Goal: Entertainment & Leisure: Browse casually

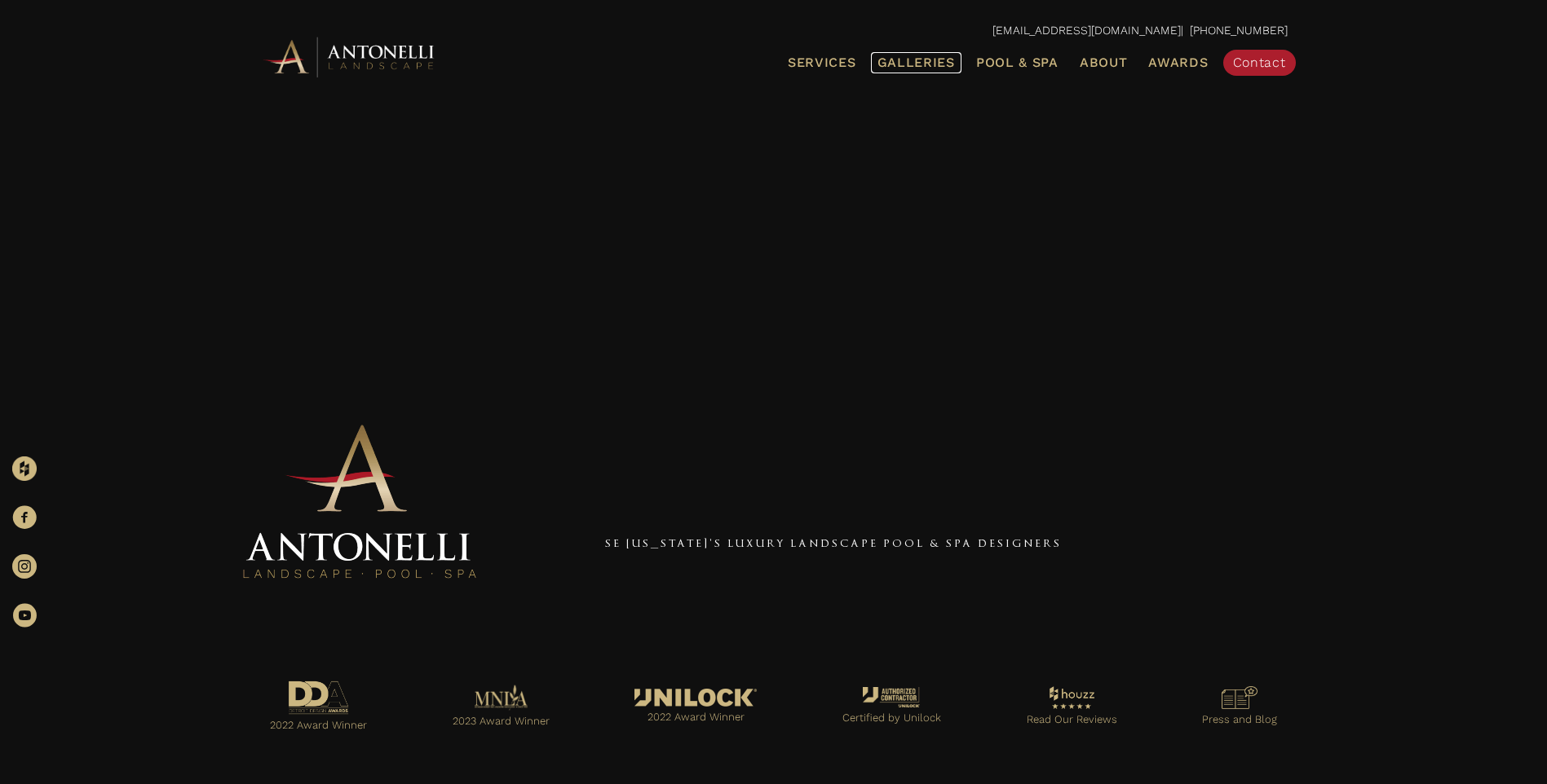
click at [940, 64] on span "Galleries" at bounding box center [916, 62] width 78 height 16
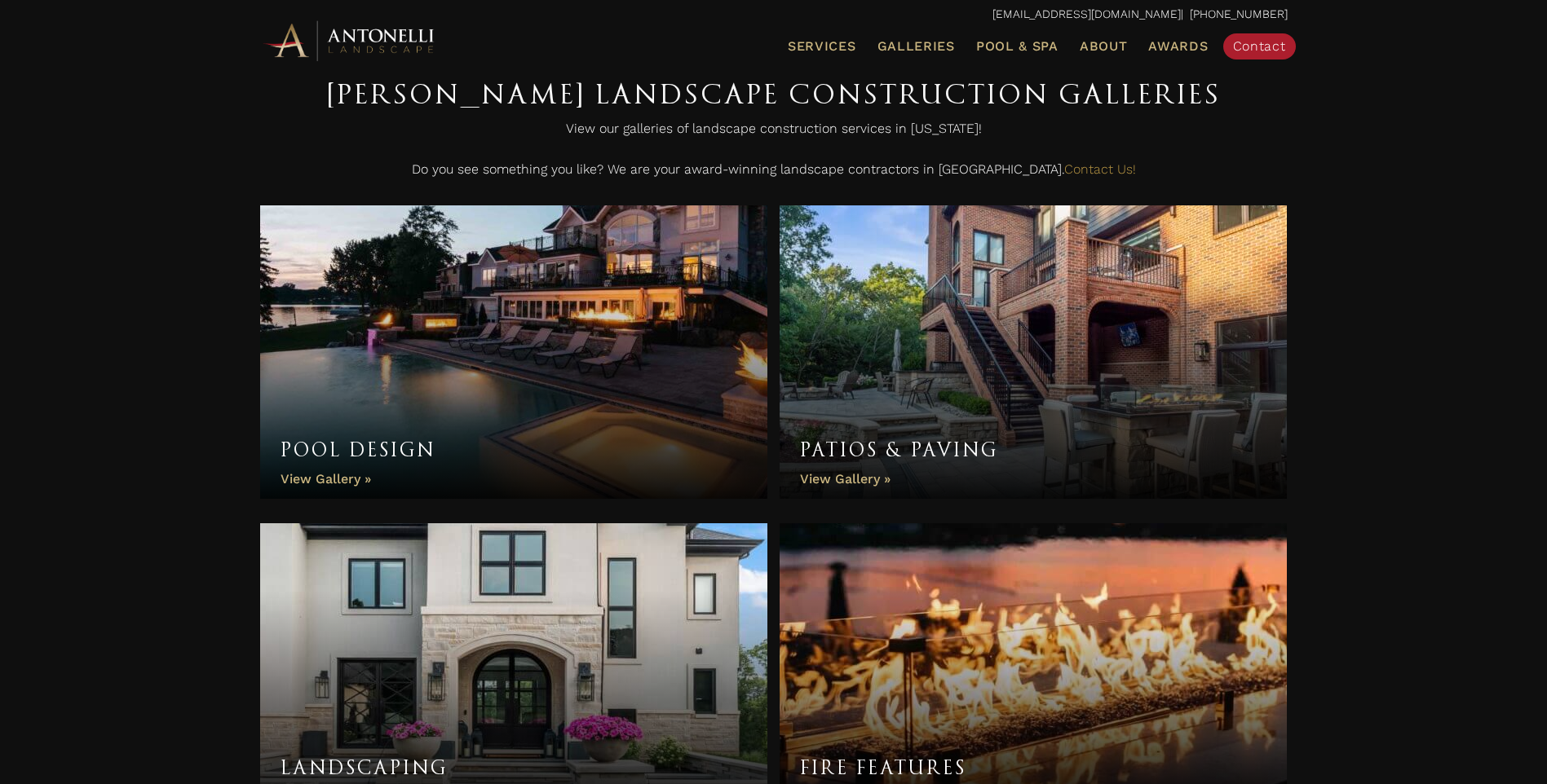
scroll to position [408, 0]
click at [429, 406] on link "Pool Design" at bounding box center [514, 351] width 508 height 294
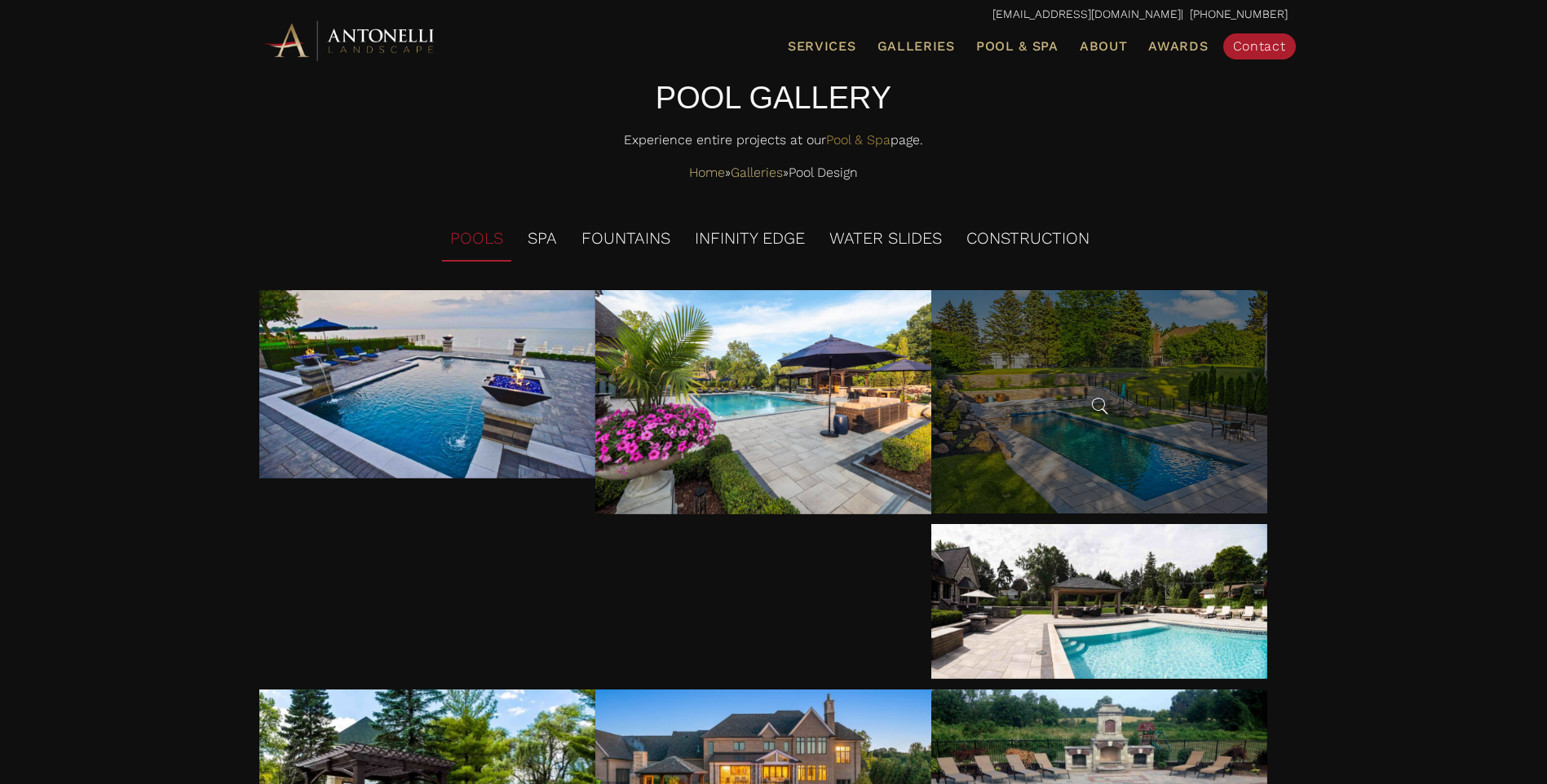
scroll to position [70, 0]
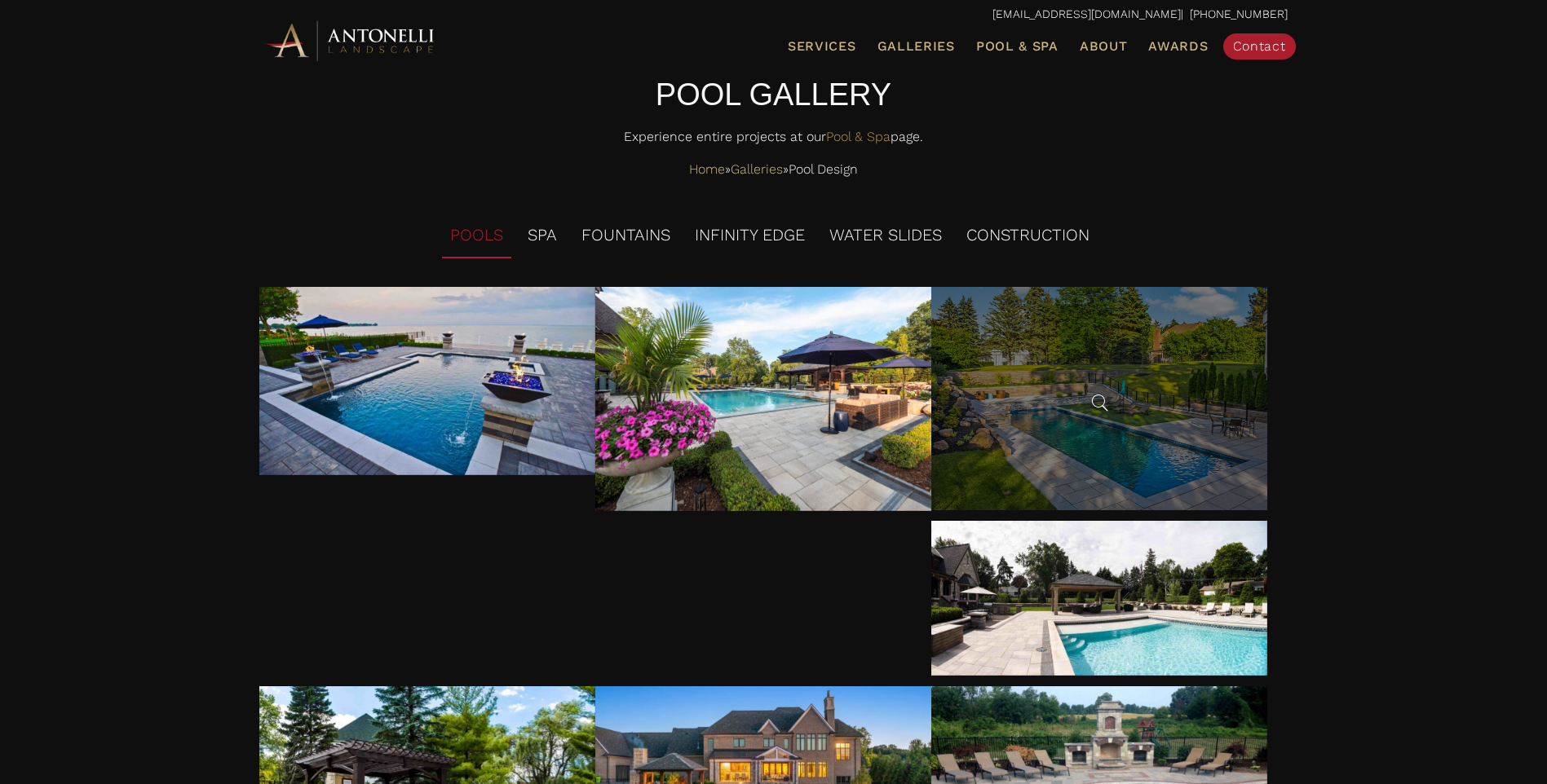
click at [1060, 409] on div at bounding box center [1099, 399] width 336 height 224
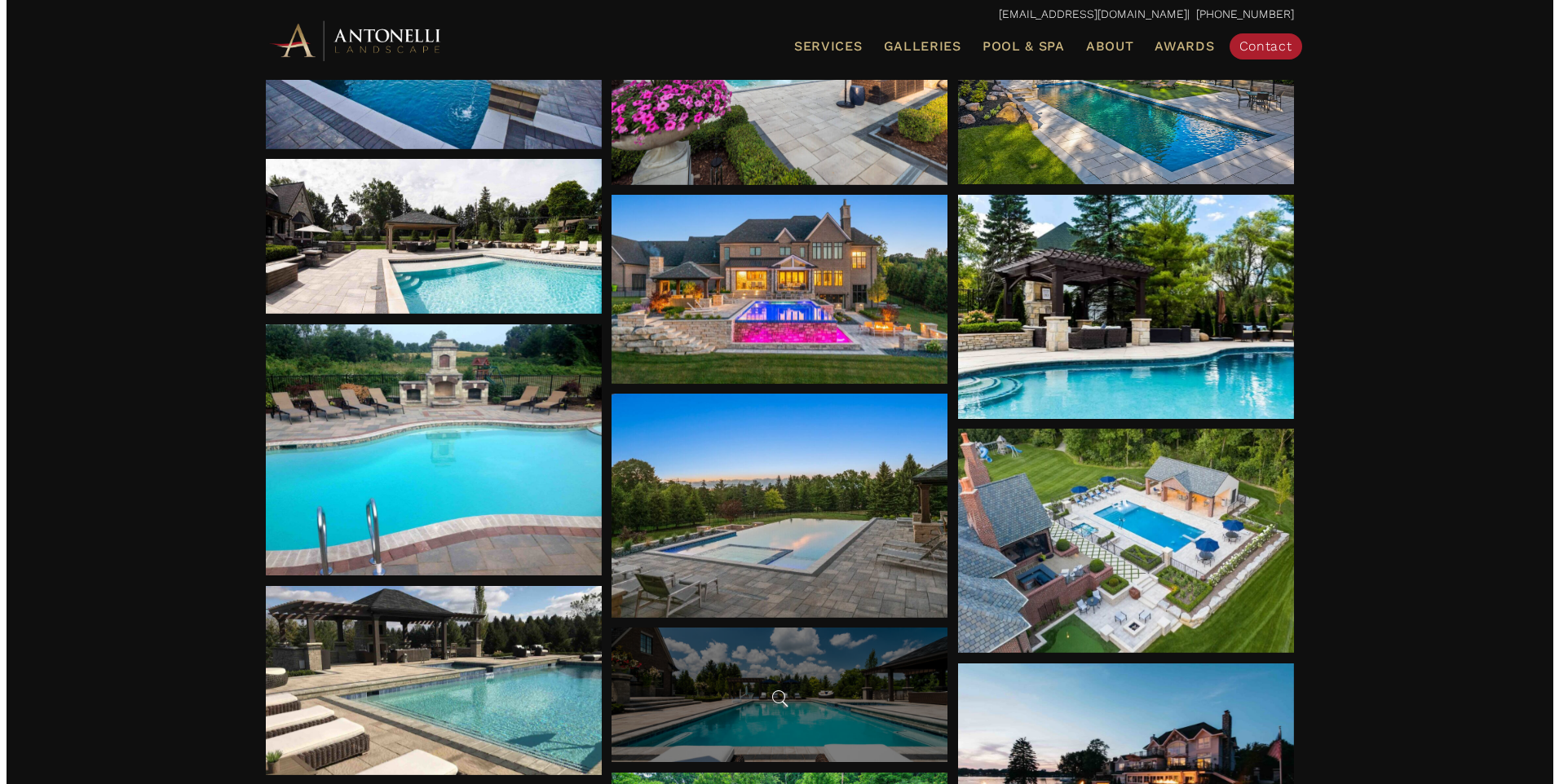
scroll to position [490, 0]
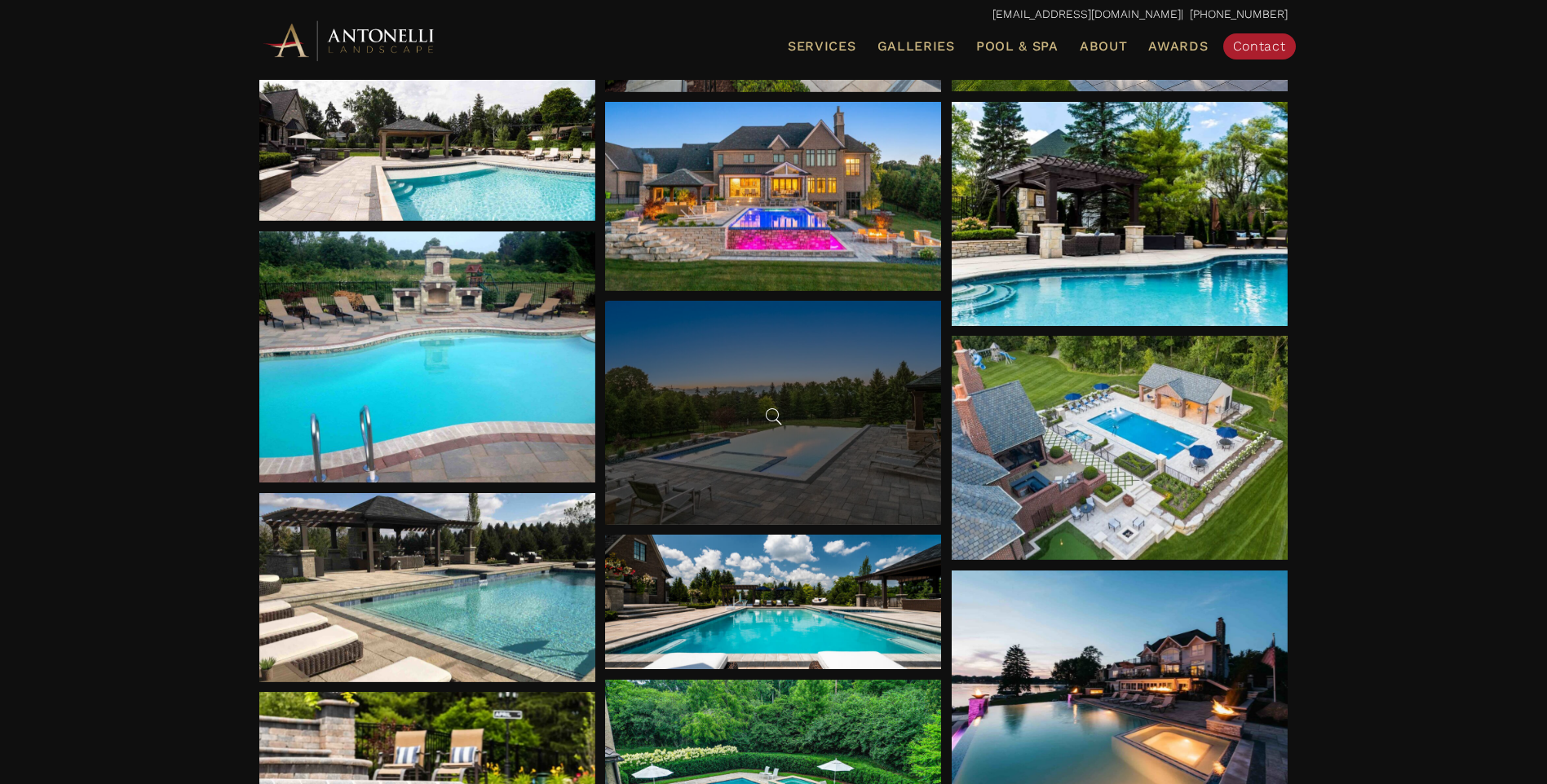
click at [733, 464] on div at bounding box center [773, 413] width 336 height 224
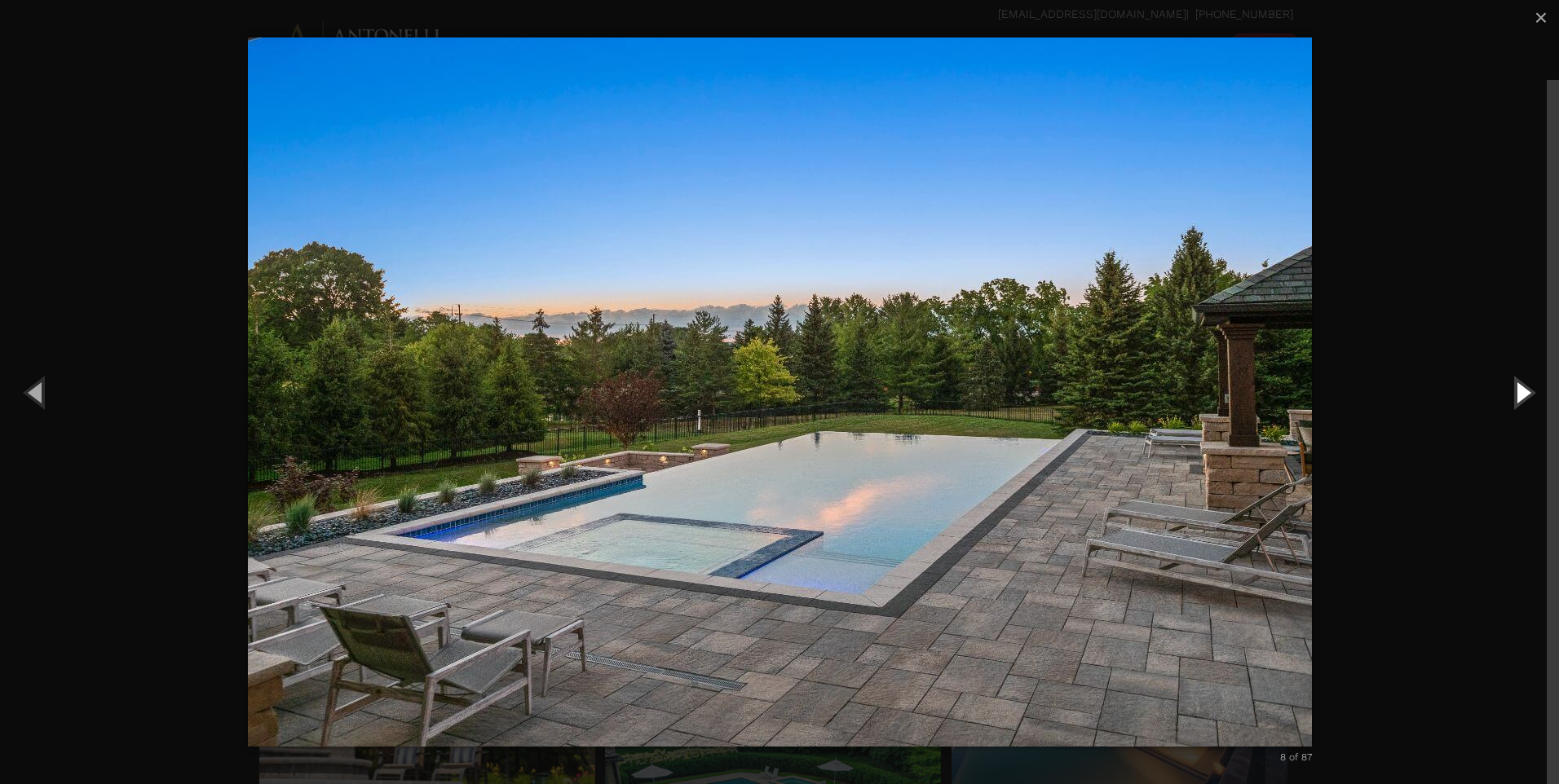
click at [1528, 395] on button "Next (Right arrow key)" at bounding box center [1522, 392] width 73 height 90
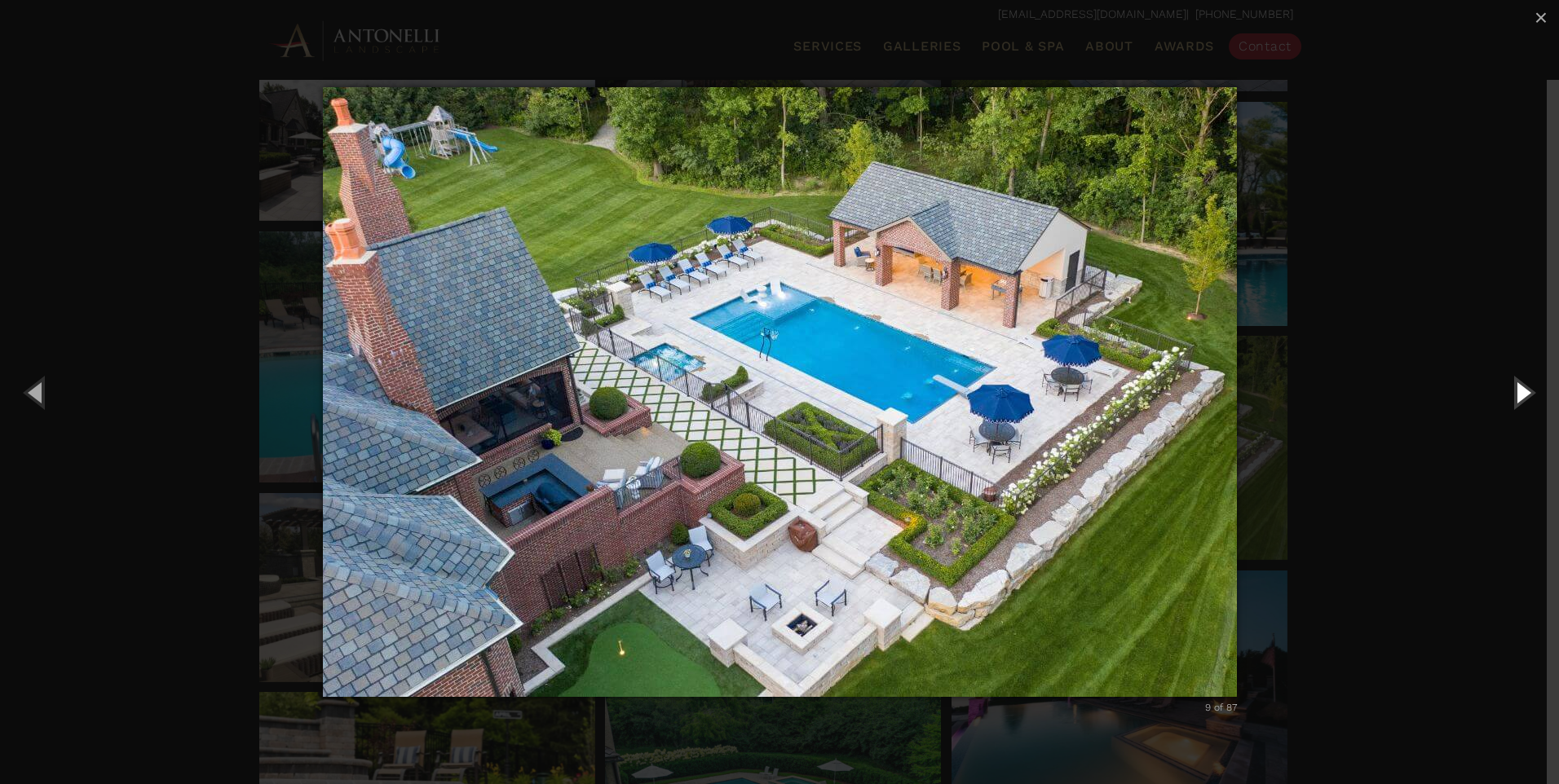
click at [1528, 395] on button "Next (Right arrow key)" at bounding box center [1522, 392] width 73 height 90
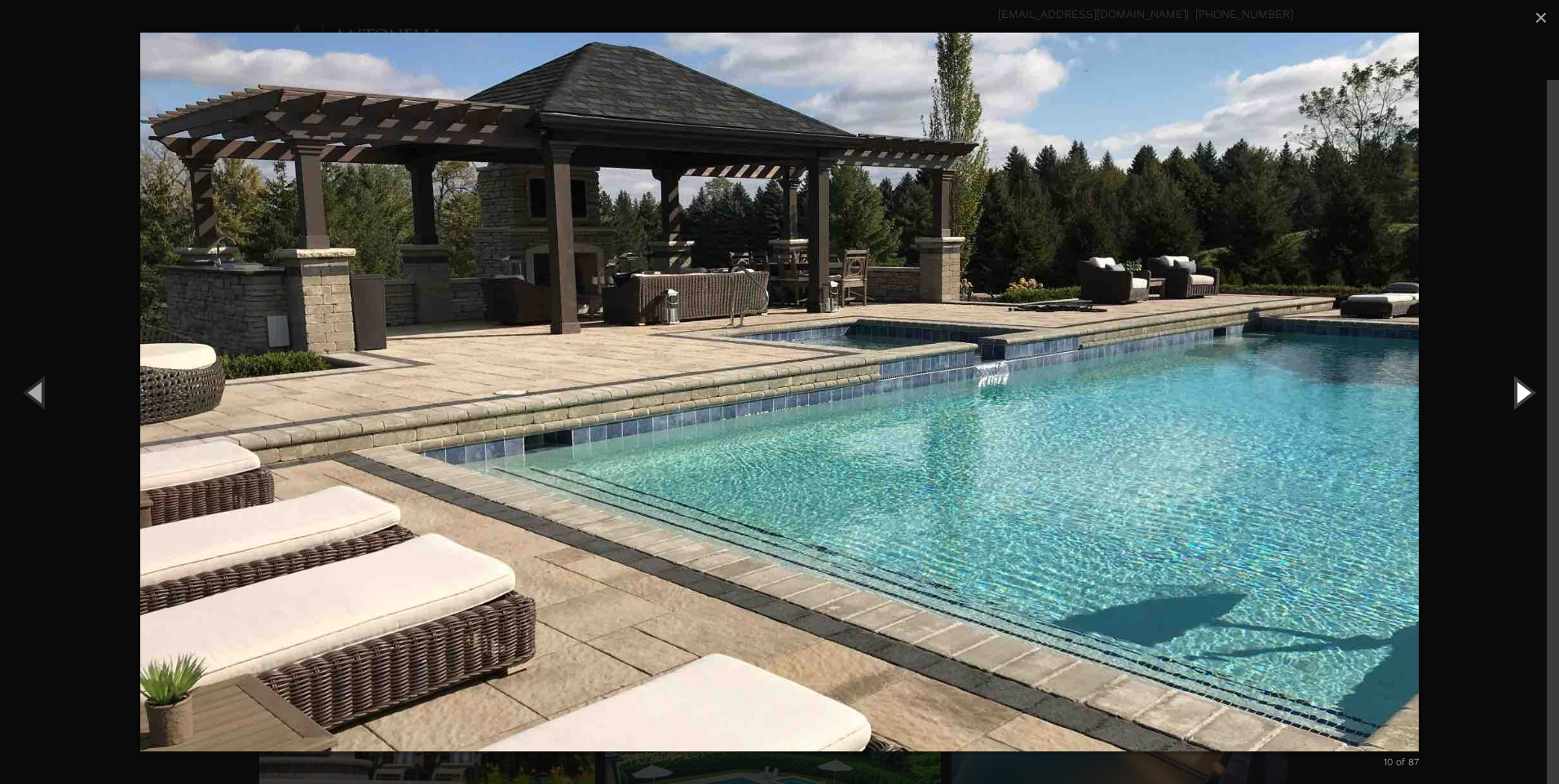
click at [1528, 395] on button "Next (Right arrow key)" at bounding box center [1522, 392] width 73 height 90
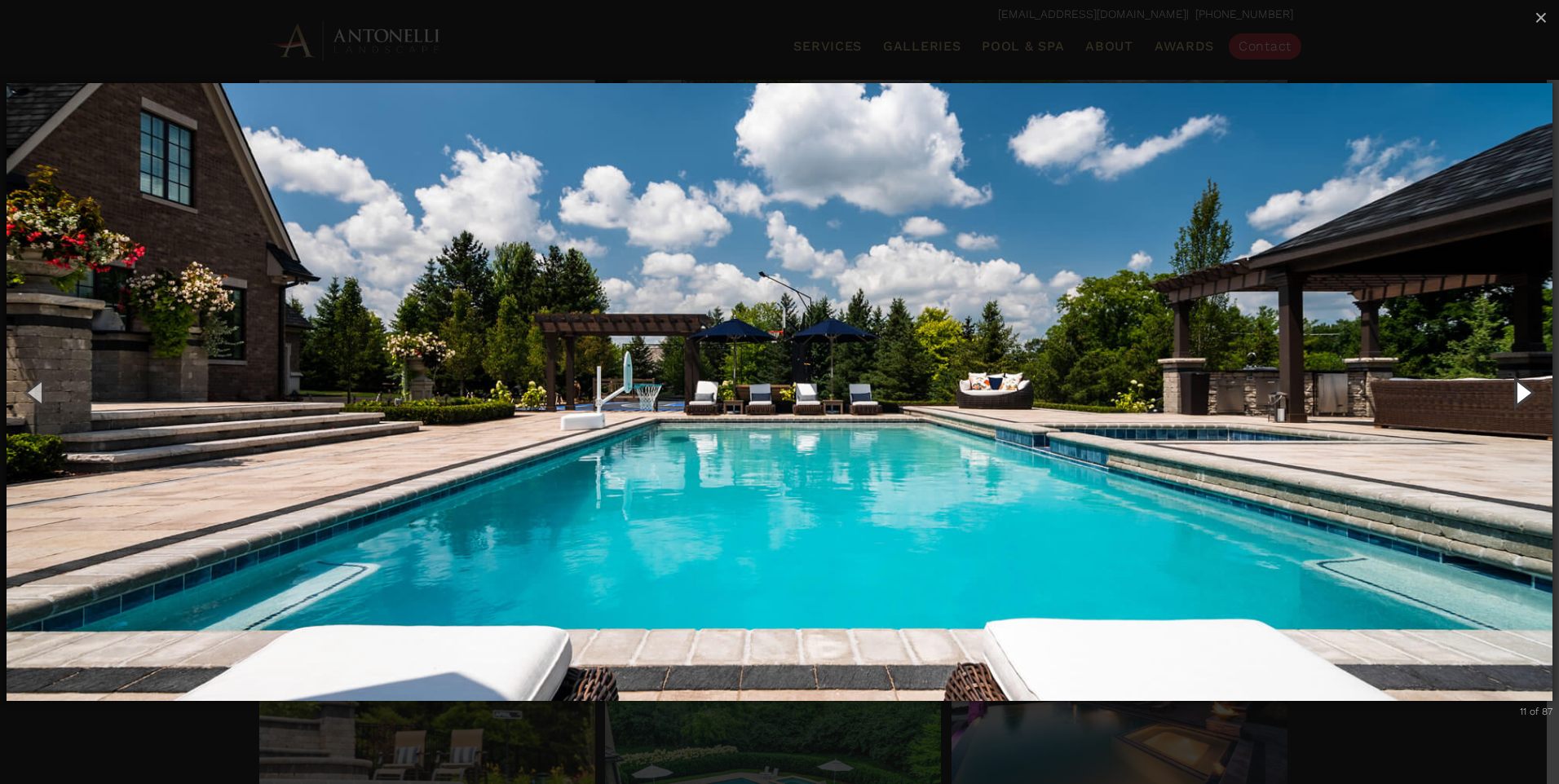
click at [1528, 395] on button "Next (Right arrow key)" at bounding box center [1522, 392] width 73 height 90
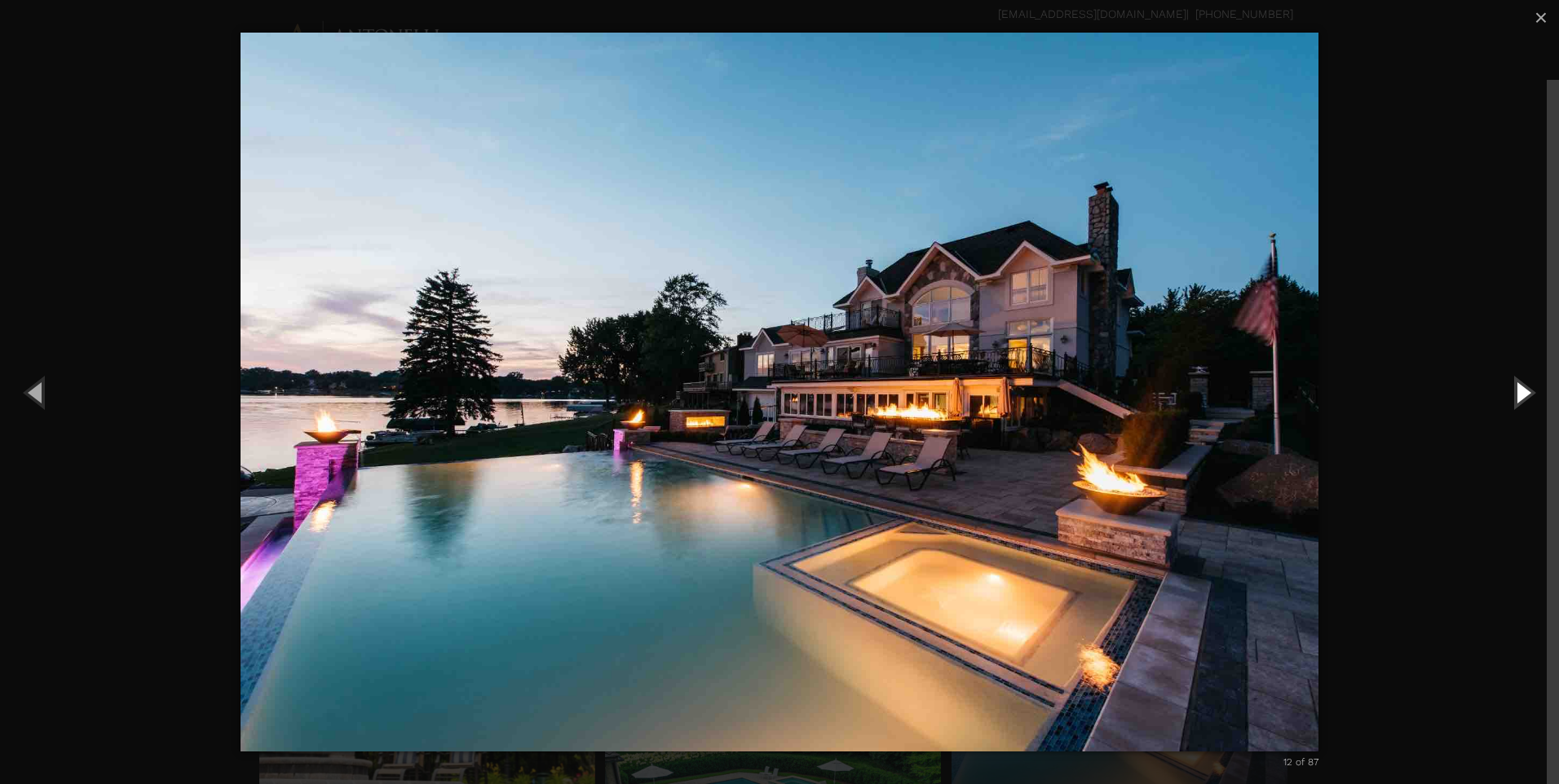
click at [1528, 395] on button "Next (Right arrow key)" at bounding box center [1522, 392] width 73 height 90
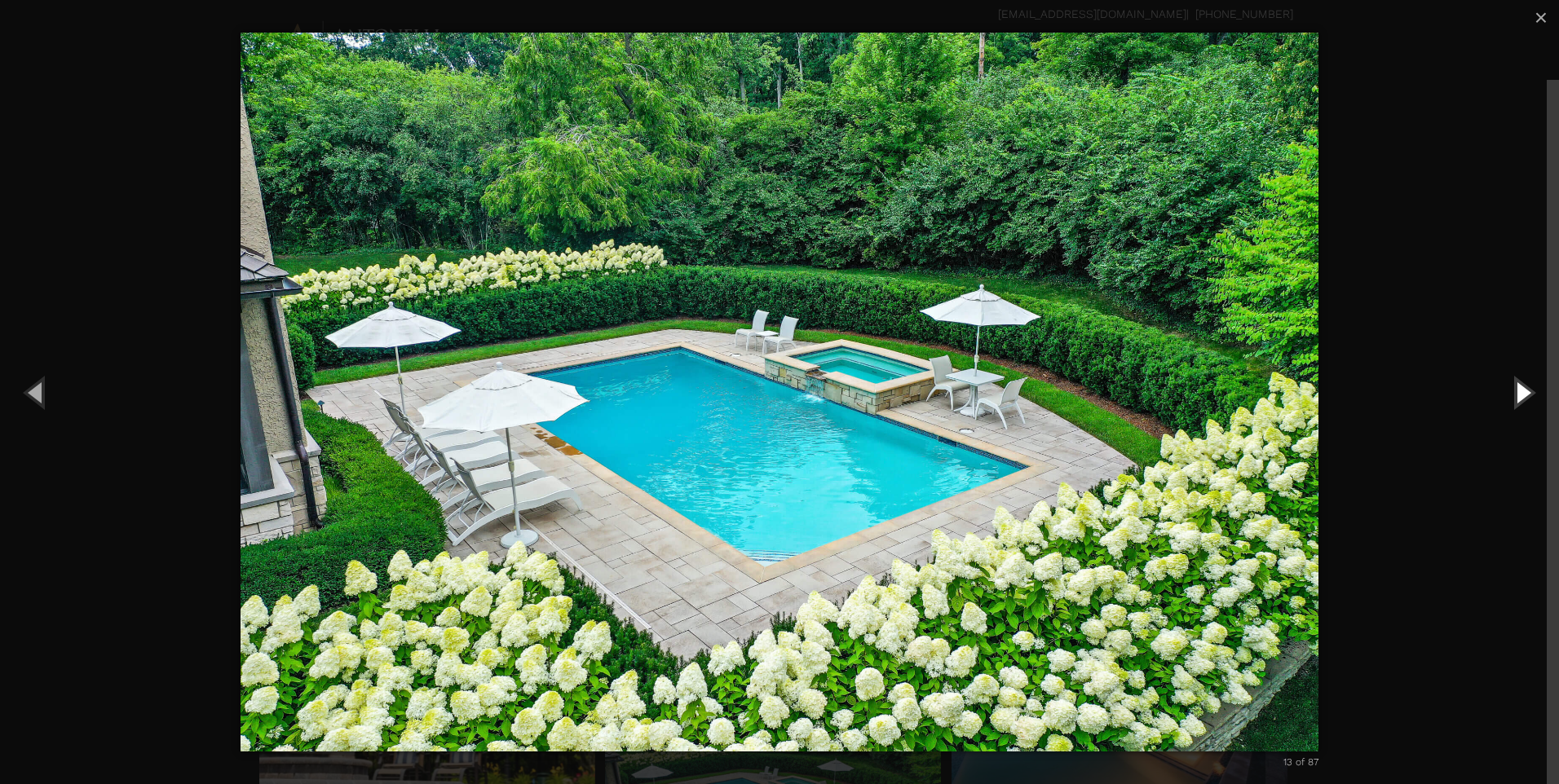
click at [1529, 395] on button "Next (Right arrow key)" at bounding box center [1522, 392] width 73 height 90
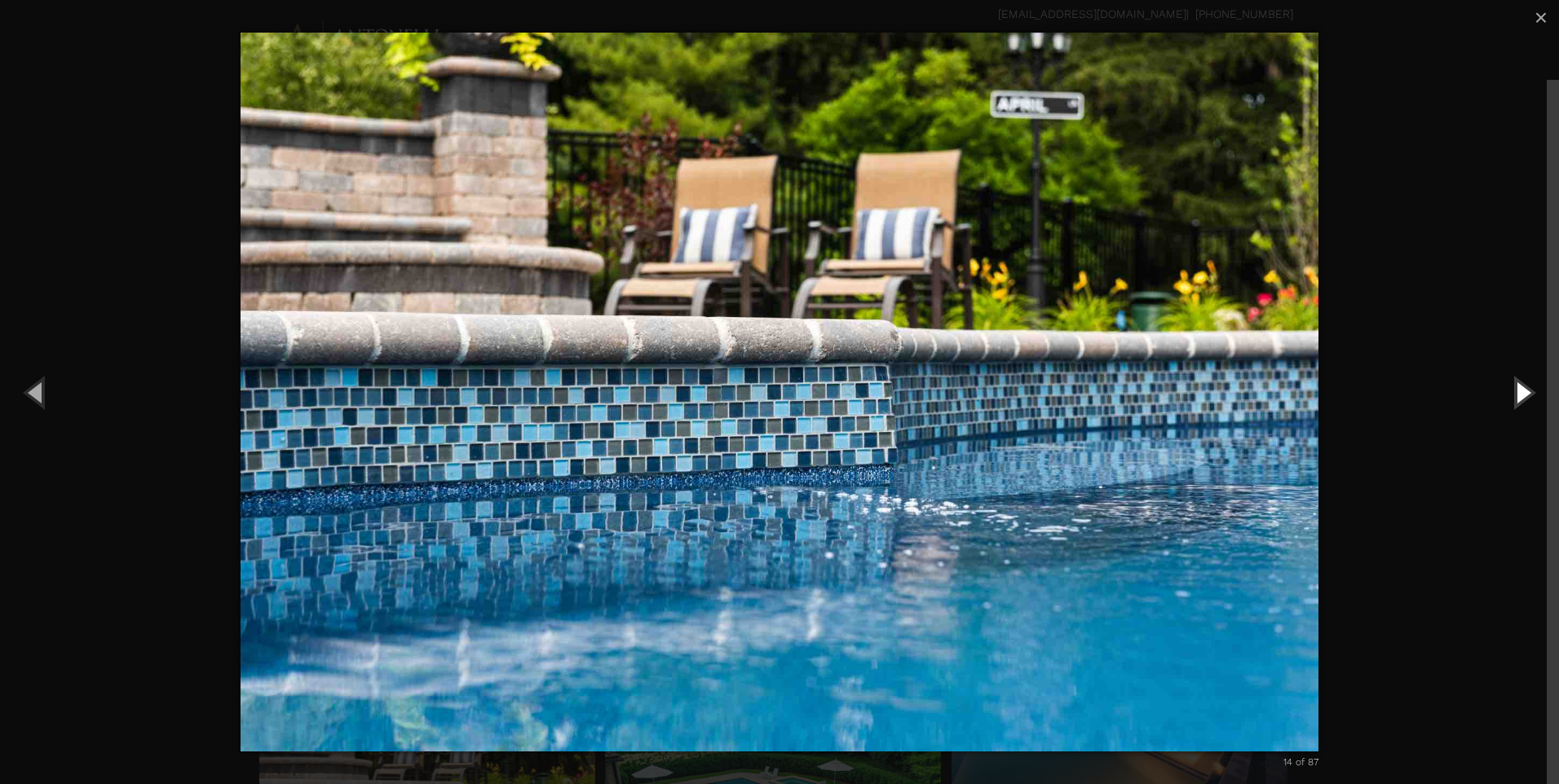
click at [1529, 395] on button "Next (Right arrow key)" at bounding box center [1522, 392] width 73 height 90
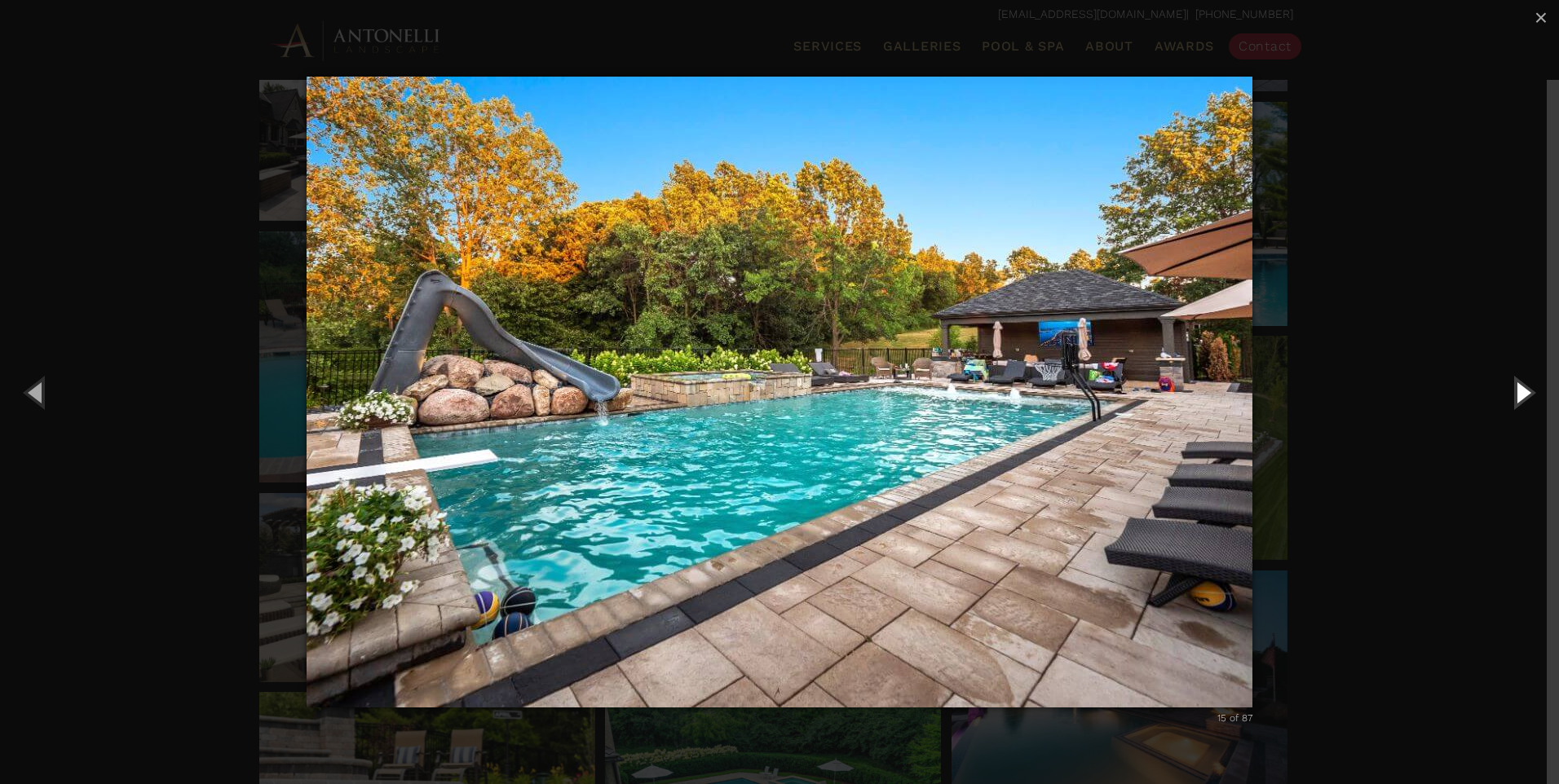
click at [1529, 395] on button "Next (Right arrow key)" at bounding box center [1522, 392] width 73 height 90
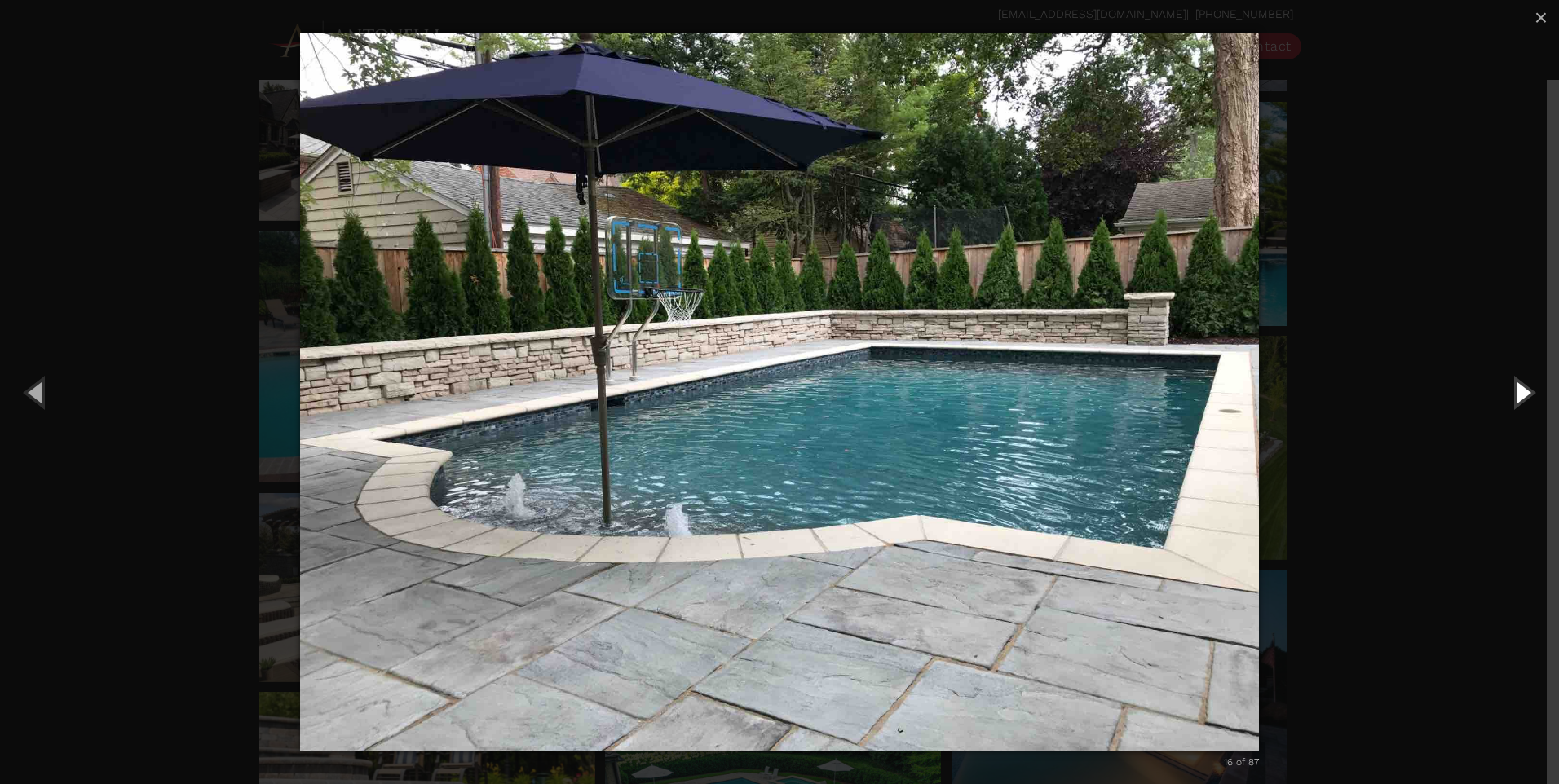
click at [1511, 398] on button "Next (Right arrow key)" at bounding box center [1522, 392] width 73 height 90
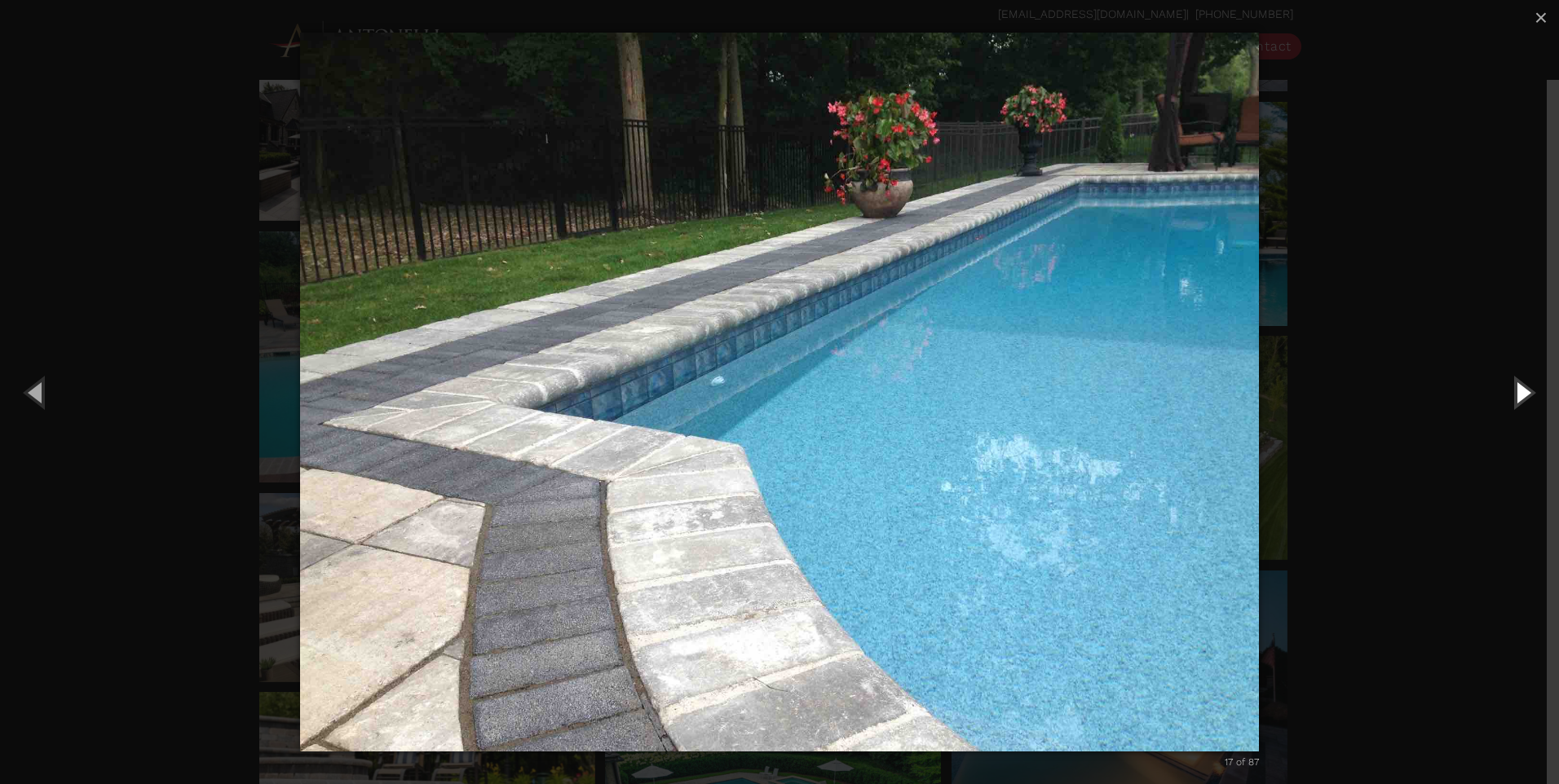
click at [1511, 398] on button "Next (Right arrow key)" at bounding box center [1522, 392] width 73 height 90
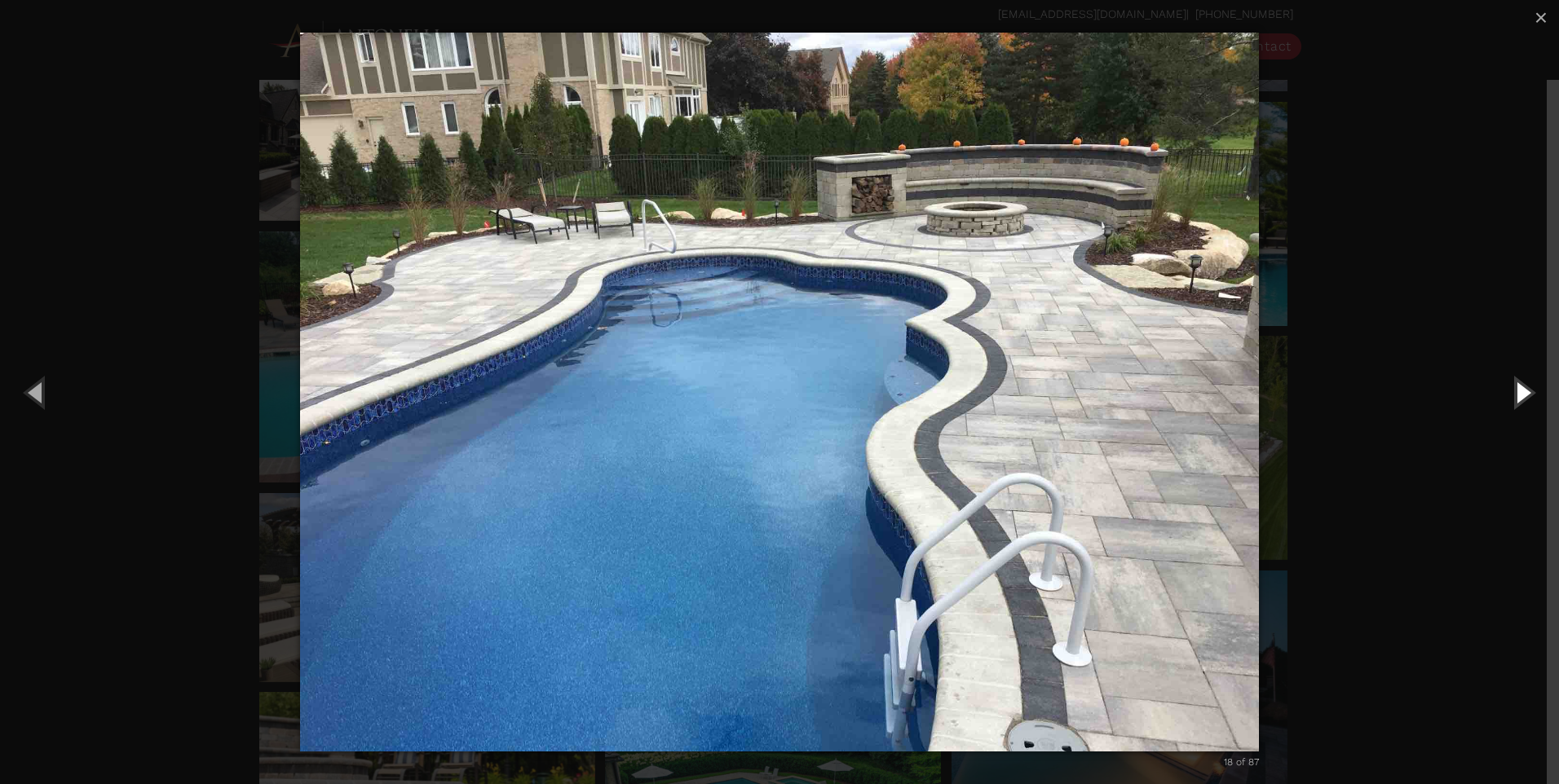
click at [1511, 398] on button "Next (Right arrow key)" at bounding box center [1522, 392] width 73 height 90
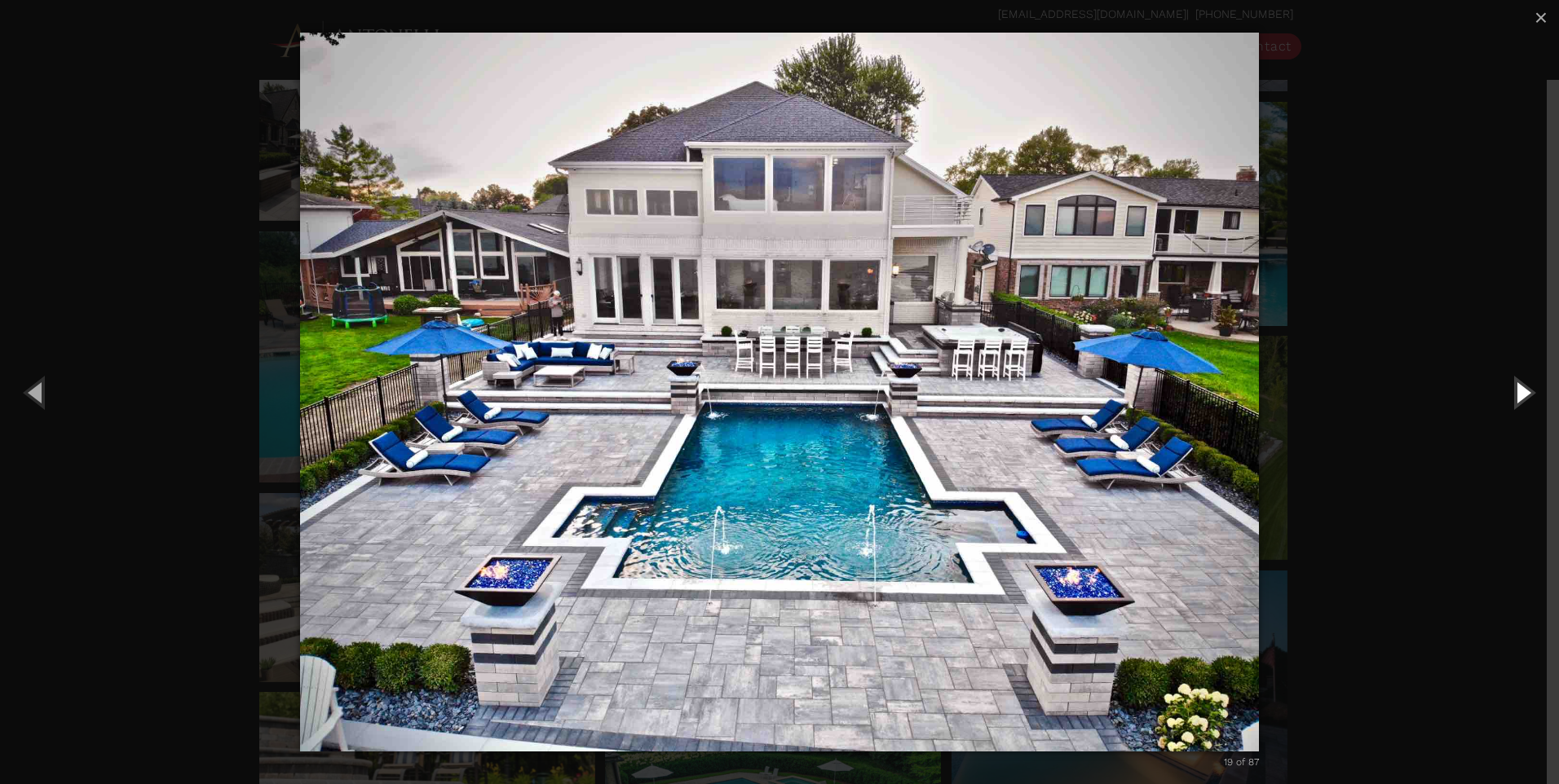
click at [1511, 398] on button "Next (Right arrow key)" at bounding box center [1522, 392] width 73 height 90
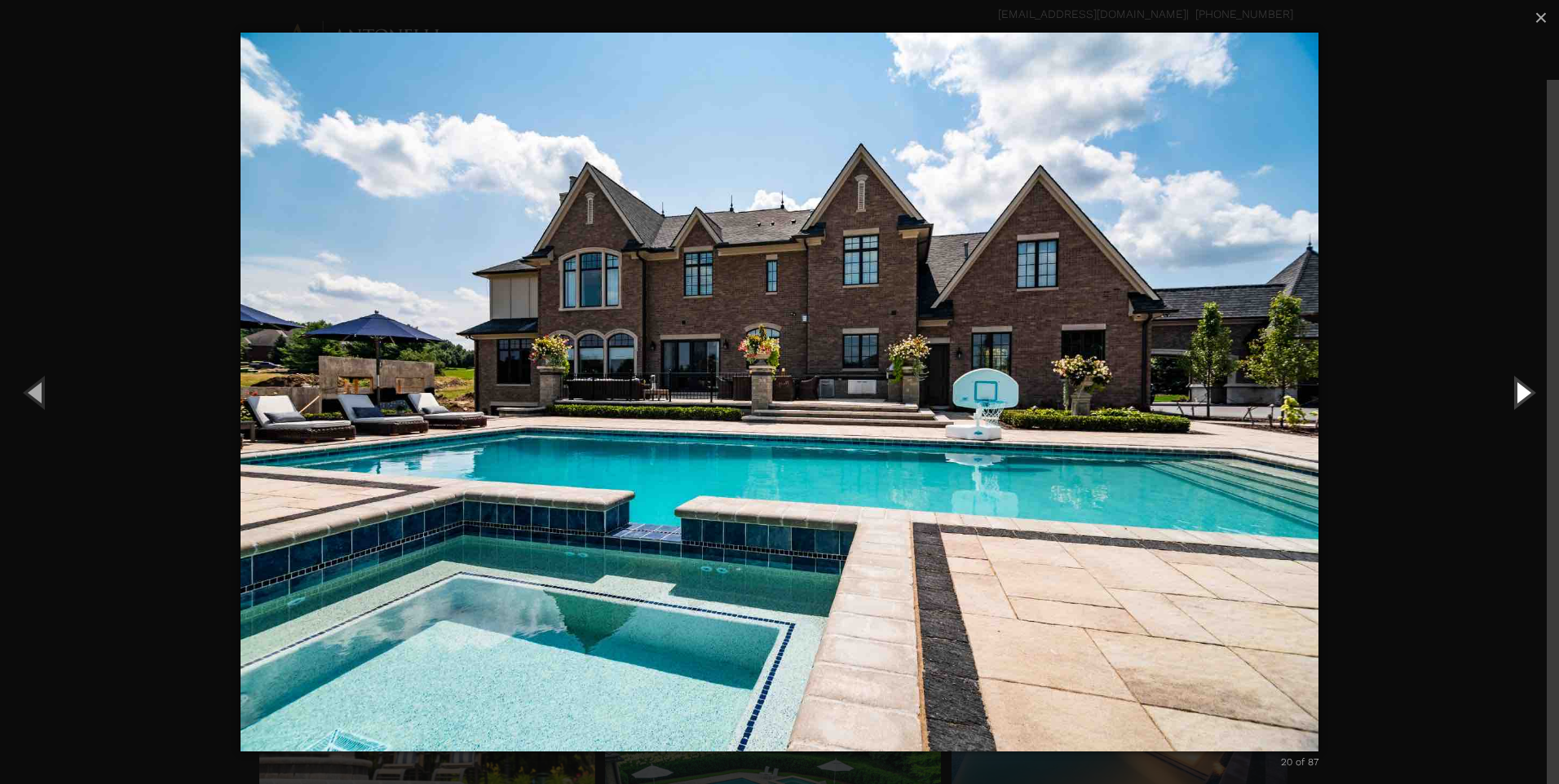
click at [1521, 401] on button "Next (Right arrow key)" at bounding box center [1522, 392] width 73 height 90
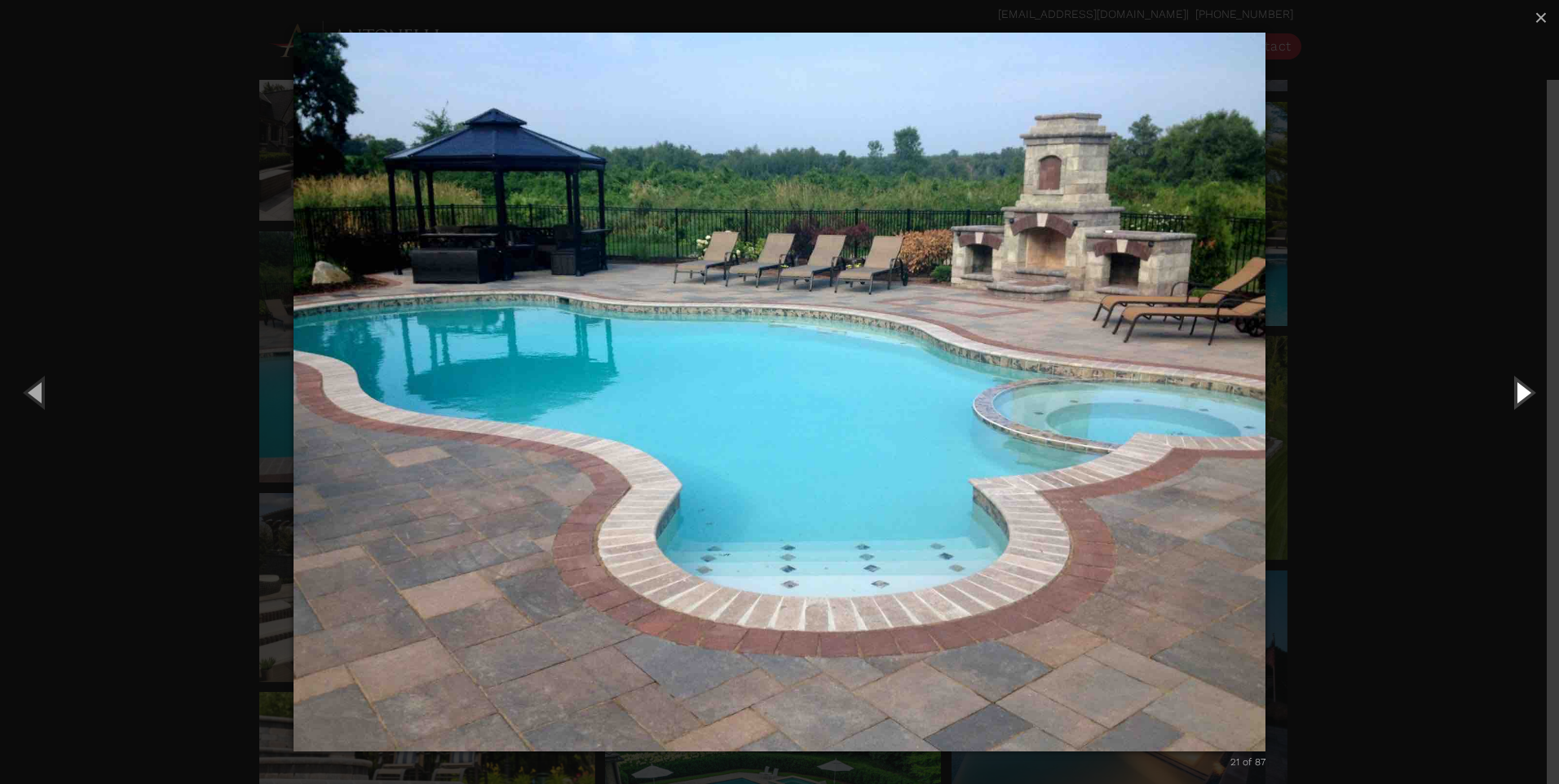
click at [1521, 400] on button "Next (Right arrow key)" at bounding box center [1522, 392] width 73 height 90
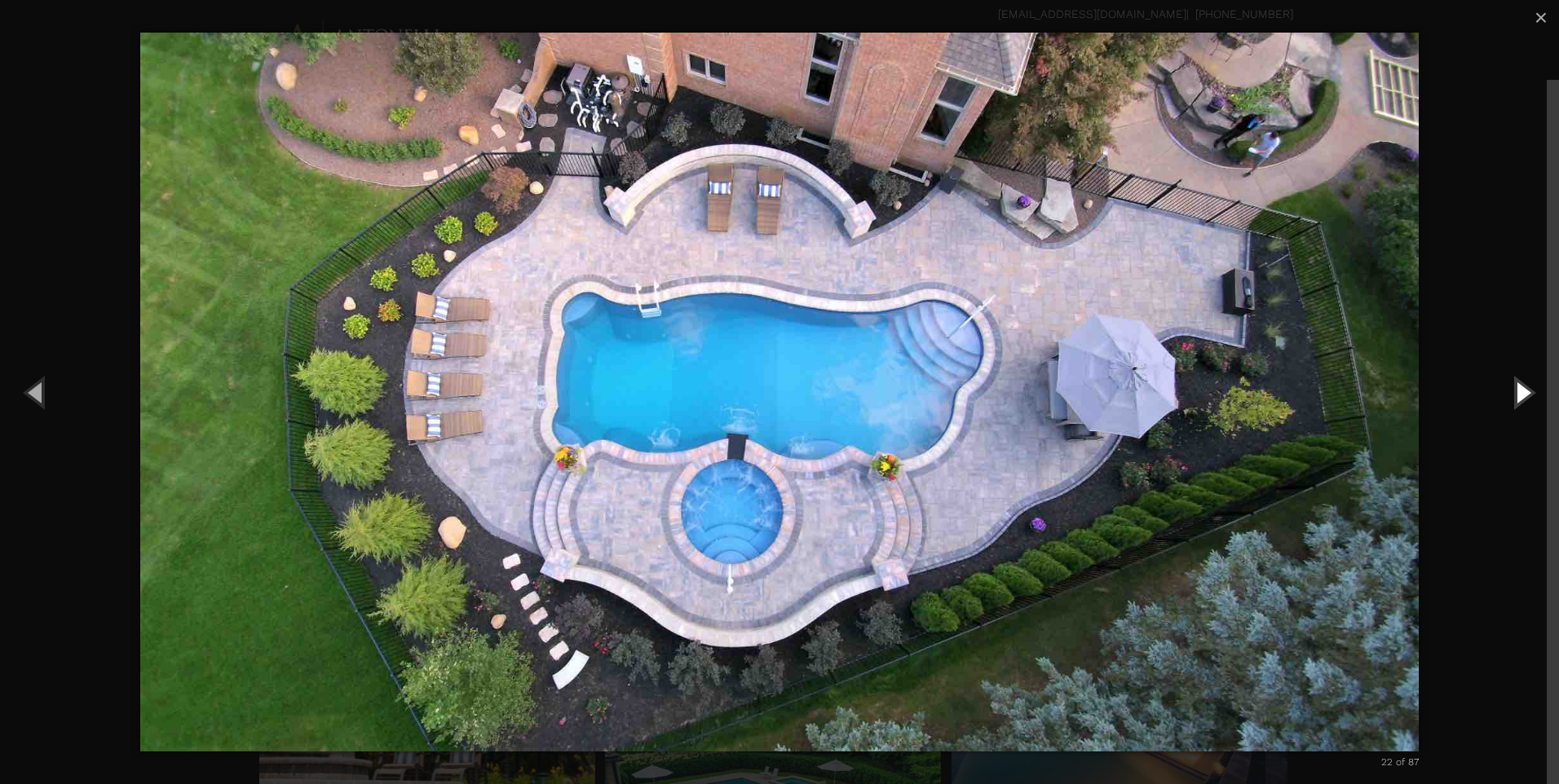
click at [1521, 400] on button "Next (Right arrow key)" at bounding box center [1522, 392] width 73 height 90
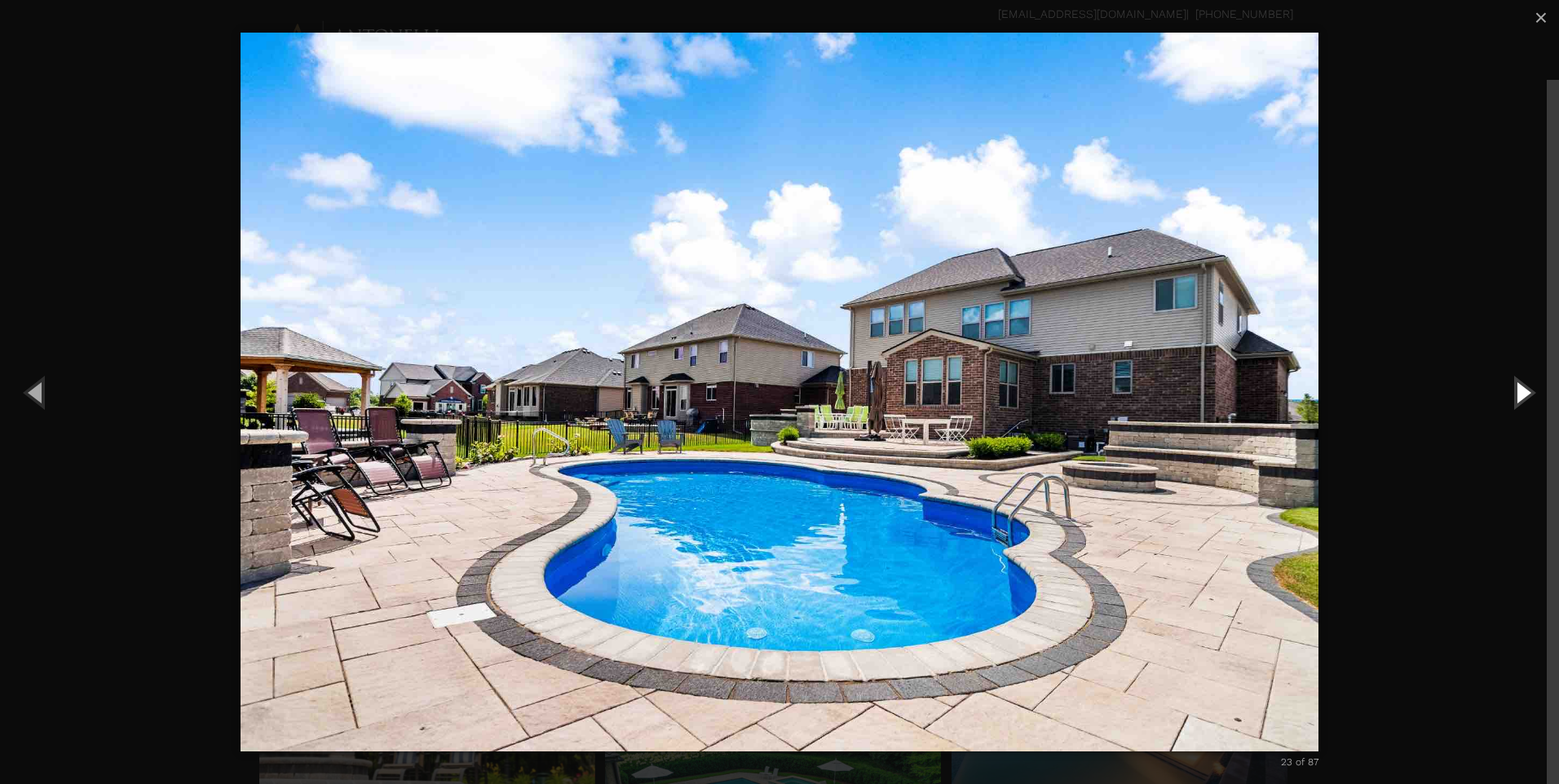
click at [1521, 400] on button "Next (Right arrow key)" at bounding box center [1522, 392] width 73 height 90
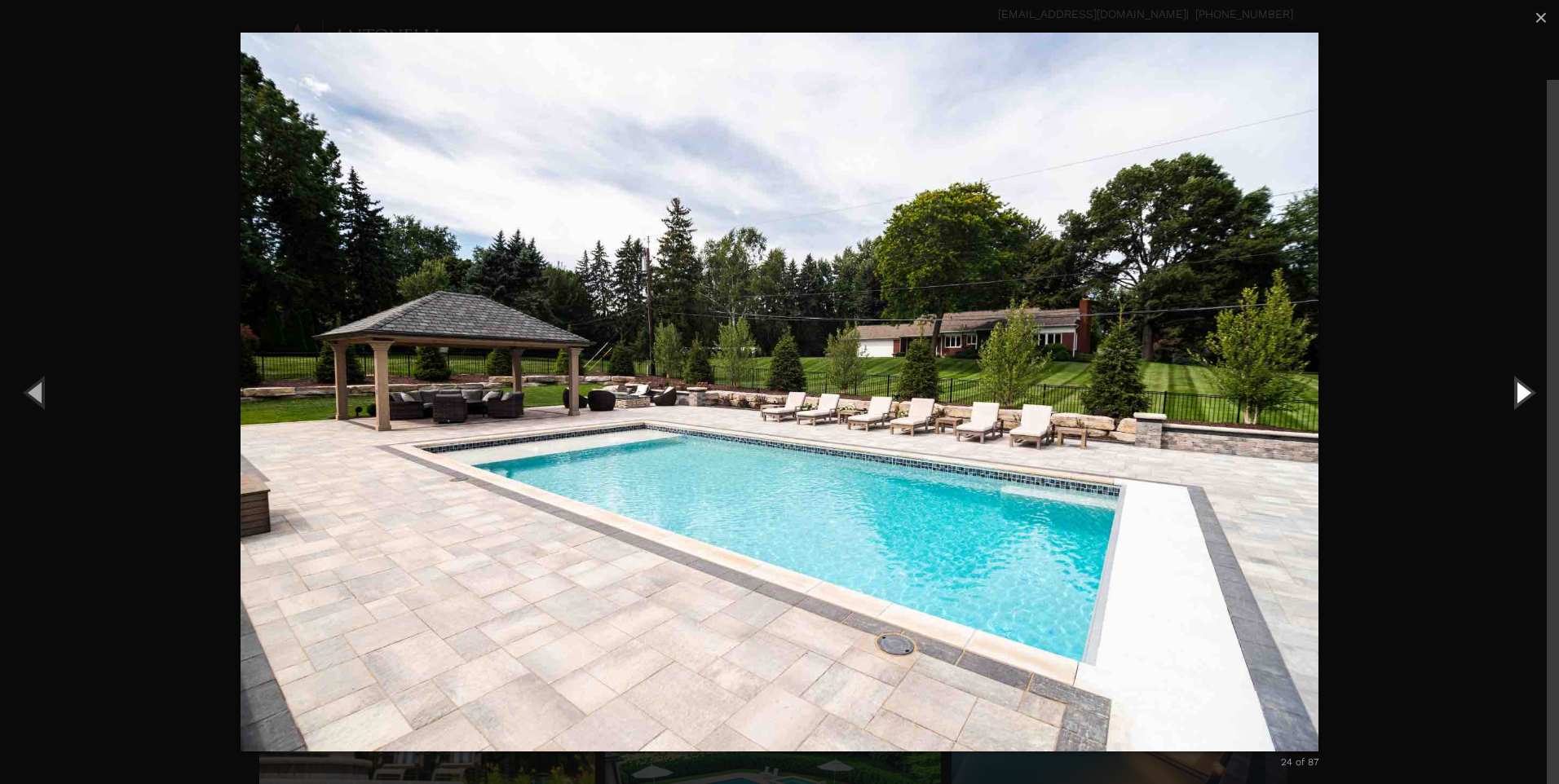
click at [1521, 400] on button "Next (Right arrow key)" at bounding box center [1522, 392] width 73 height 90
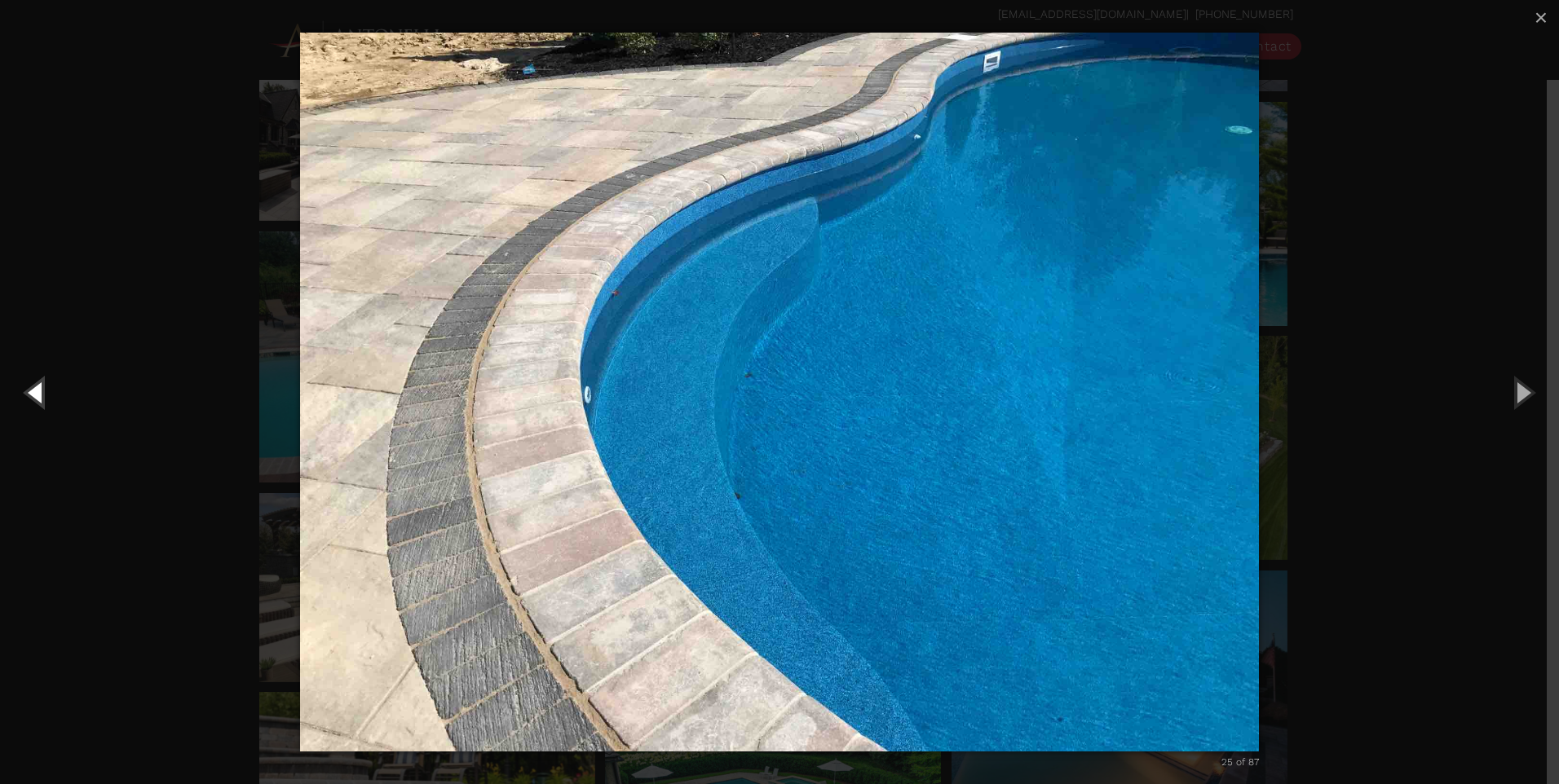
click at [31, 391] on button "Previous (Left arrow key)" at bounding box center [37, 392] width 73 height 90
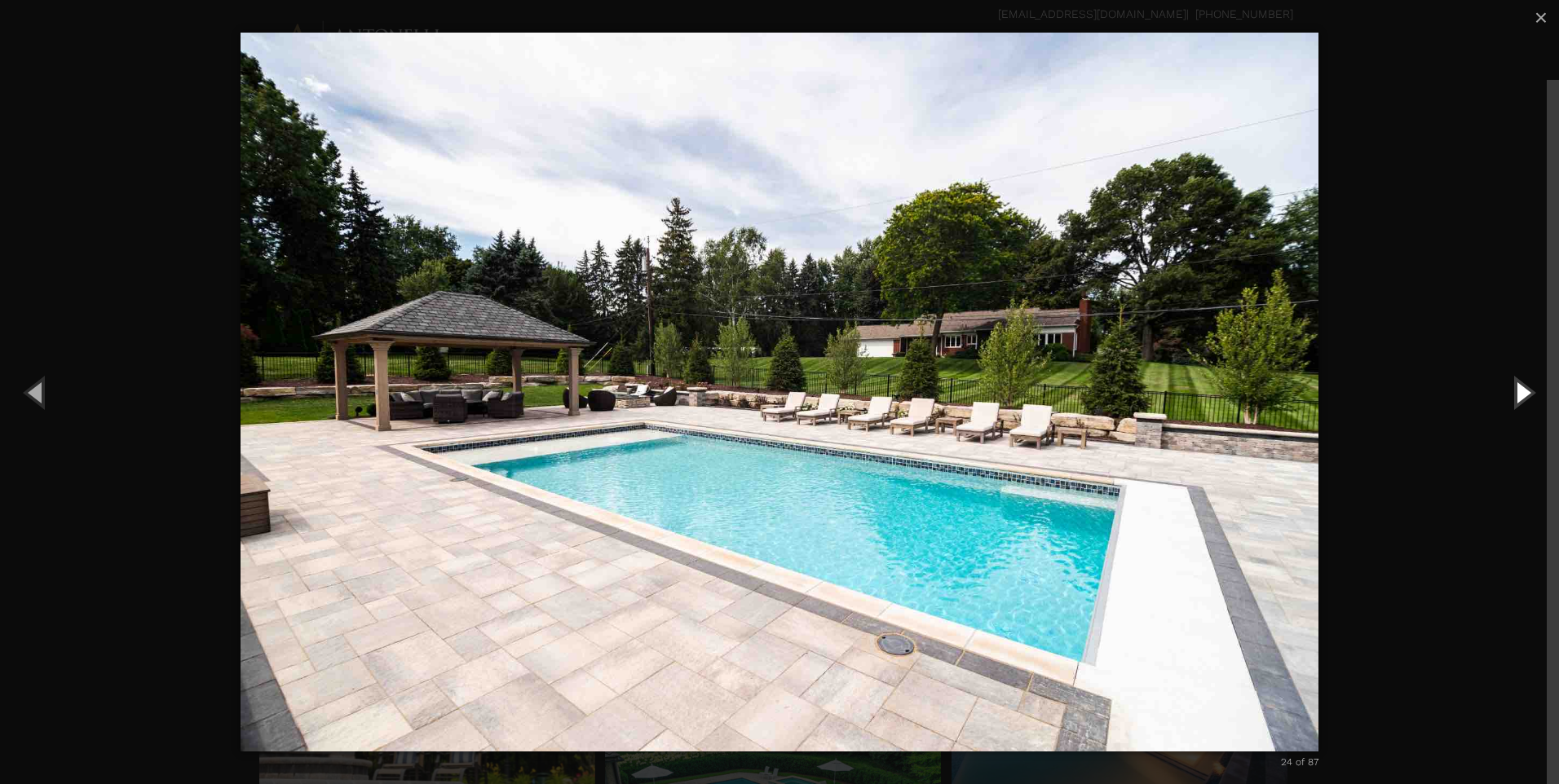
click at [1515, 392] on button "Next (Right arrow key)" at bounding box center [1522, 392] width 73 height 90
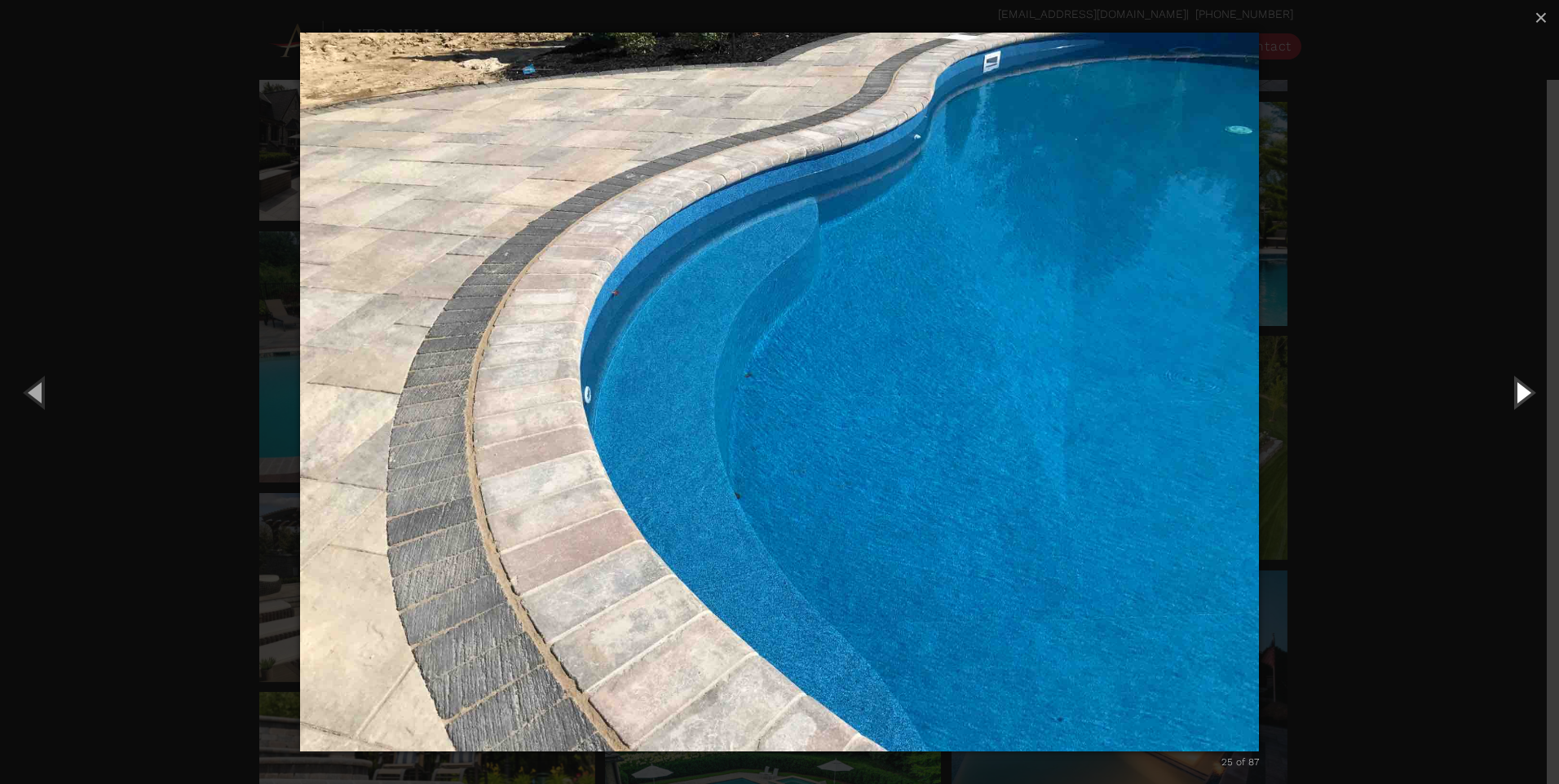
click at [1511, 392] on button "Next (Right arrow key)" at bounding box center [1522, 392] width 73 height 90
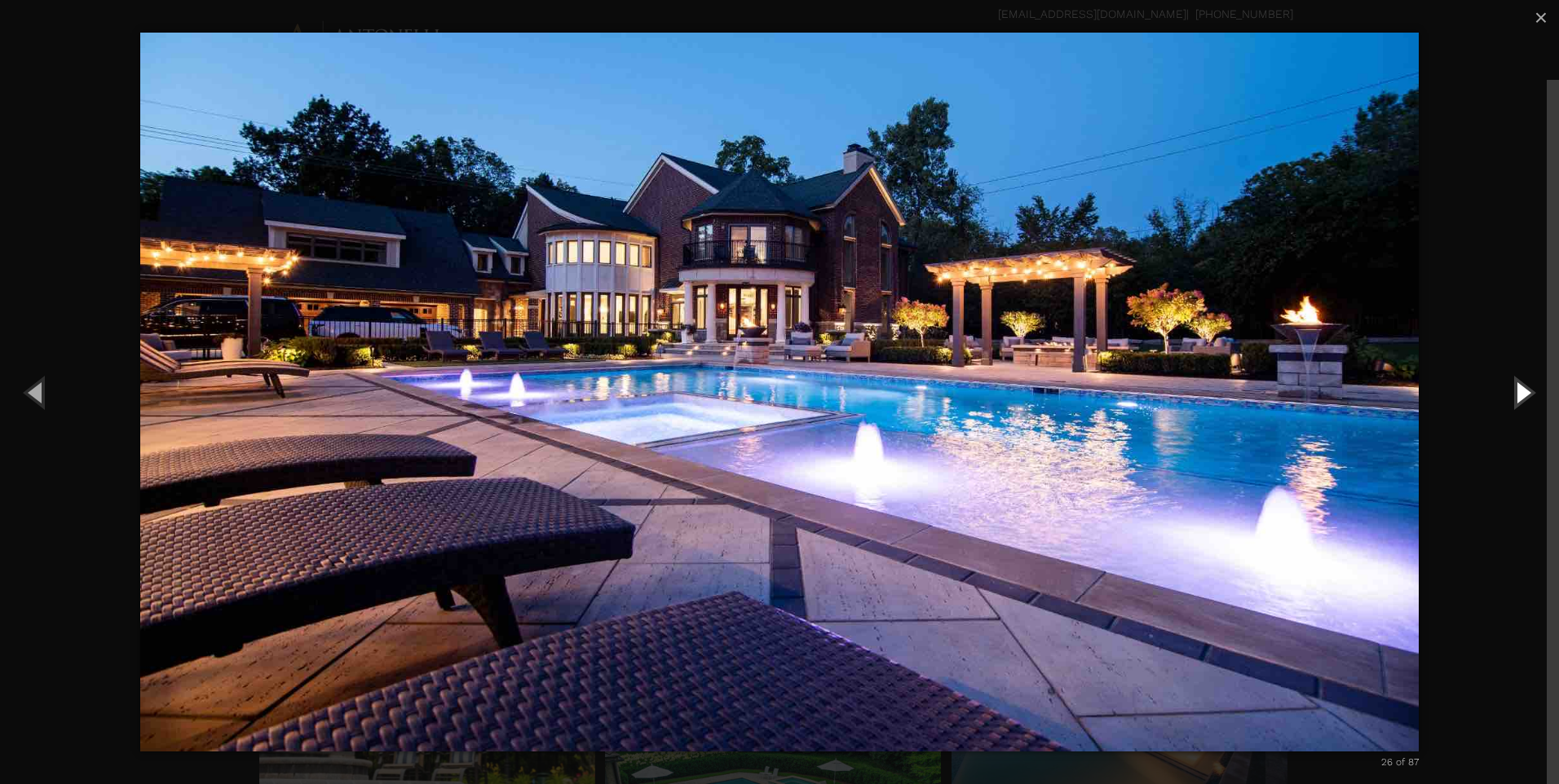
click at [1523, 386] on button "Next (Right arrow key)" at bounding box center [1522, 392] width 73 height 90
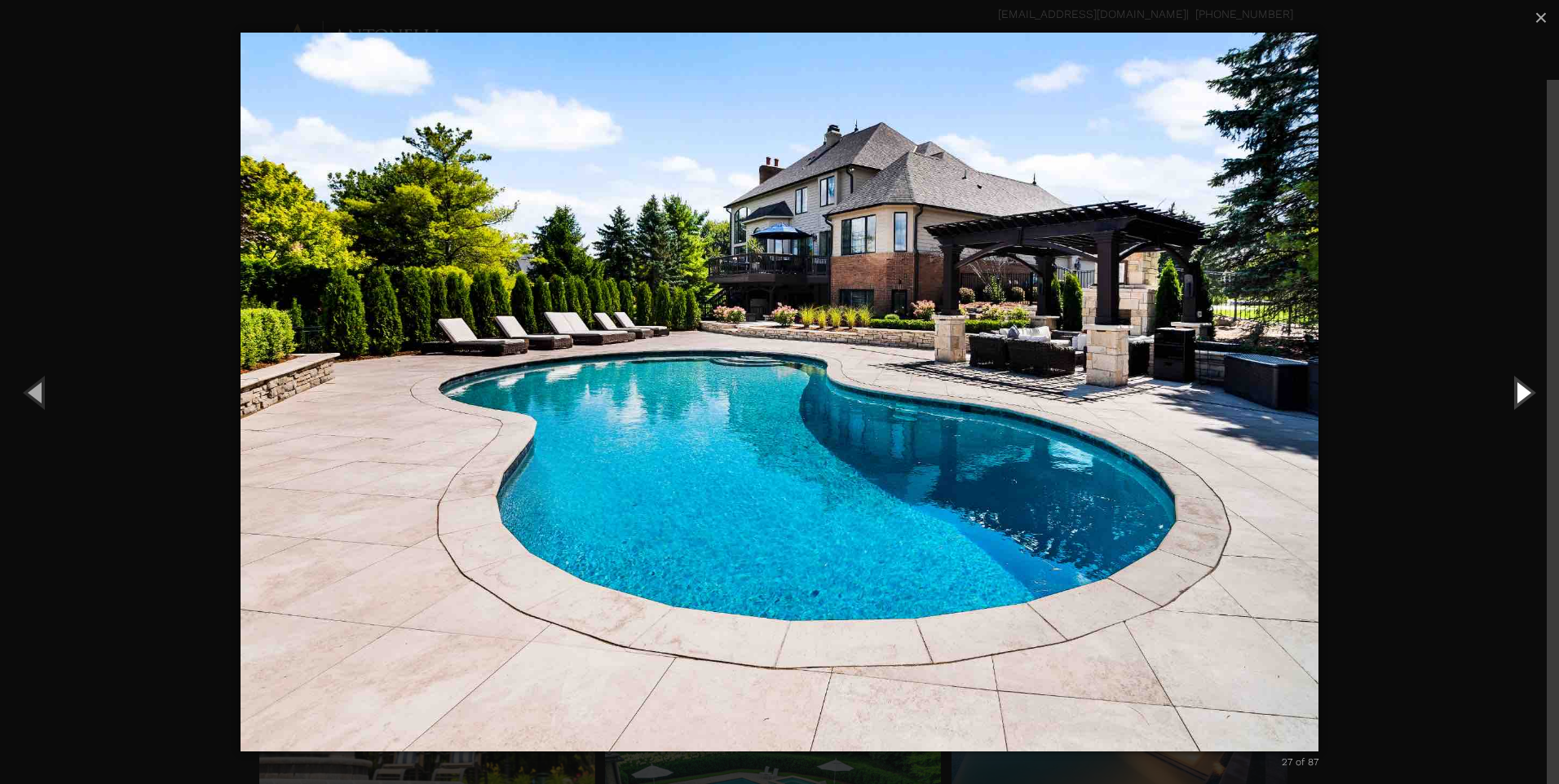
click at [1519, 386] on button "Next (Right arrow key)" at bounding box center [1522, 392] width 73 height 90
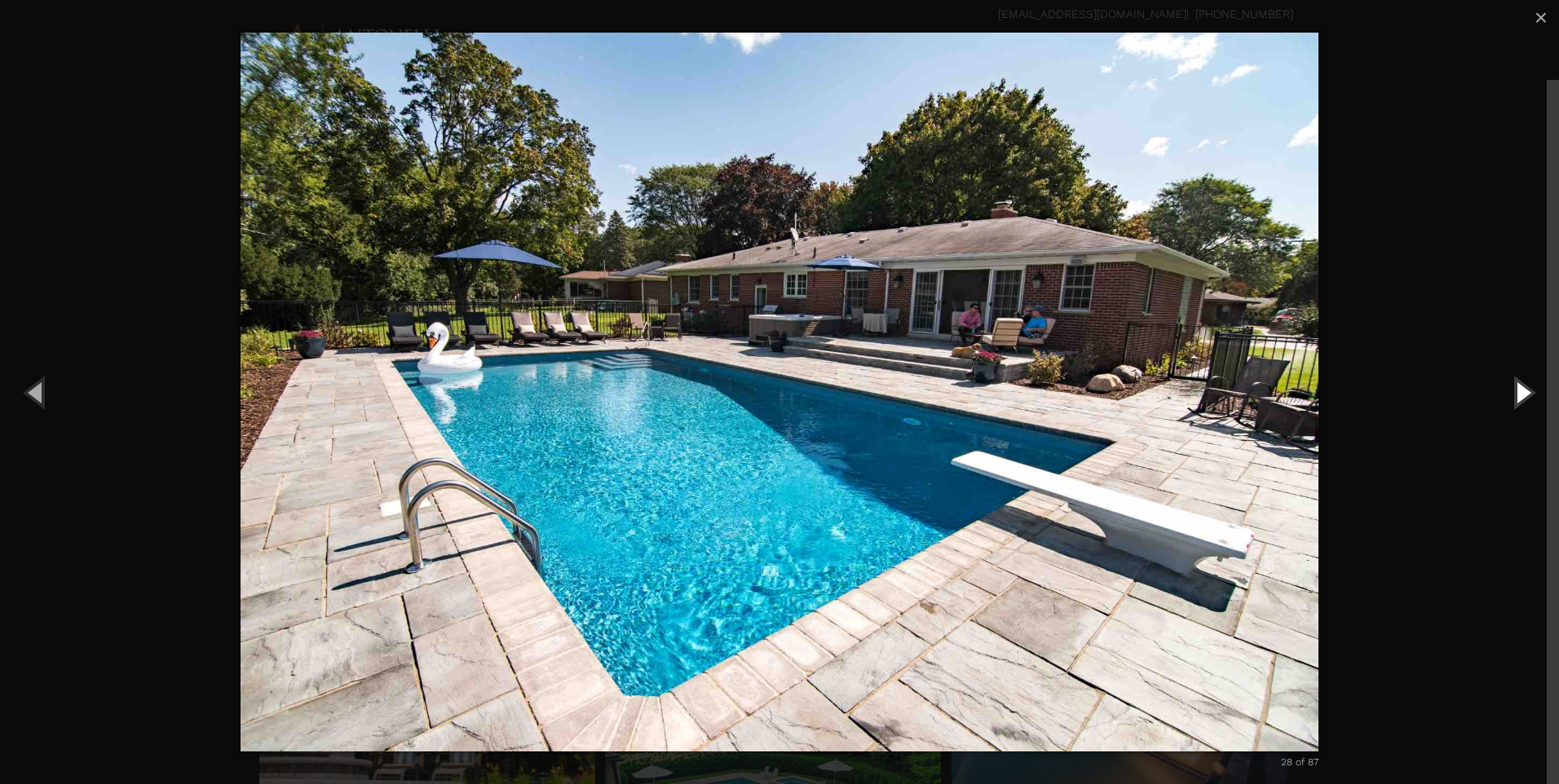
click at [1519, 386] on button "Next (Right arrow key)" at bounding box center [1522, 392] width 73 height 90
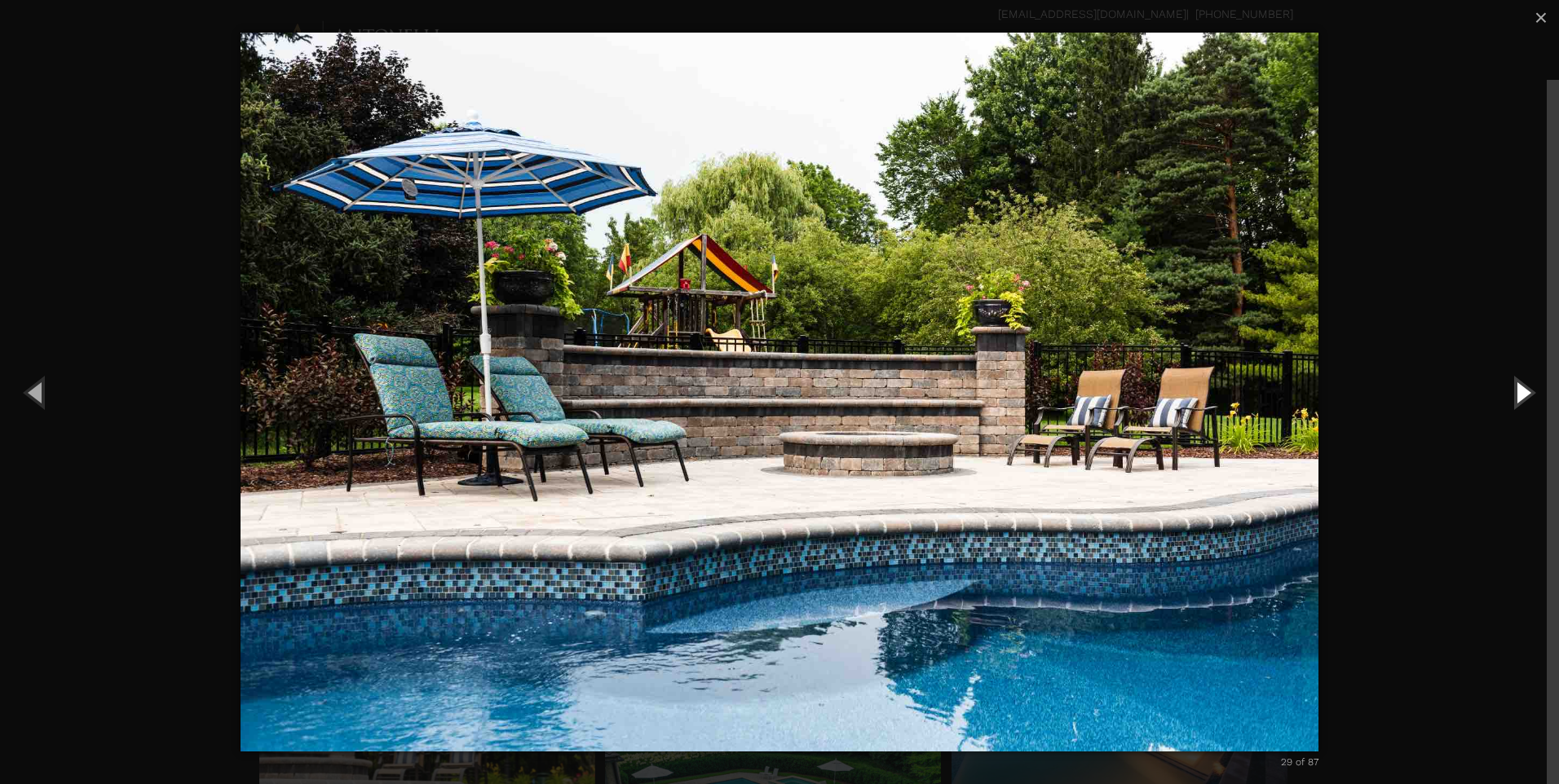
click at [1519, 386] on button "Next (Right arrow key)" at bounding box center [1522, 392] width 73 height 90
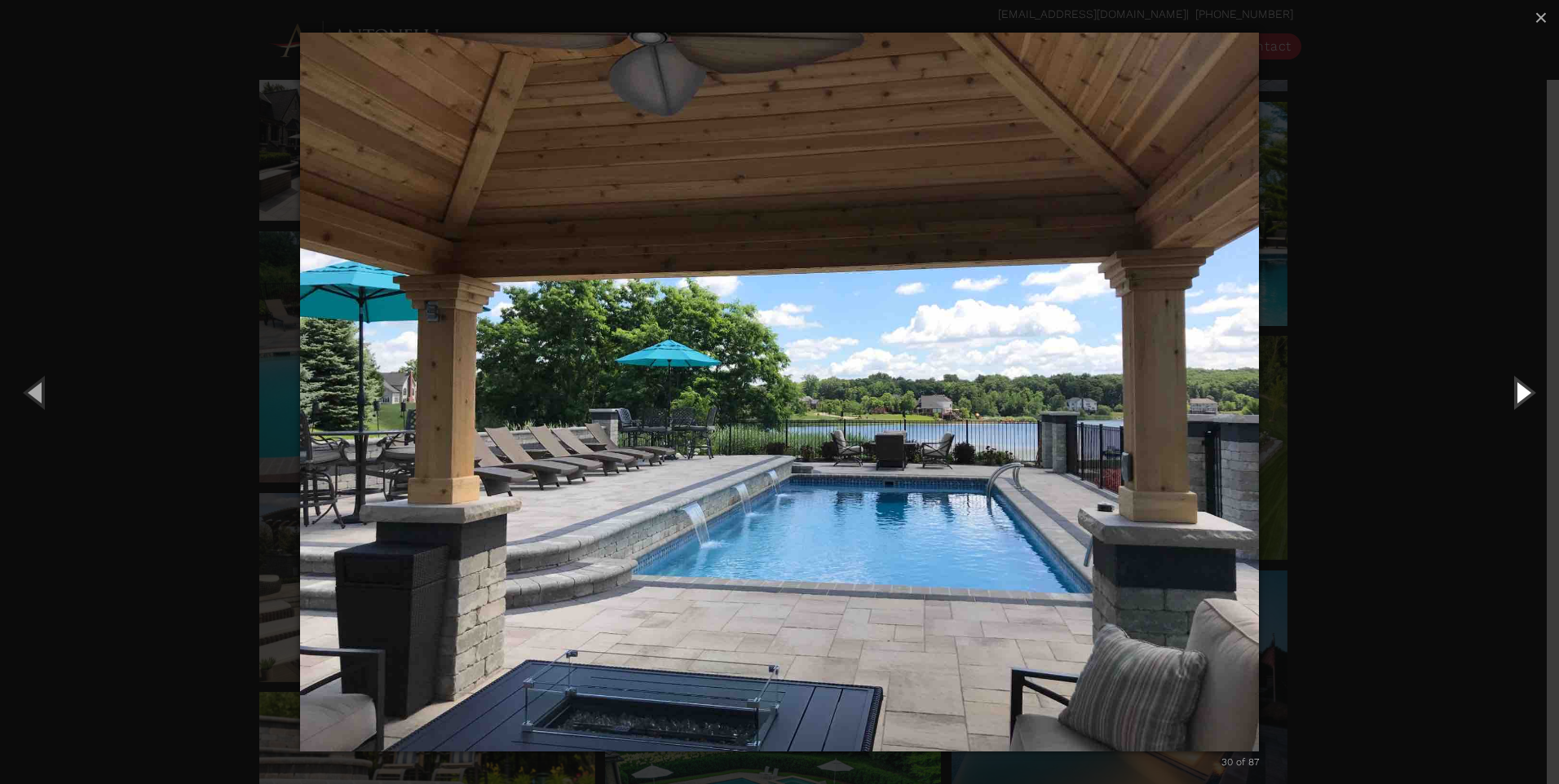
click at [1528, 394] on button "Next (Right arrow key)" at bounding box center [1522, 392] width 73 height 90
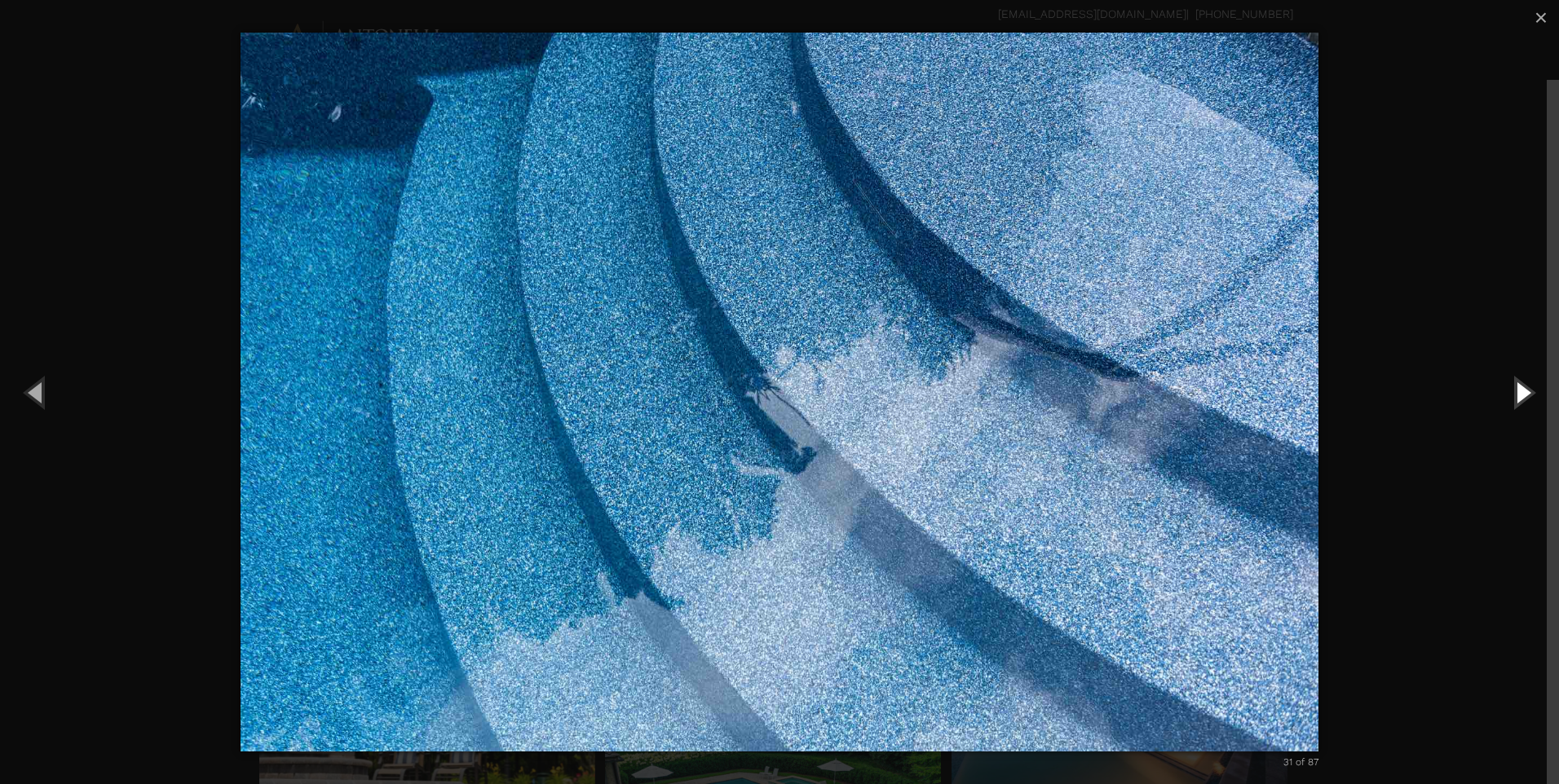
click at [1526, 394] on button "Next (Right arrow key)" at bounding box center [1522, 392] width 73 height 90
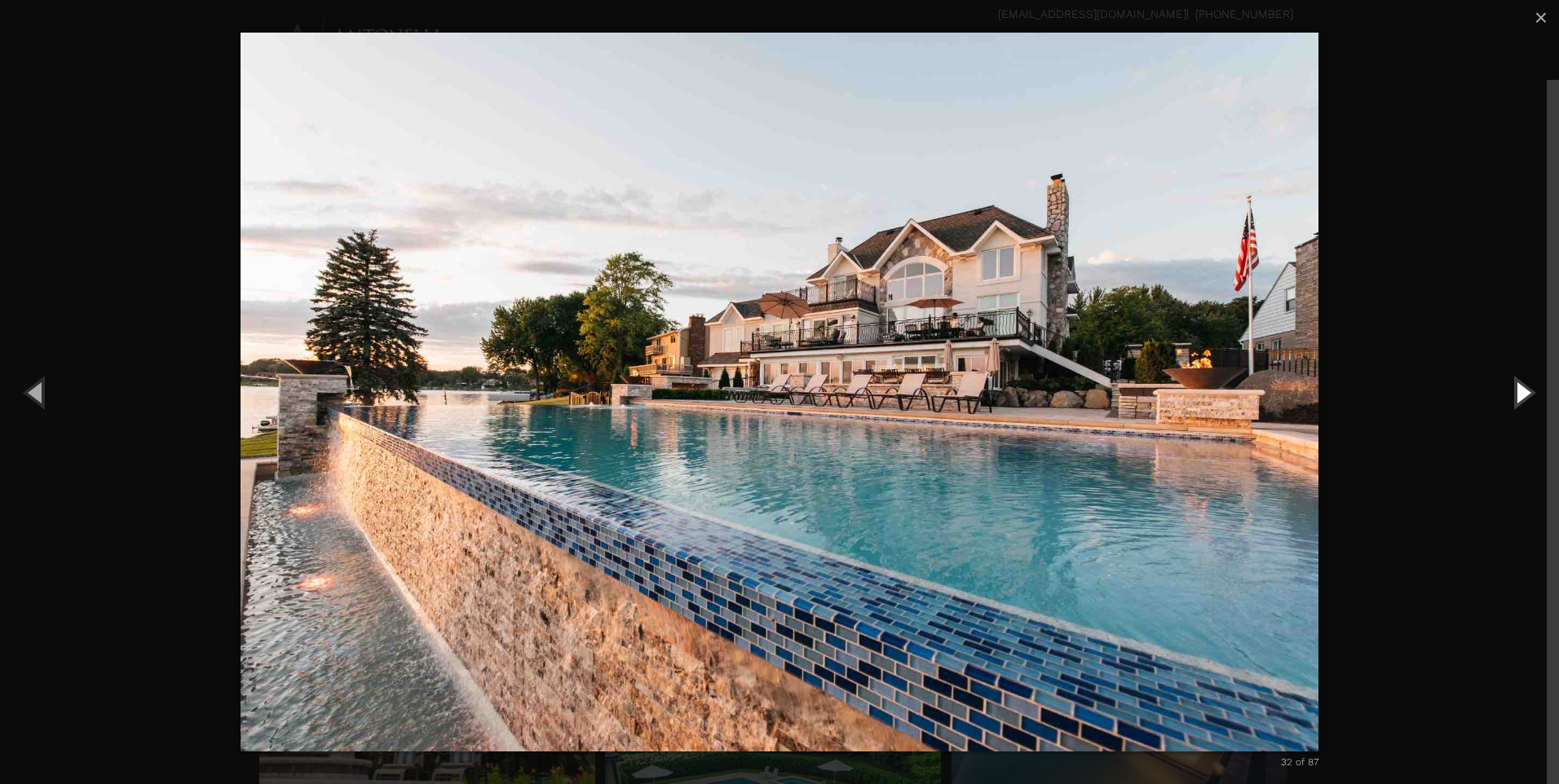
click at [1526, 394] on button "Next (Right arrow key)" at bounding box center [1522, 392] width 73 height 90
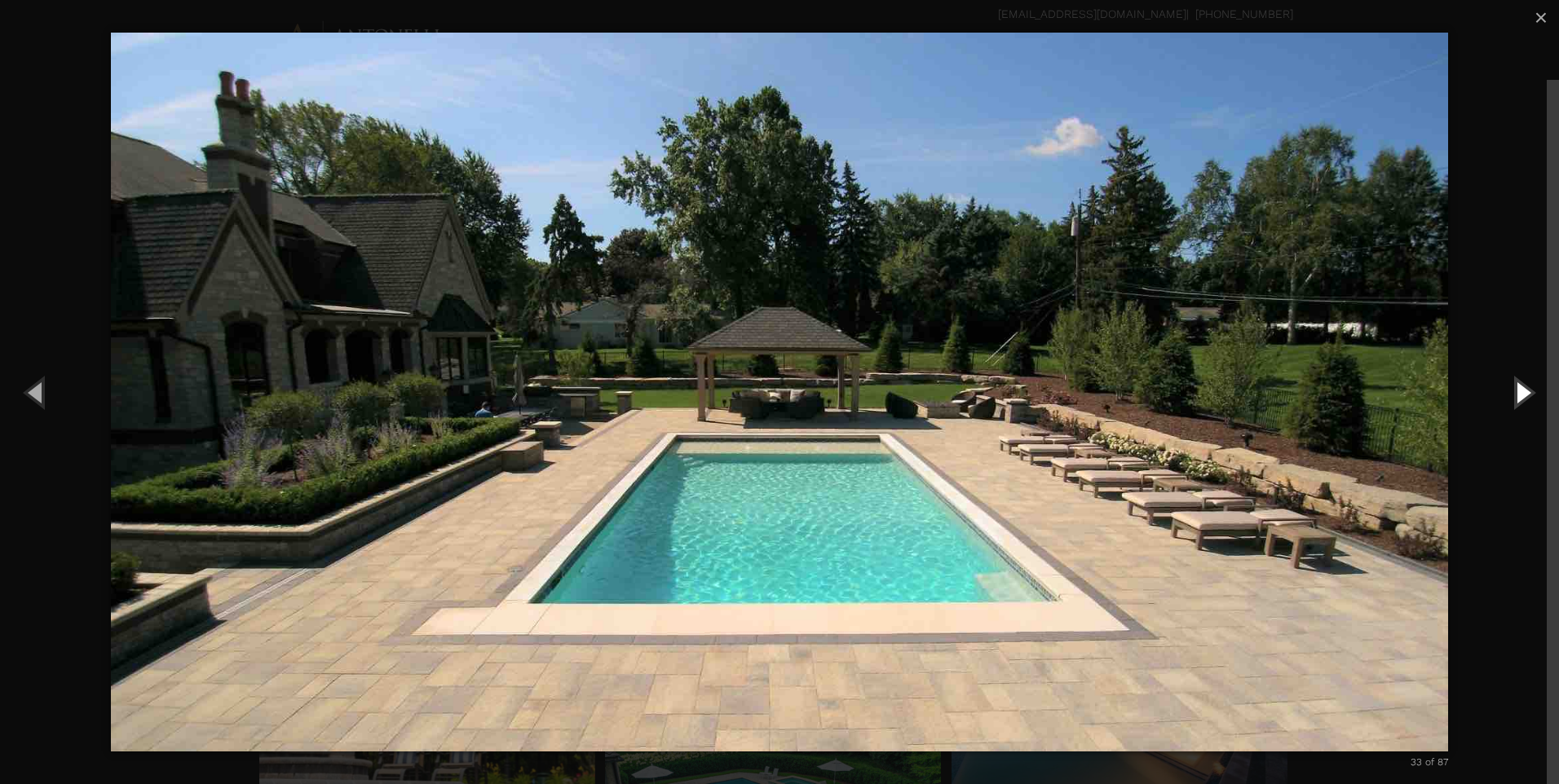
click at [1526, 394] on button "Next (Right arrow key)" at bounding box center [1522, 392] width 73 height 90
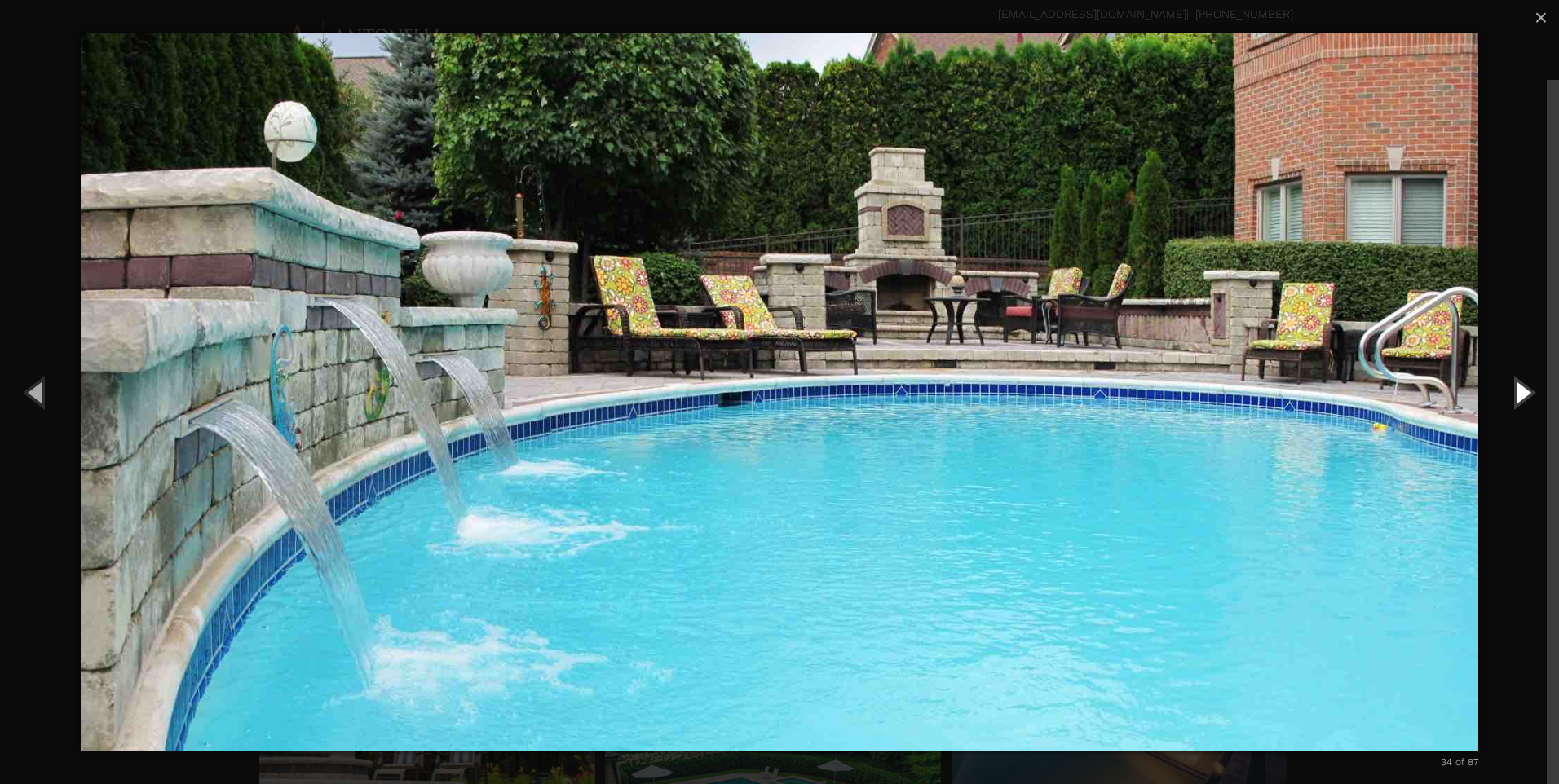
click at [1517, 395] on button "Next (Right arrow key)" at bounding box center [1522, 392] width 73 height 90
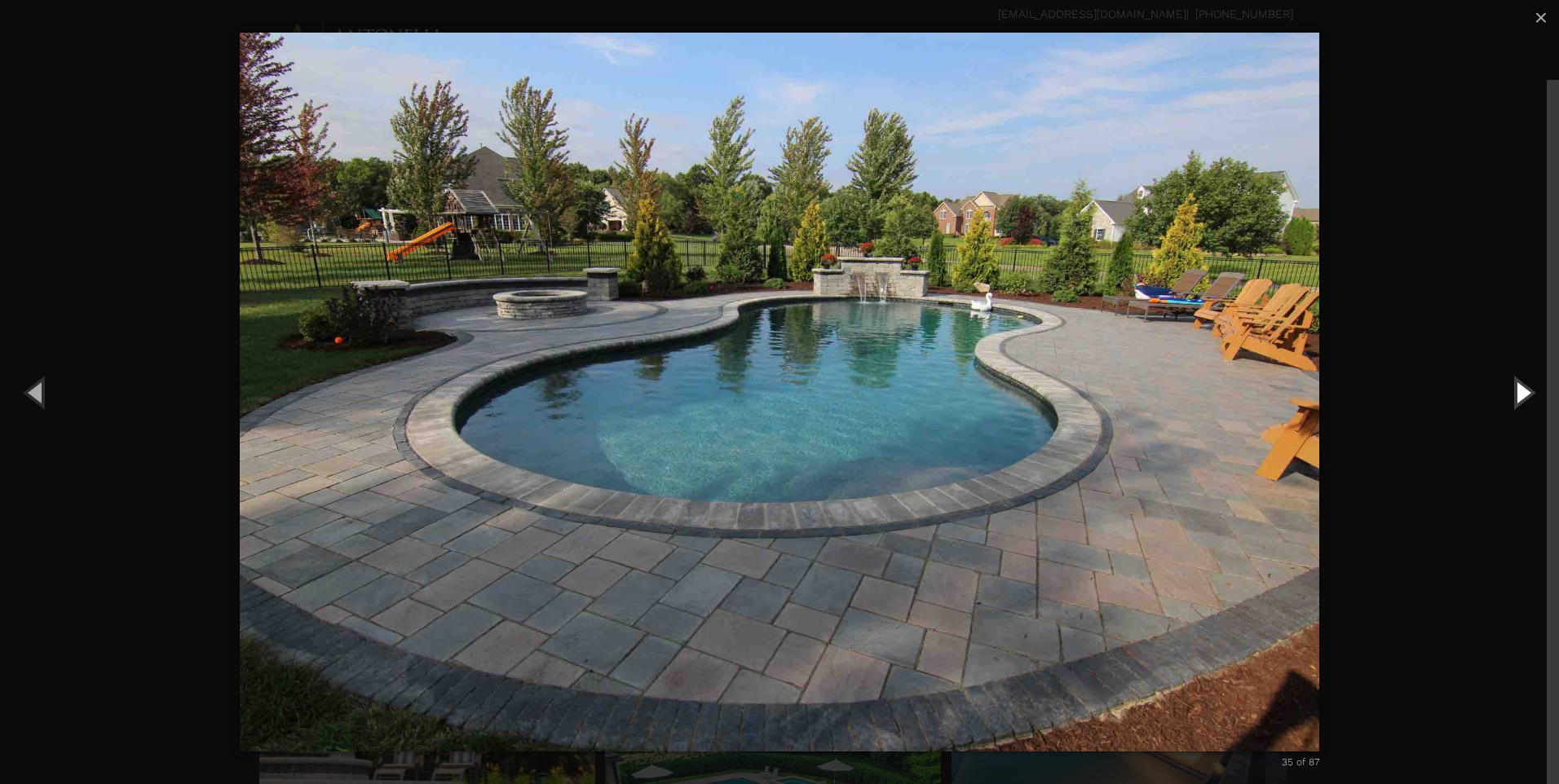
click at [1516, 397] on button "Next (Right arrow key)" at bounding box center [1522, 392] width 73 height 90
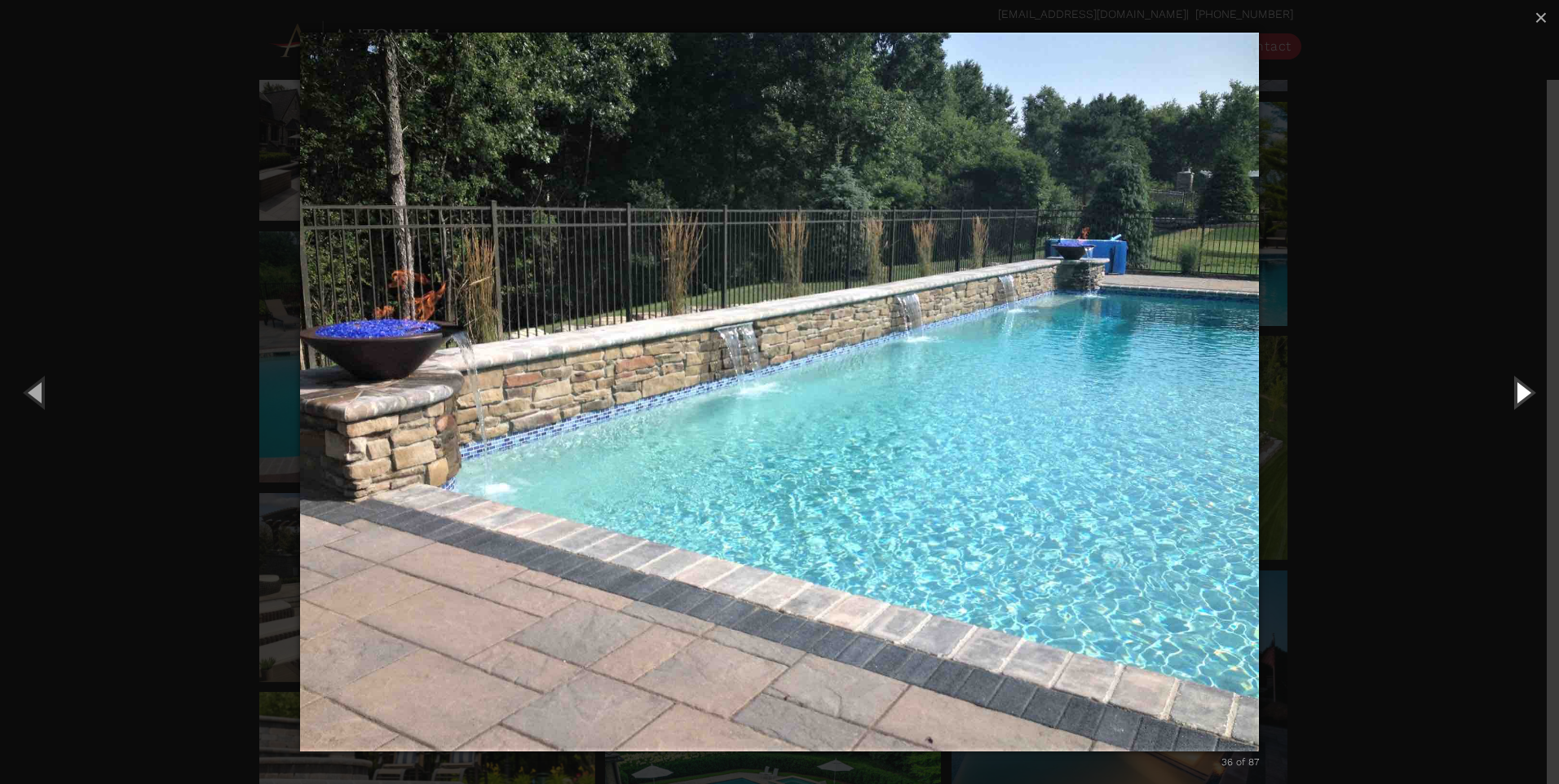
click at [1520, 396] on button "Next (Right arrow key)" at bounding box center [1522, 392] width 73 height 90
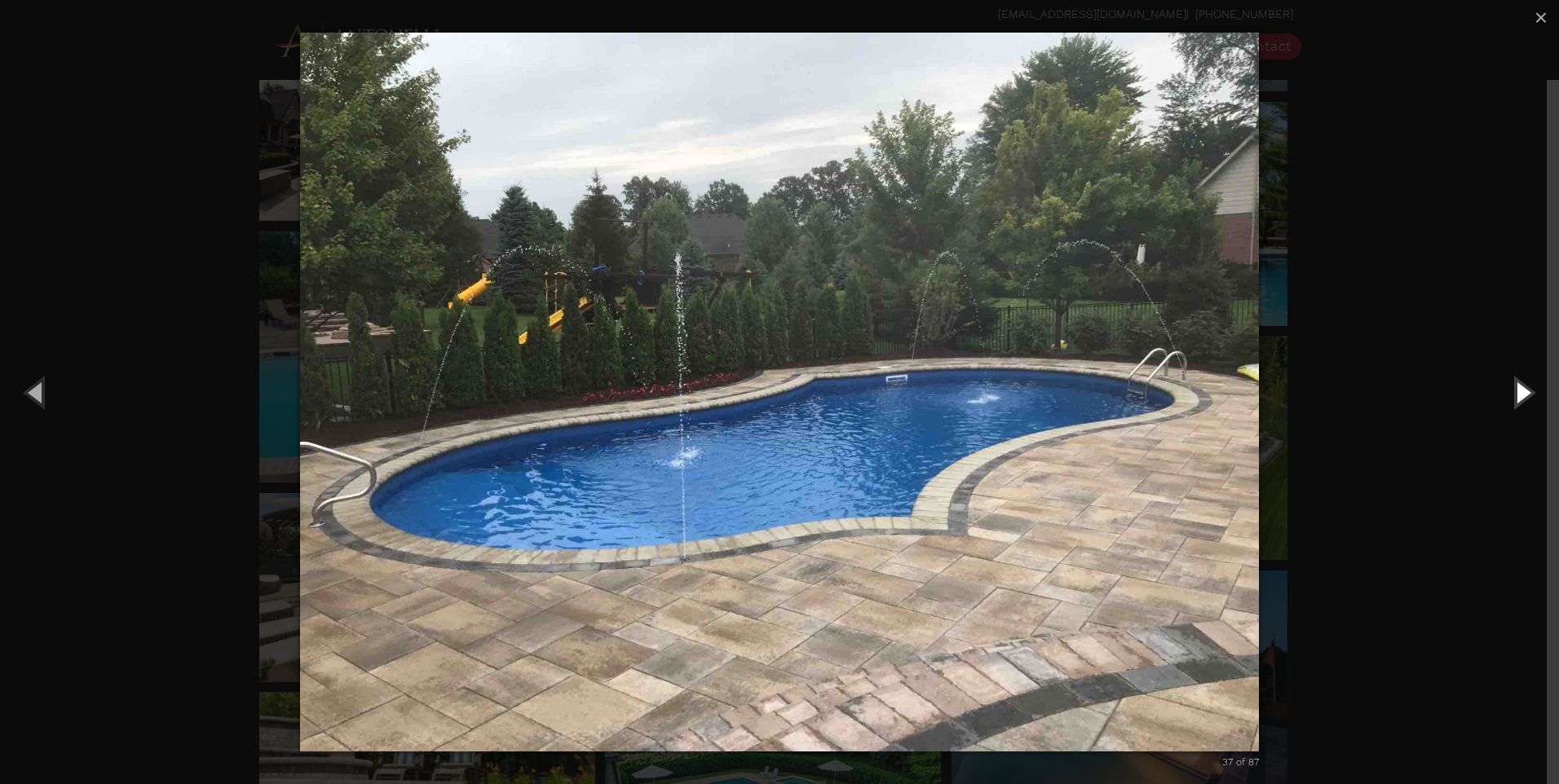
click at [1520, 396] on button "Next (Right arrow key)" at bounding box center [1522, 392] width 73 height 90
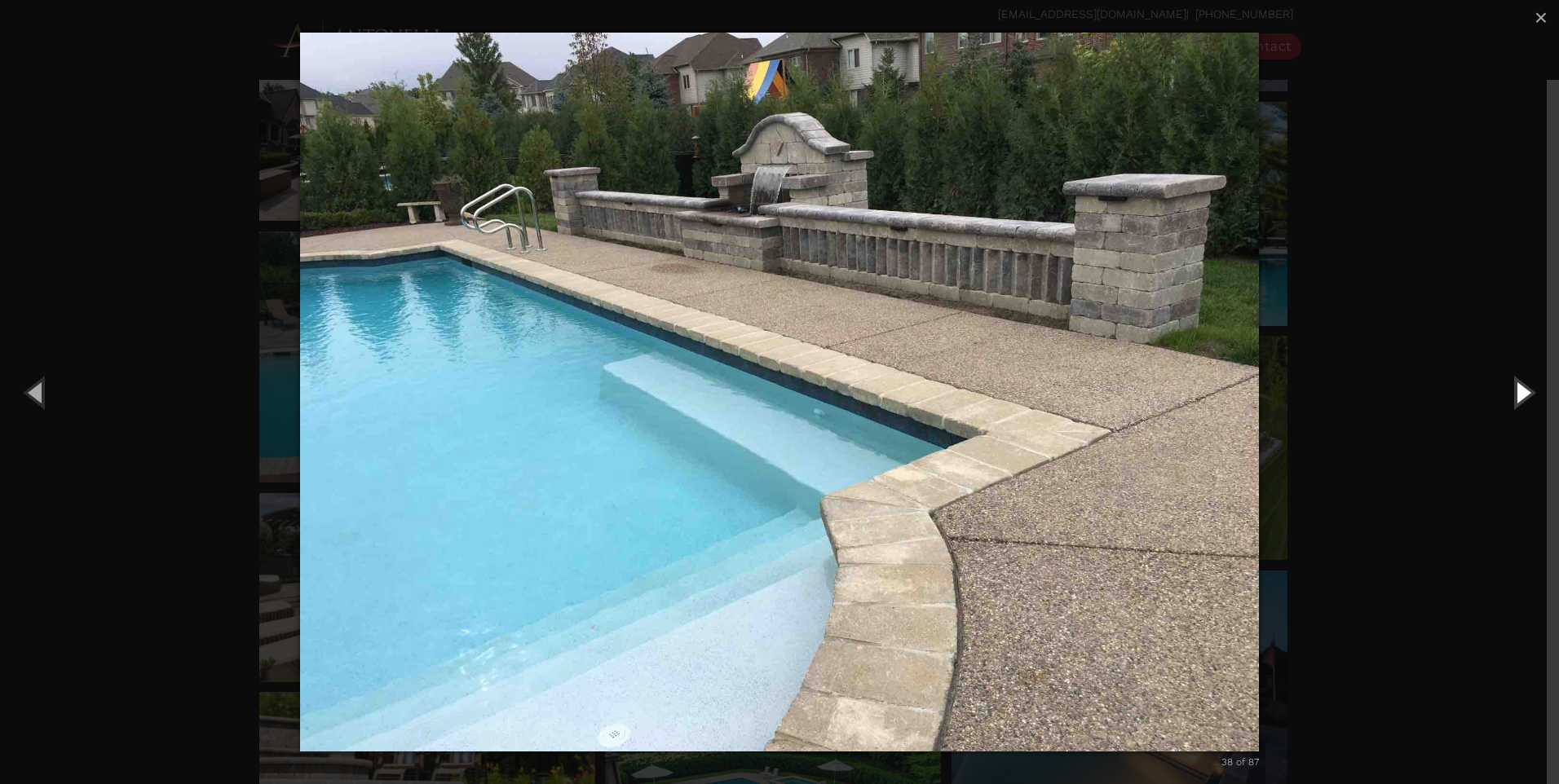
click at [1520, 396] on button "Next (Right arrow key)" at bounding box center [1522, 392] width 73 height 90
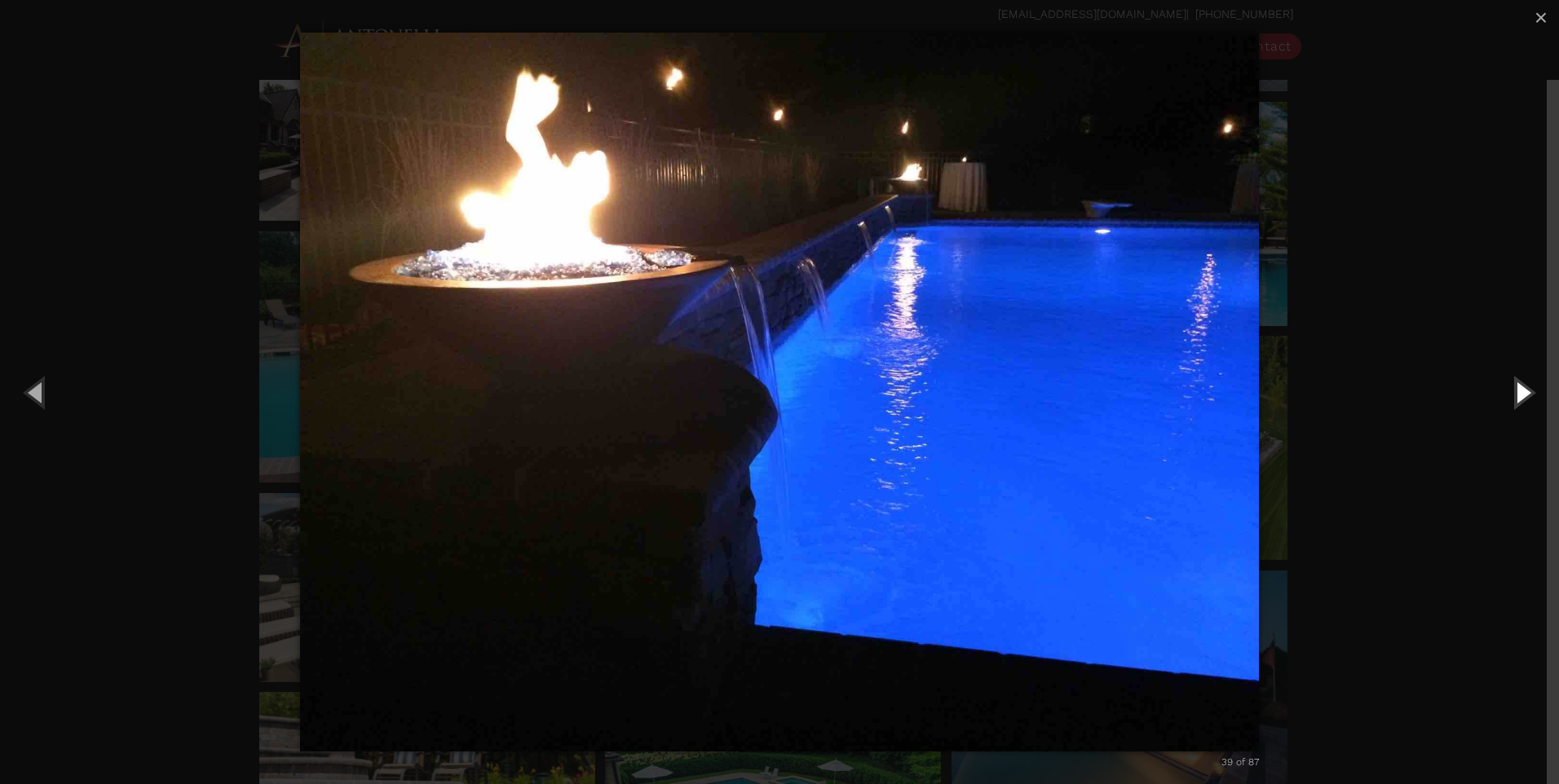
click at [1520, 396] on button "Next (Right arrow key)" at bounding box center [1522, 392] width 73 height 90
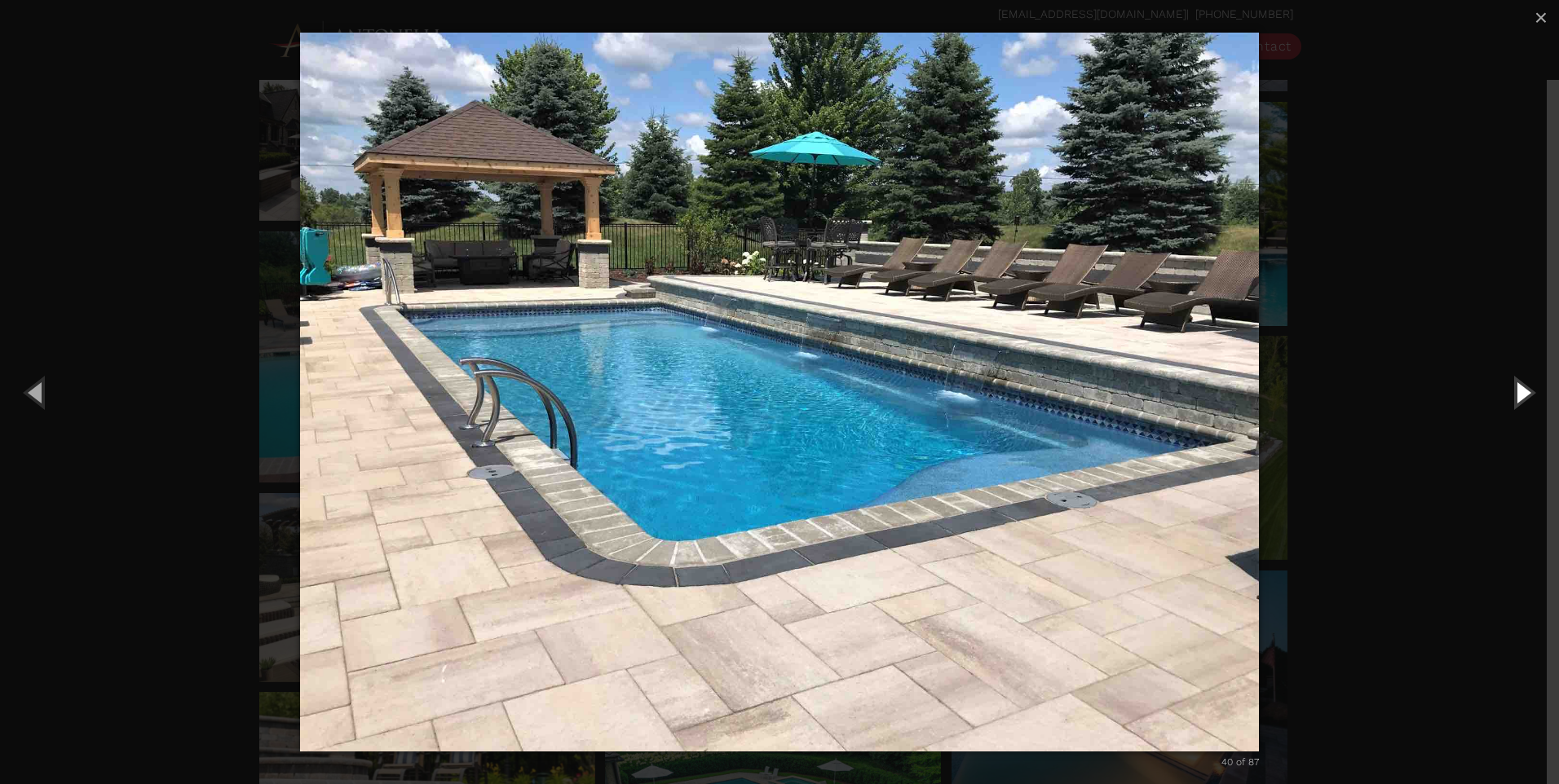
click at [1520, 396] on button "Next (Right arrow key)" at bounding box center [1522, 392] width 73 height 90
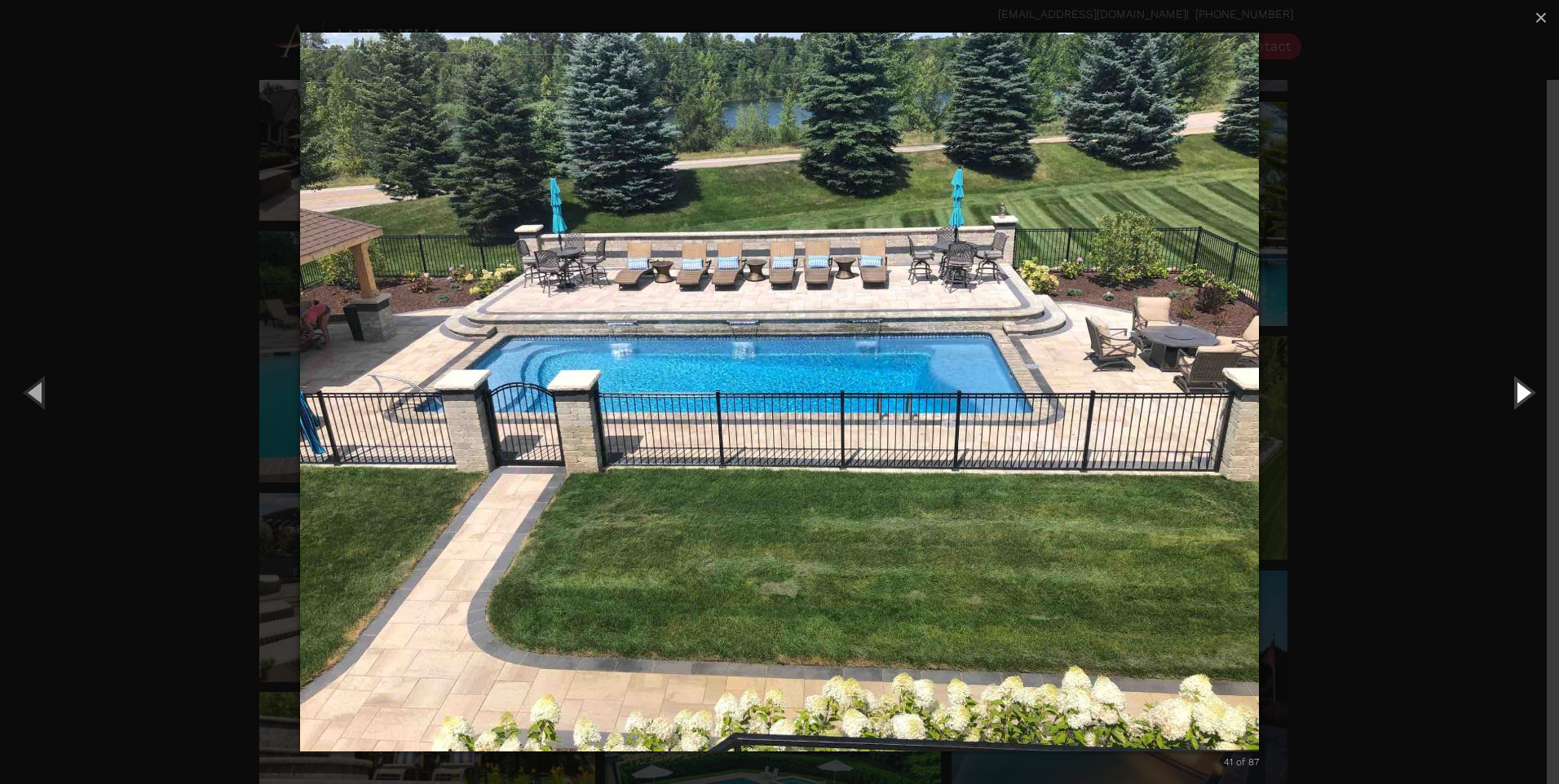
click at [1526, 398] on button "Next (Right arrow key)" at bounding box center [1522, 392] width 73 height 90
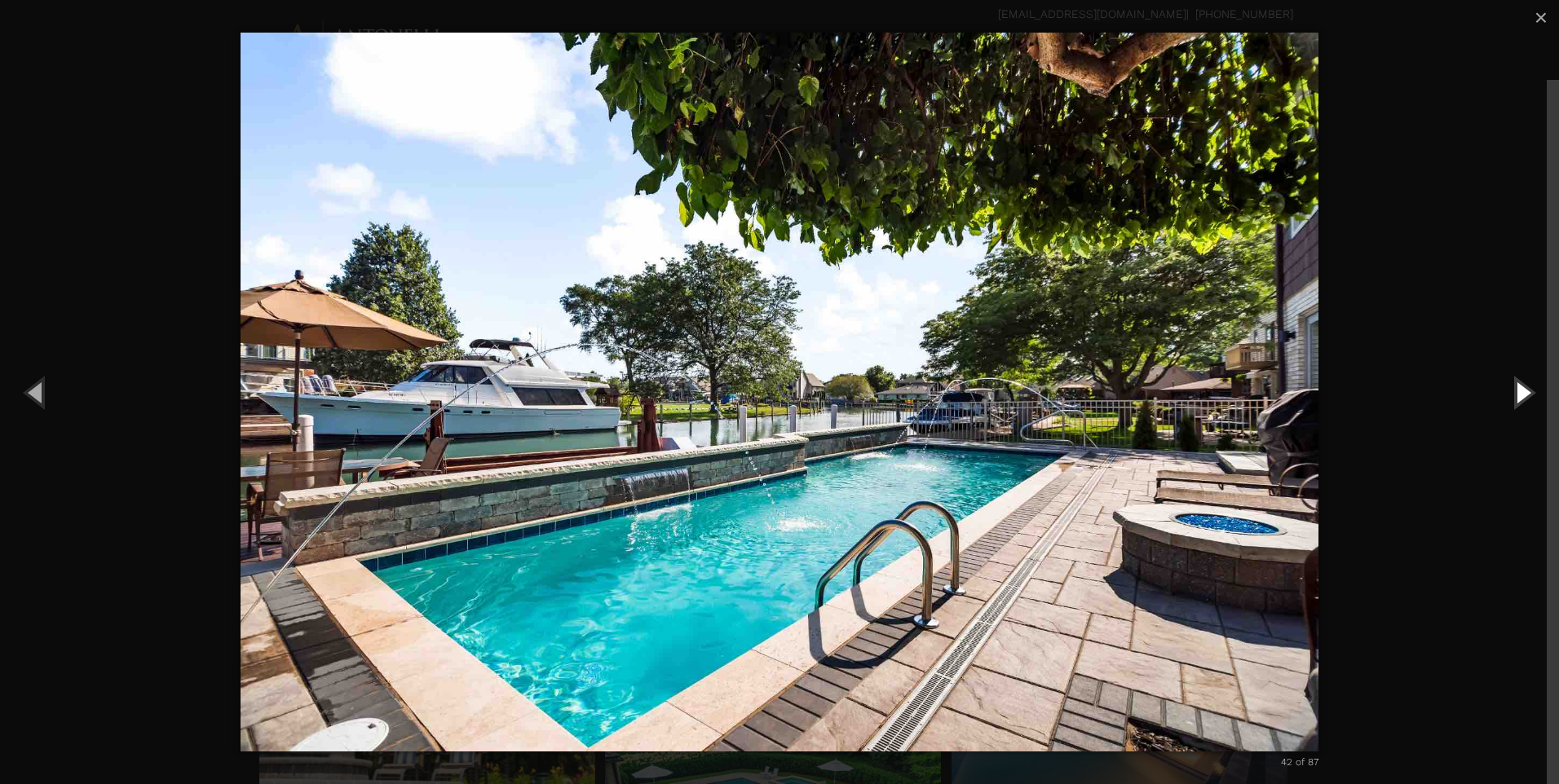
click at [1521, 400] on button "Next (Right arrow key)" at bounding box center [1522, 392] width 73 height 90
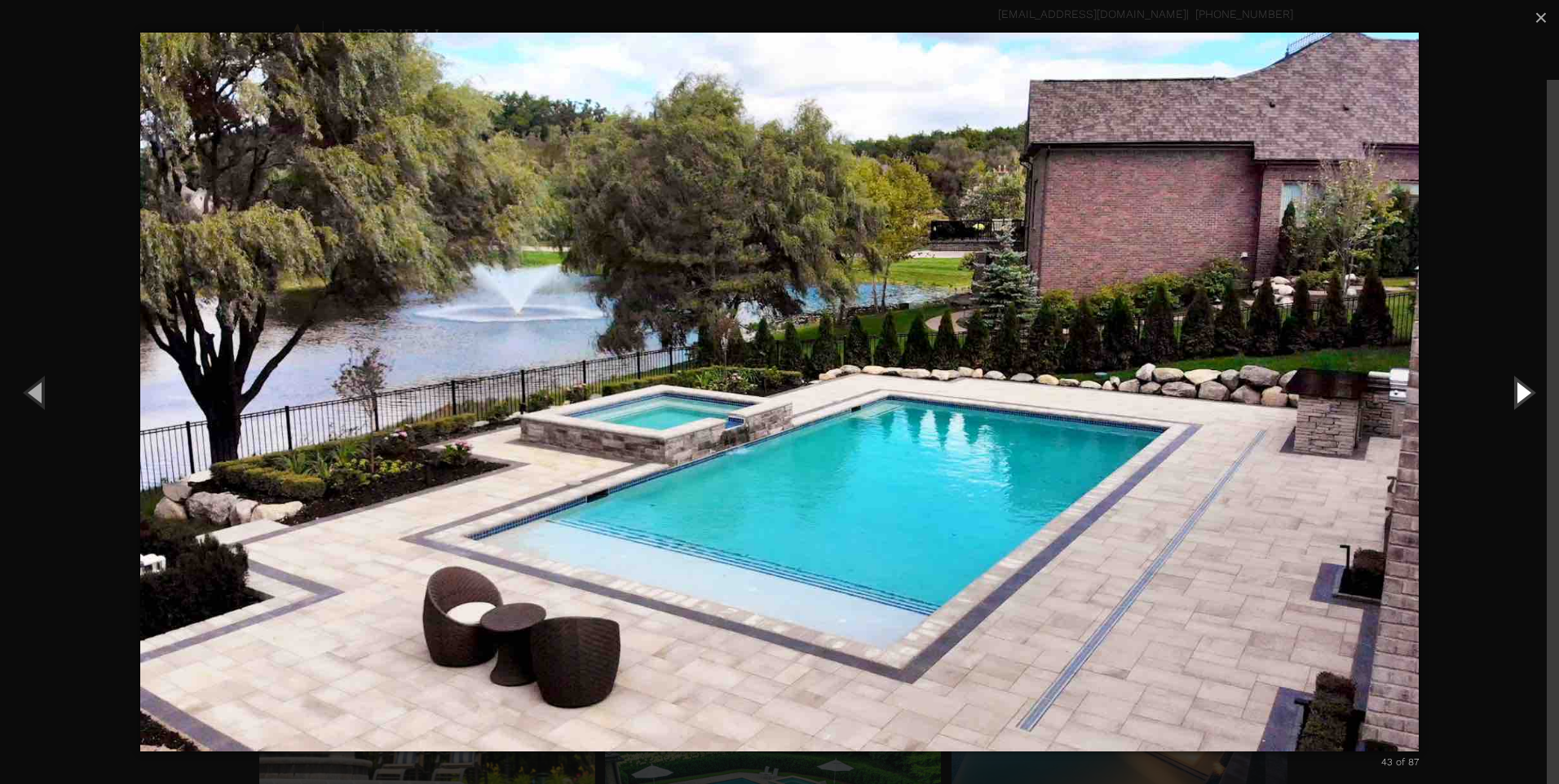
click at [1516, 400] on button "Next (Right arrow key)" at bounding box center [1522, 392] width 73 height 90
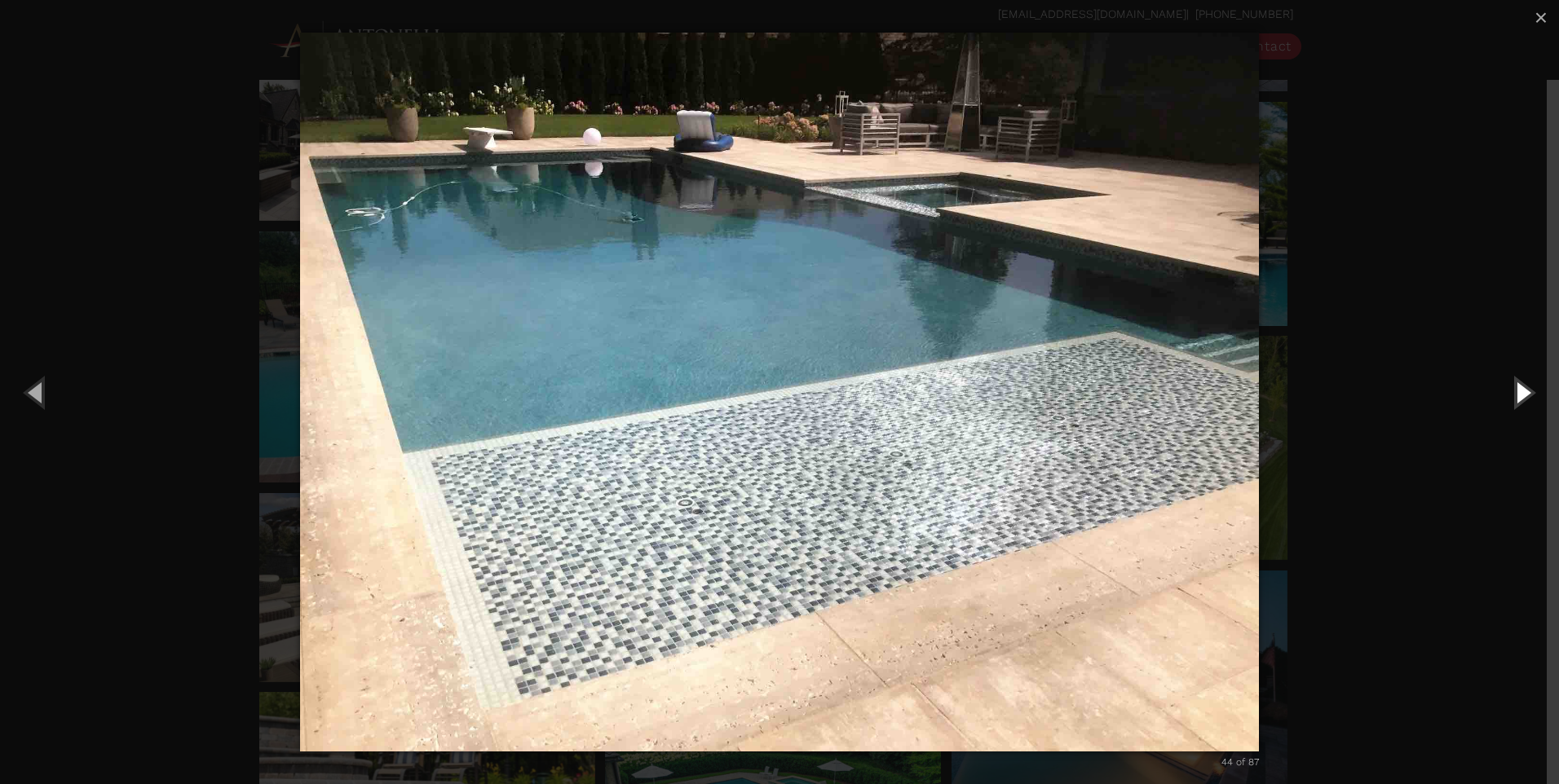
click at [1516, 400] on button "Next (Right arrow key)" at bounding box center [1522, 392] width 73 height 90
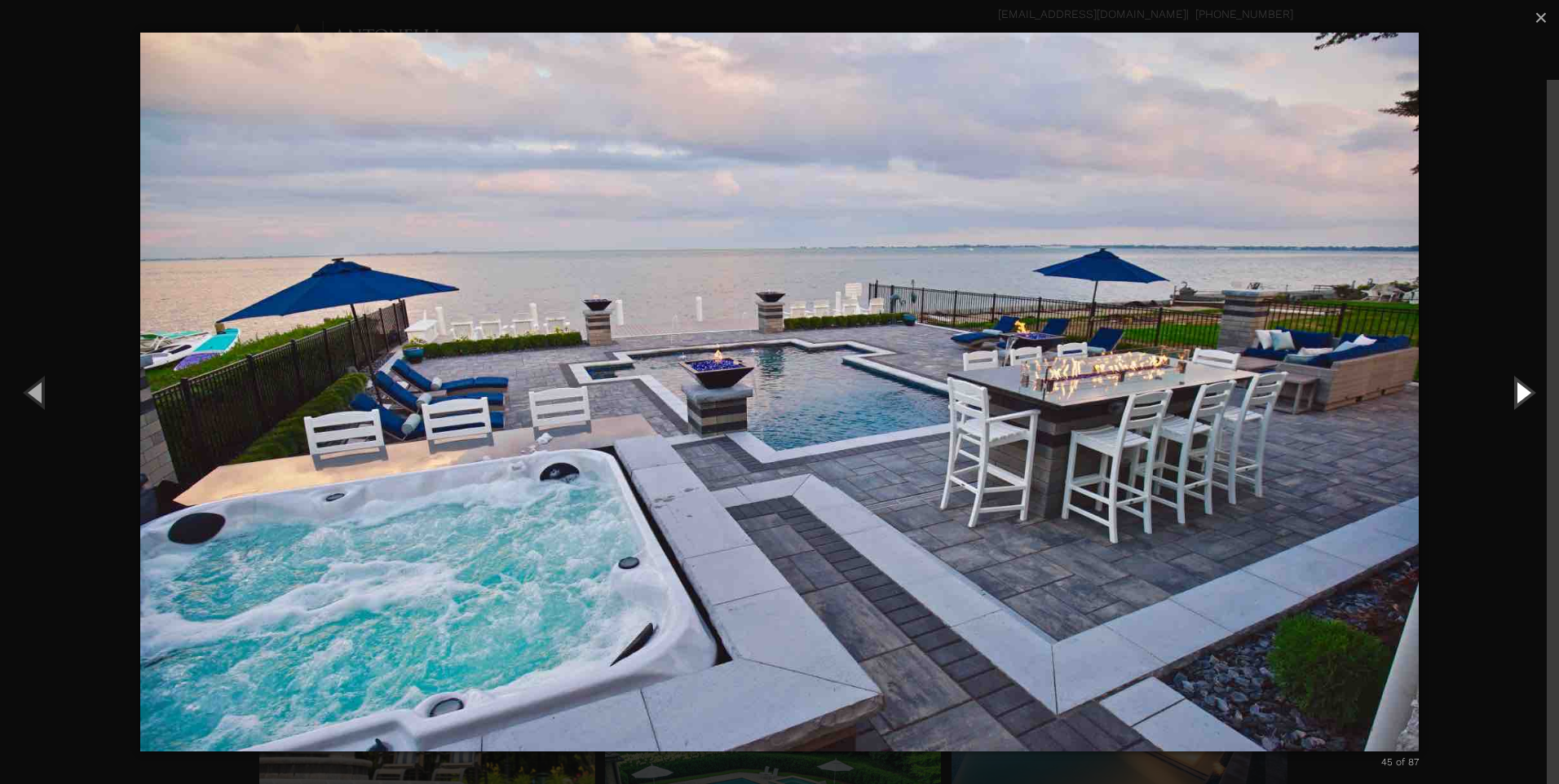
click at [1516, 400] on button "Next (Right arrow key)" at bounding box center [1522, 392] width 73 height 90
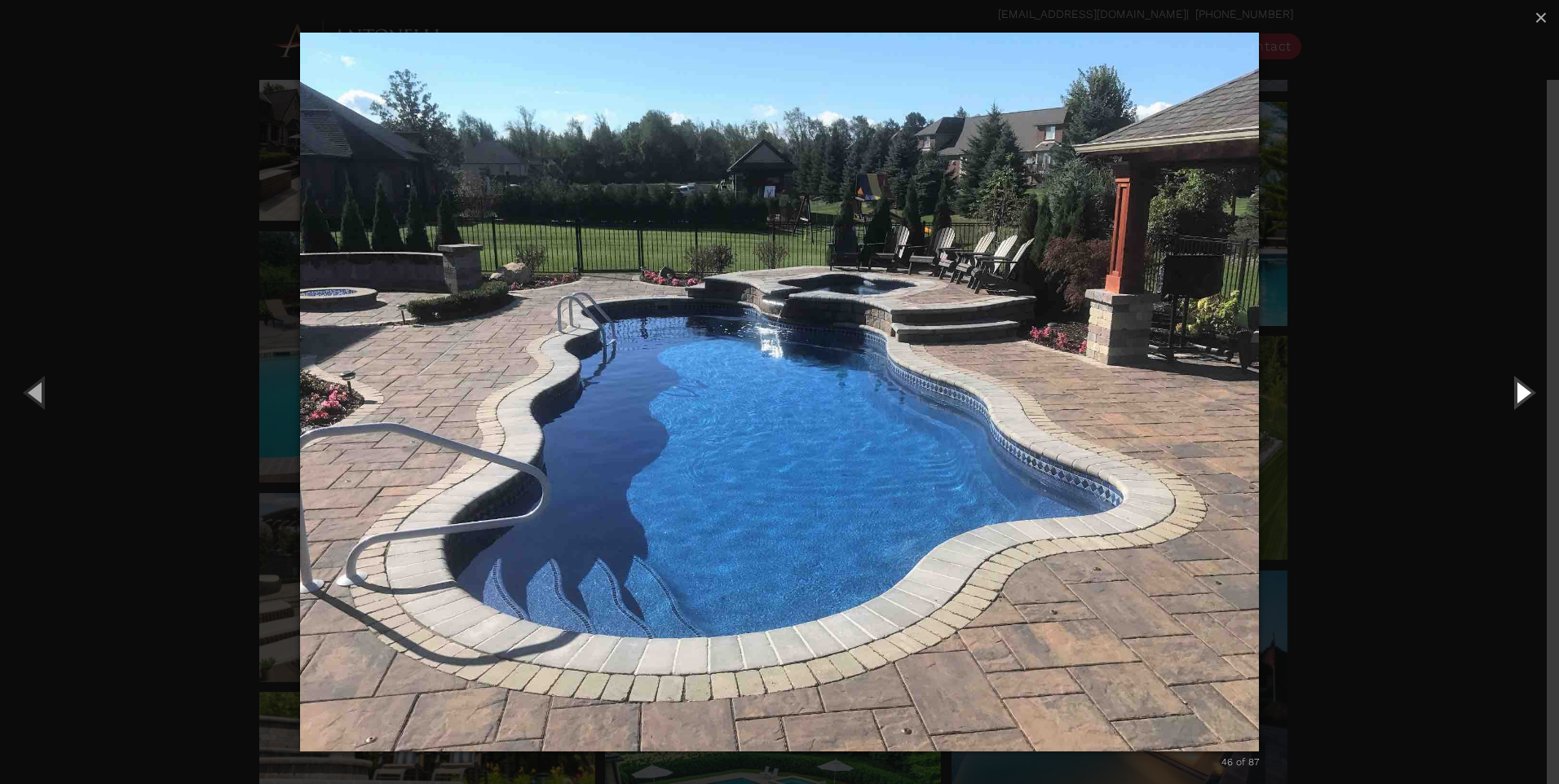
click at [1516, 400] on button "Next (Right arrow key)" at bounding box center [1522, 392] width 73 height 90
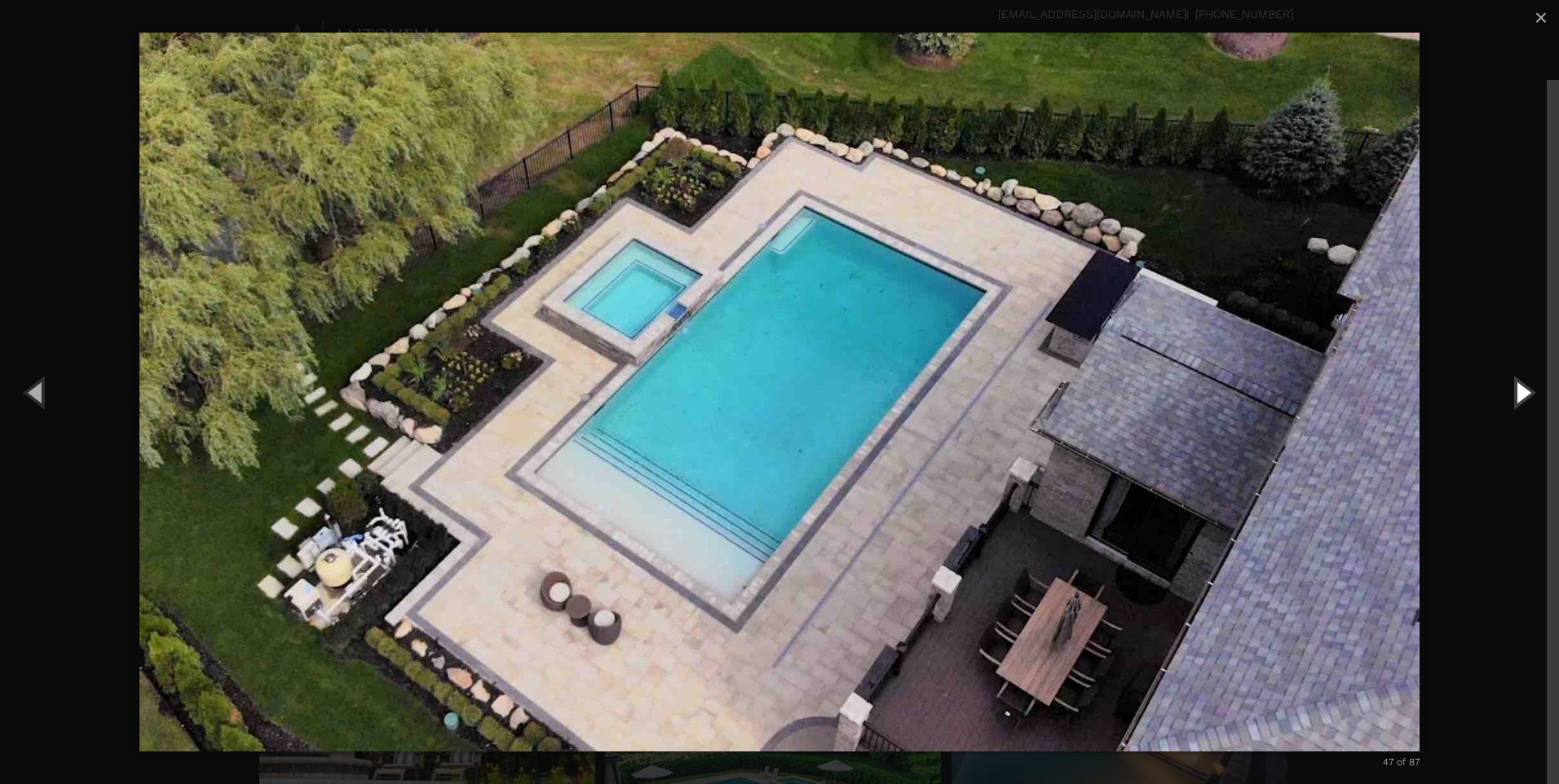
click at [1516, 400] on button "Next (Right arrow key)" at bounding box center [1522, 392] width 73 height 90
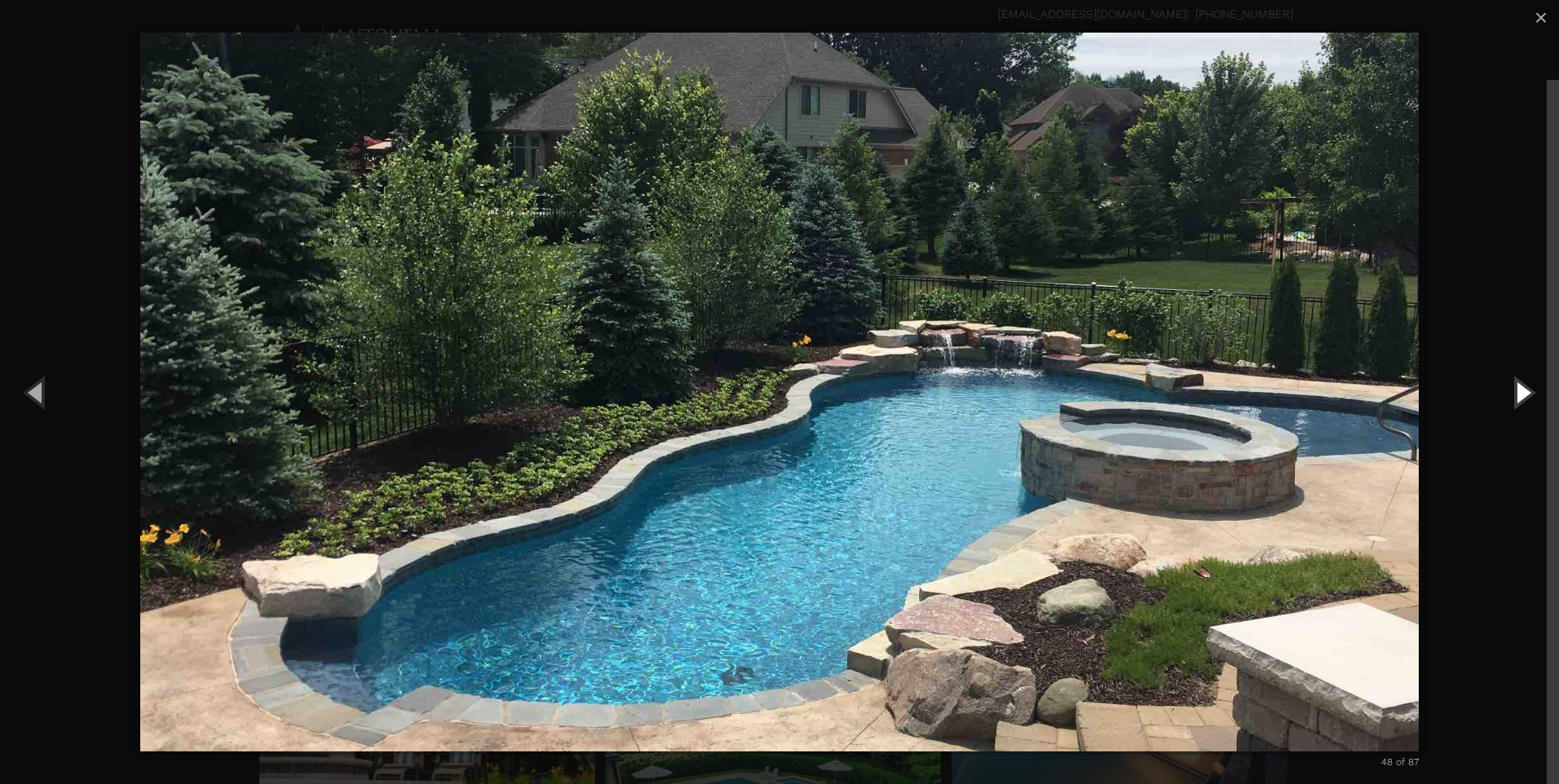
click at [1516, 400] on button "Next (Right arrow key)" at bounding box center [1522, 392] width 73 height 90
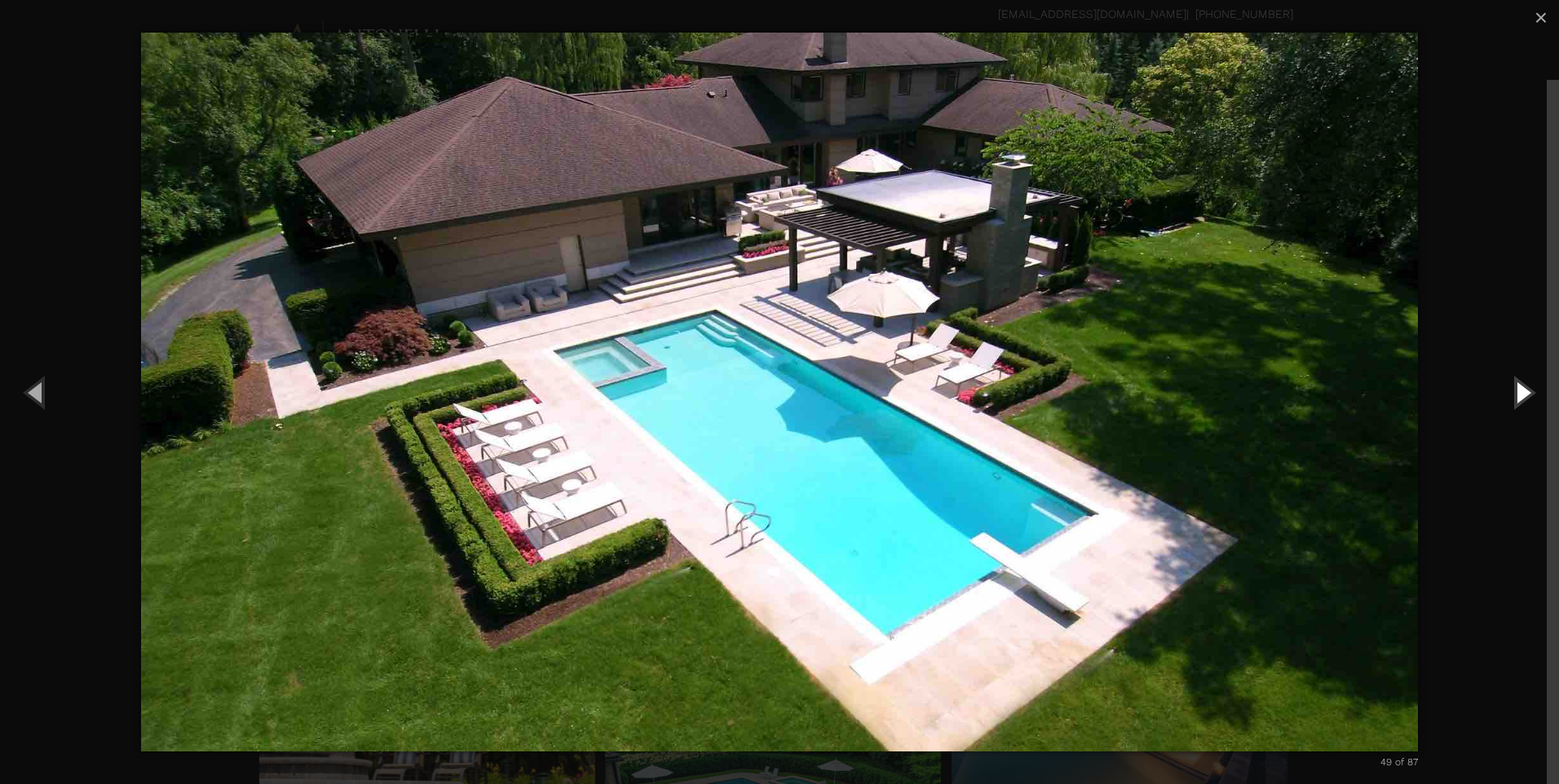
click at [1516, 400] on button "Next (Right arrow key)" at bounding box center [1522, 392] width 73 height 90
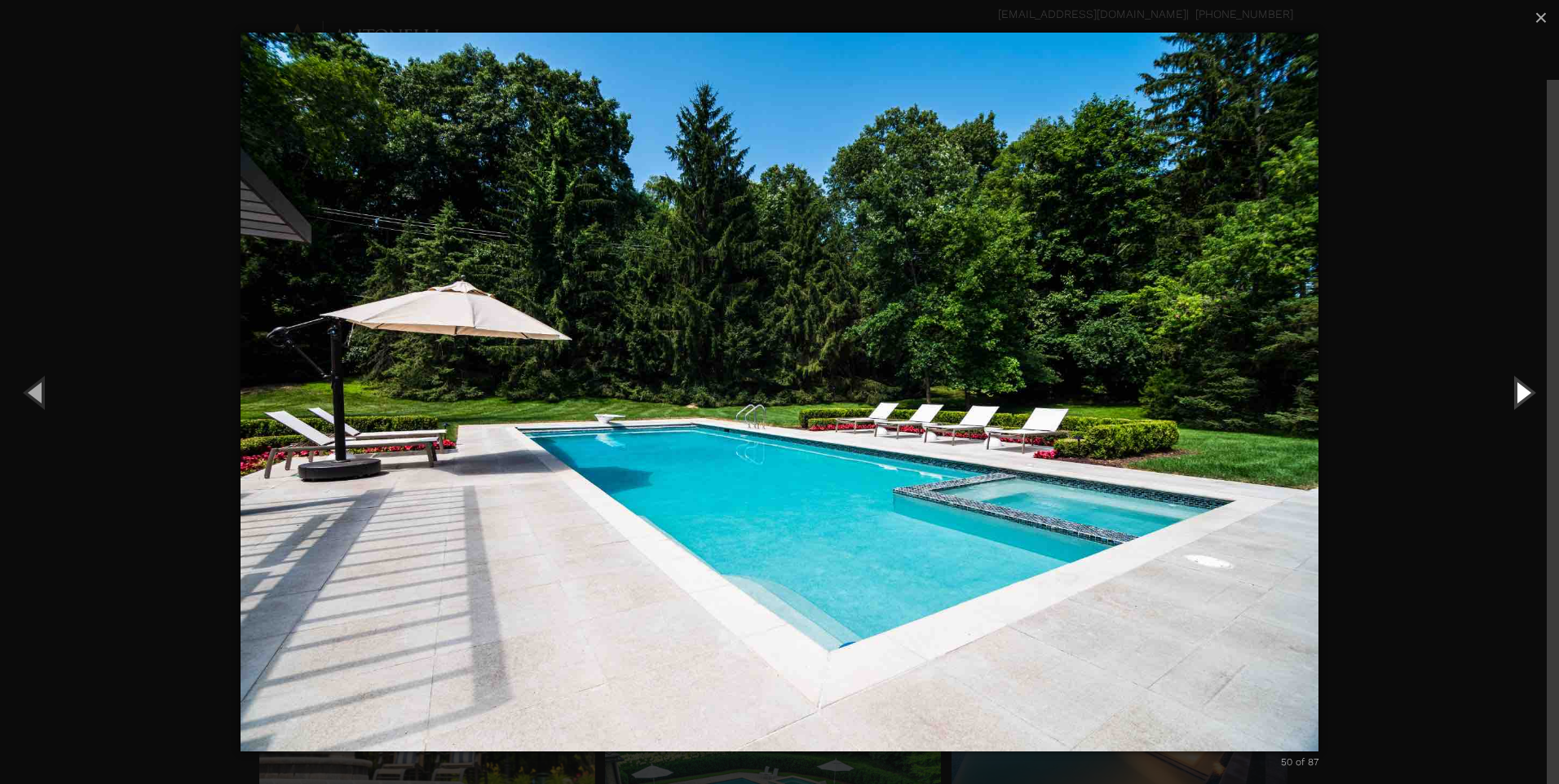
click at [1516, 400] on button "Next (Right arrow key)" at bounding box center [1522, 392] width 73 height 90
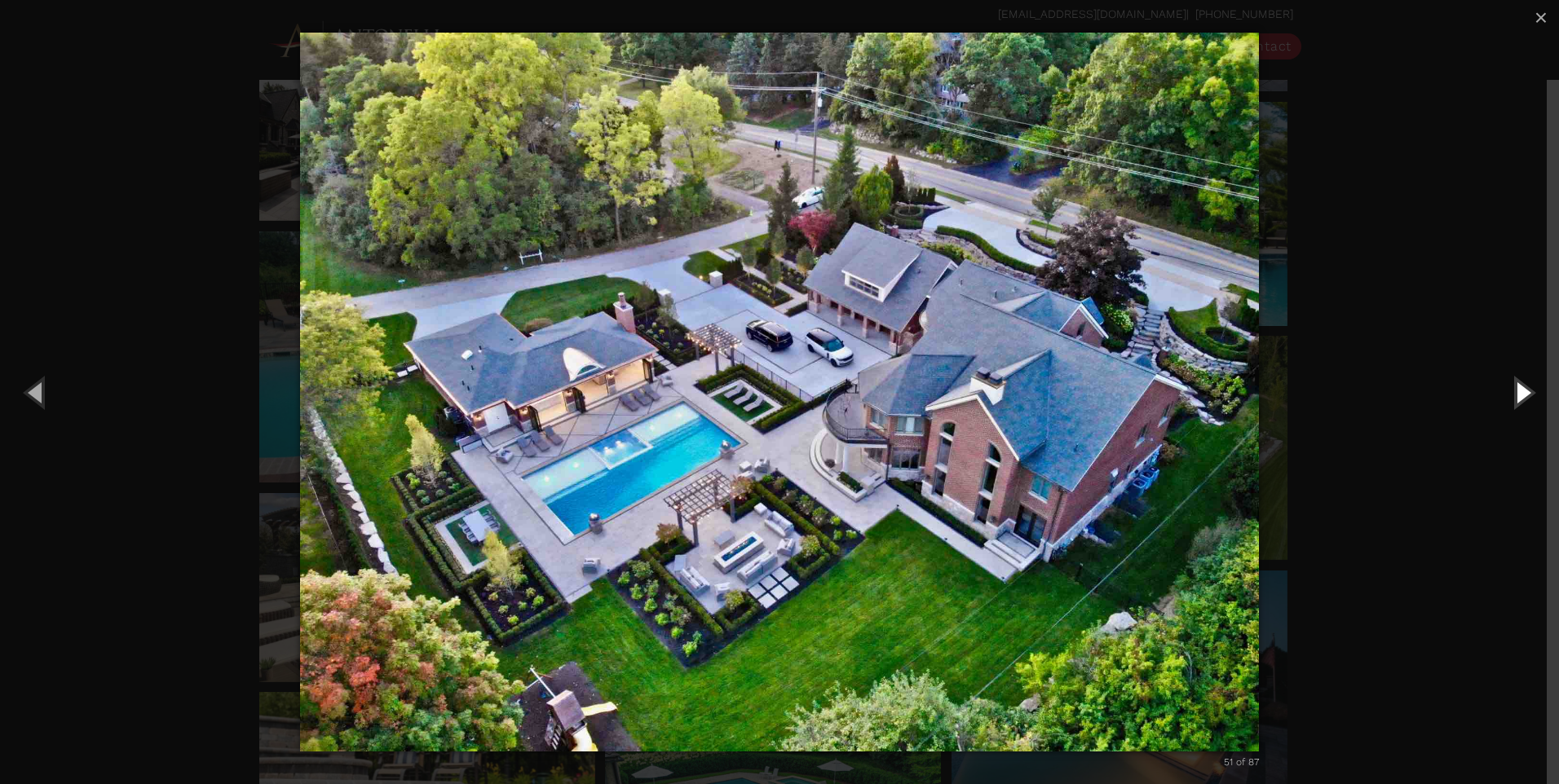
click at [1516, 400] on button "Next (Right arrow key)" at bounding box center [1522, 392] width 73 height 90
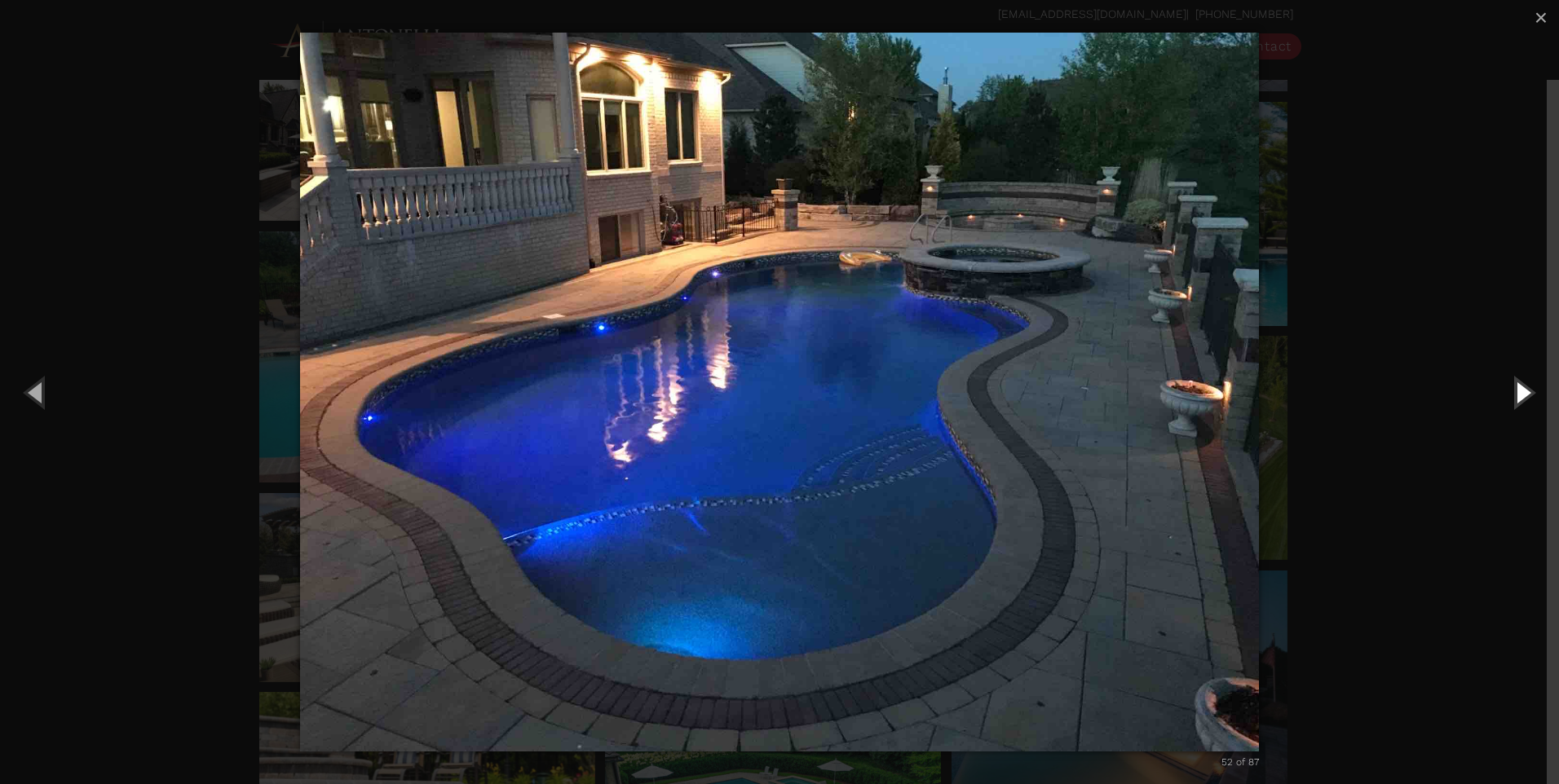
click at [1516, 400] on button "Next (Right arrow key)" at bounding box center [1522, 392] width 73 height 90
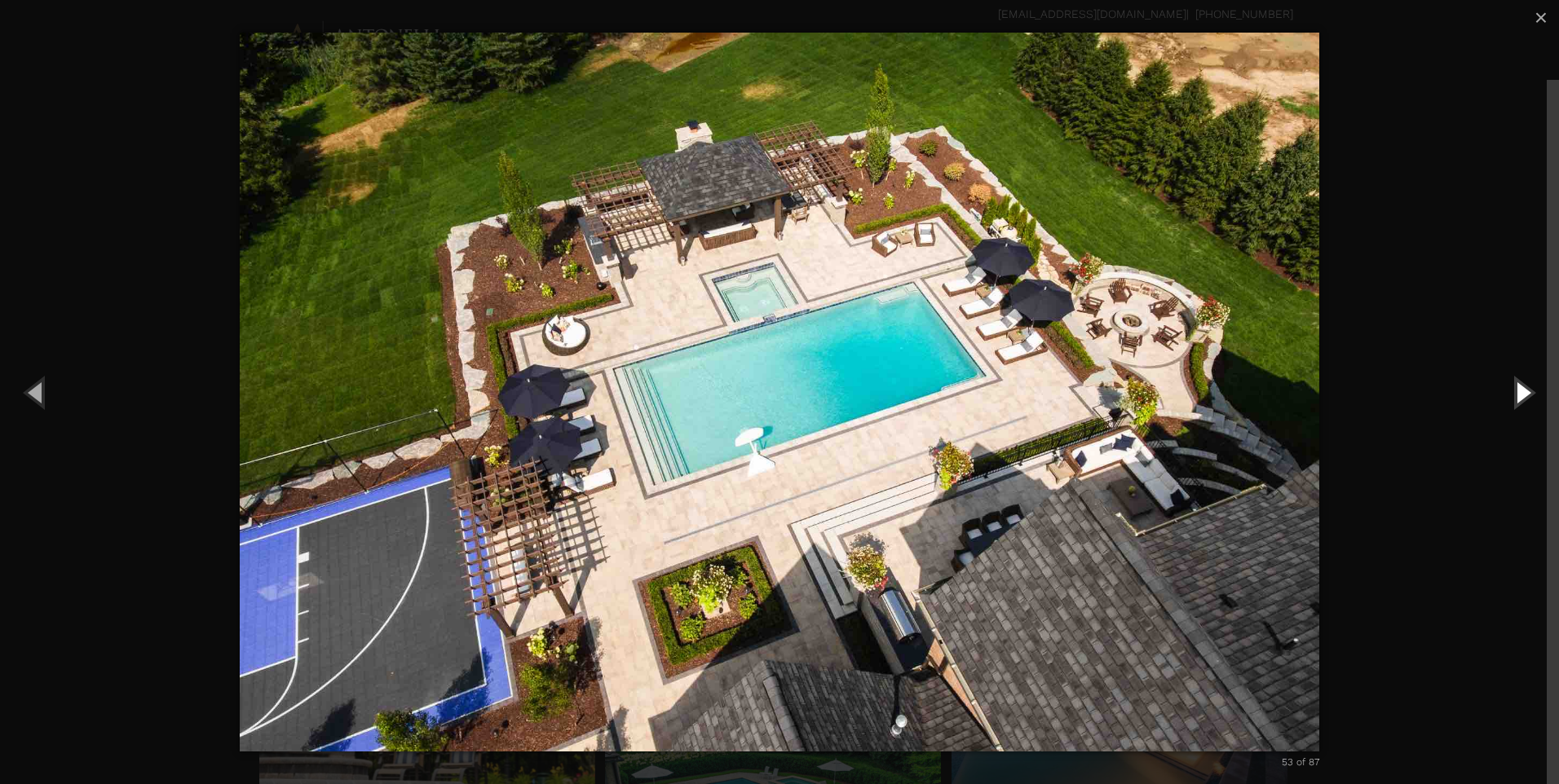
click at [1516, 400] on button "Next (Right arrow key)" at bounding box center [1522, 392] width 73 height 90
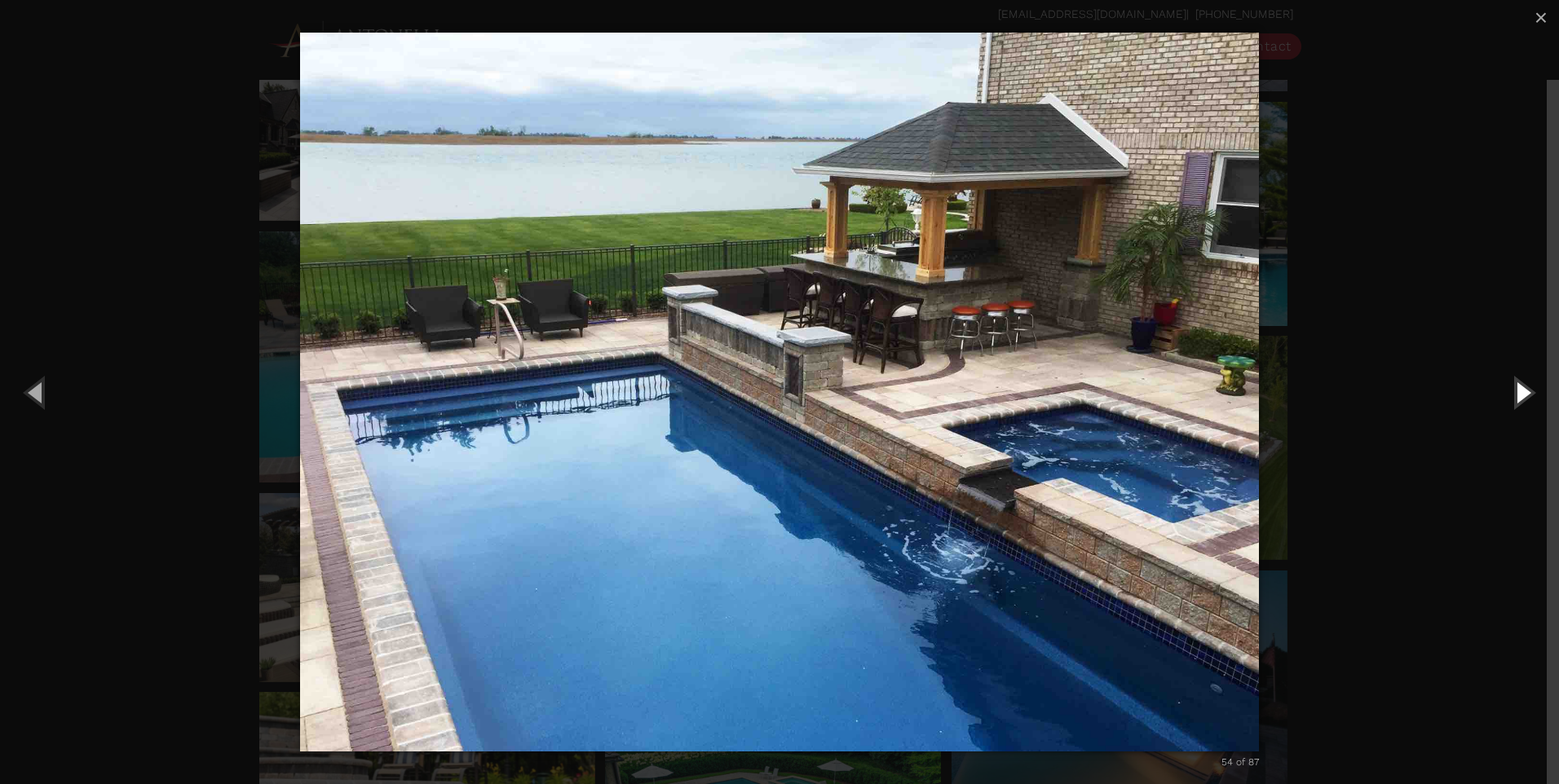
click at [1516, 400] on button "Next (Right arrow key)" at bounding box center [1522, 392] width 73 height 90
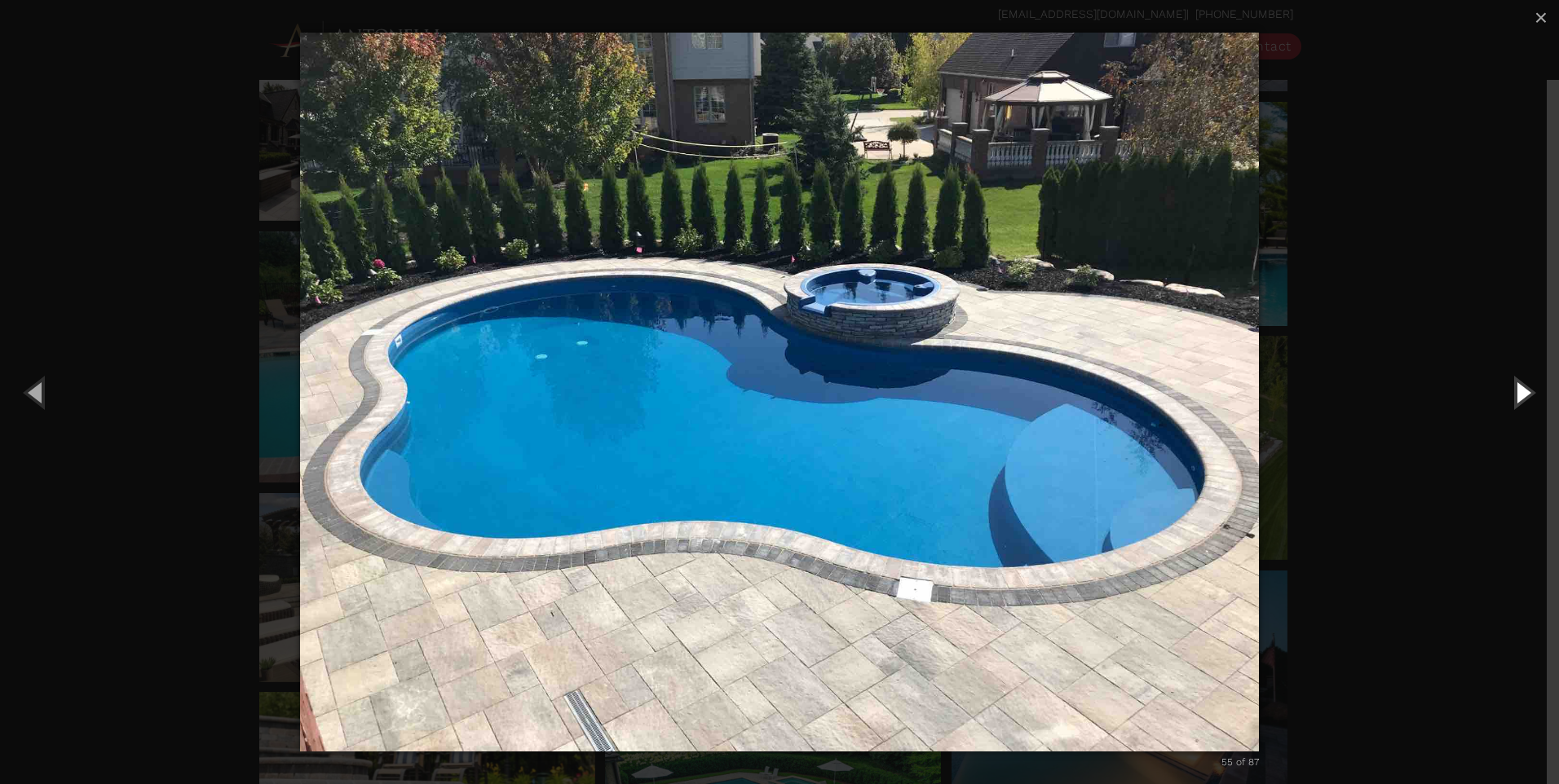
click at [1516, 400] on button "Next (Right arrow key)" at bounding box center [1522, 392] width 73 height 90
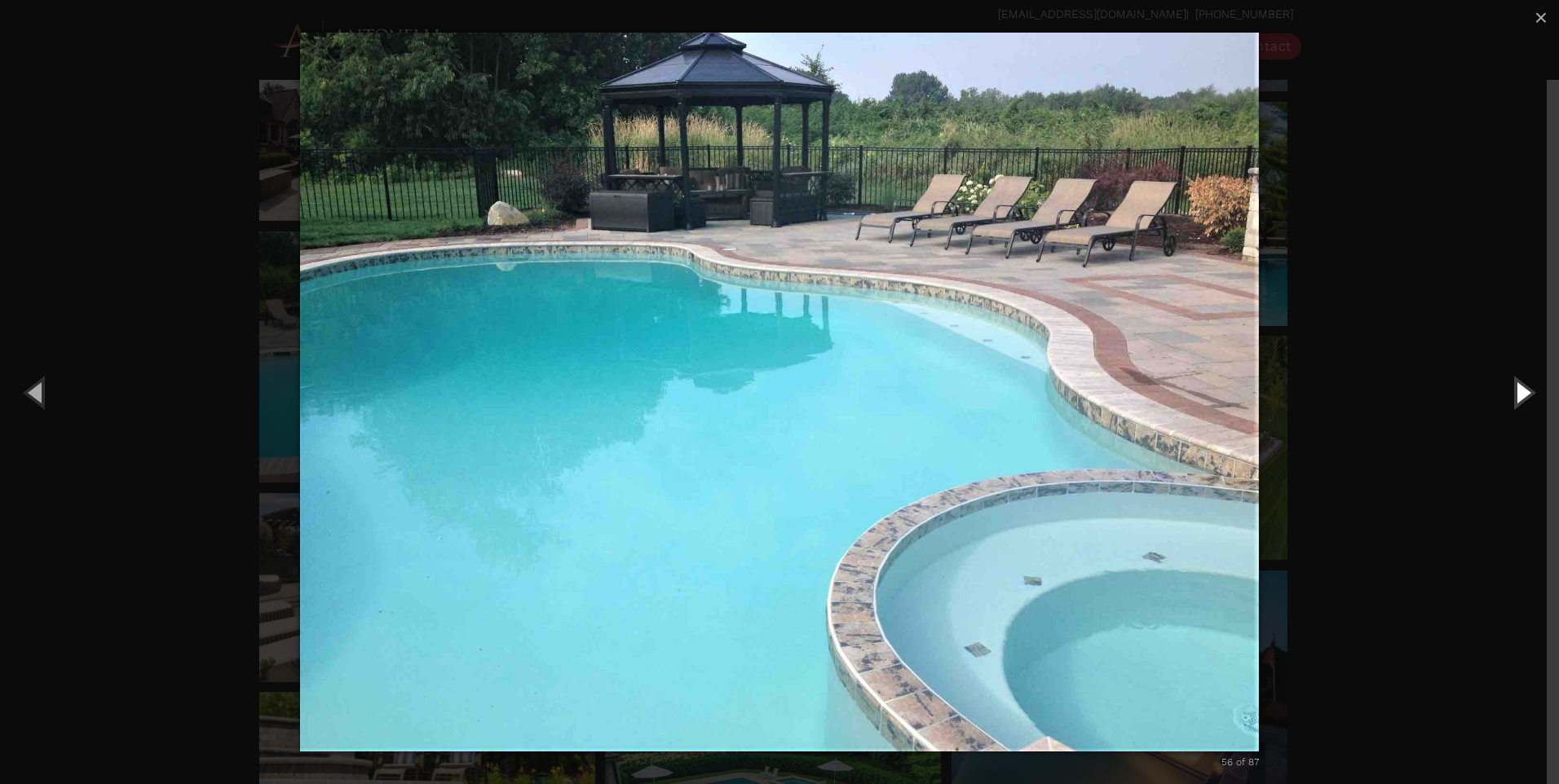
click at [1516, 400] on button "Next (Right arrow key)" at bounding box center [1522, 392] width 73 height 90
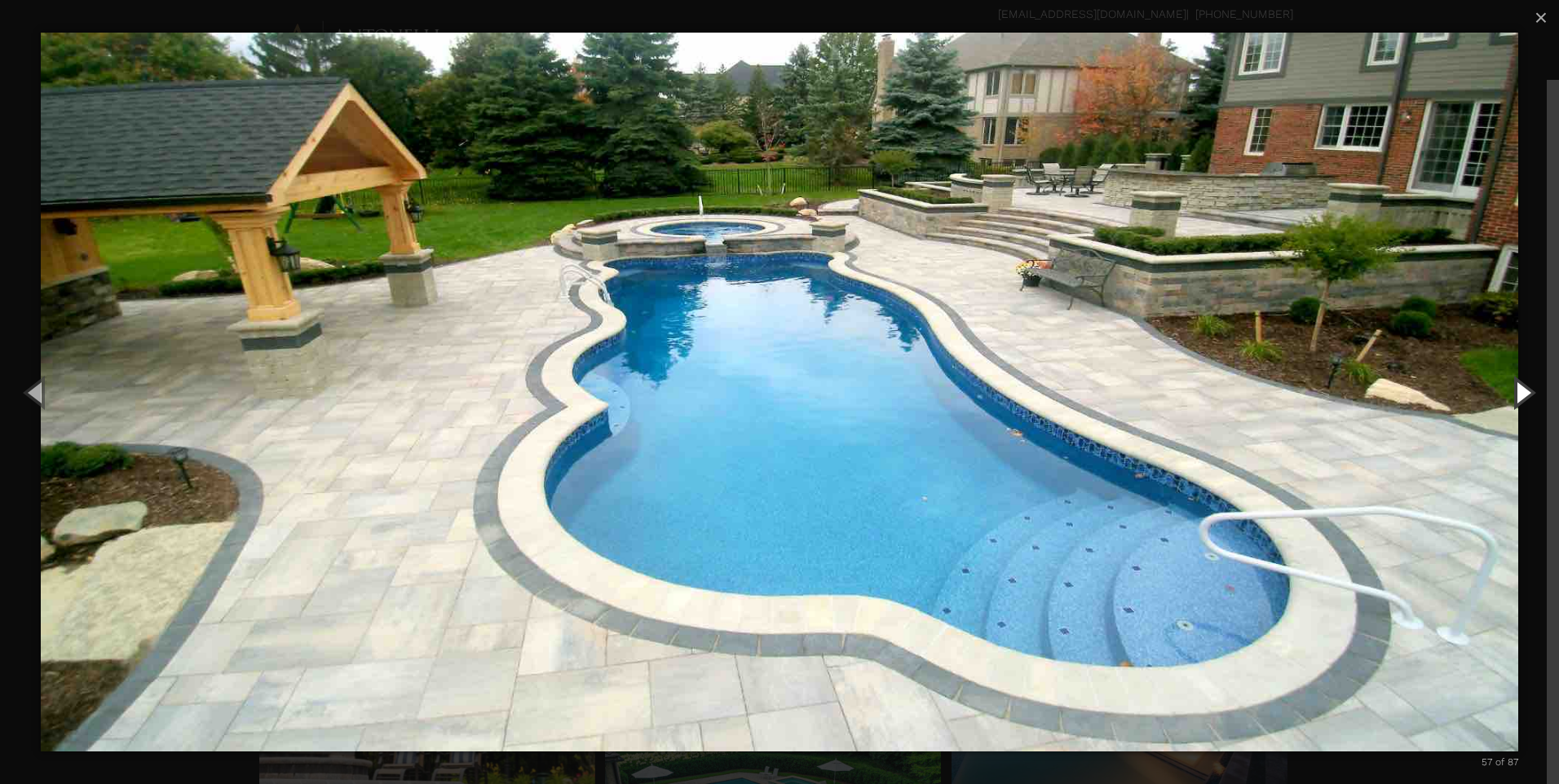
click at [1516, 400] on button "Next (Right arrow key)" at bounding box center [1522, 392] width 73 height 90
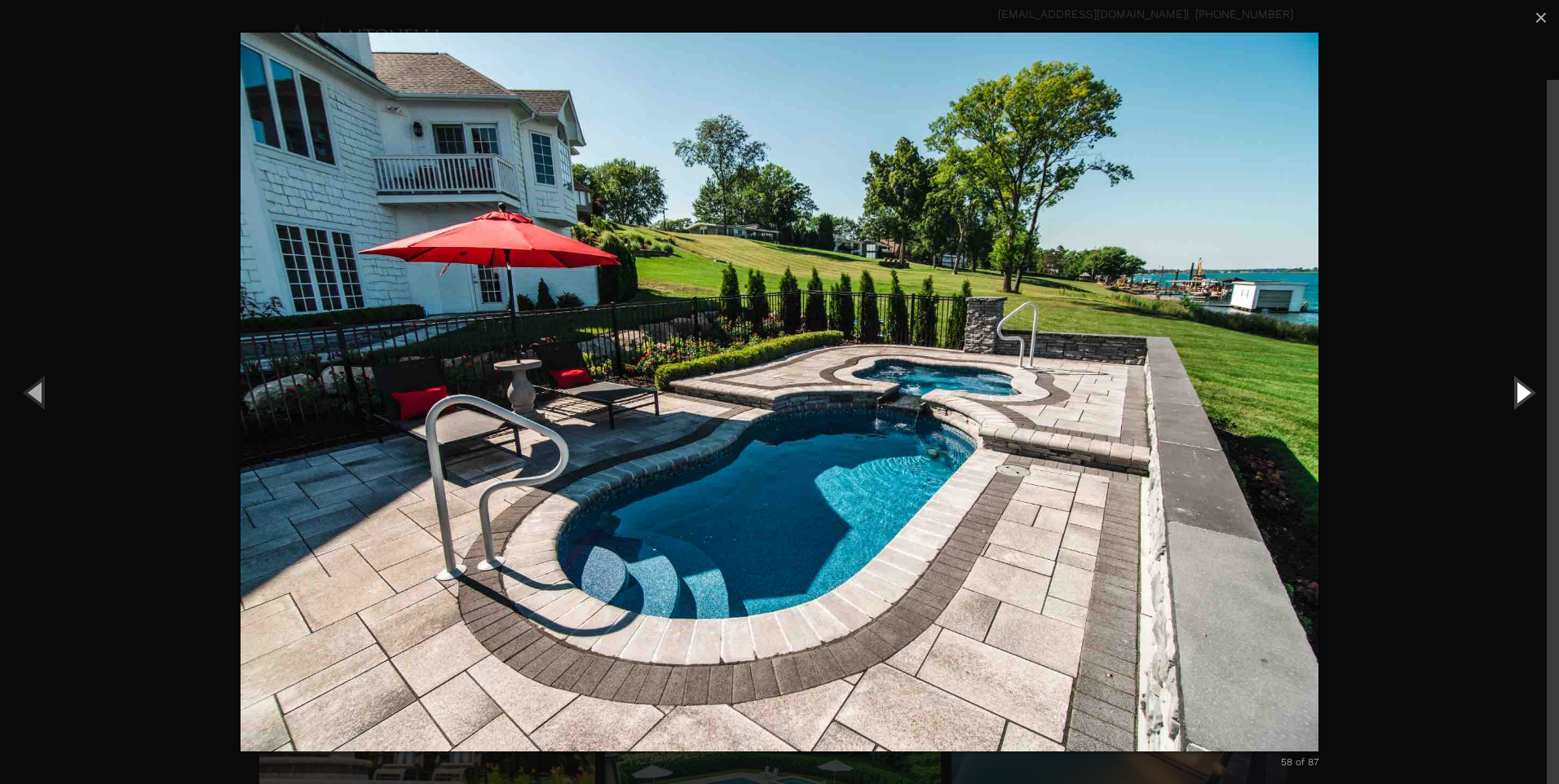
click at [1516, 400] on button "Next (Right arrow key)" at bounding box center [1522, 392] width 73 height 90
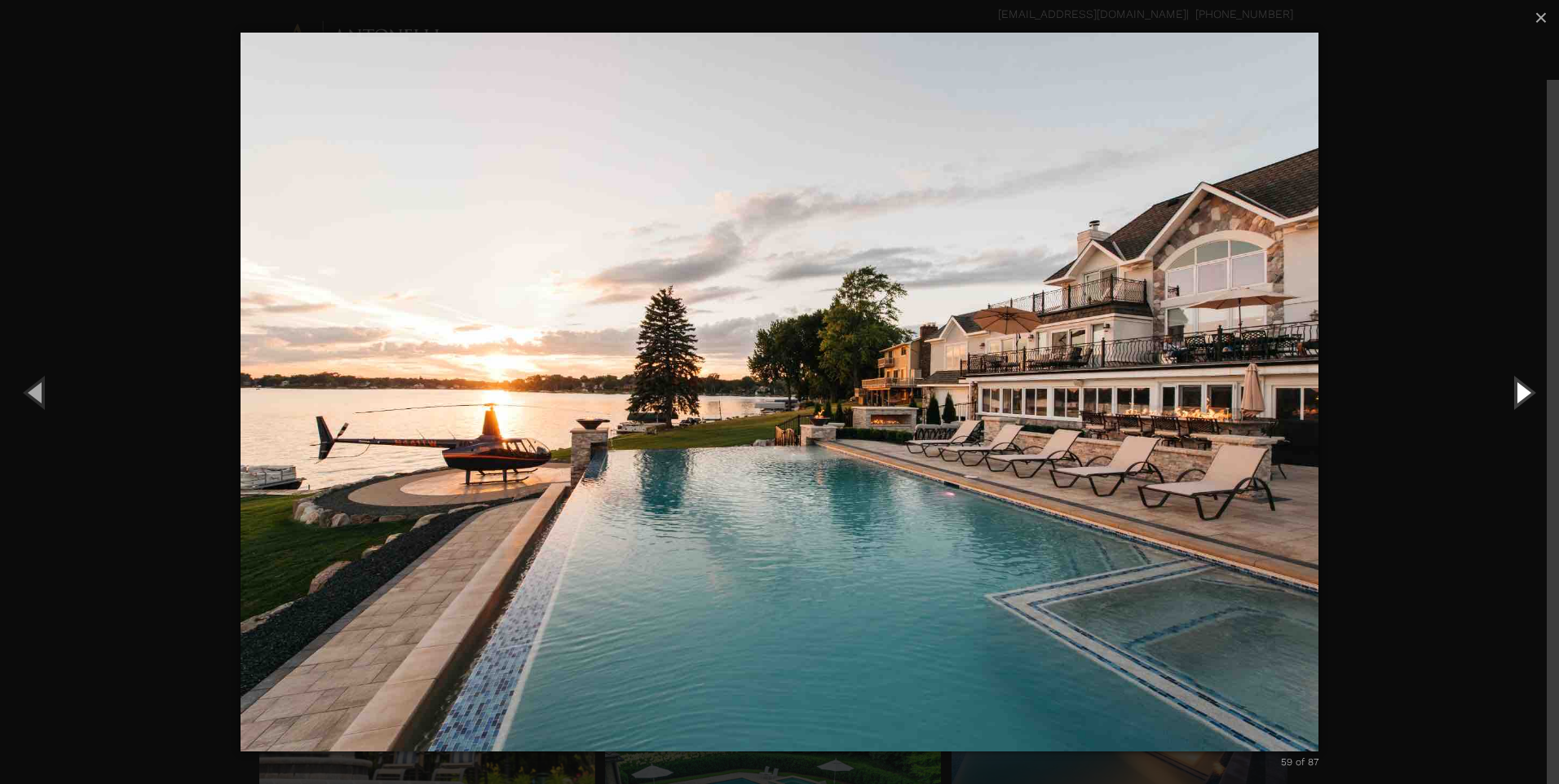
click at [1516, 400] on button "Next (Right arrow key)" at bounding box center [1522, 392] width 73 height 90
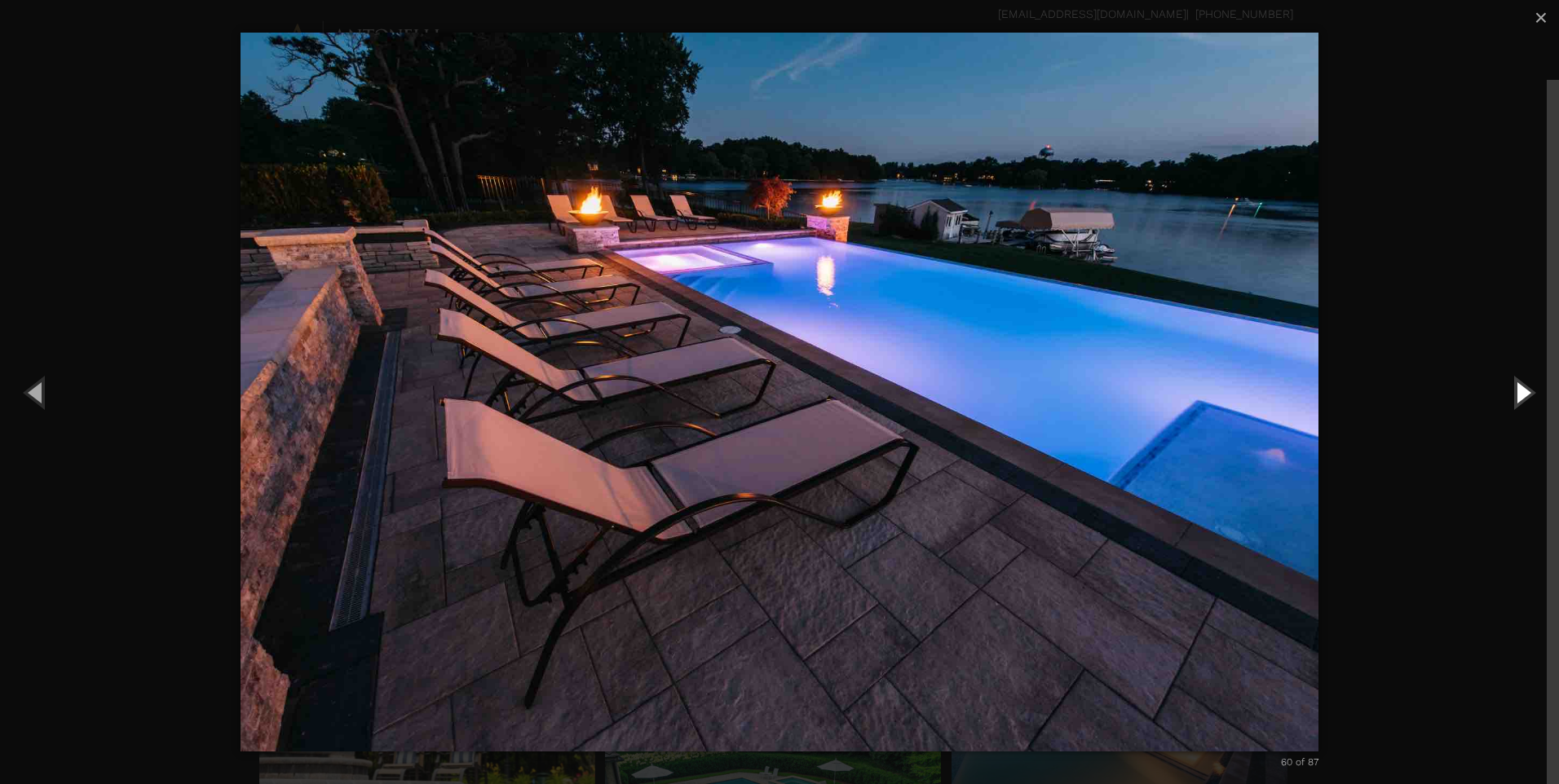
click at [1516, 400] on button "Next (Right arrow key)" at bounding box center [1522, 392] width 73 height 90
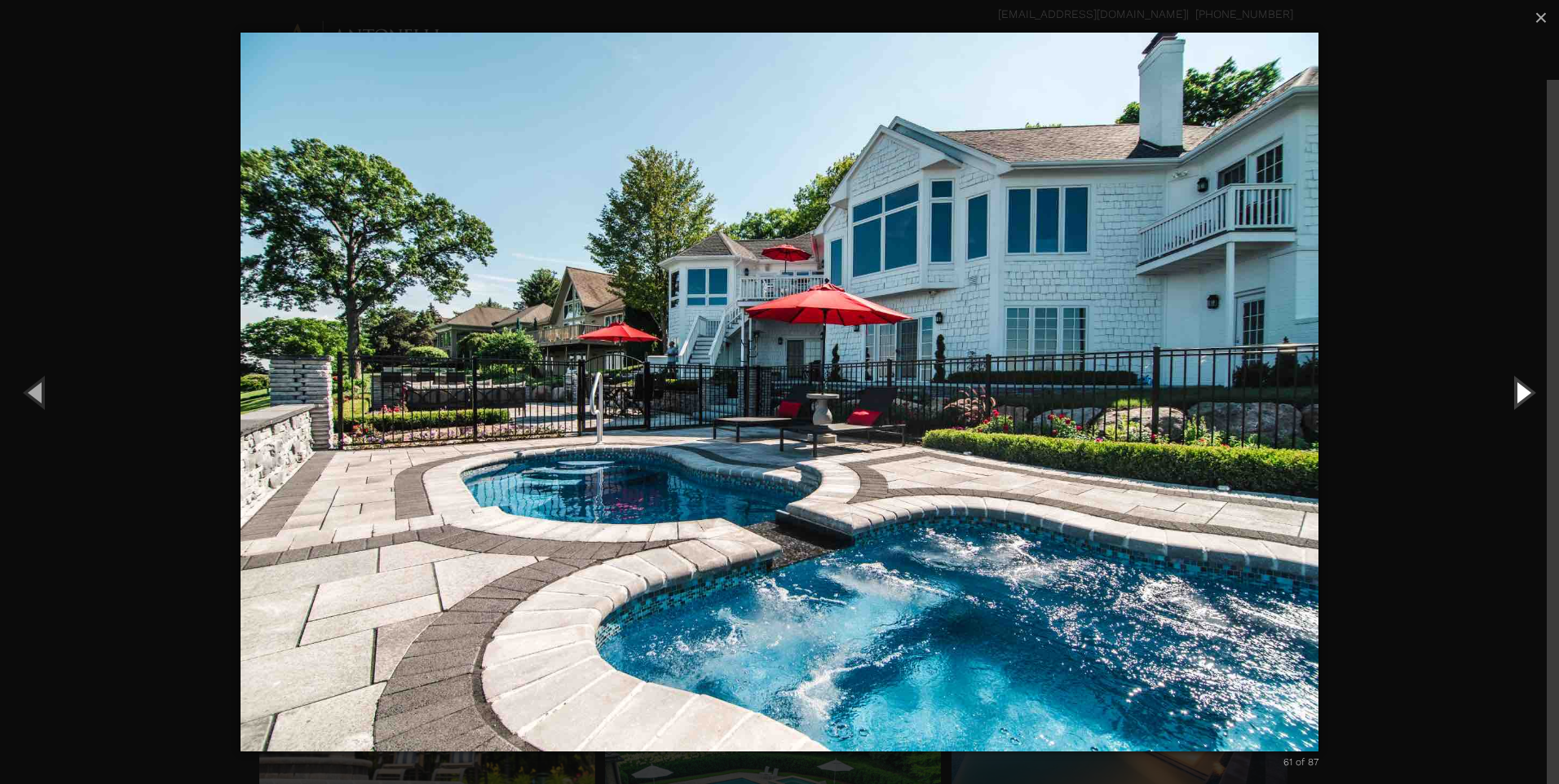
click at [1516, 400] on button "Next (Right arrow key)" at bounding box center [1522, 392] width 73 height 90
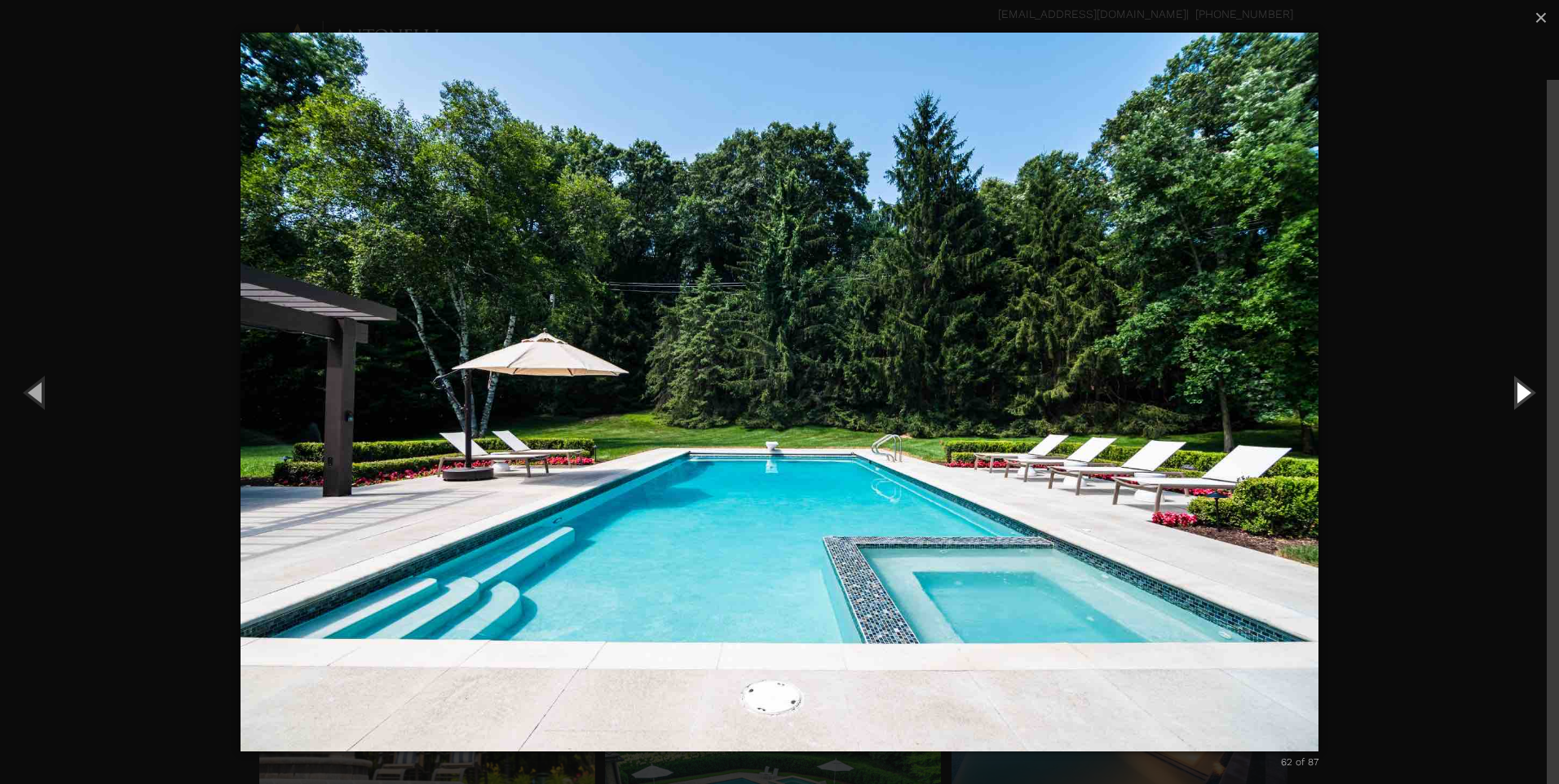
click at [1516, 400] on button "Next (Right arrow key)" at bounding box center [1522, 392] width 73 height 90
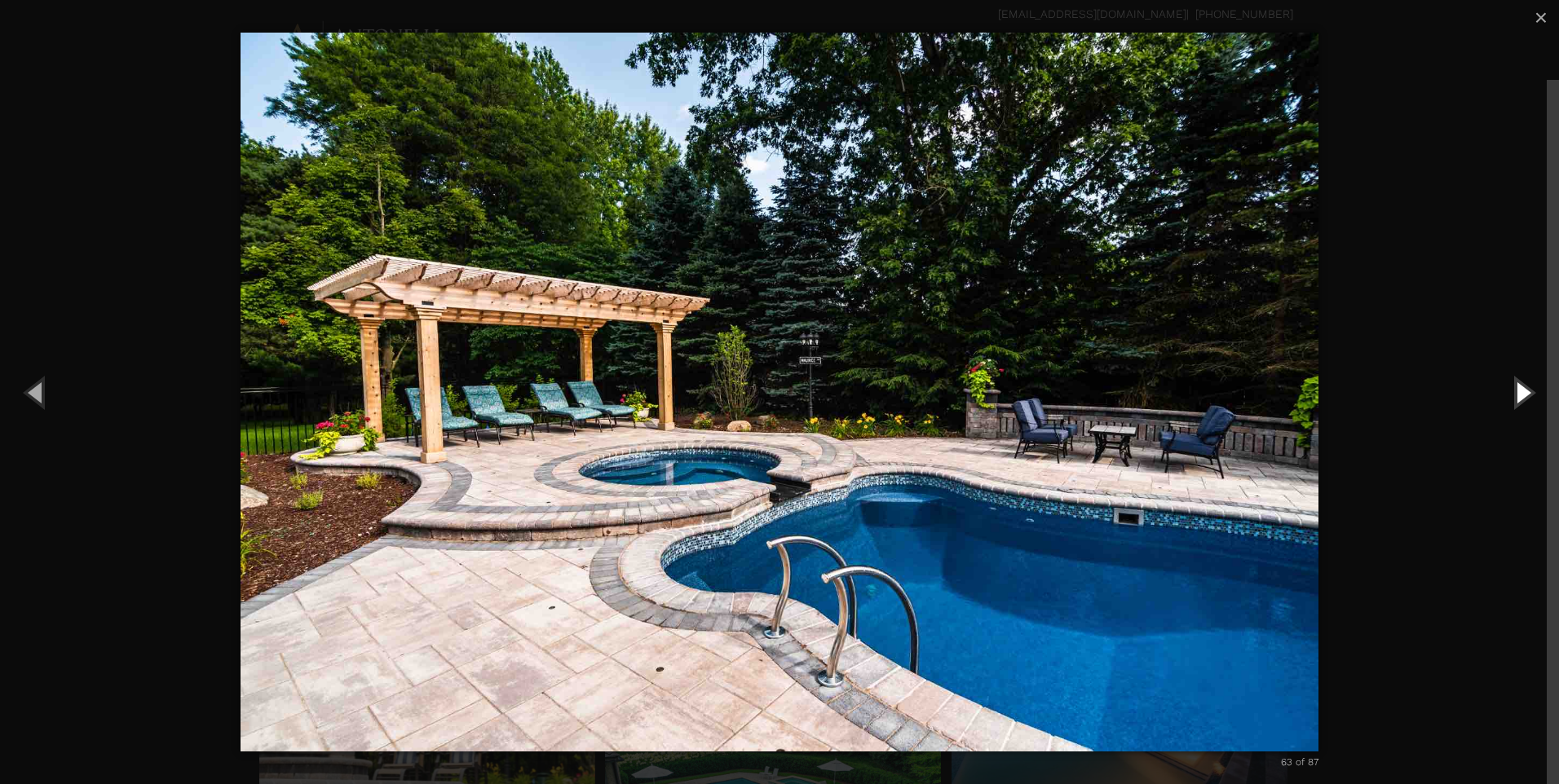
click at [1516, 400] on button "Next (Right arrow key)" at bounding box center [1522, 392] width 73 height 90
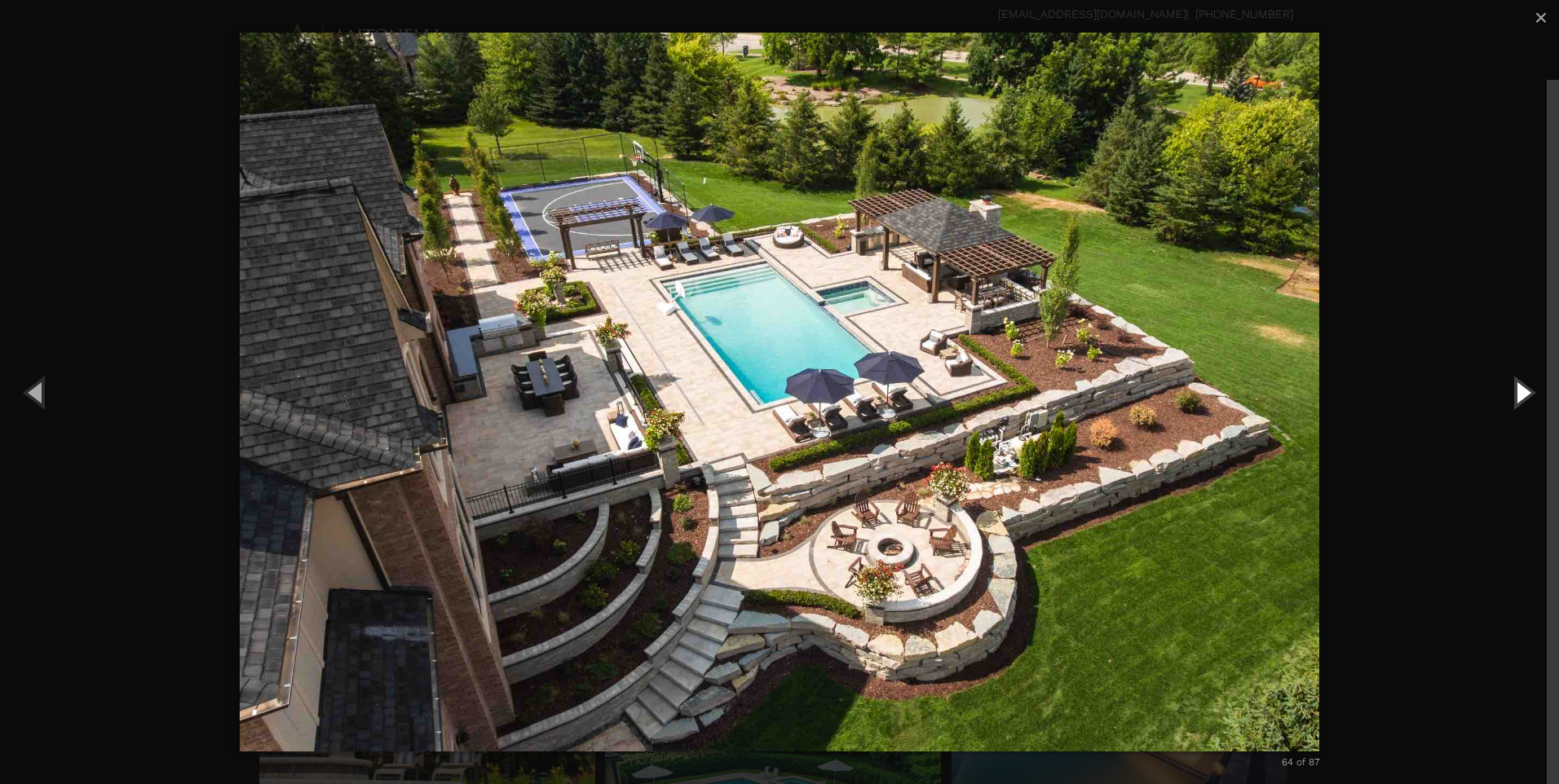
click at [1516, 400] on button "Next (Right arrow key)" at bounding box center [1522, 392] width 73 height 90
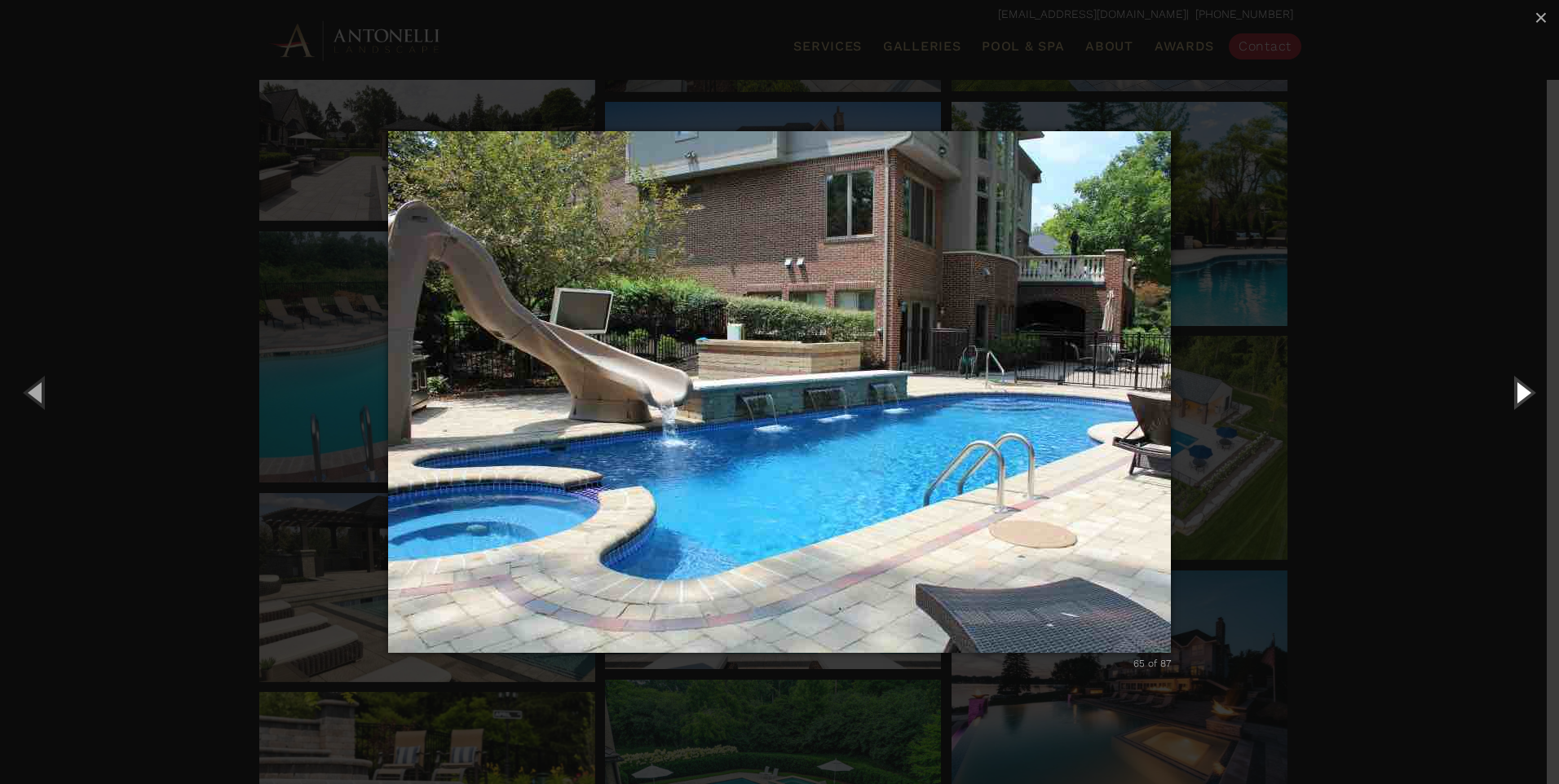
click at [1516, 400] on button "Next (Right arrow key)" at bounding box center [1522, 392] width 73 height 90
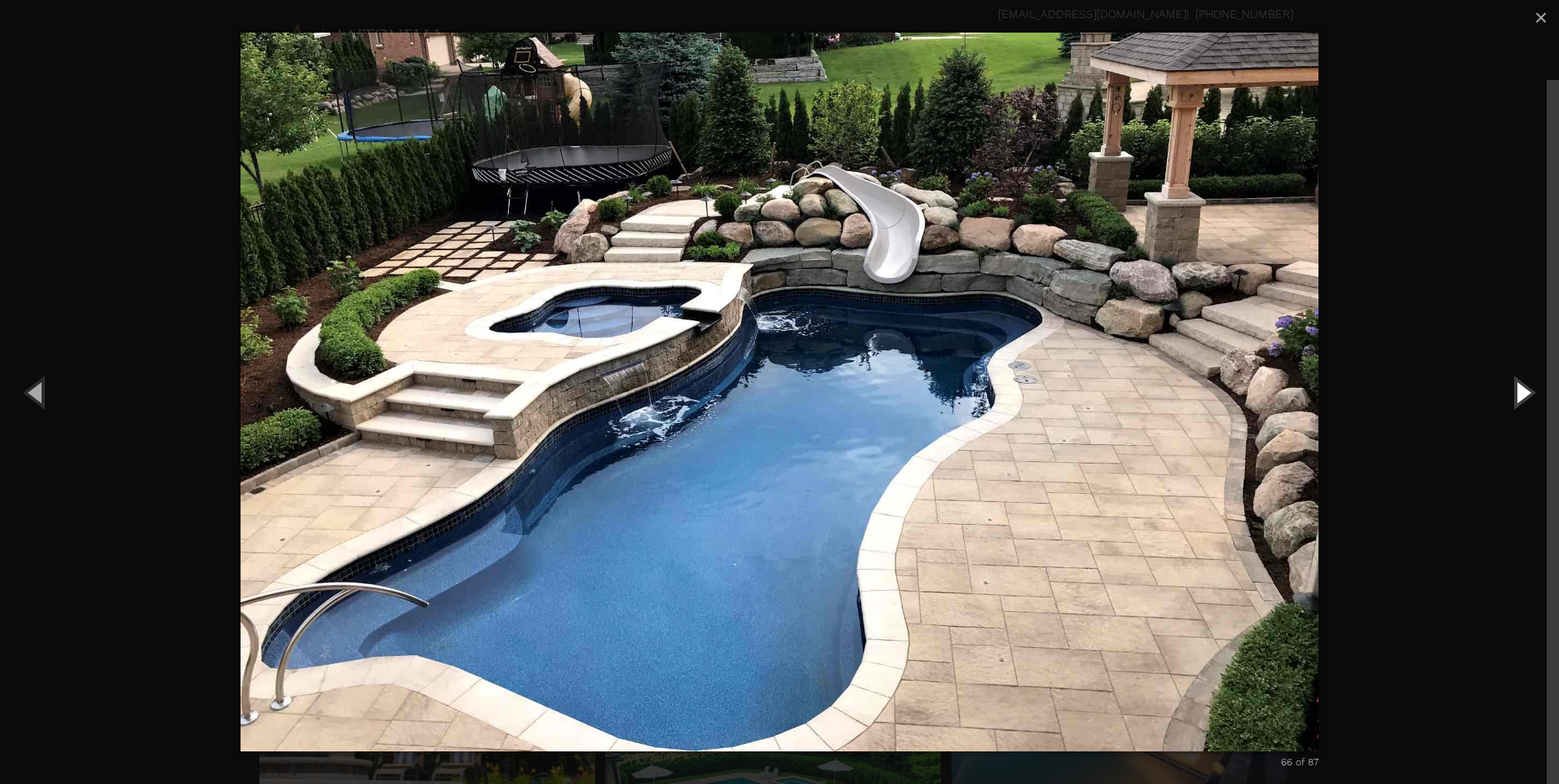
click at [1516, 400] on button "Next (Right arrow key)" at bounding box center [1522, 392] width 73 height 90
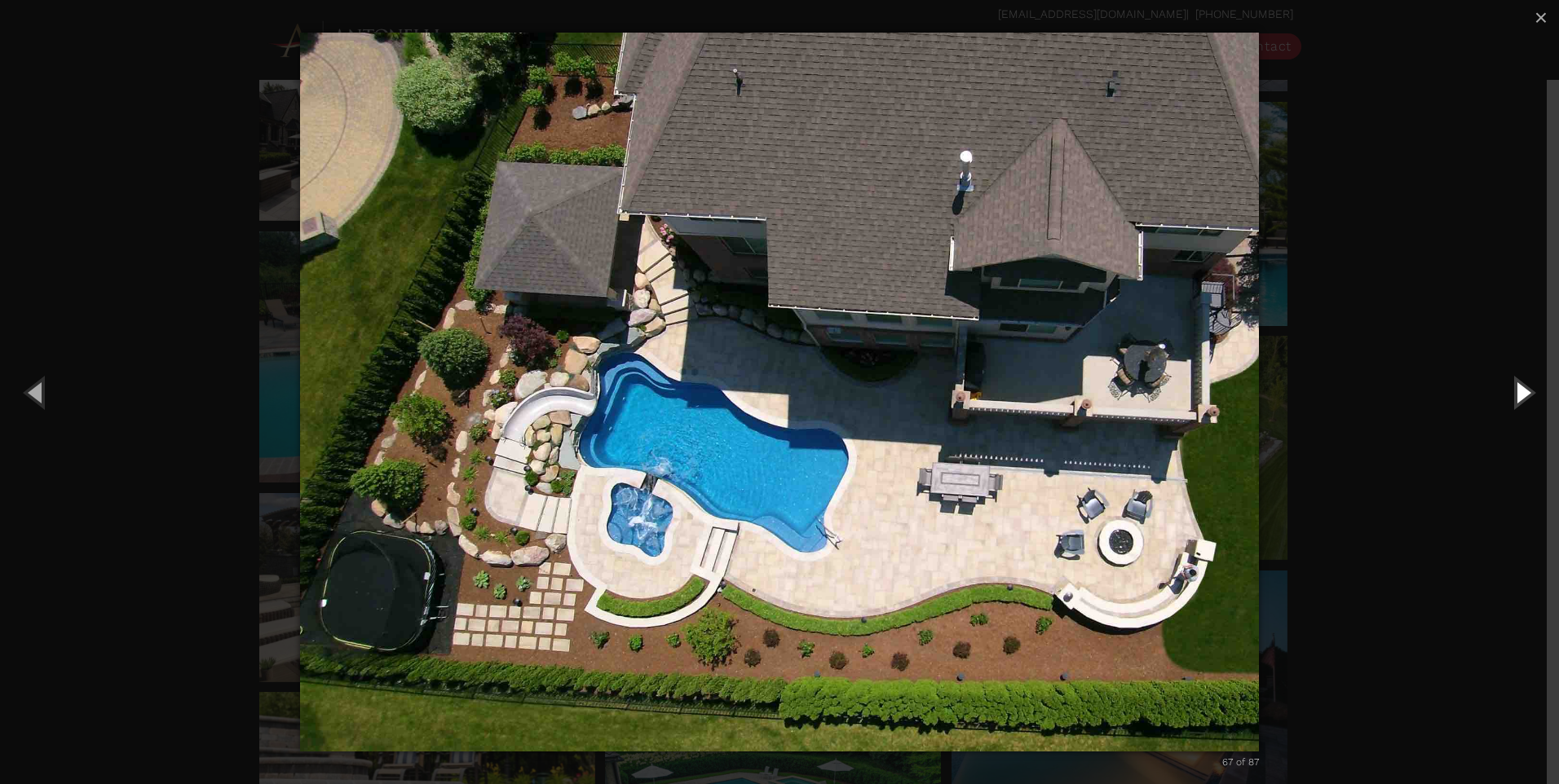
click at [1516, 400] on button "Next (Right arrow key)" at bounding box center [1522, 392] width 73 height 90
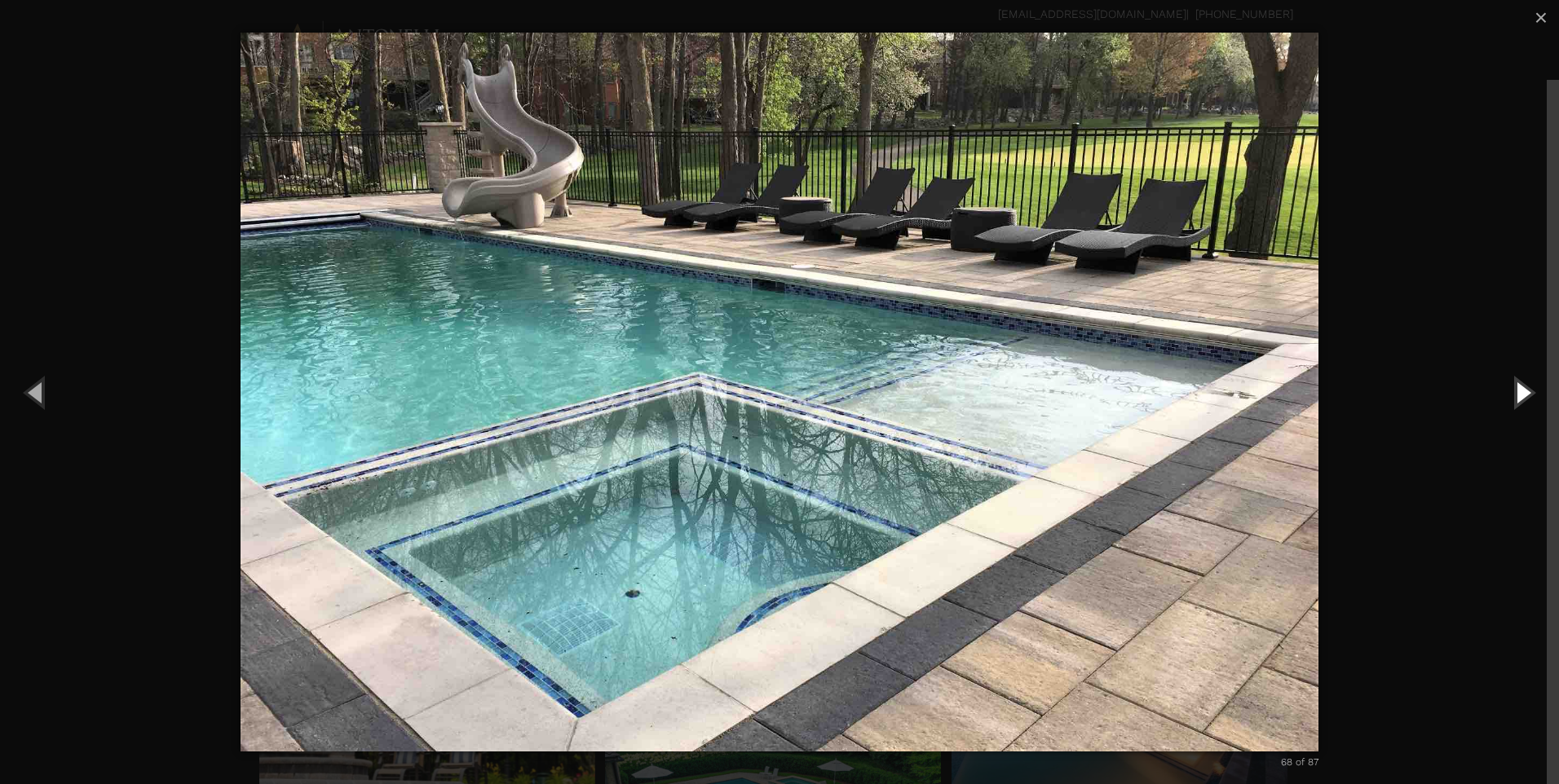
click at [1516, 400] on button "Next (Right arrow key)" at bounding box center [1522, 392] width 73 height 90
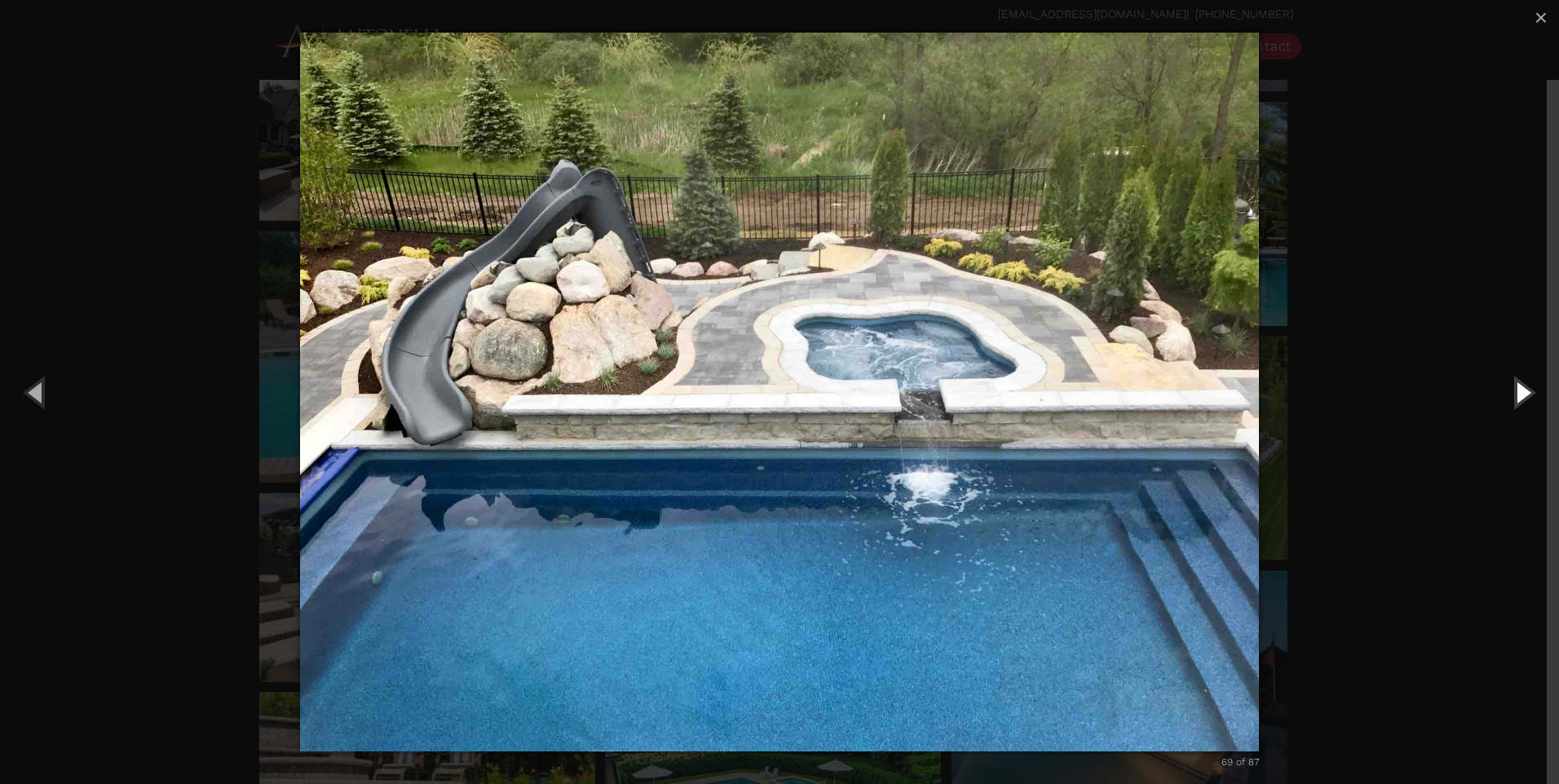
click at [1516, 400] on button "Next (Right arrow key)" at bounding box center [1522, 392] width 73 height 90
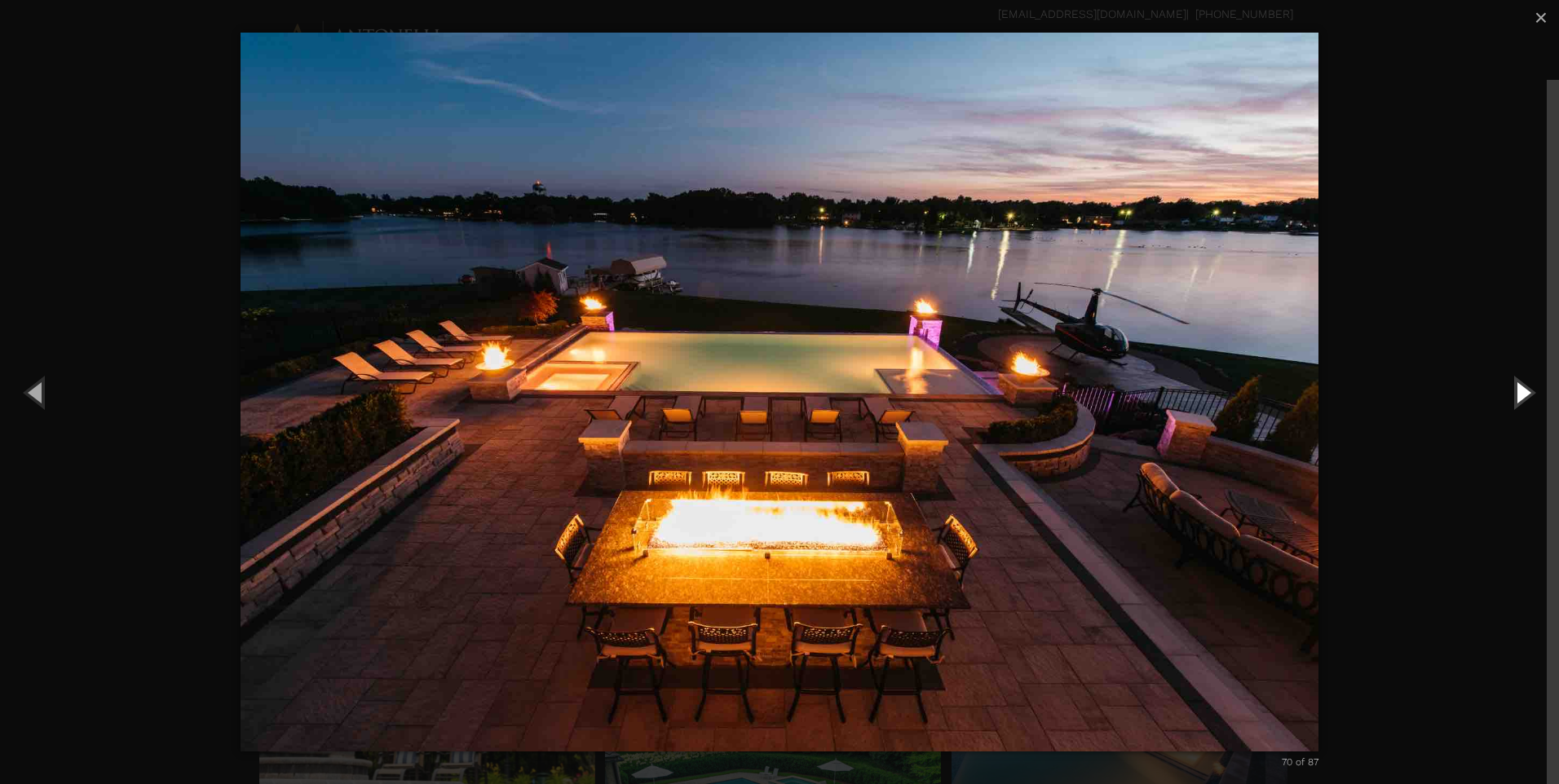
click at [1516, 400] on button "Next (Right arrow key)" at bounding box center [1522, 392] width 73 height 90
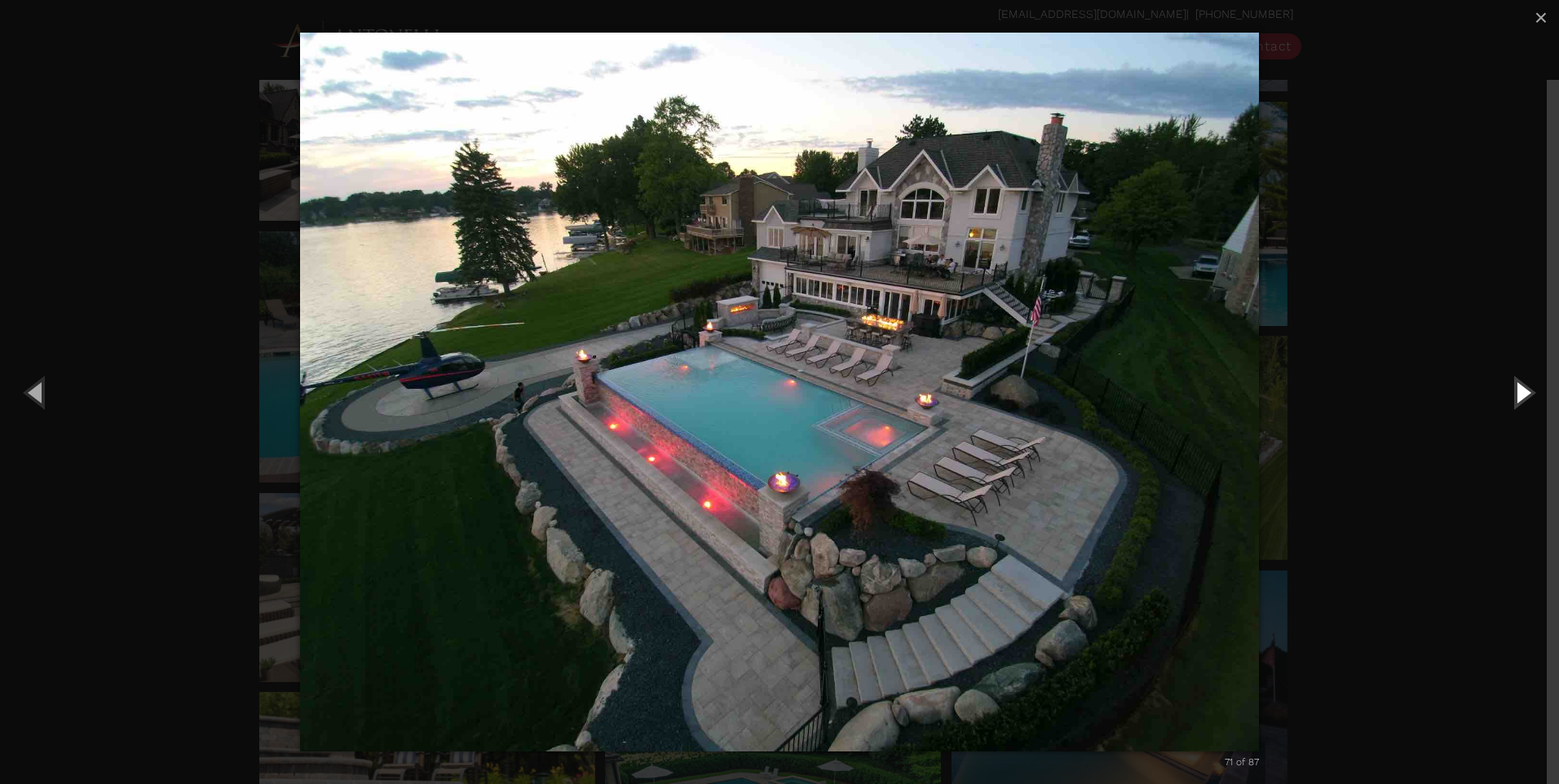
click at [1516, 400] on button "Next (Right arrow key)" at bounding box center [1522, 392] width 73 height 90
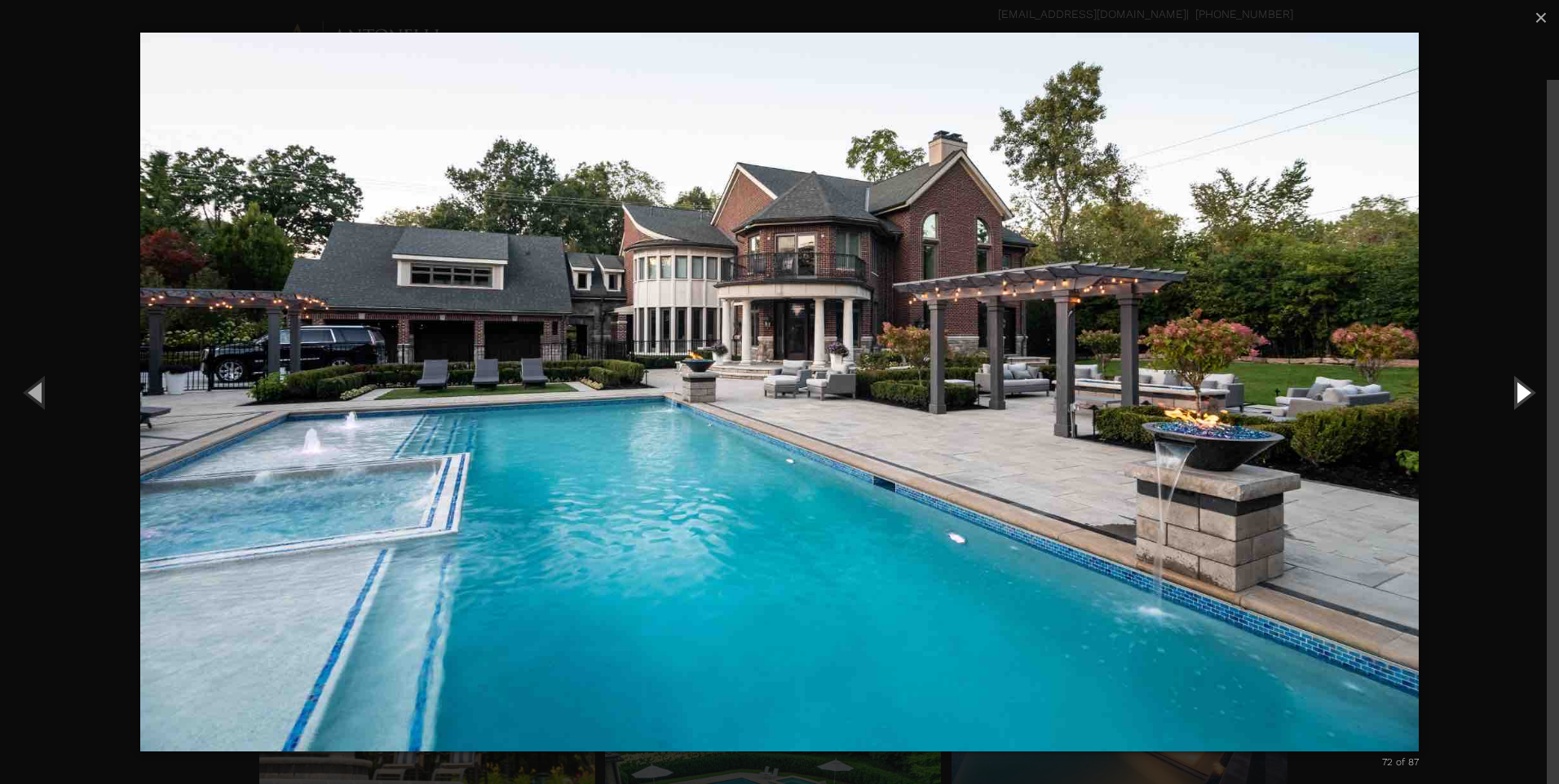
click at [1516, 400] on button "Next (Right arrow key)" at bounding box center [1522, 392] width 73 height 90
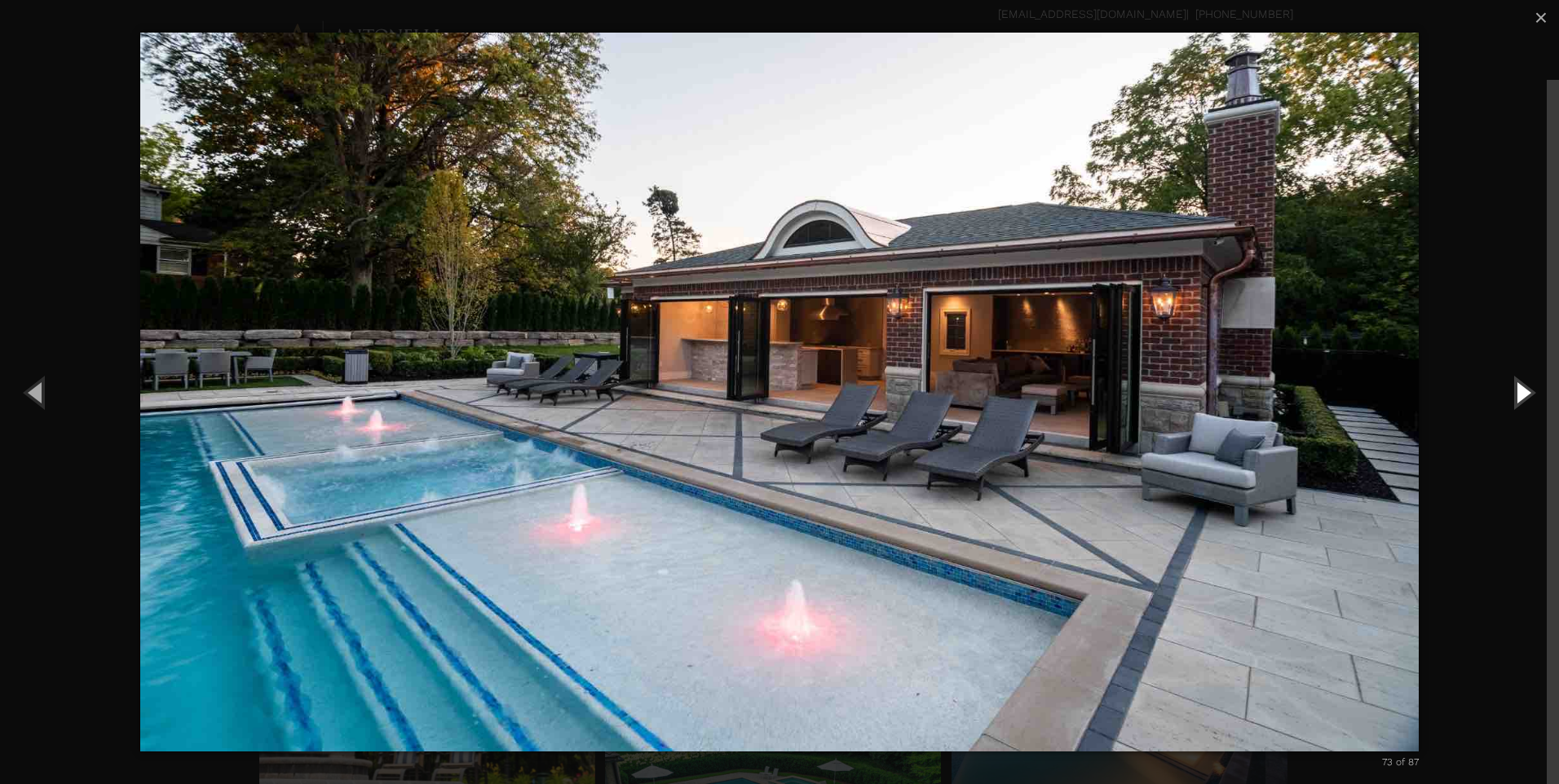
click at [1516, 400] on button "Next (Right arrow key)" at bounding box center [1522, 392] width 73 height 90
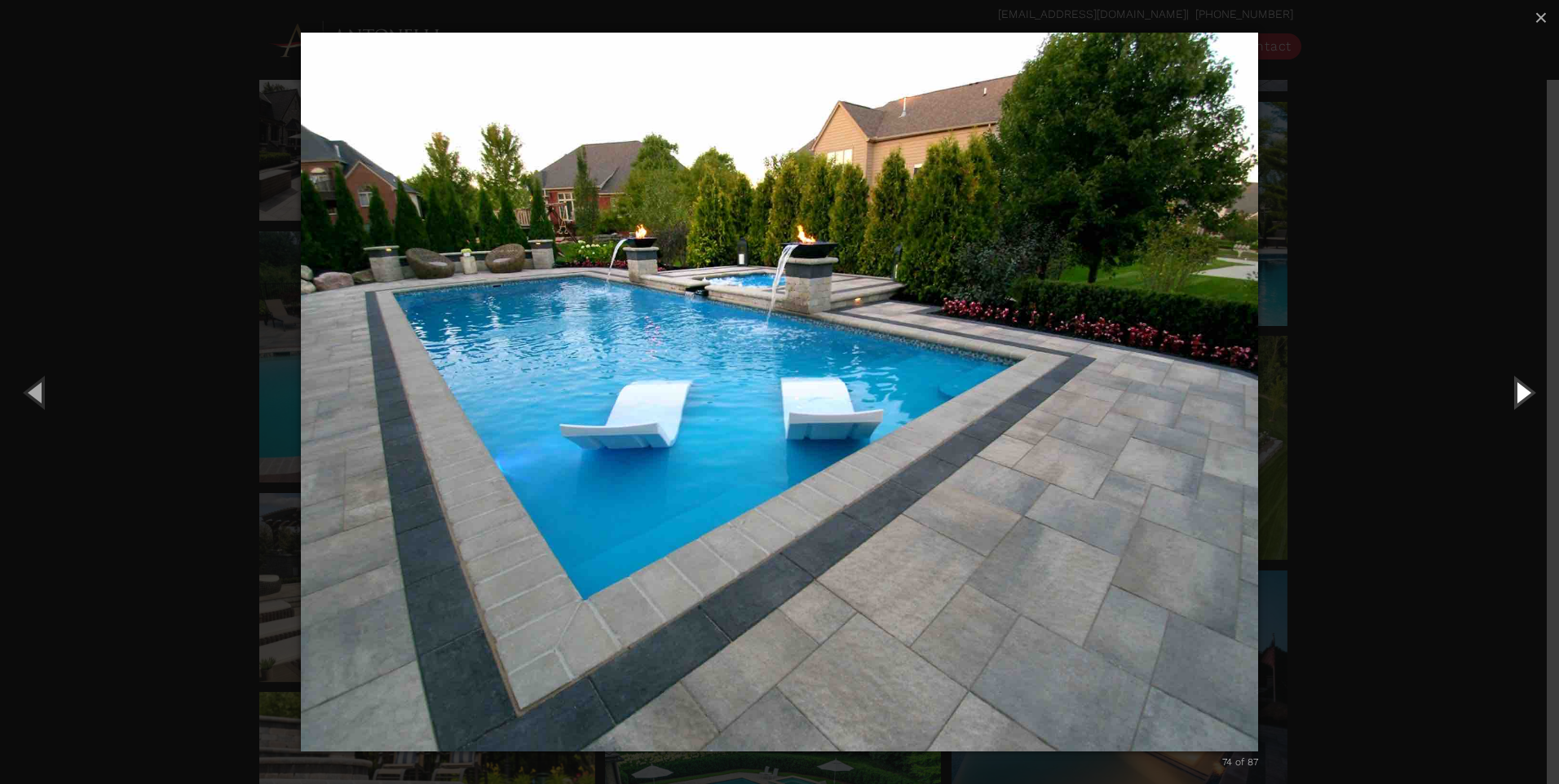
click at [1516, 400] on button "Next (Right arrow key)" at bounding box center [1522, 392] width 73 height 90
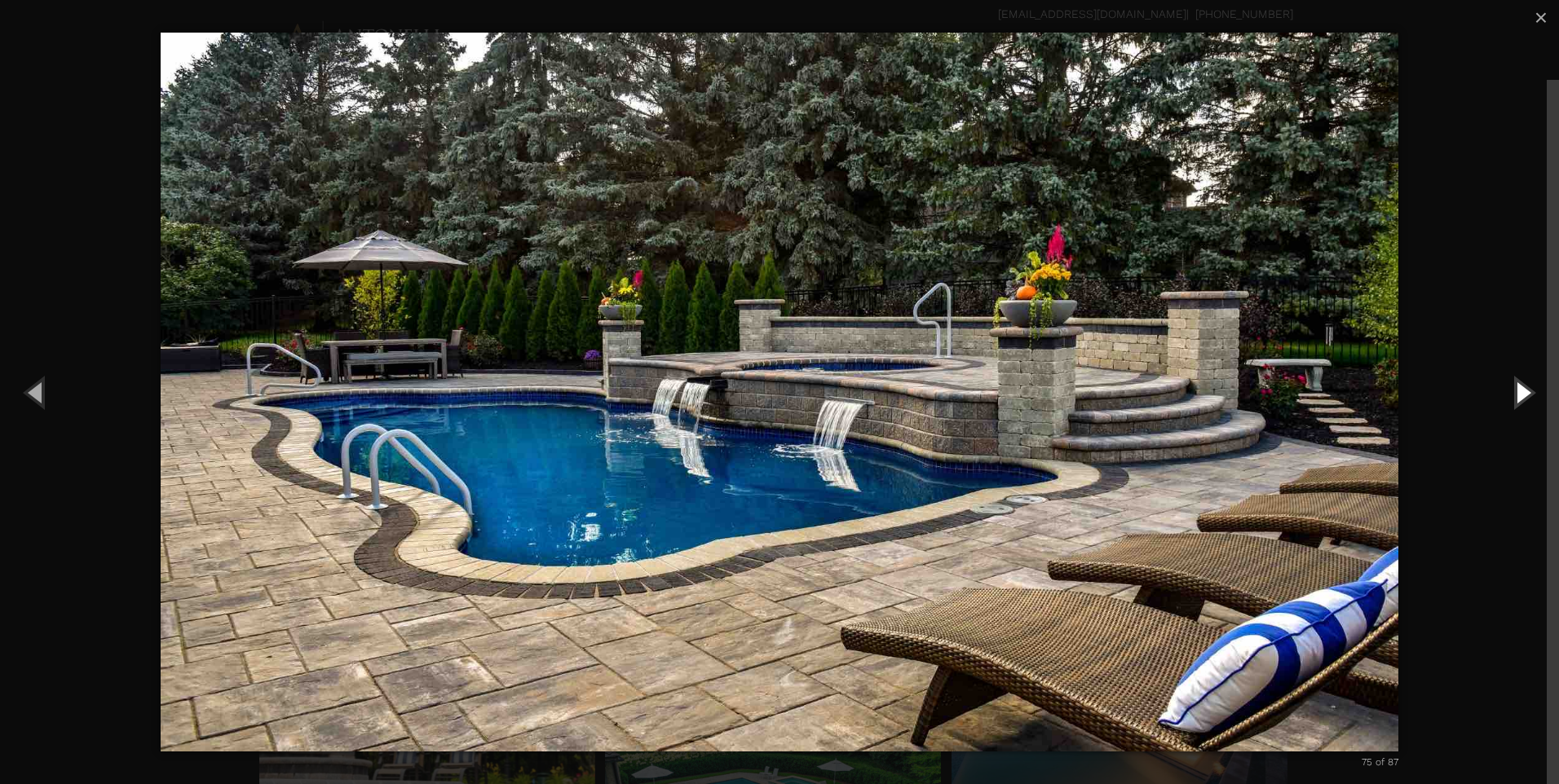
click at [1516, 400] on button "Next (Right arrow key)" at bounding box center [1522, 392] width 73 height 90
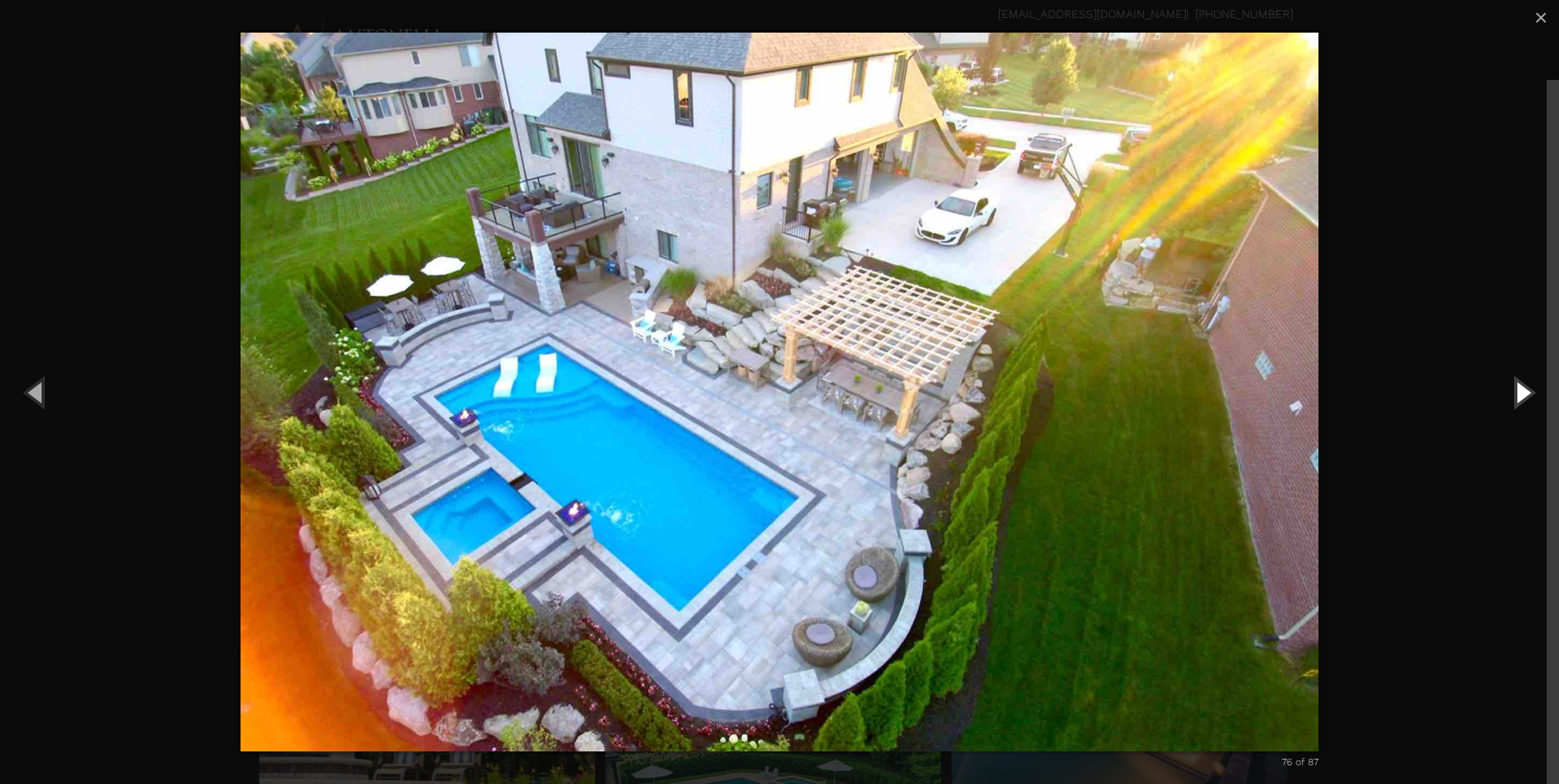
click at [1517, 386] on button "Next (Right arrow key)" at bounding box center [1522, 392] width 73 height 90
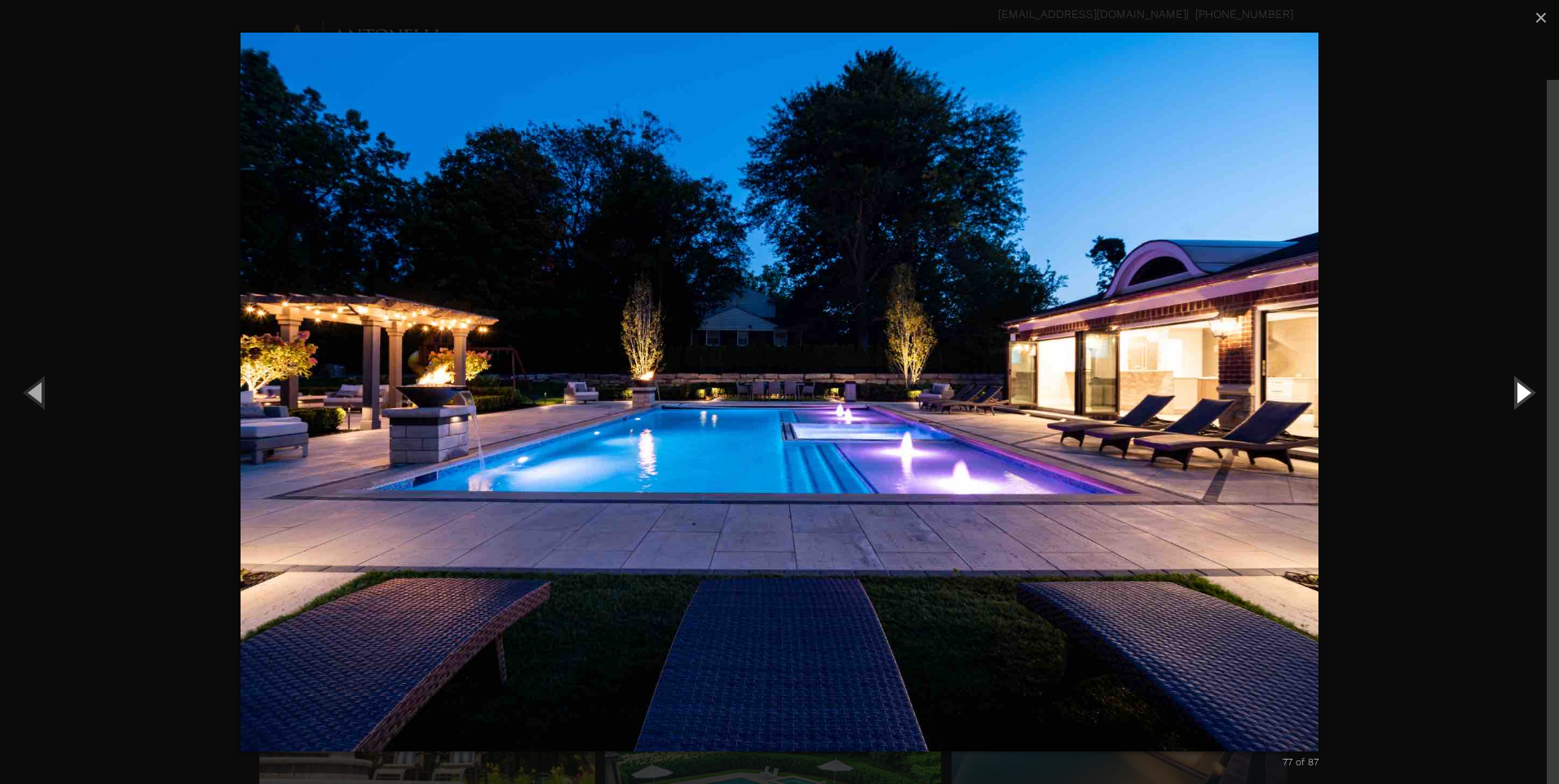
click at [1517, 386] on button "Next (Right arrow key)" at bounding box center [1522, 392] width 73 height 90
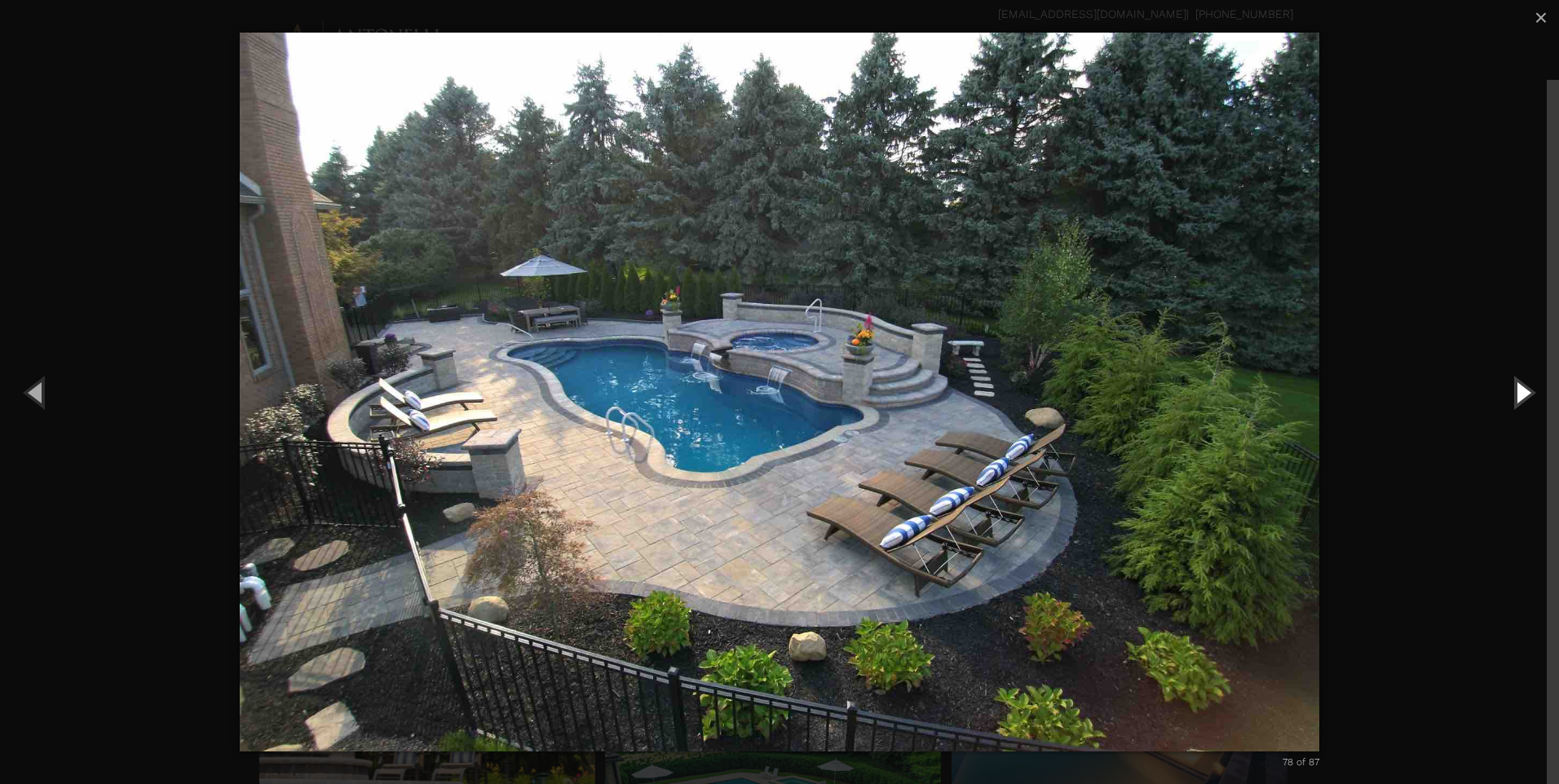
click at [1517, 386] on button "Next (Right arrow key)" at bounding box center [1522, 392] width 73 height 90
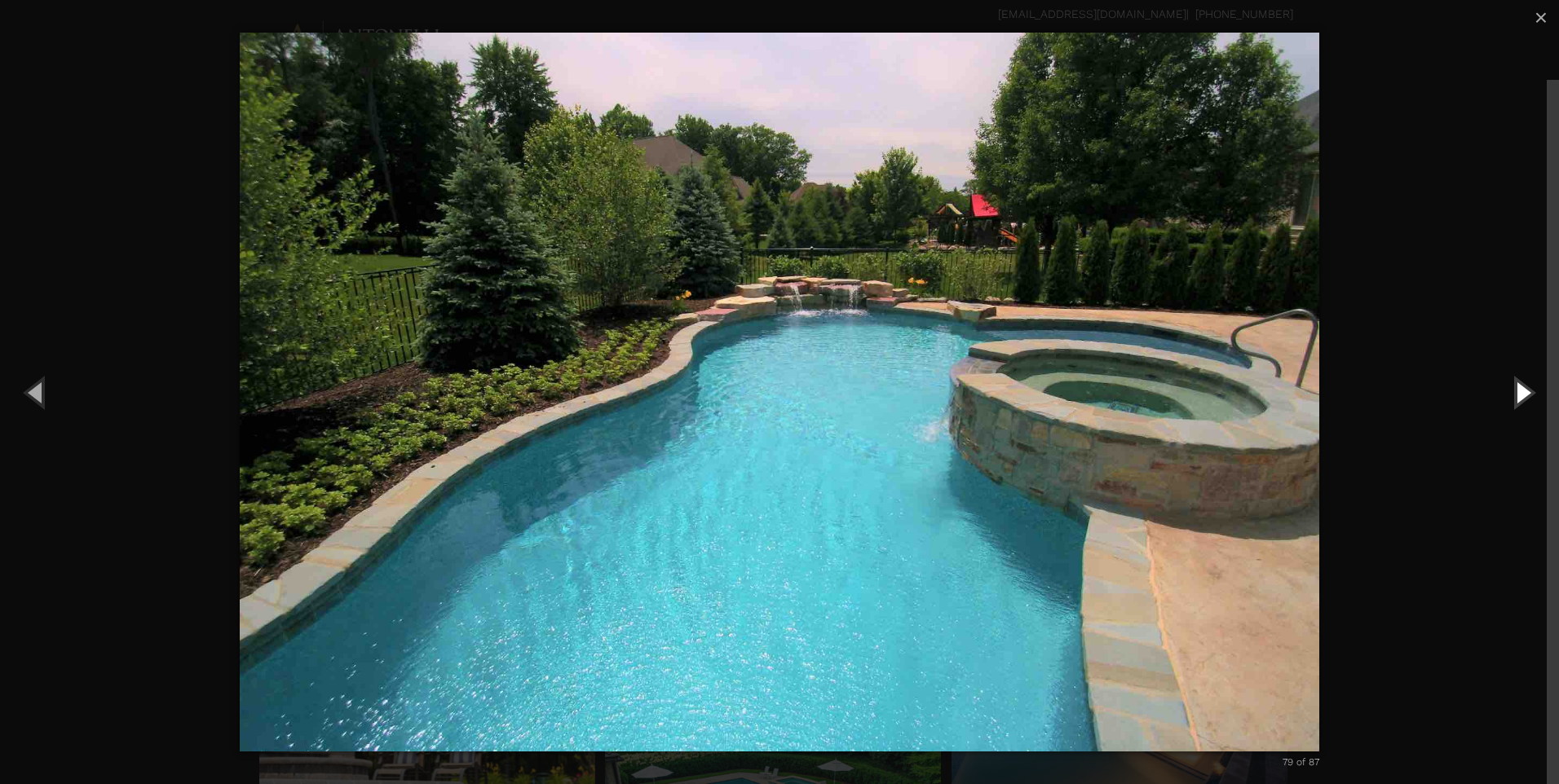
click at [1517, 386] on button "Next (Right arrow key)" at bounding box center [1522, 392] width 73 height 90
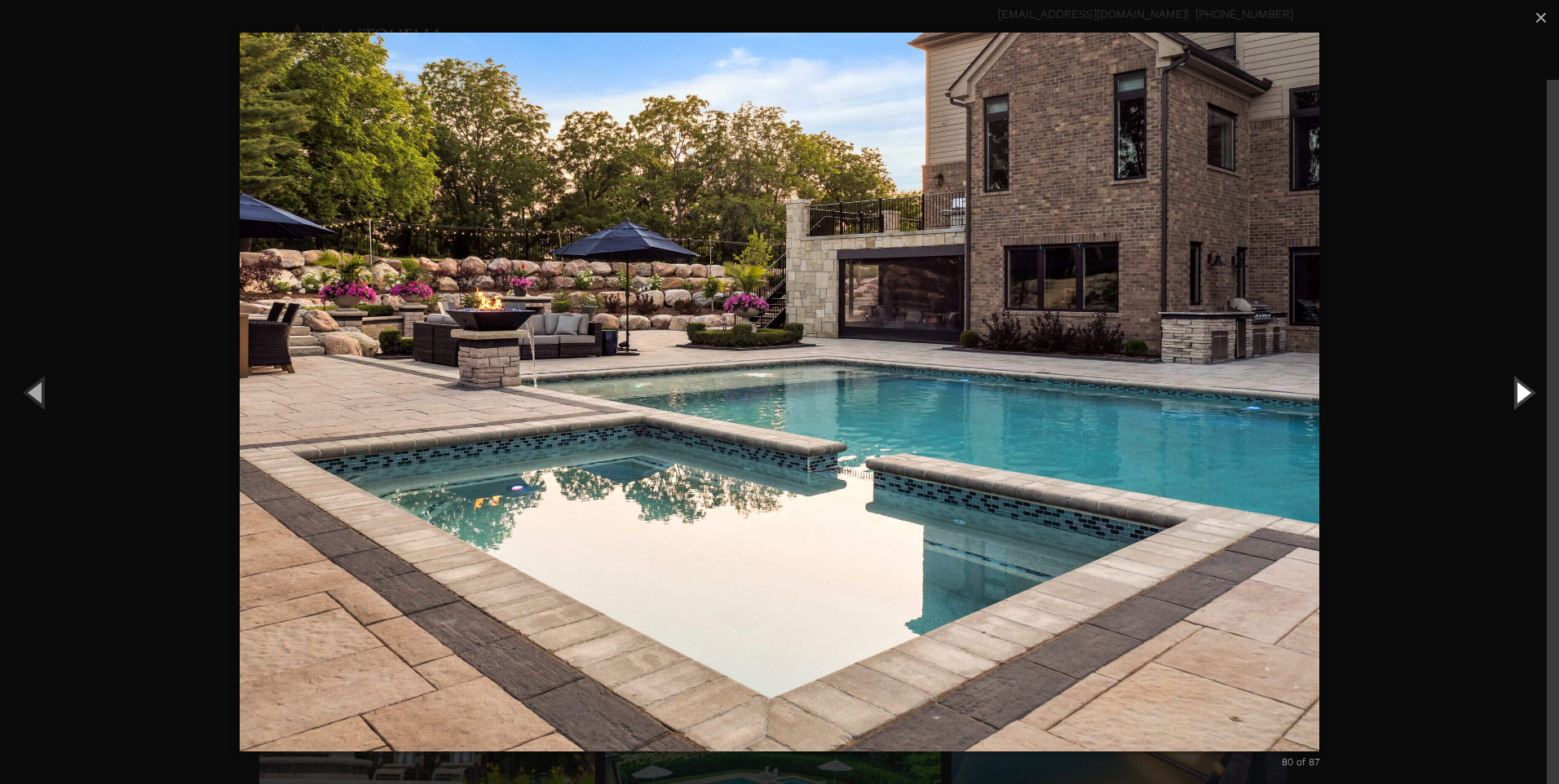
click at [1517, 386] on button "Next (Right arrow key)" at bounding box center [1522, 392] width 73 height 90
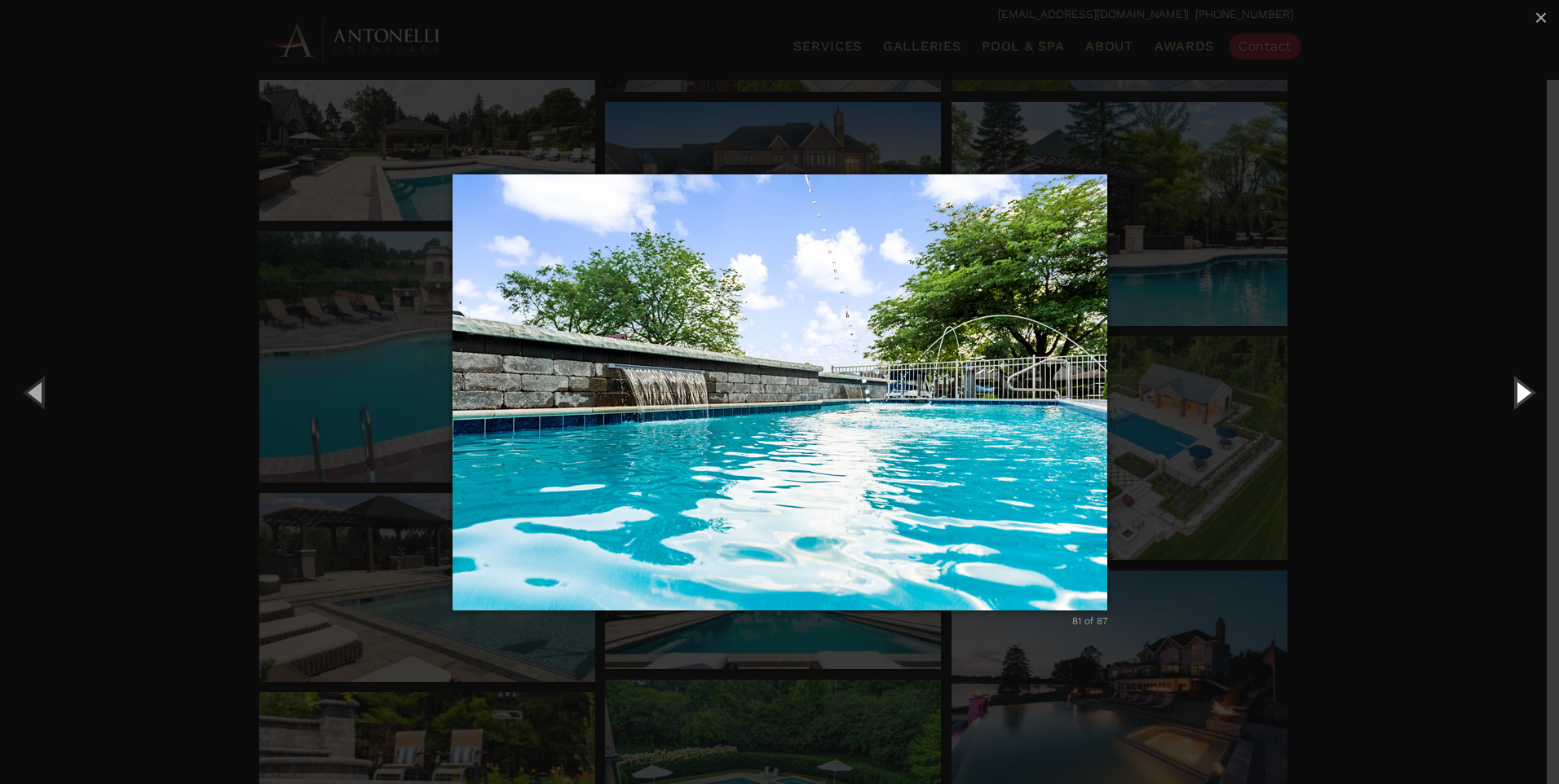
click at [1517, 386] on button "Next (Right arrow key)" at bounding box center [1522, 392] width 73 height 90
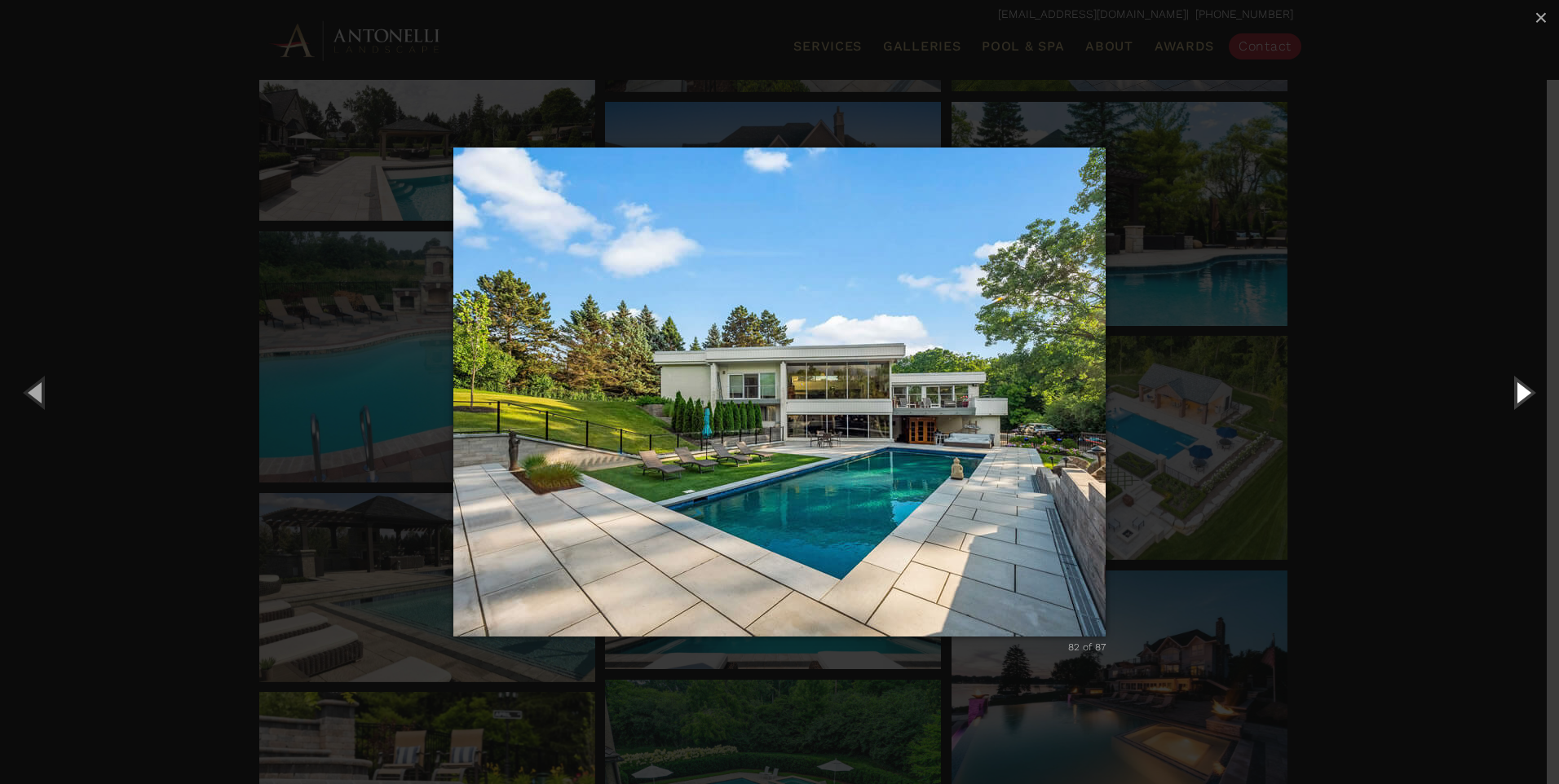
click at [1517, 386] on button "Next (Right arrow key)" at bounding box center [1522, 392] width 73 height 90
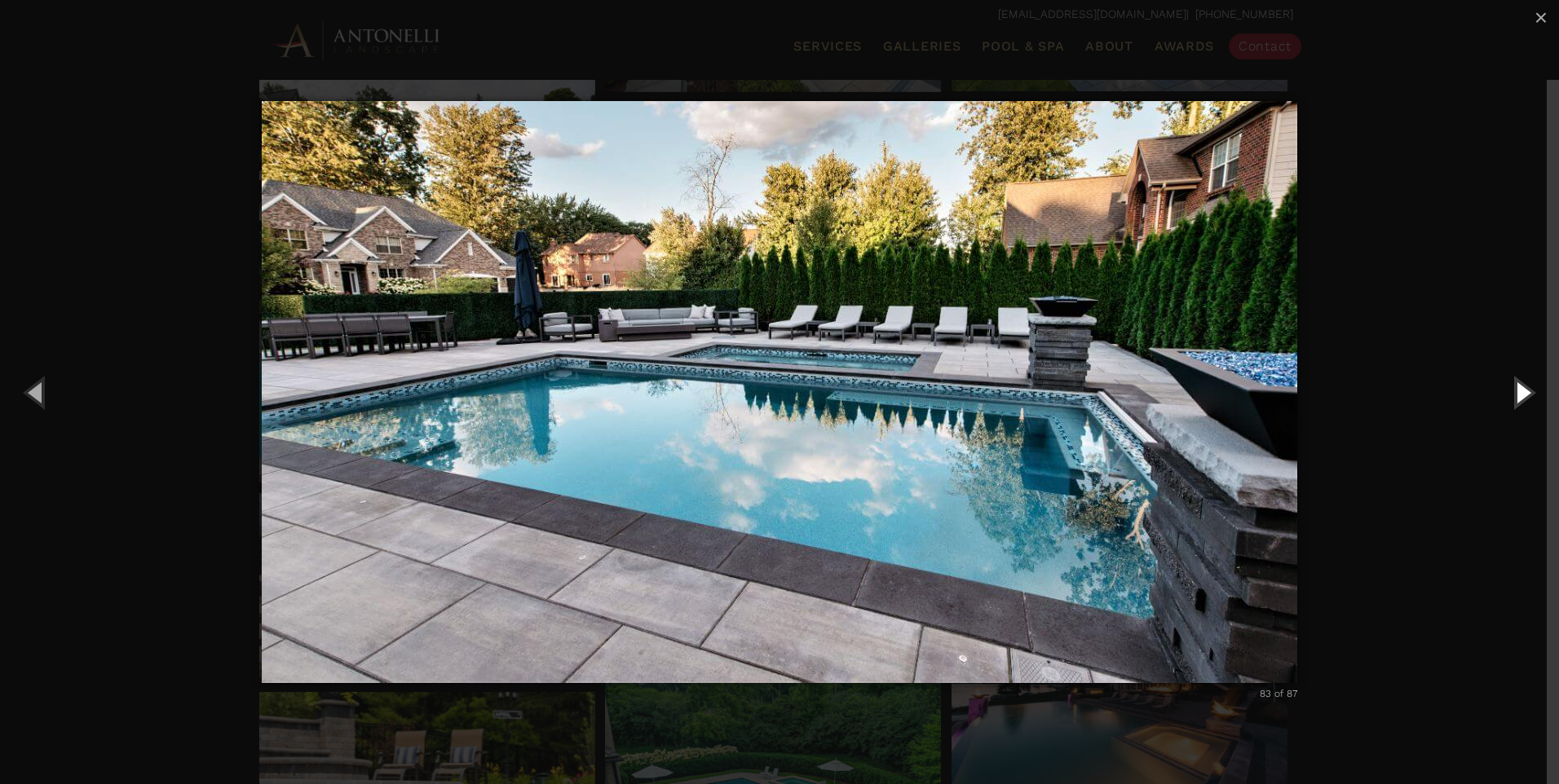
click at [1517, 386] on button "Next (Right arrow key)" at bounding box center [1522, 392] width 73 height 90
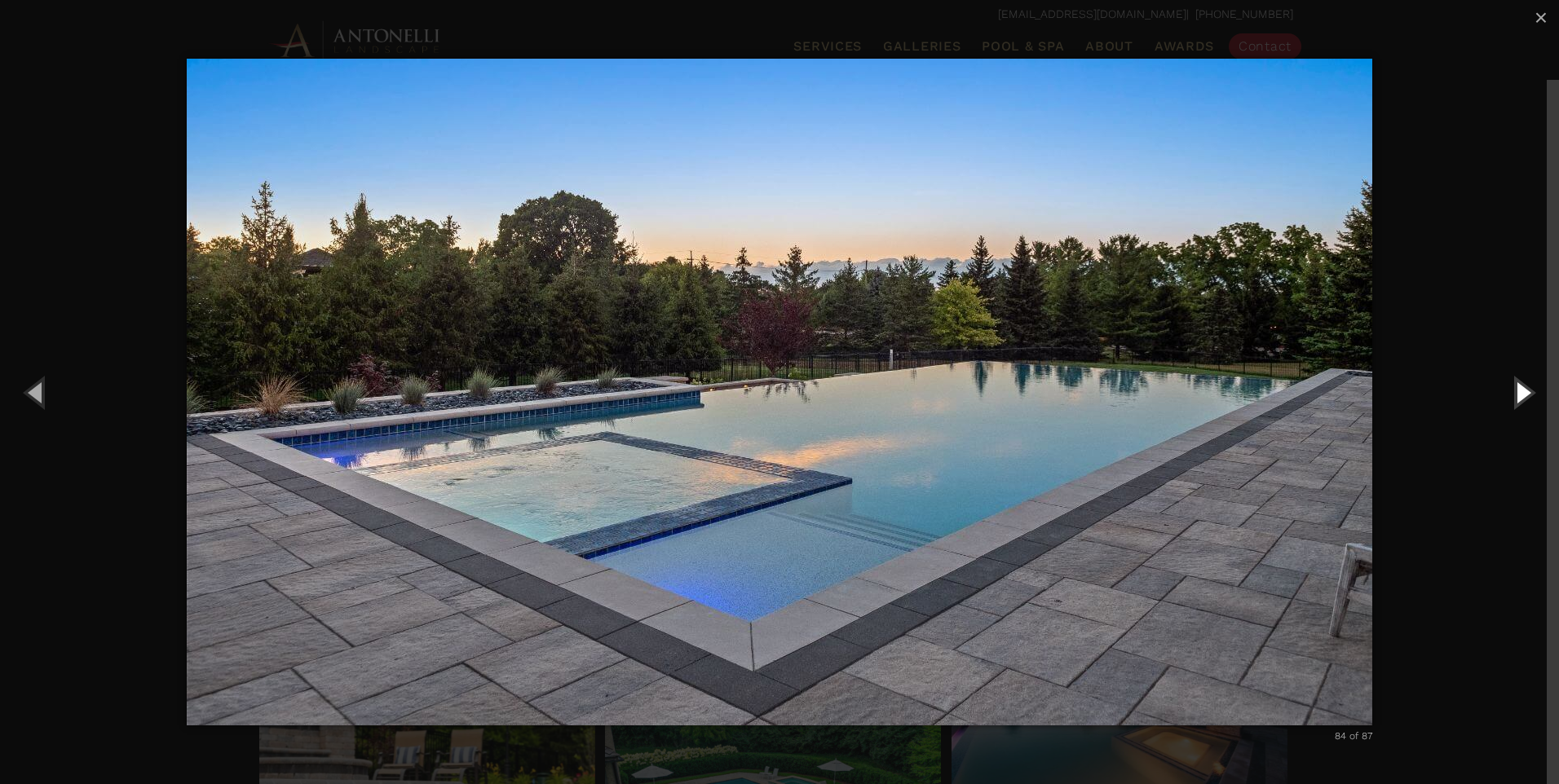
click at [1517, 386] on button "Next (Right arrow key)" at bounding box center [1522, 392] width 73 height 90
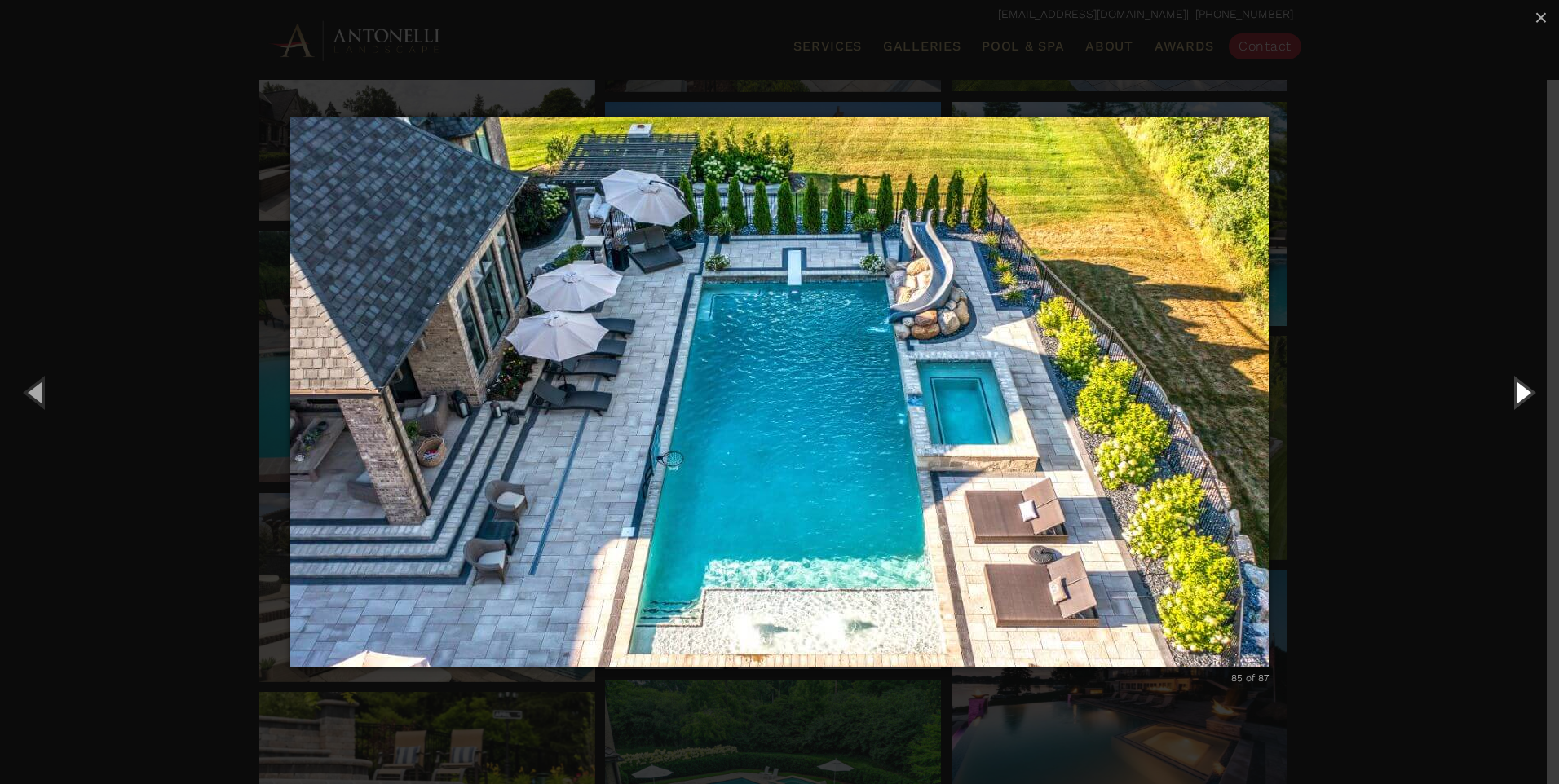
click at [1517, 386] on button "Next (Right arrow key)" at bounding box center [1522, 392] width 73 height 90
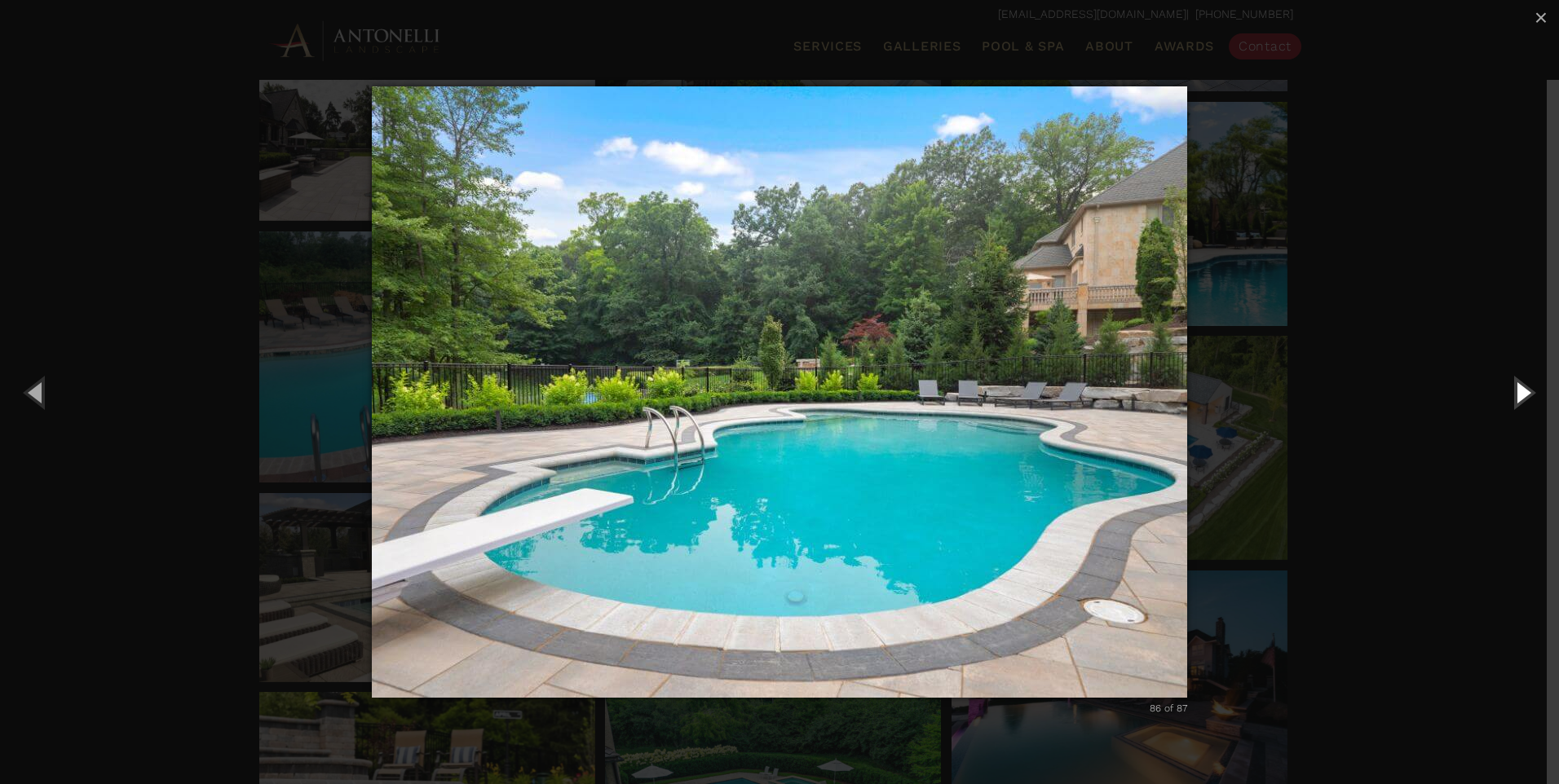
click at [1517, 386] on button "Next (Right arrow key)" at bounding box center [1522, 392] width 73 height 90
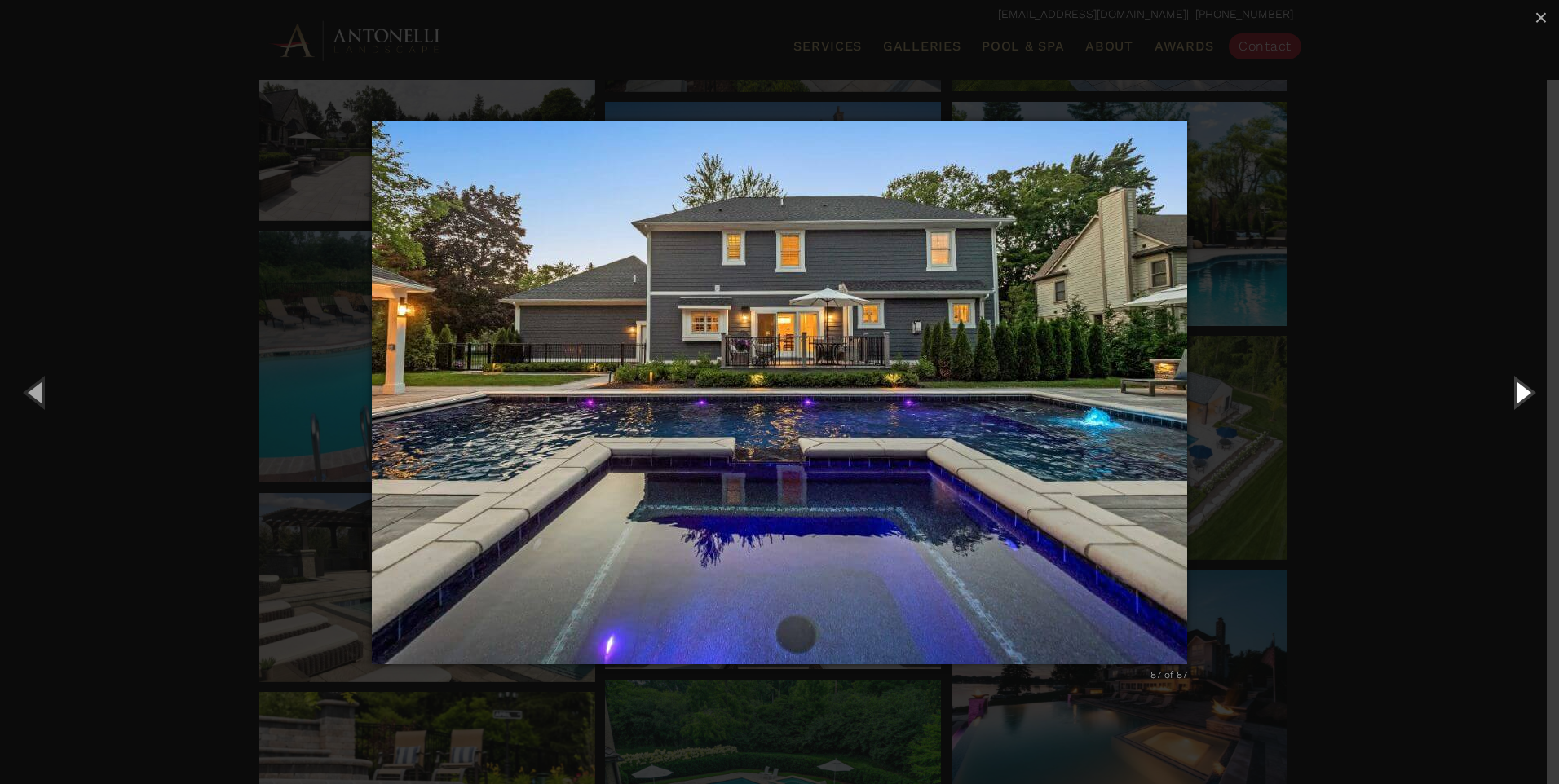
click at [1517, 386] on button "Next (Right arrow key)" at bounding box center [1522, 392] width 73 height 90
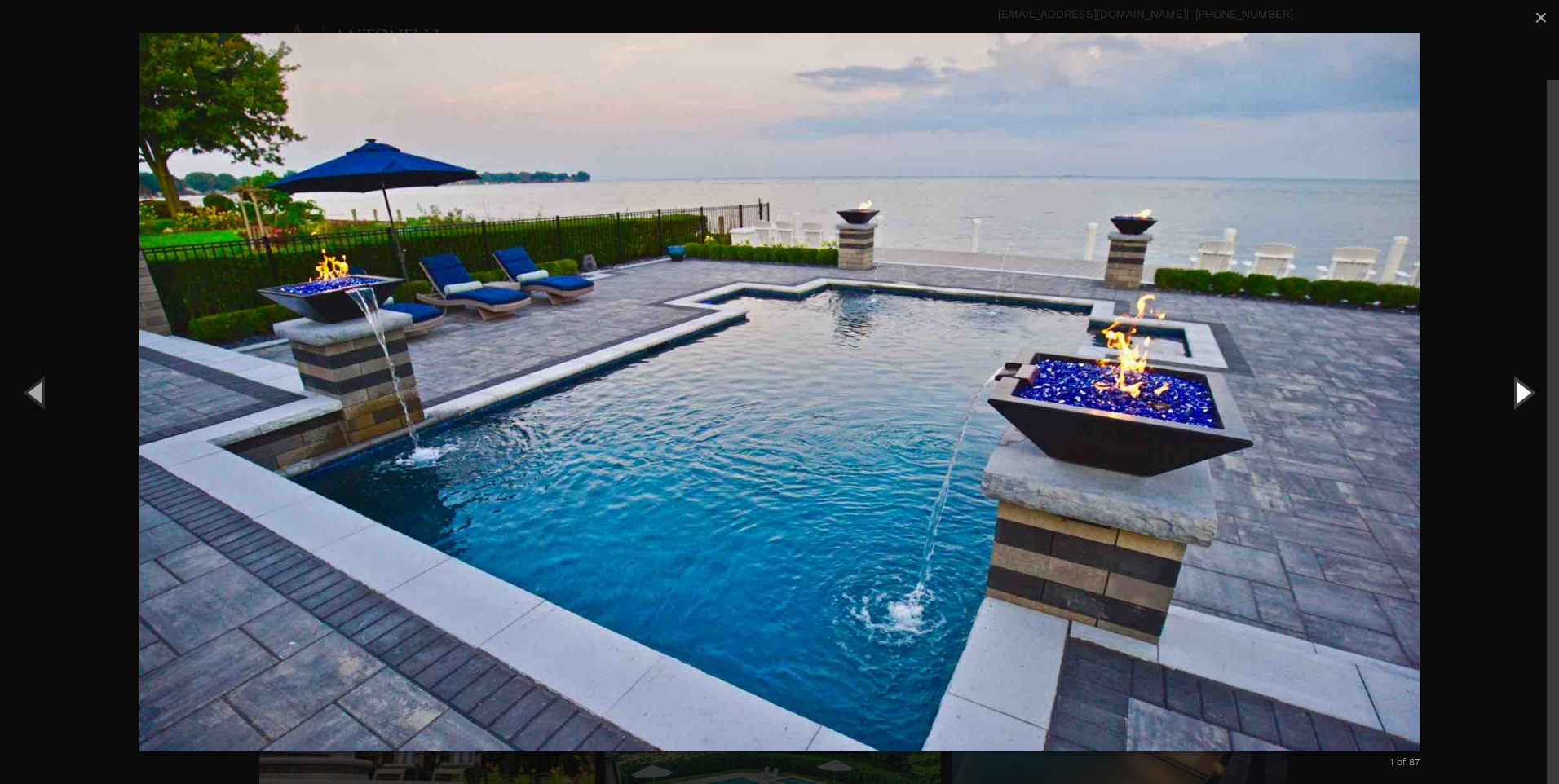
click at [1517, 386] on button "Next (Right arrow key)" at bounding box center [1522, 392] width 73 height 90
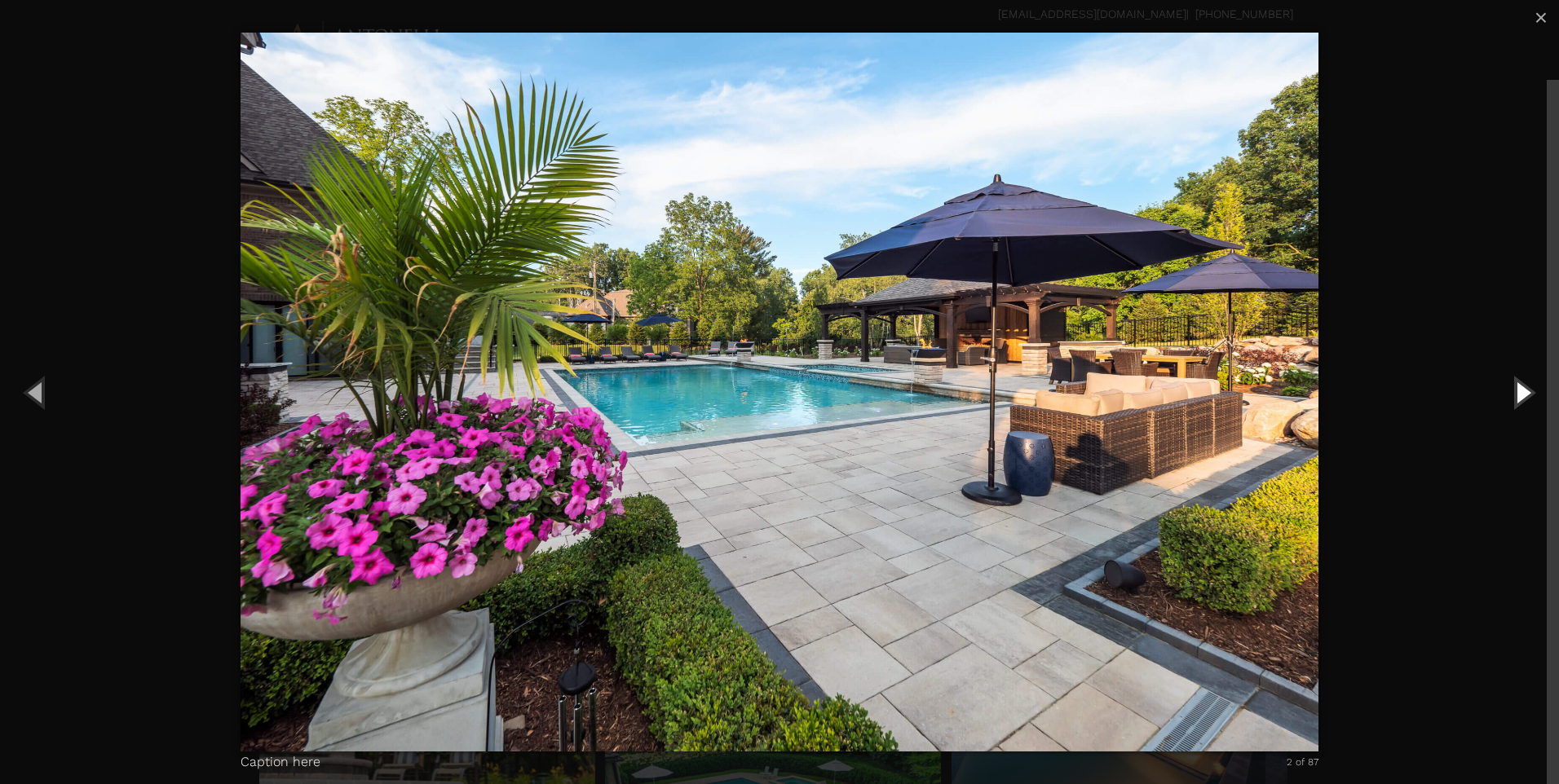
click at [1517, 386] on button "Next (Right arrow key)" at bounding box center [1522, 392] width 73 height 90
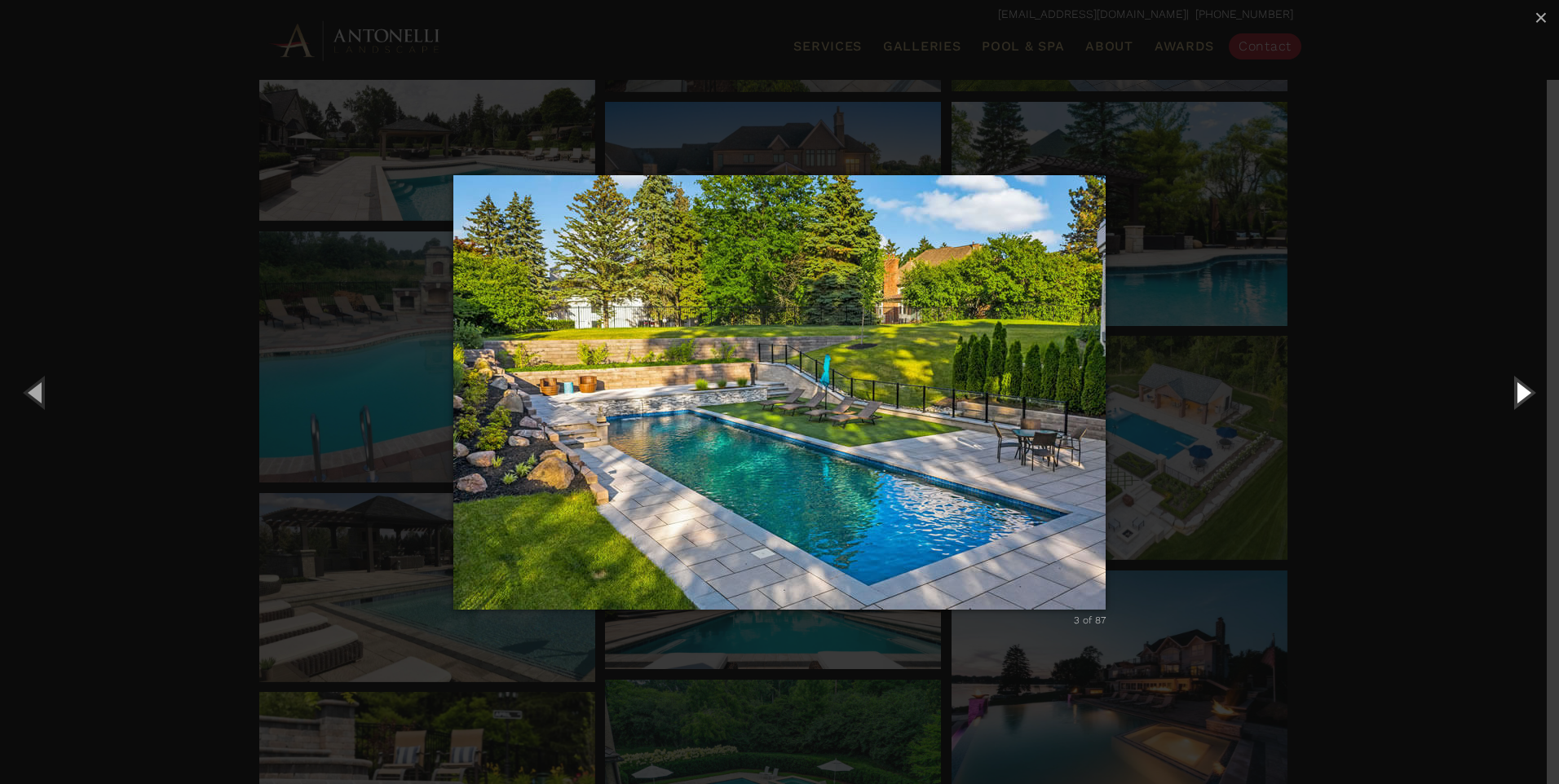
click at [1519, 385] on button "Next (Right arrow key)" at bounding box center [1522, 392] width 73 height 90
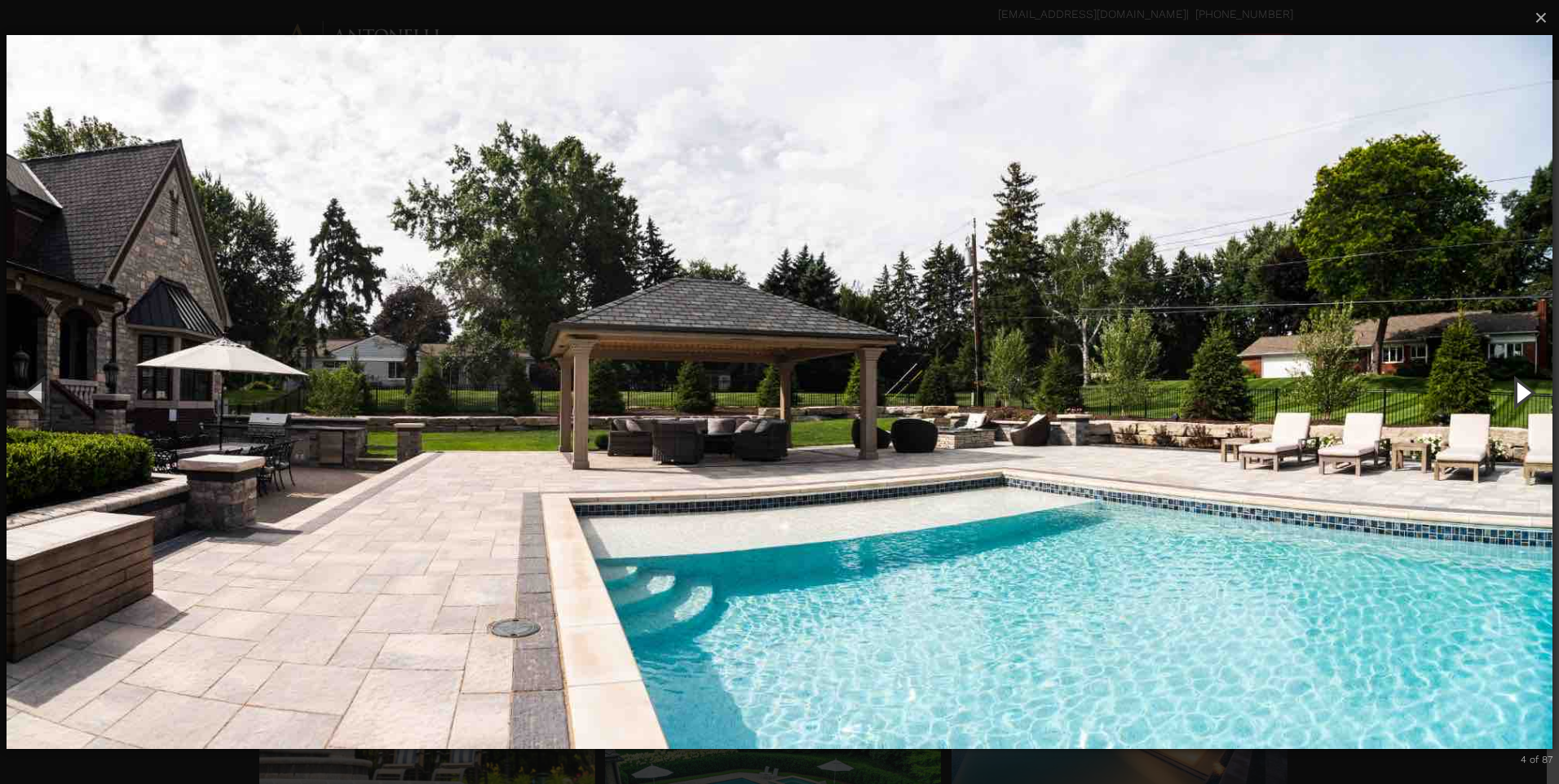
click at [1512, 389] on button "Next (Right arrow key)" at bounding box center [1522, 392] width 73 height 90
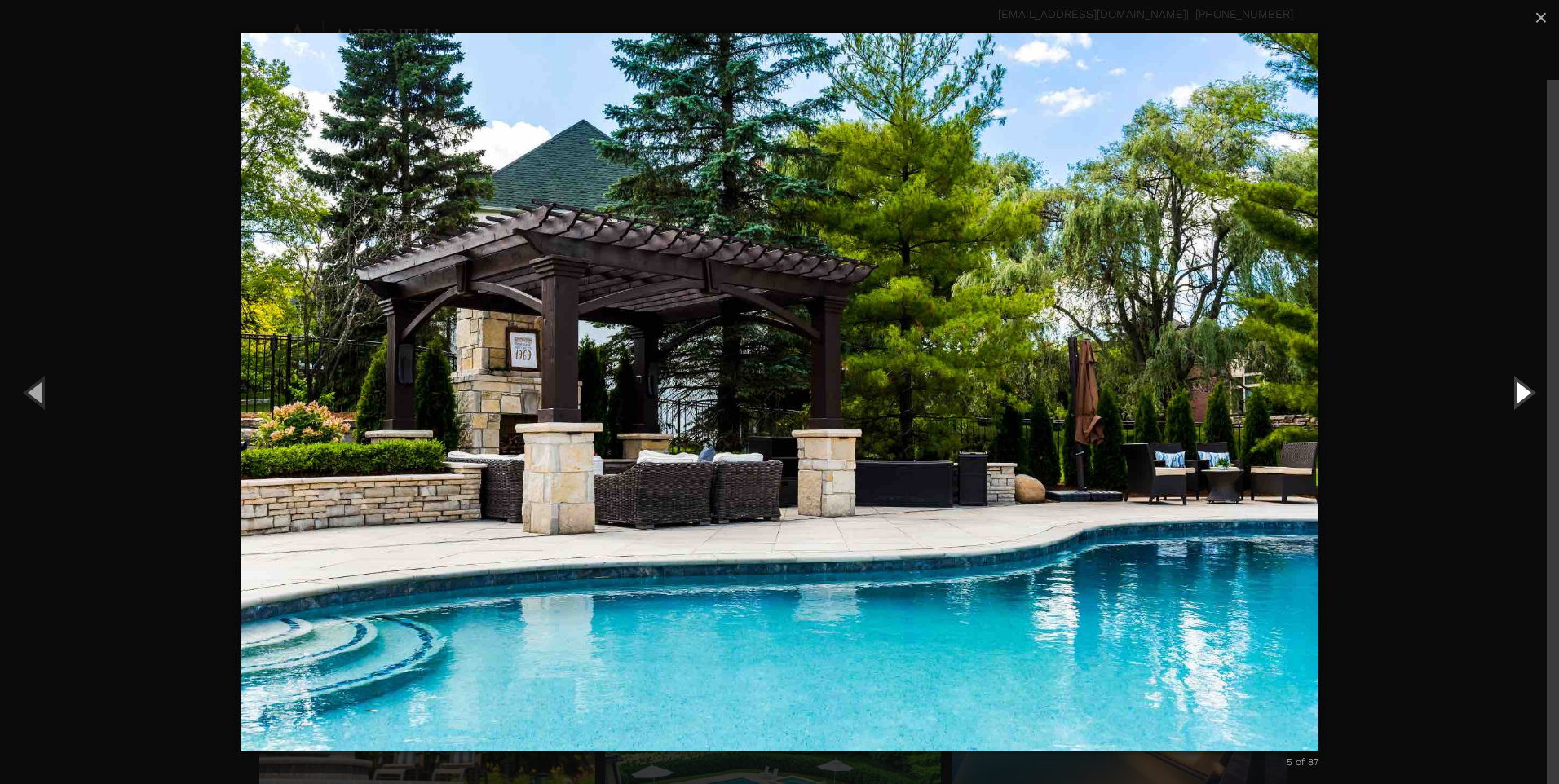
click at [1518, 402] on button "Next (Right arrow key)" at bounding box center [1522, 392] width 73 height 90
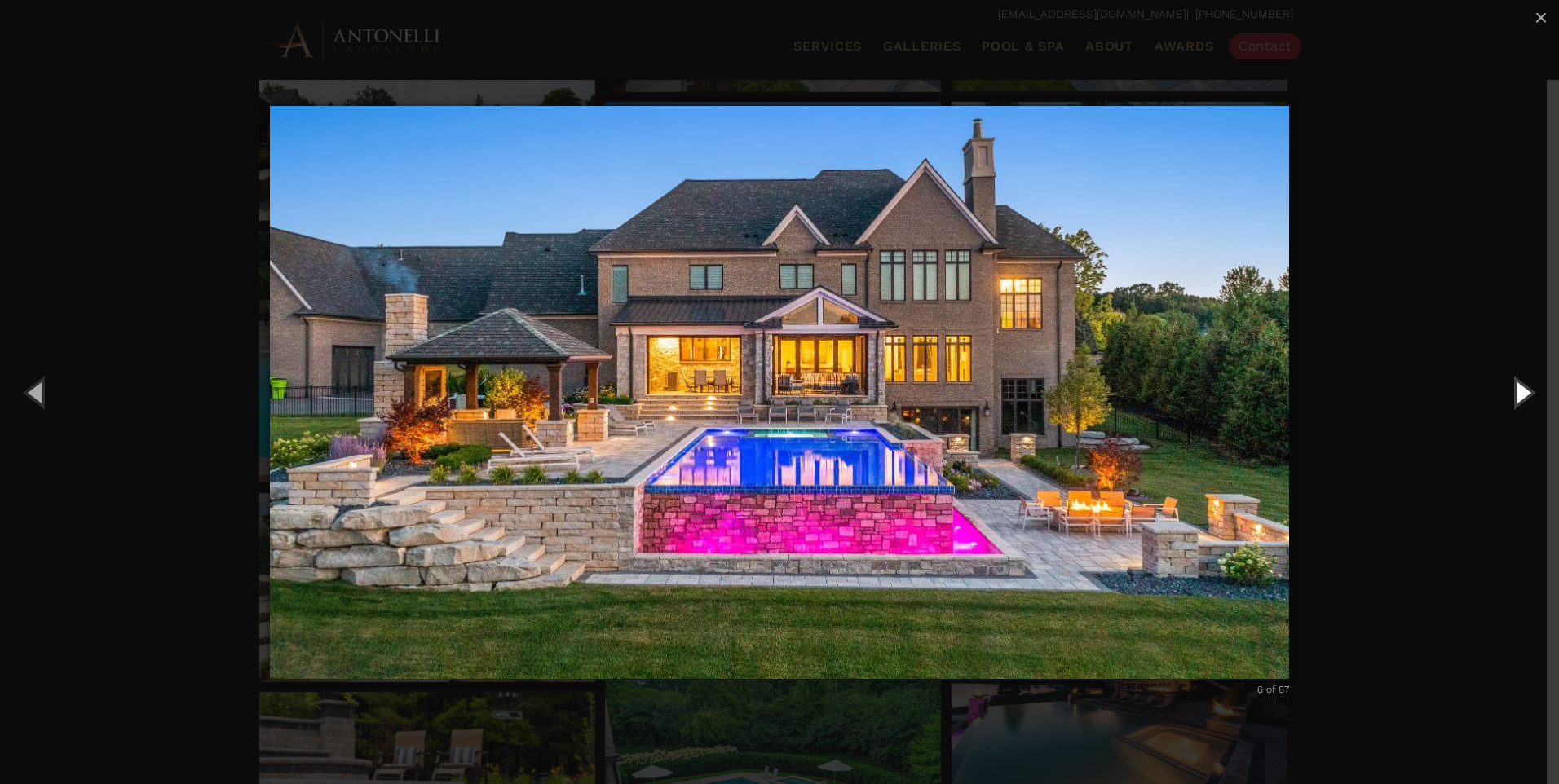
click at [1518, 402] on button "Next (Right arrow key)" at bounding box center [1522, 392] width 73 height 90
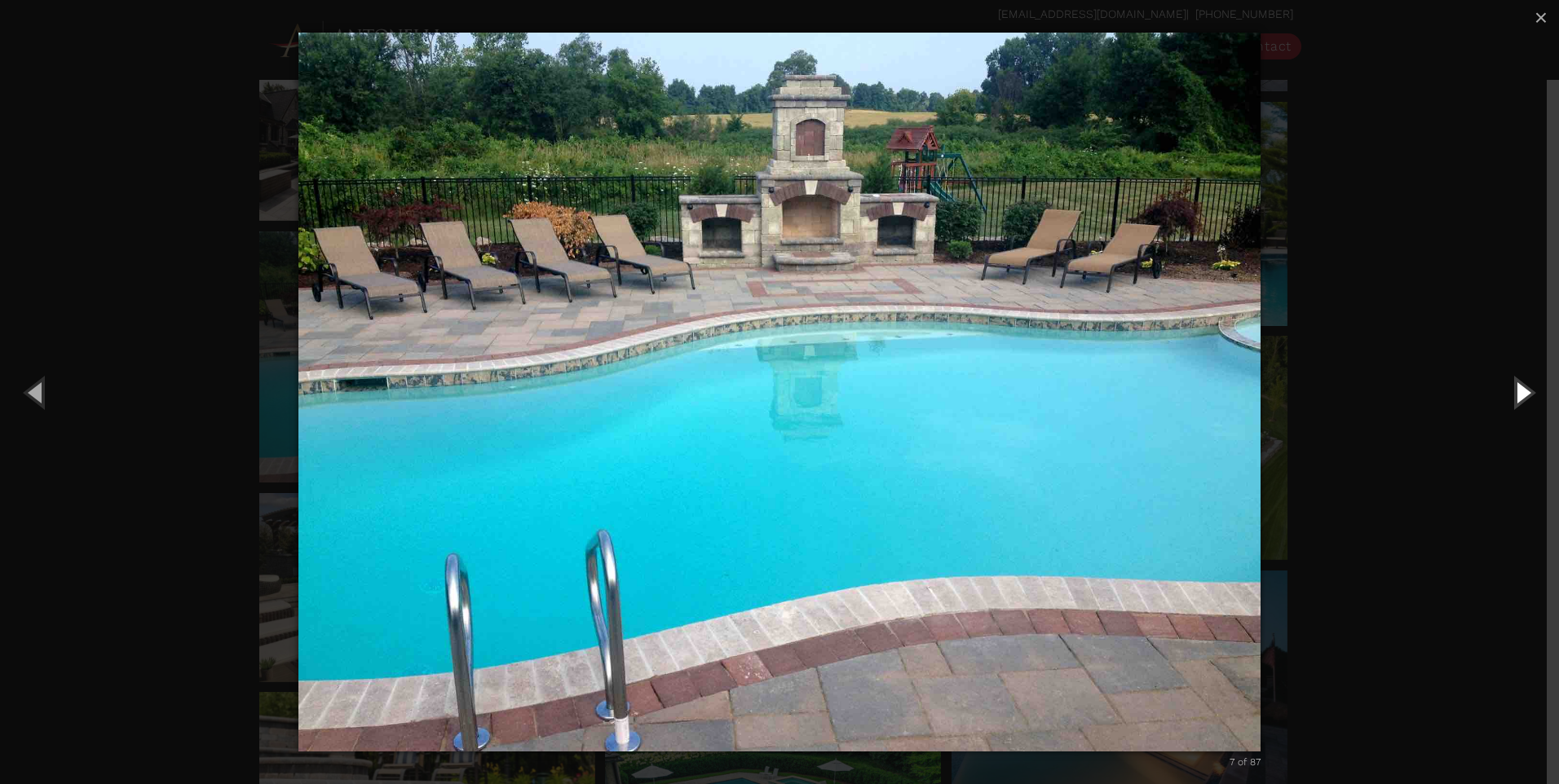
click at [1518, 402] on button "Next (Right arrow key)" at bounding box center [1522, 392] width 73 height 90
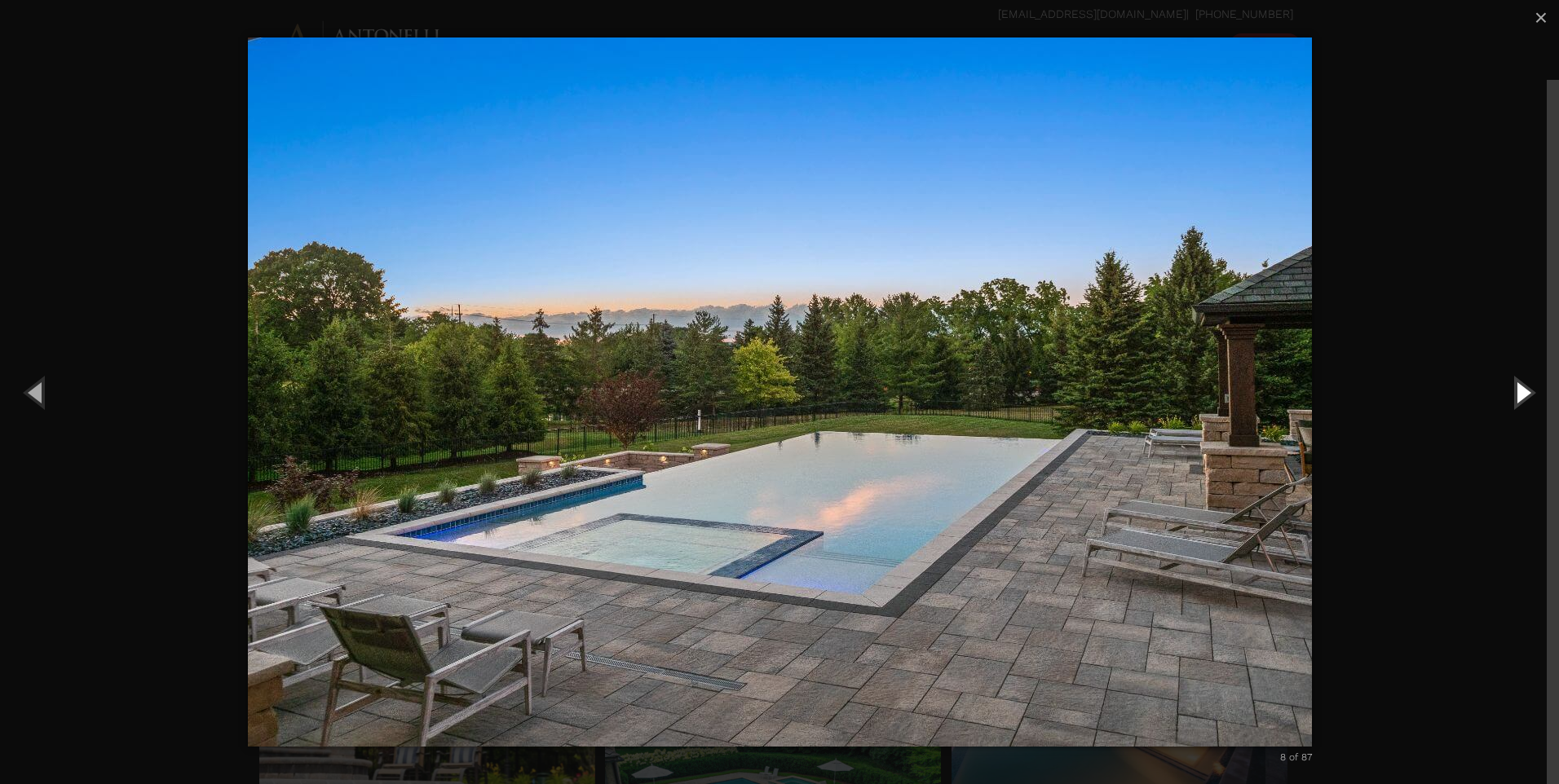
click at [1518, 402] on button "Next (Right arrow key)" at bounding box center [1522, 392] width 73 height 90
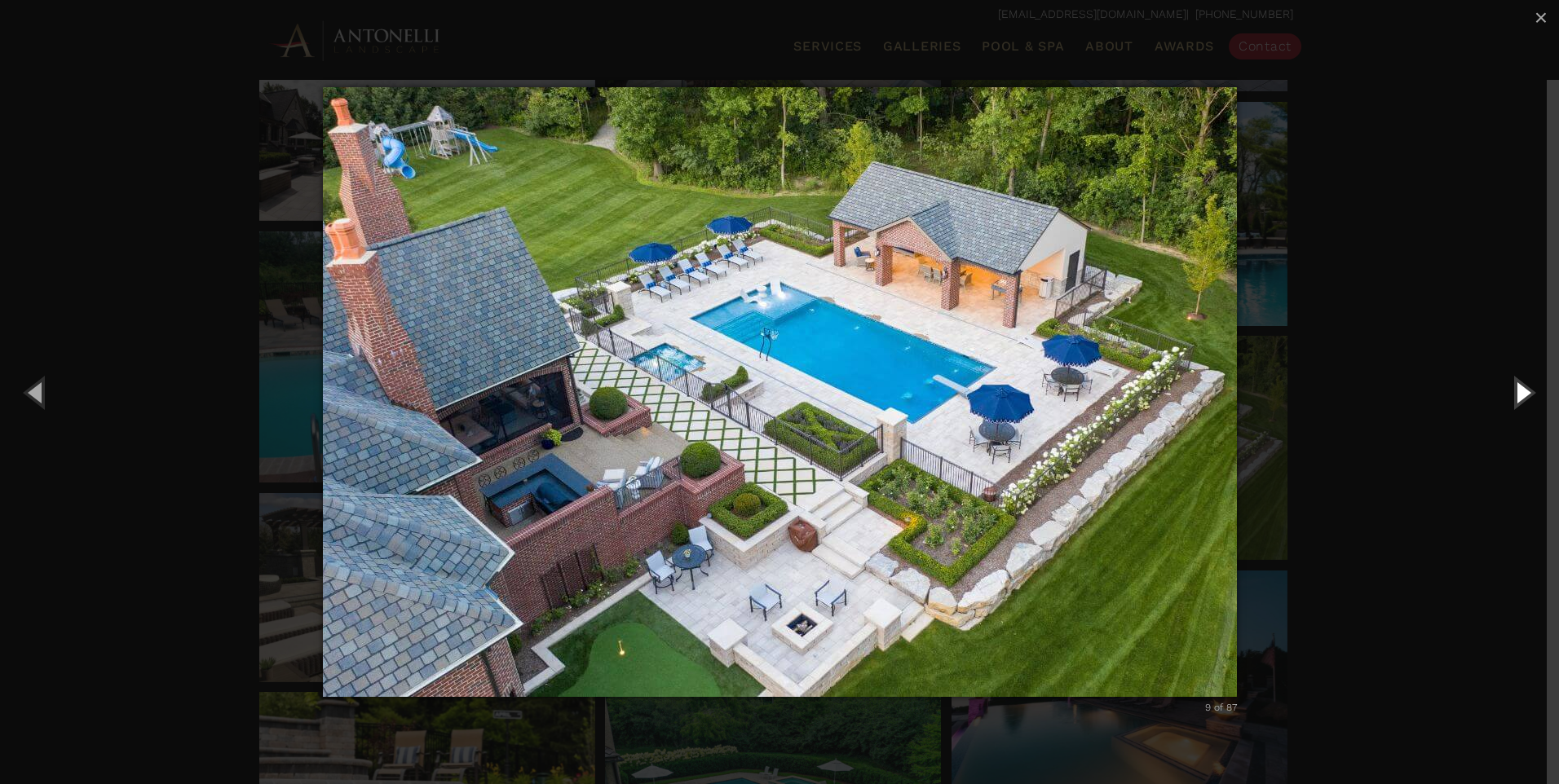
click at [1518, 402] on button "Next (Right arrow key)" at bounding box center [1522, 392] width 73 height 90
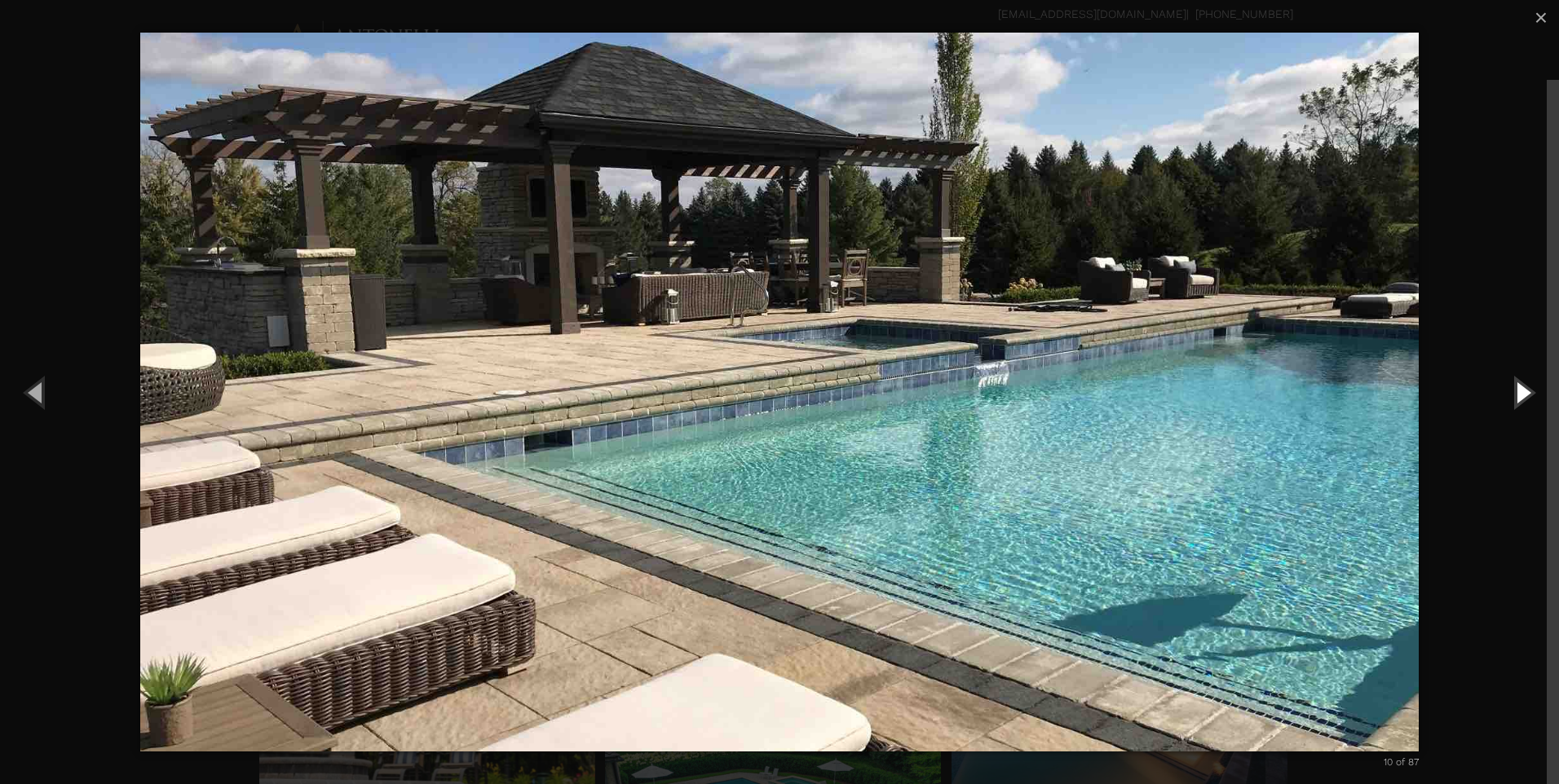
click at [1518, 402] on button "Next (Right arrow key)" at bounding box center [1522, 392] width 73 height 90
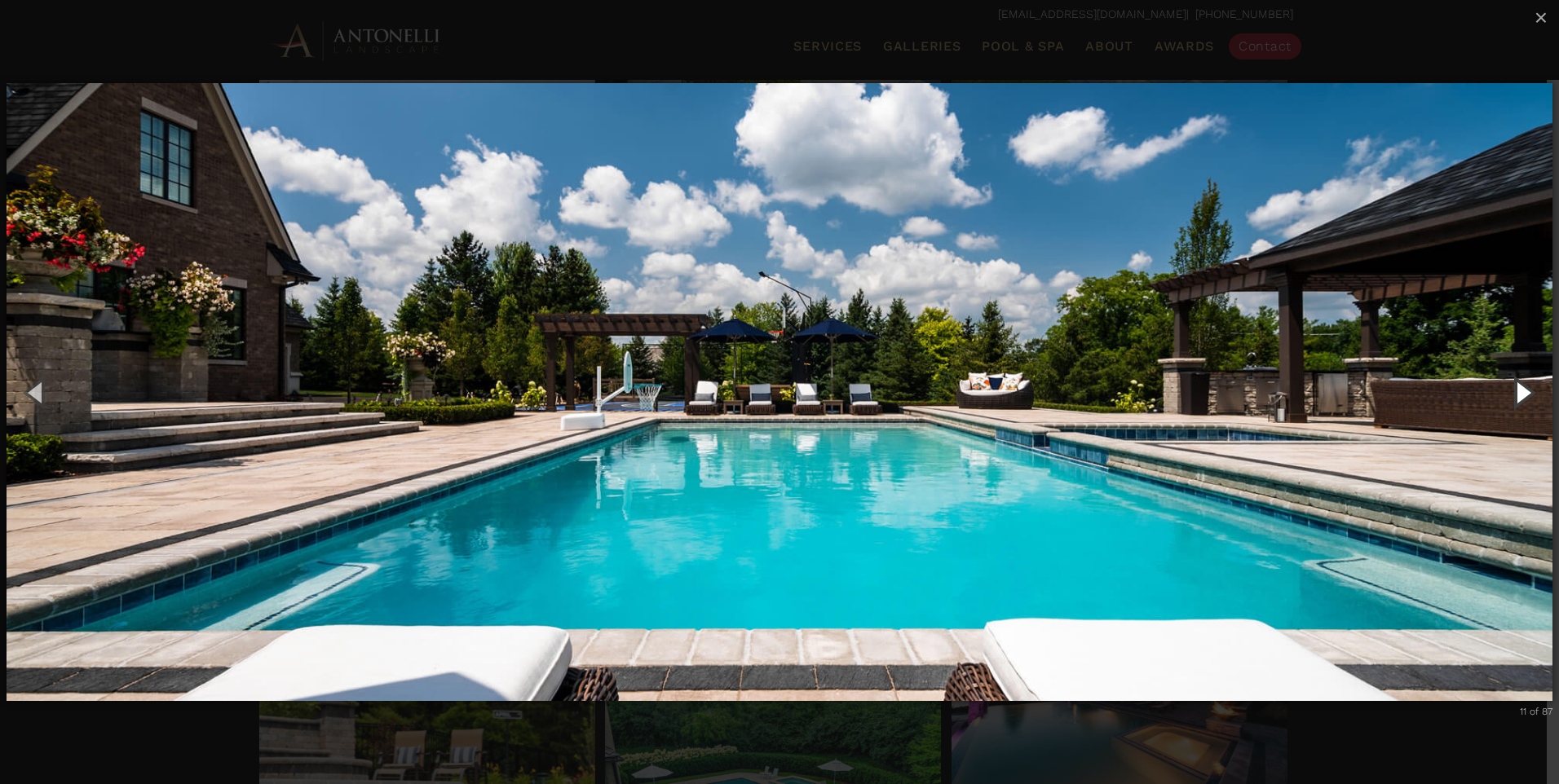
click at [1518, 402] on button "Next (Right arrow key)" at bounding box center [1522, 392] width 73 height 90
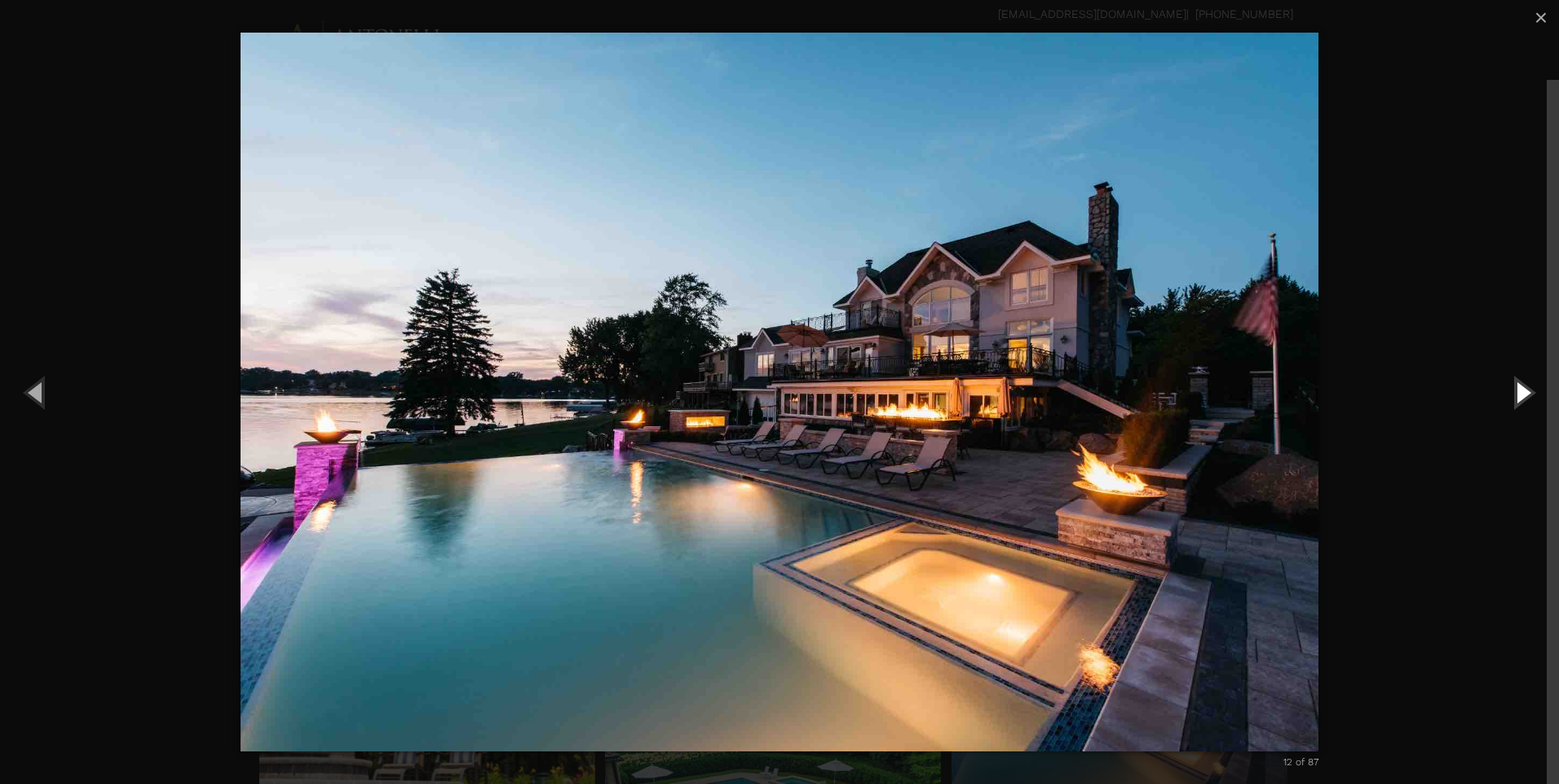
click at [1518, 402] on button "Next (Right arrow key)" at bounding box center [1522, 392] width 73 height 90
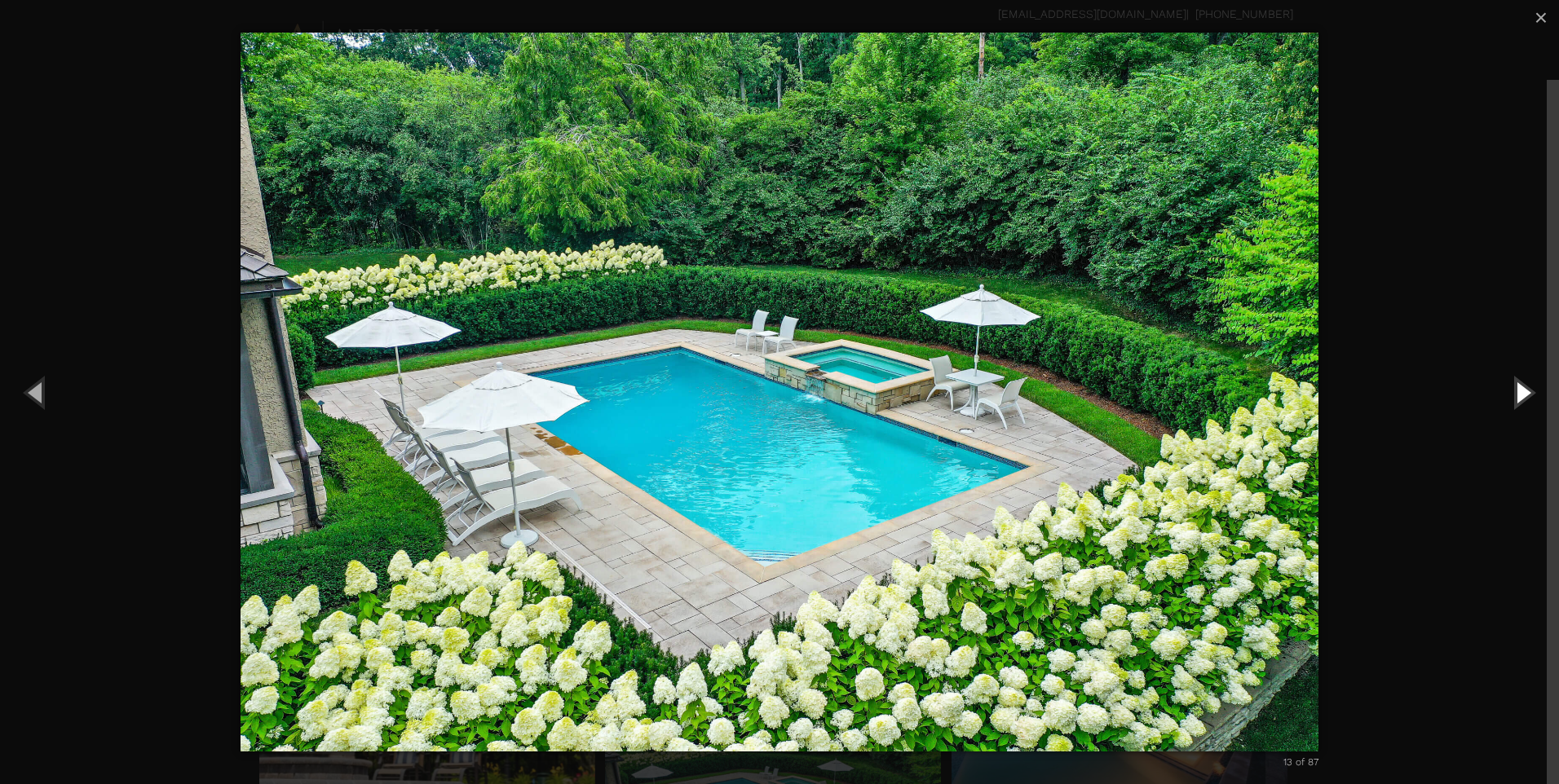
click at [1518, 402] on button "Next (Right arrow key)" at bounding box center [1522, 392] width 73 height 90
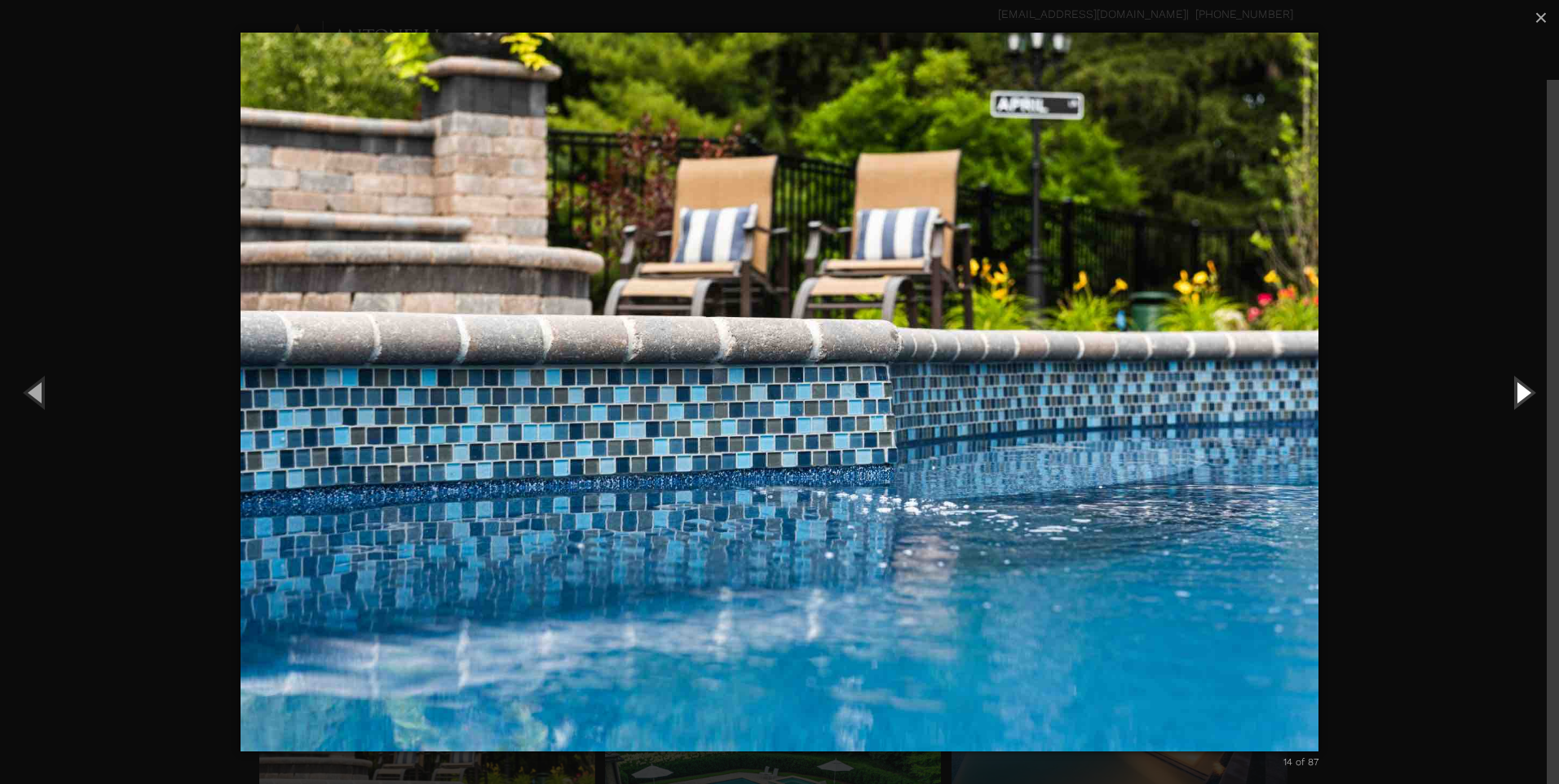
click at [1518, 402] on button "Next (Right arrow key)" at bounding box center [1522, 392] width 73 height 90
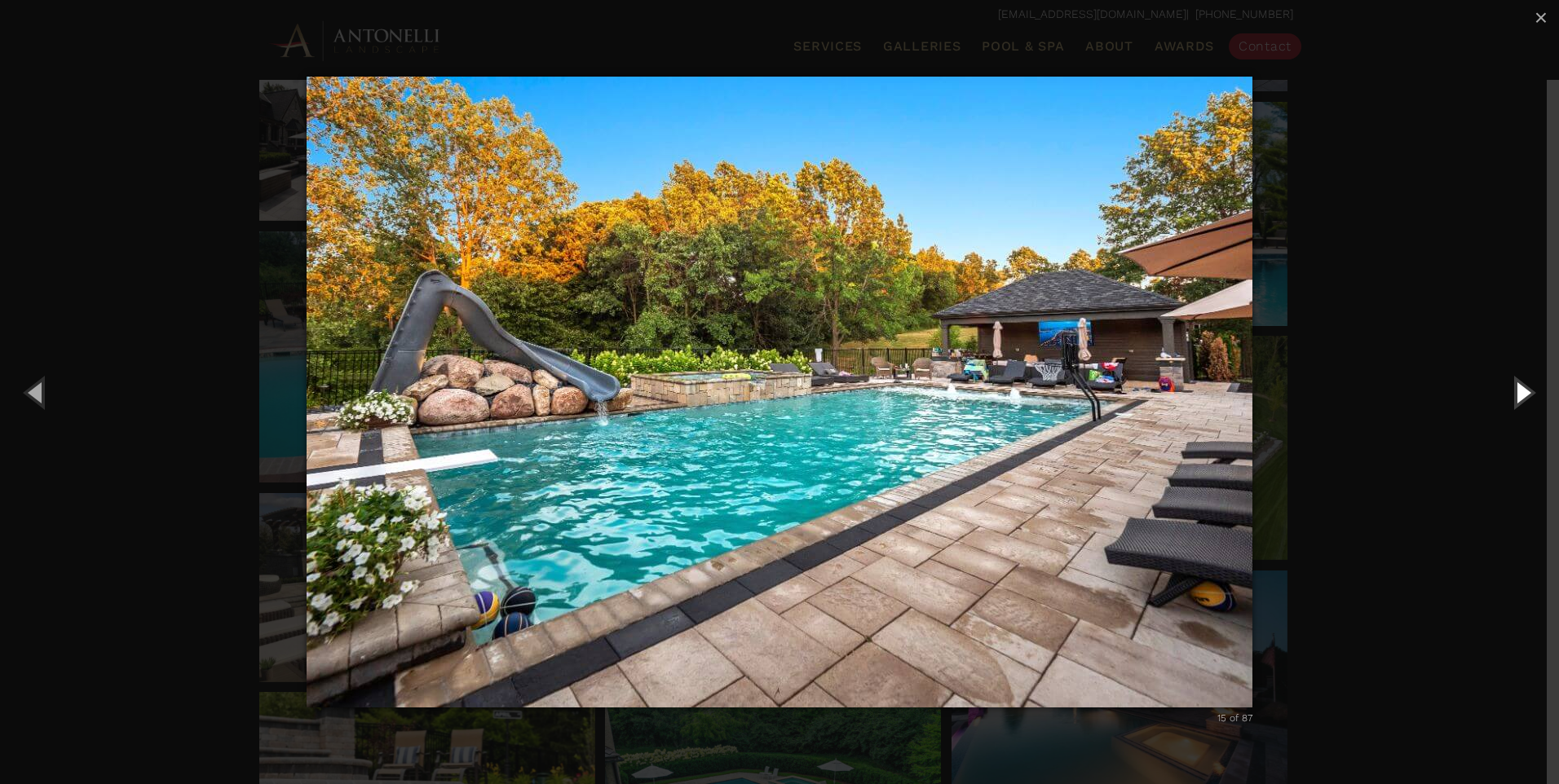
click at [1518, 402] on button "Next (Right arrow key)" at bounding box center [1522, 392] width 73 height 90
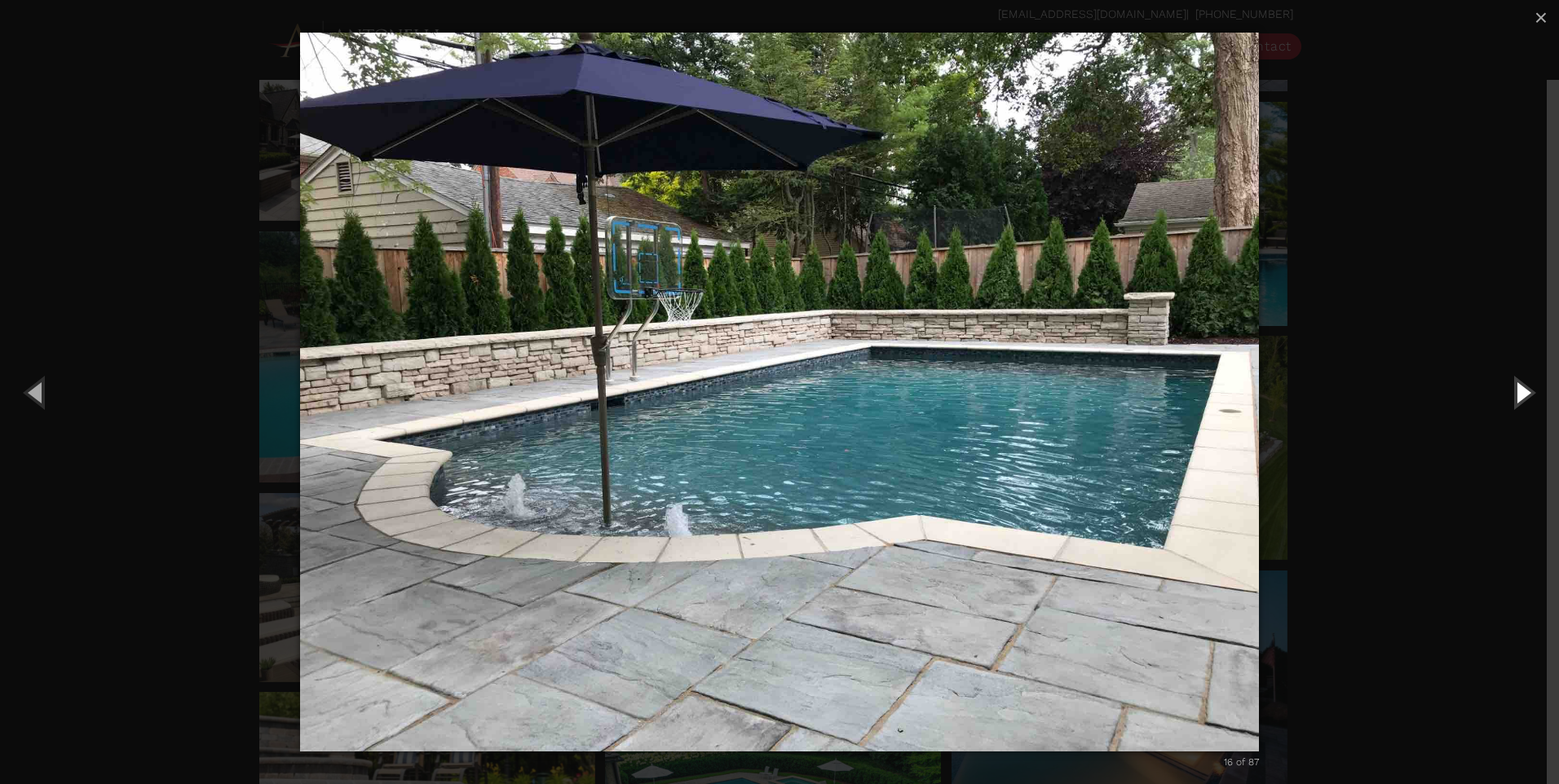
click at [1513, 394] on button "Next (Right arrow key)" at bounding box center [1522, 392] width 73 height 90
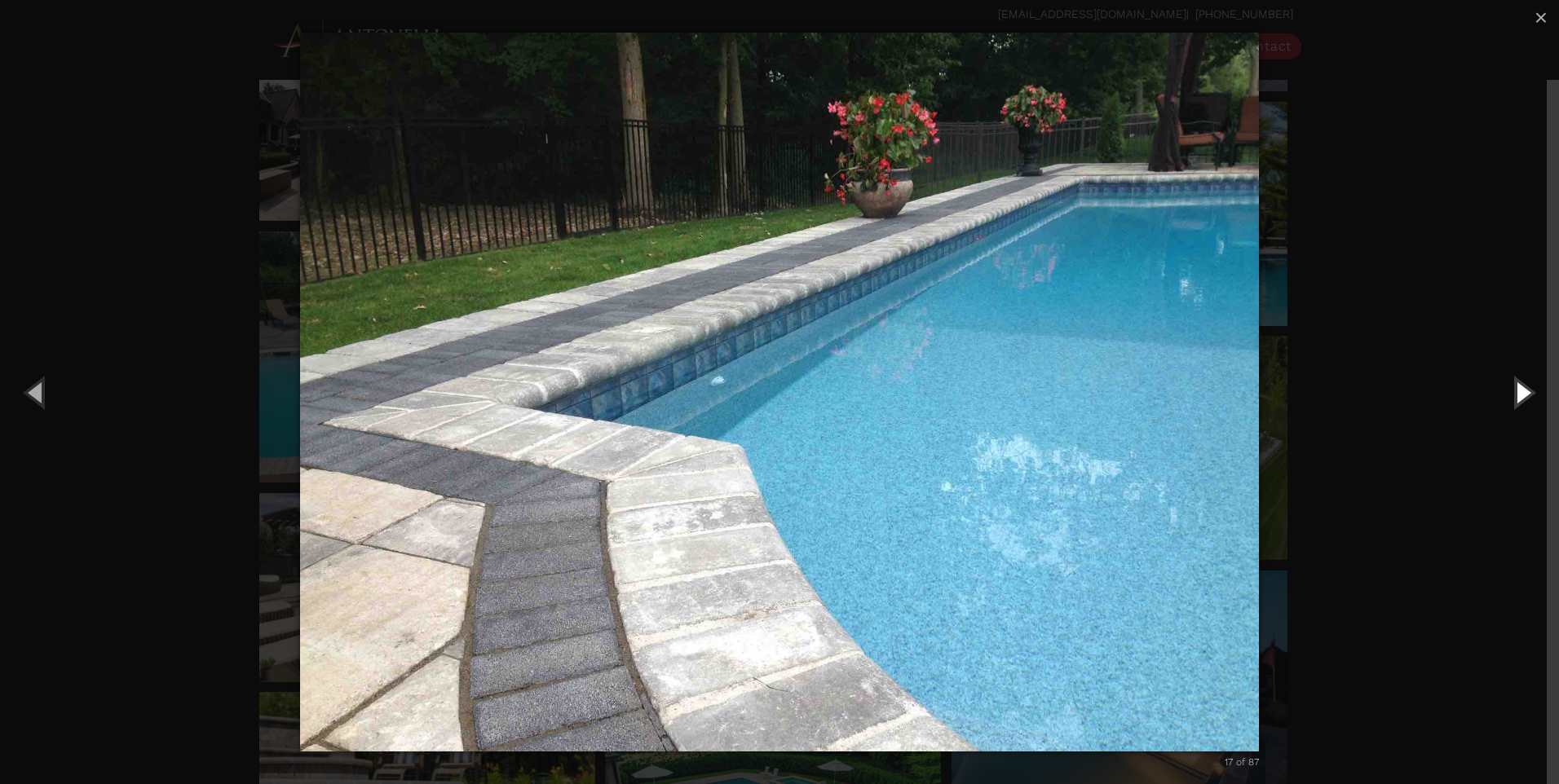
click at [1507, 393] on button "Next (Right arrow key)" at bounding box center [1522, 392] width 73 height 90
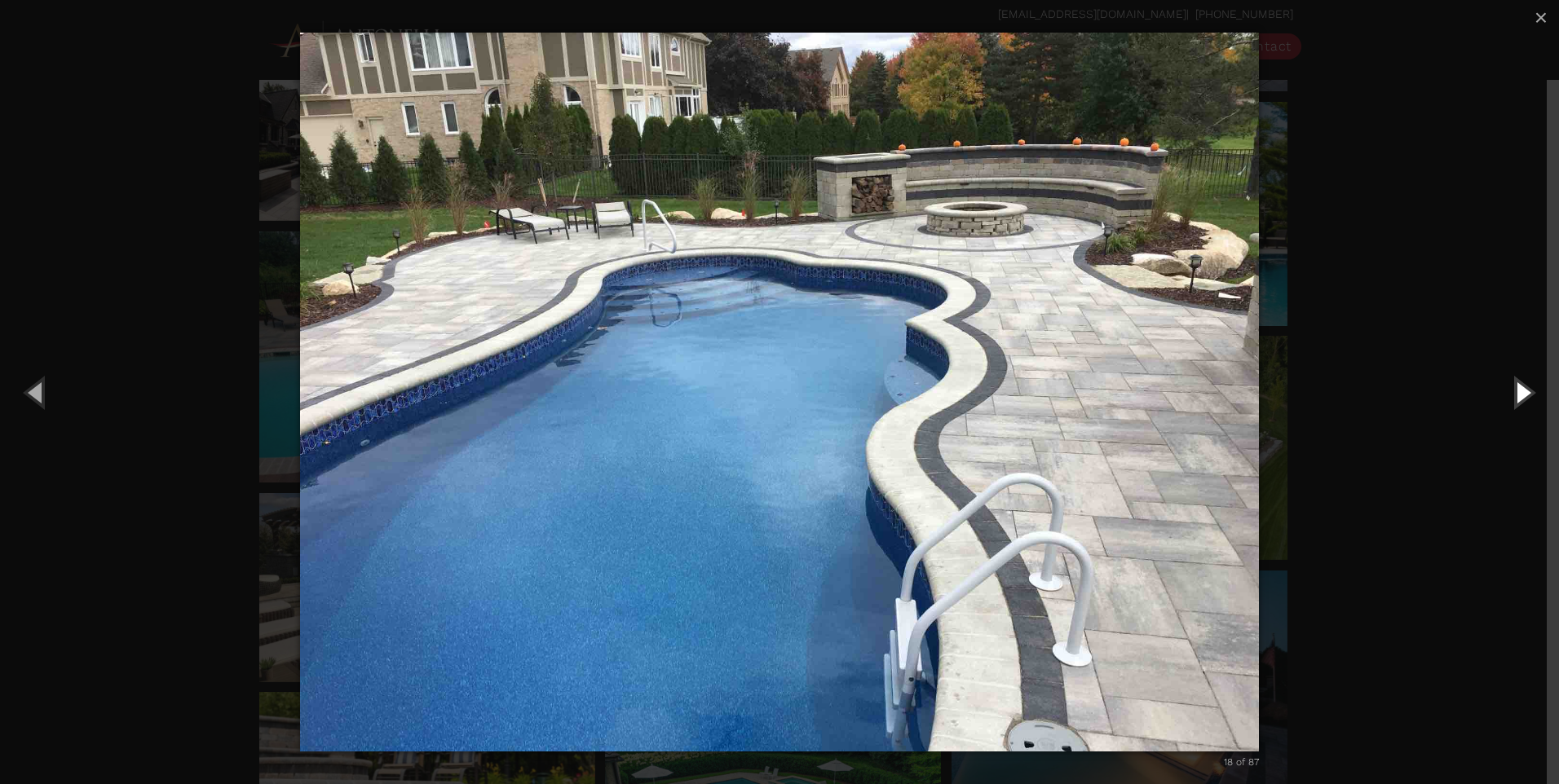
click at [1507, 393] on button "Next (Right arrow key)" at bounding box center [1522, 392] width 73 height 90
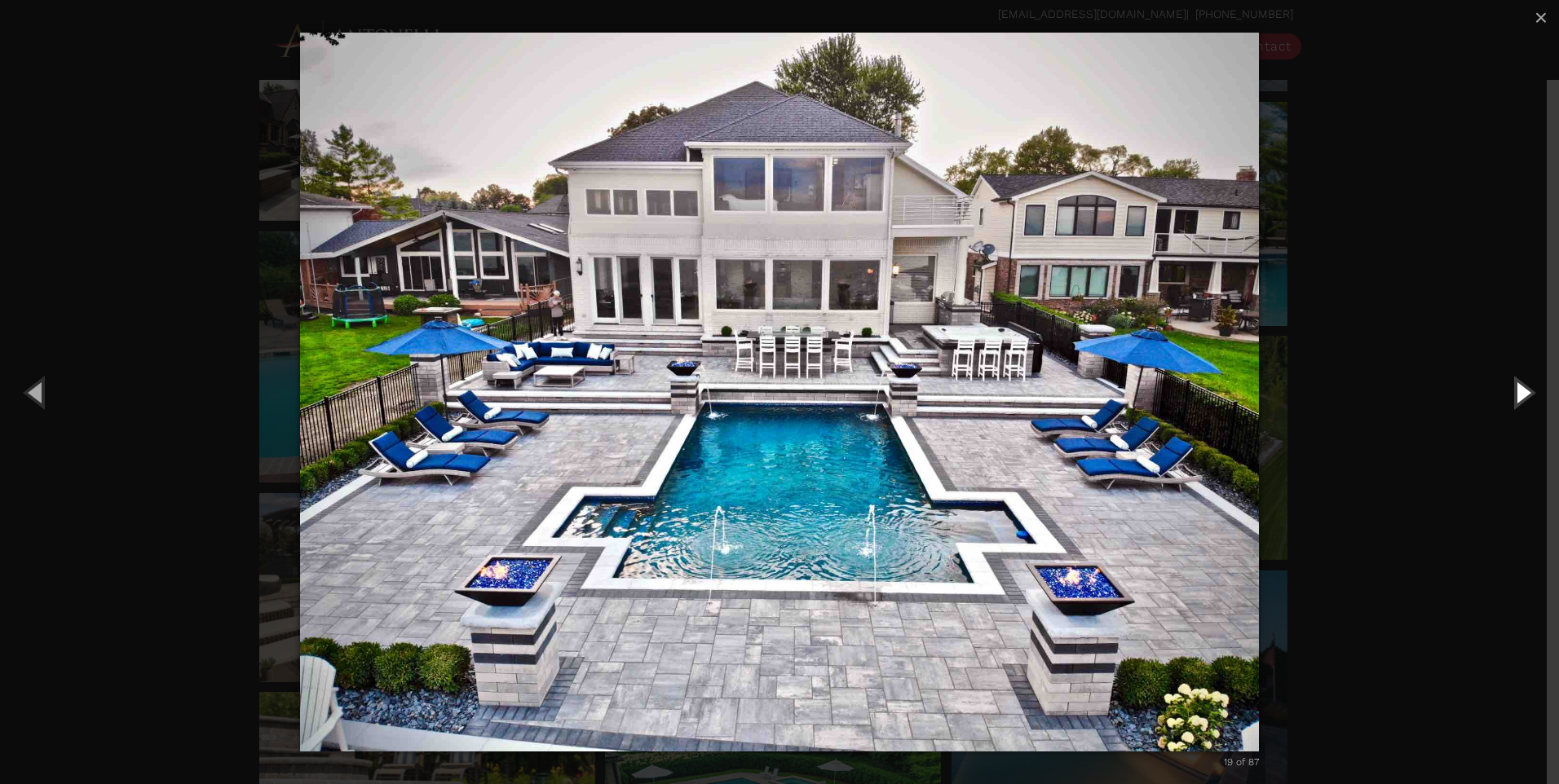
click at [1507, 393] on button "Next (Right arrow key)" at bounding box center [1522, 392] width 73 height 90
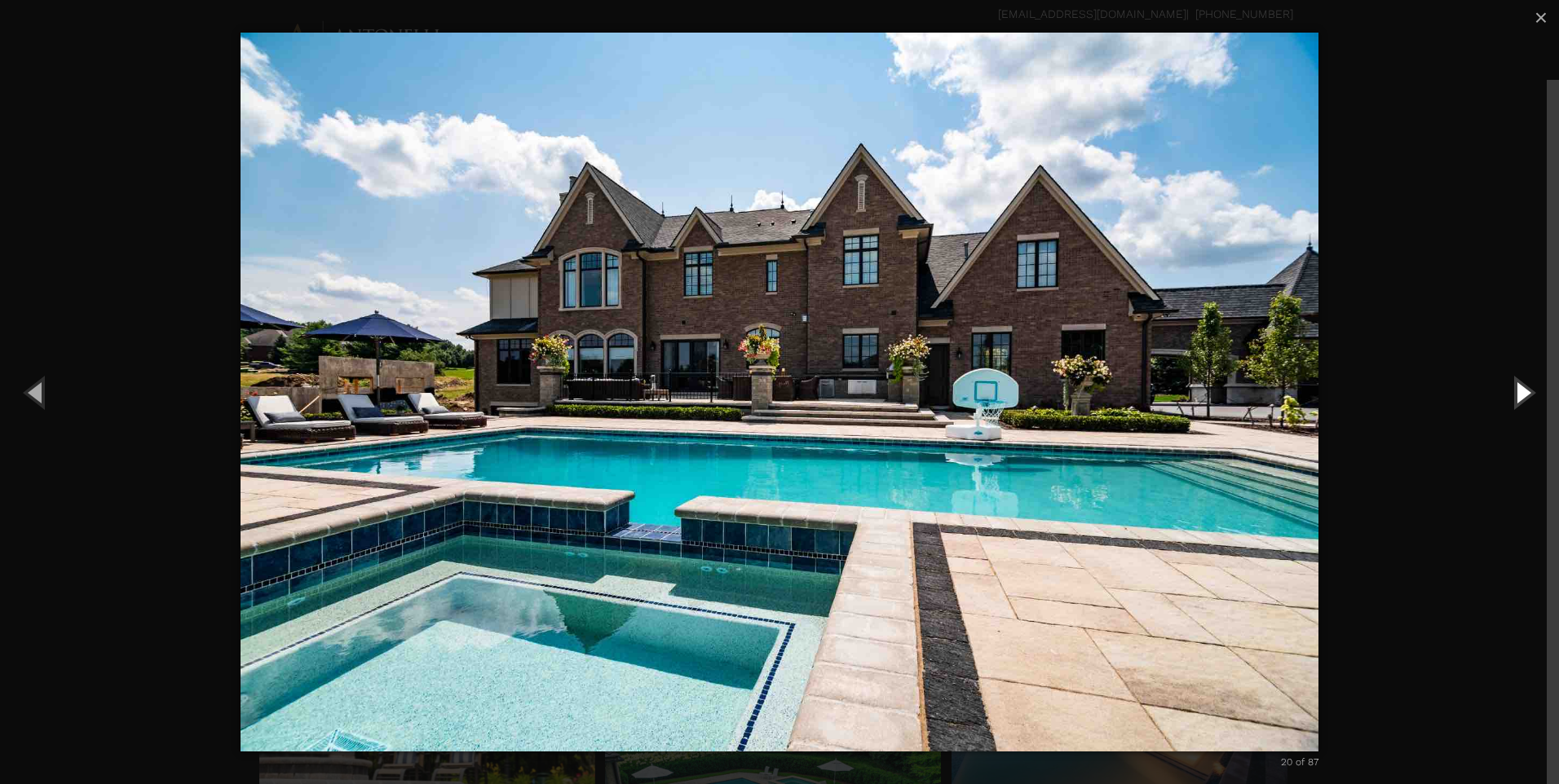
click at [1516, 398] on button "Next (Right arrow key)" at bounding box center [1522, 392] width 73 height 90
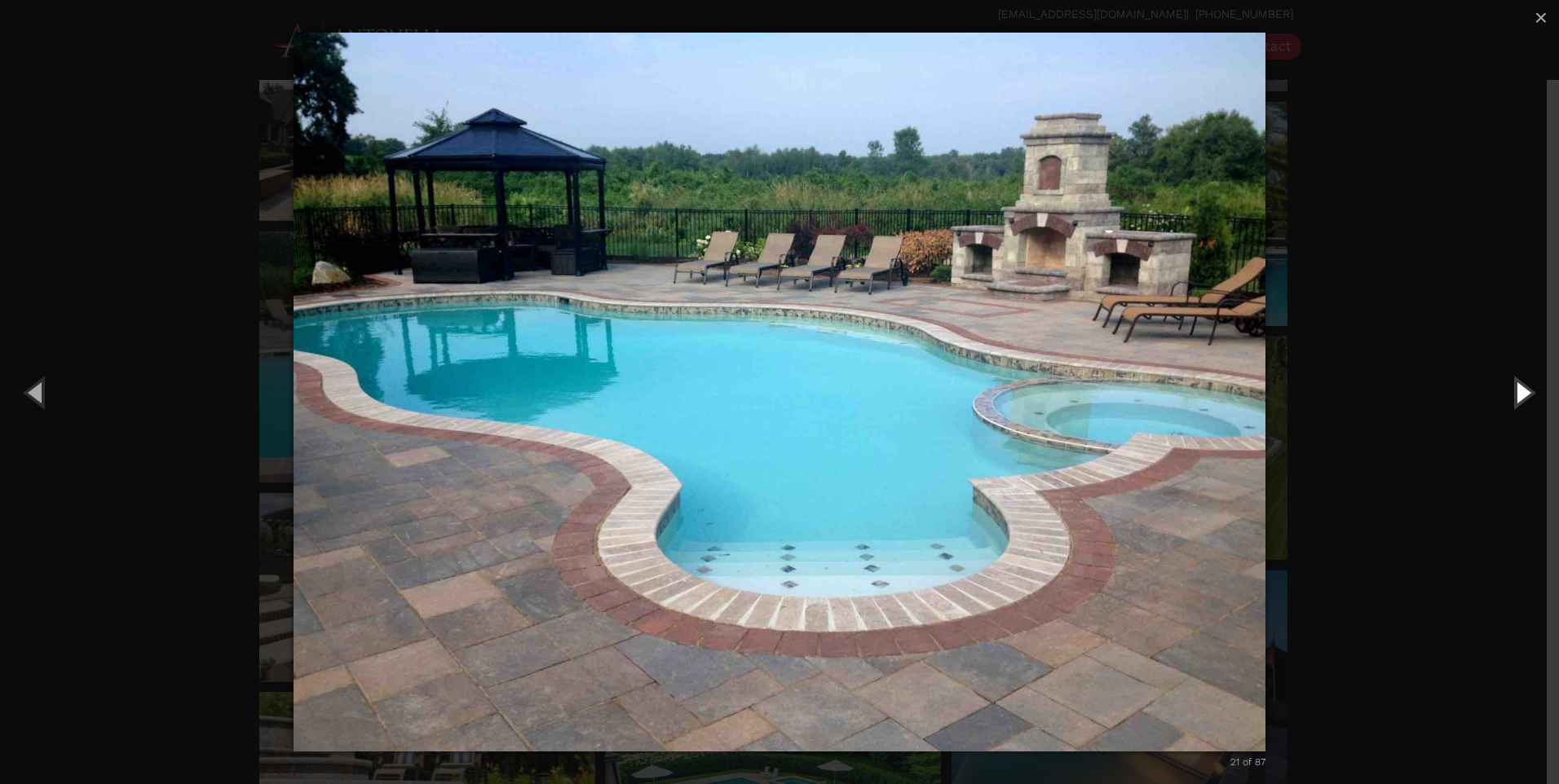
click at [1506, 396] on button "Next (Right arrow key)" at bounding box center [1522, 392] width 73 height 90
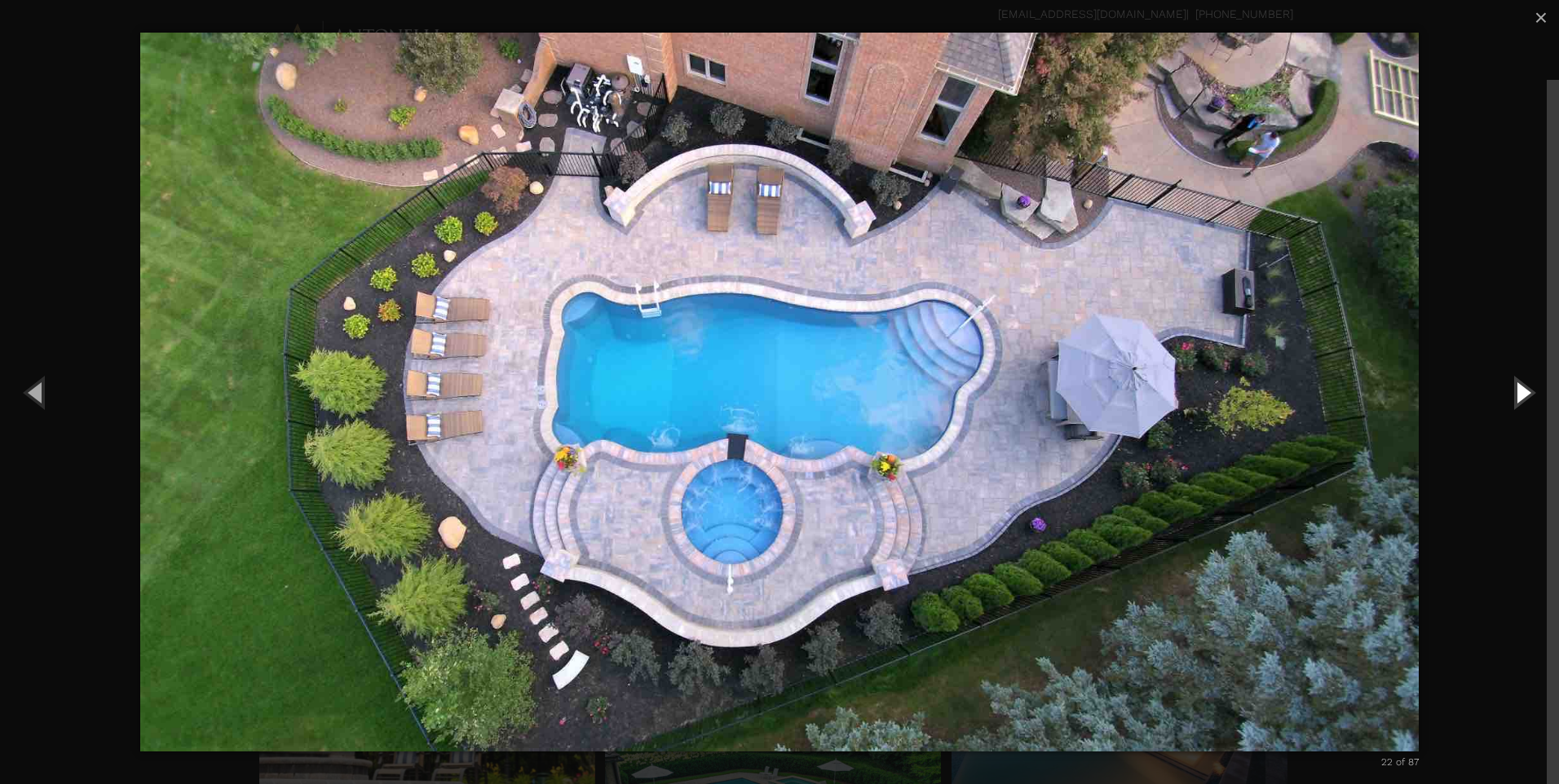
click at [1505, 396] on button "Next (Right arrow key)" at bounding box center [1522, 392] width 73 height 90
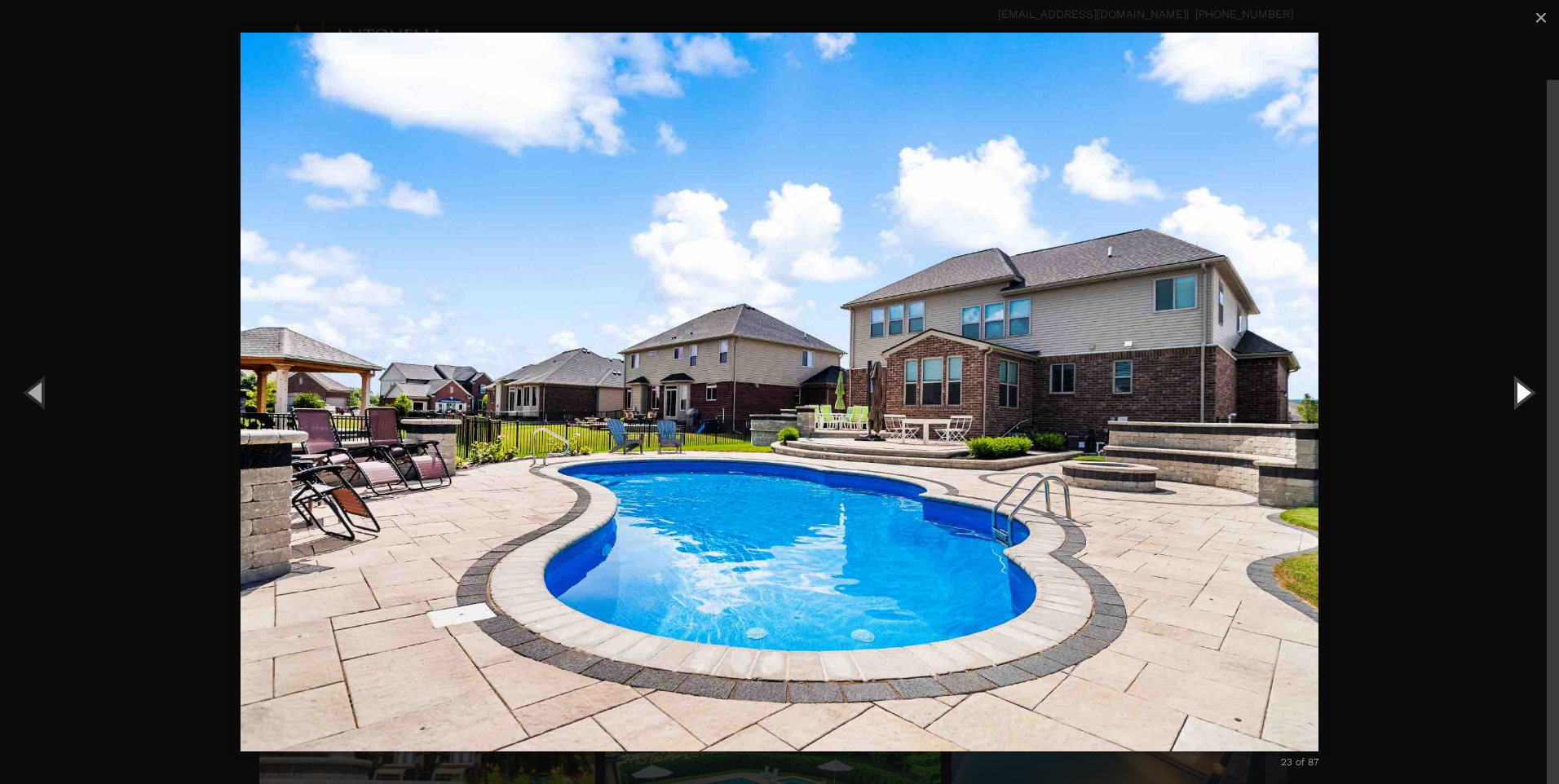
click at [1505, 396] on button "Next (Right arrow key)" at bounding box center [1522, 392] width 73 height 90
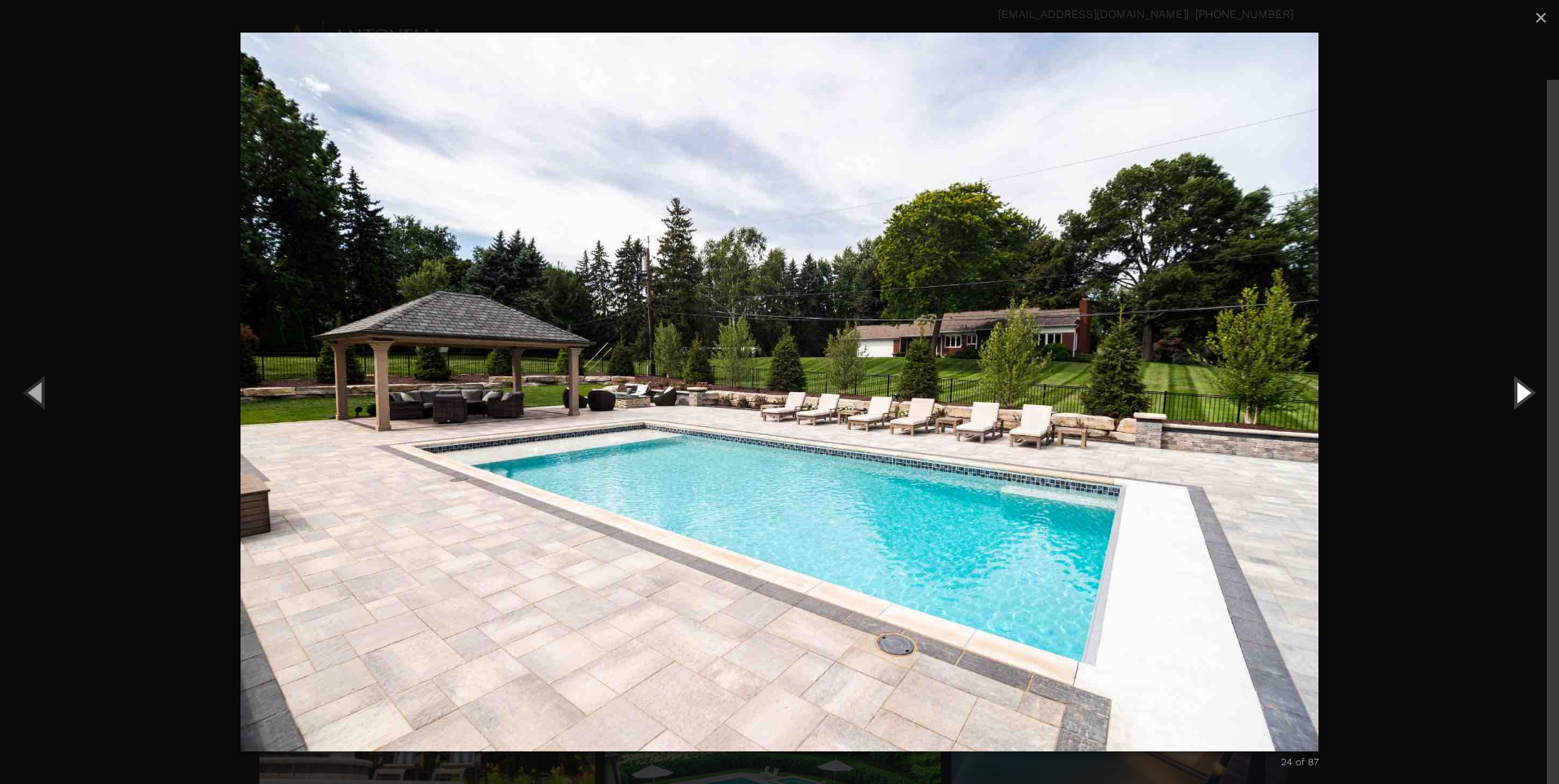
click at [1526, 391] on button "Next (Right arrow key)" at bounding box center [1522, 392] width 73 height 90
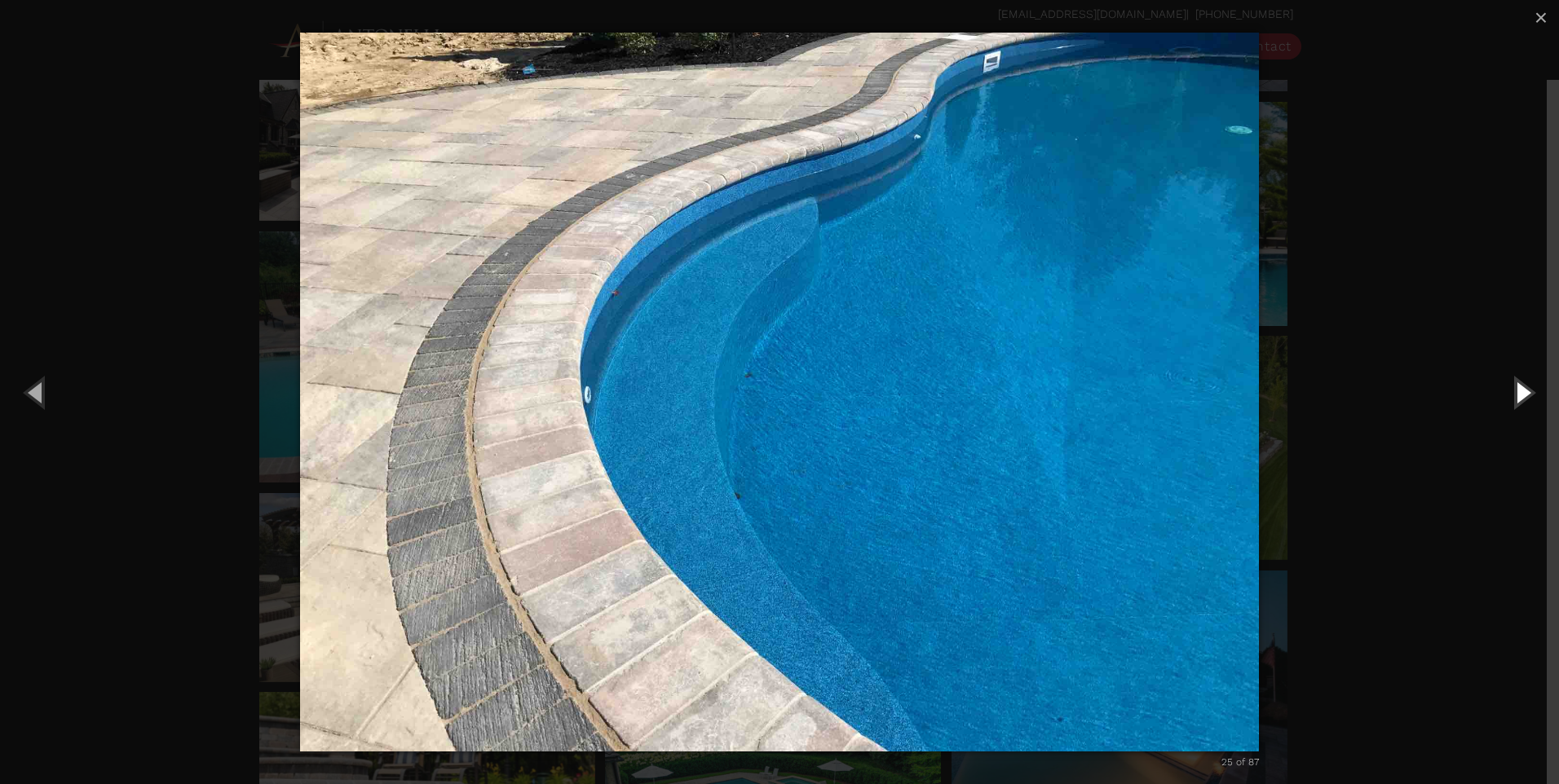
click at [1515, 388] on button "Next (Right arrow key)" at bounding box center [1522, 392] width 73 height 90
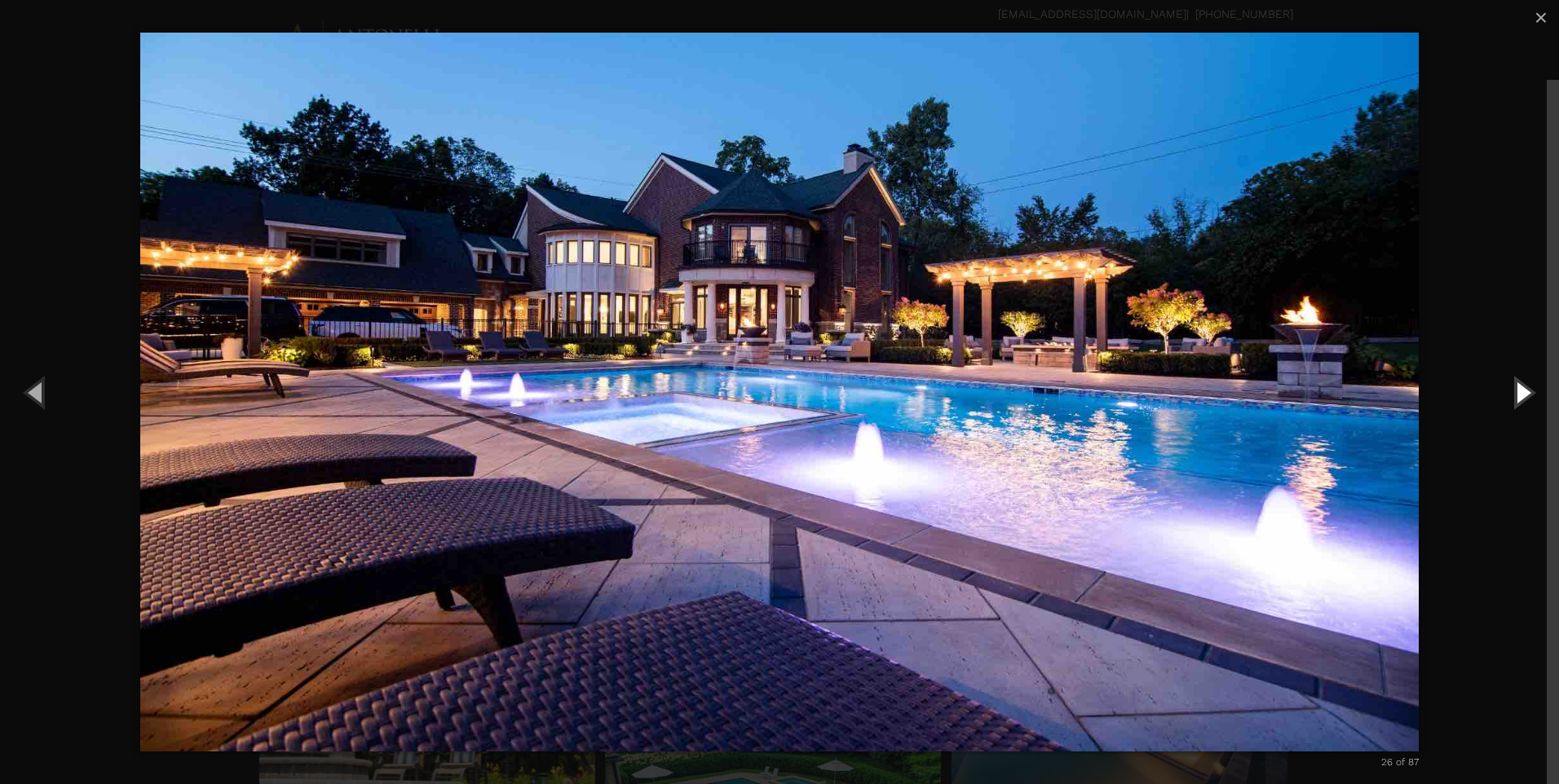
click at [1525, 399] on button "Next (Right arrow key)" at bounding box center [1522, 392] width 73 height 90
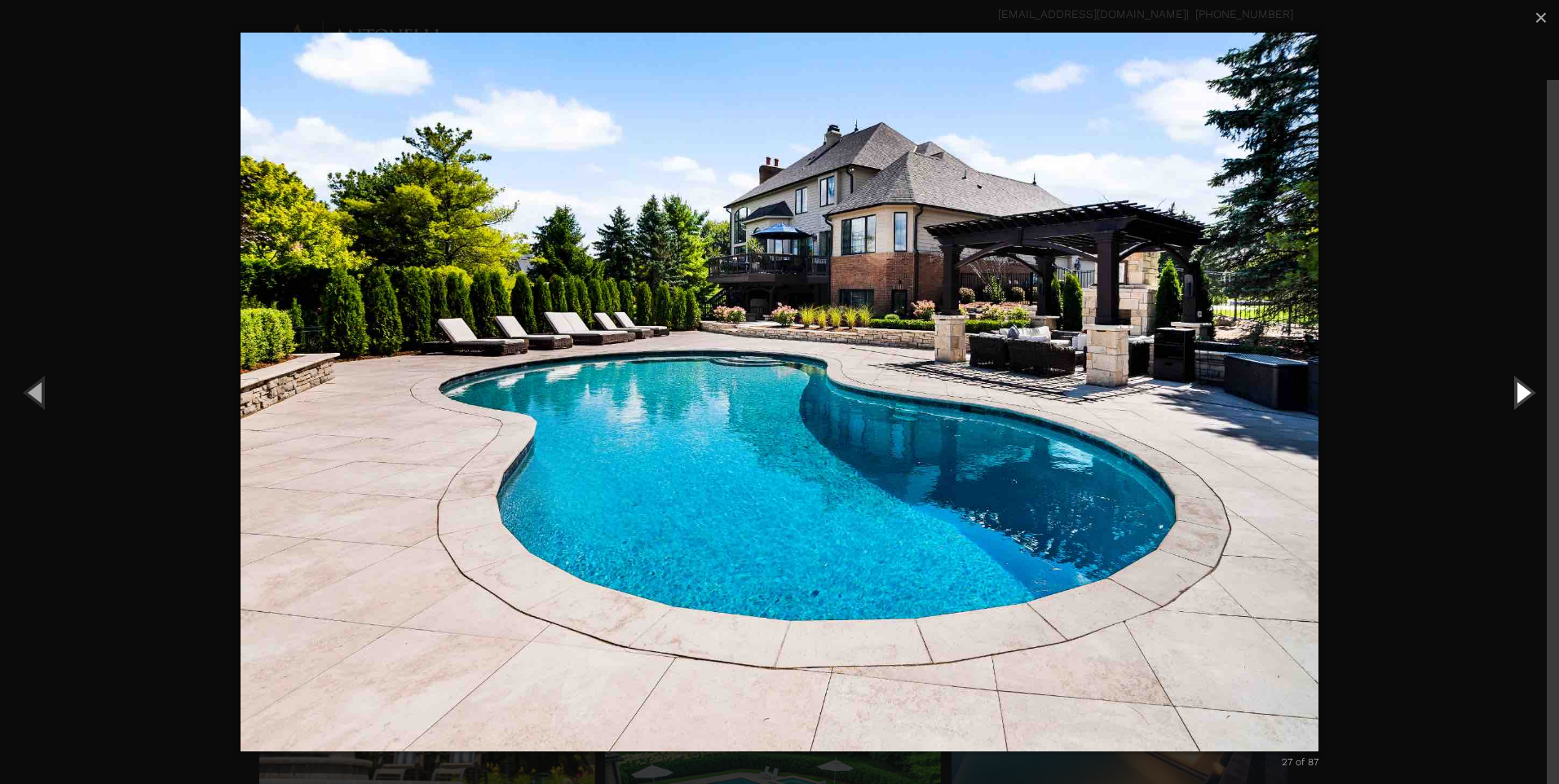
click at [1525, 399] on button "Next (Right arrow key)" at bounding box center [1522, 392] width 73 height 90
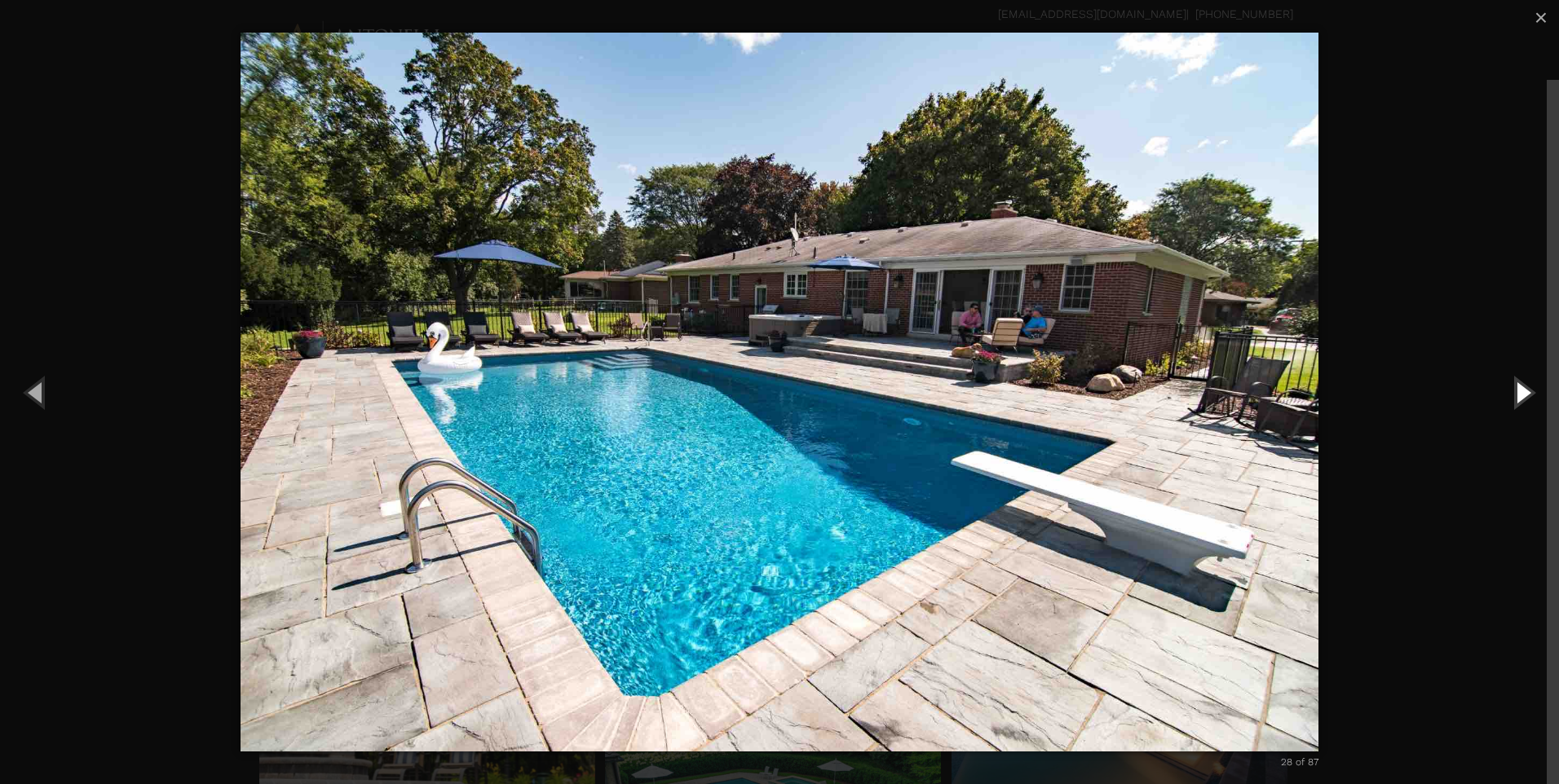
click at [1525, 399] on button "Next (Right arrow key)" at bounding box center [1522, 392] width 73 height 90
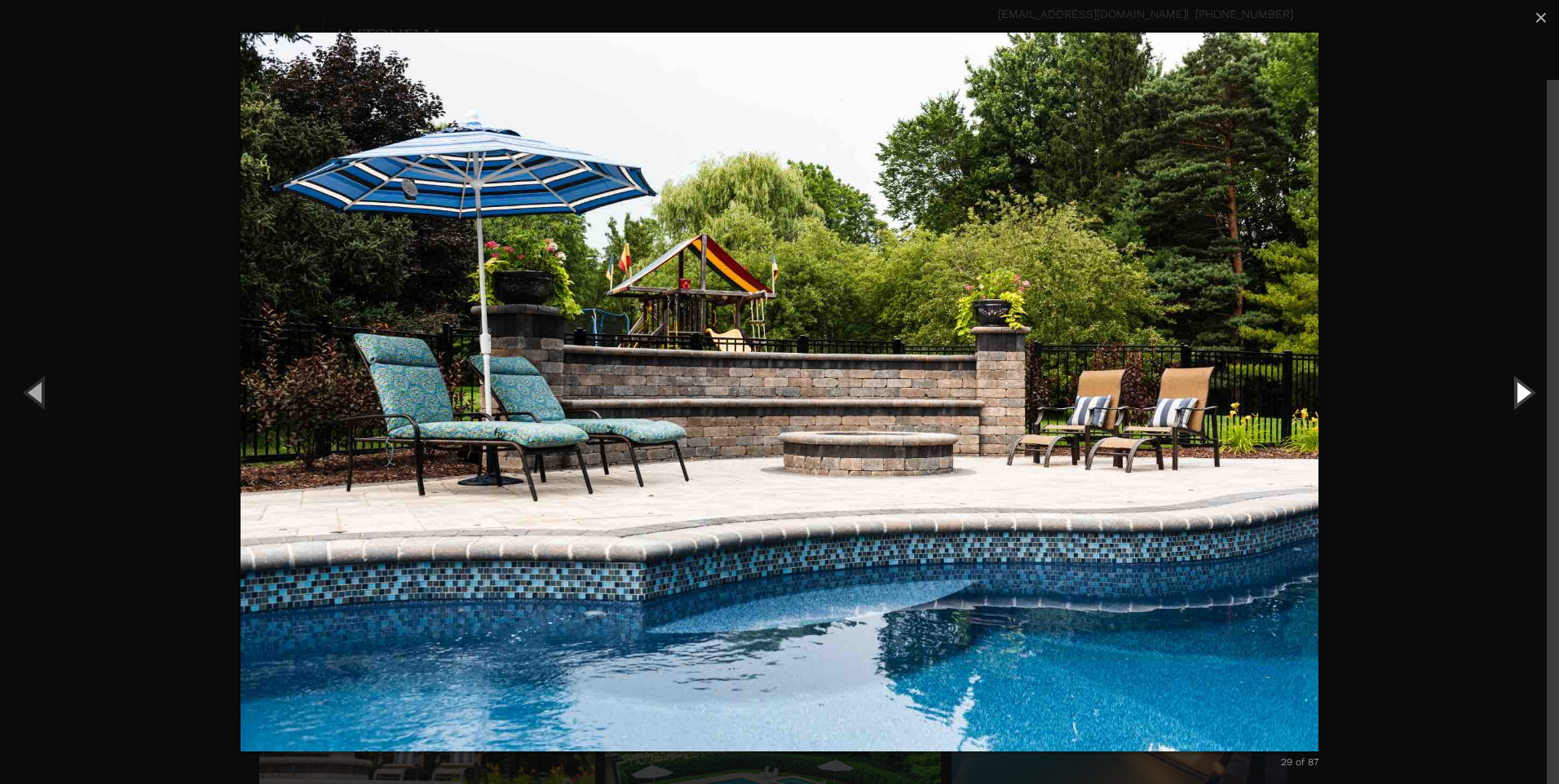
click at [1524, 392] on button "Next (Right arrow key)" at bounding box center [1522, 392] width 73 height 90
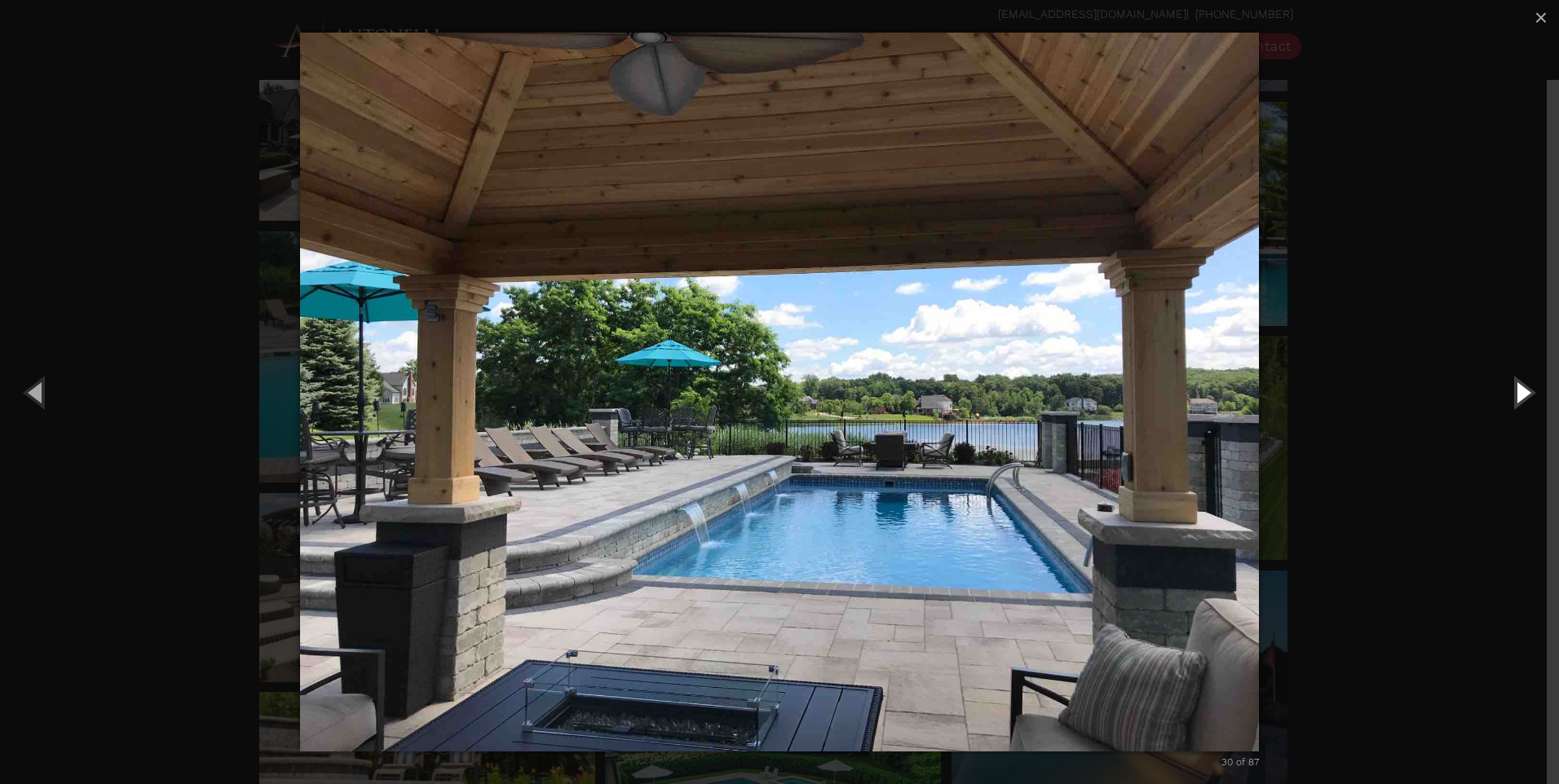
click at [1521, 398] on button "Next (Right arrow key)" at bounding box center [1522, 392] width 73 height 90
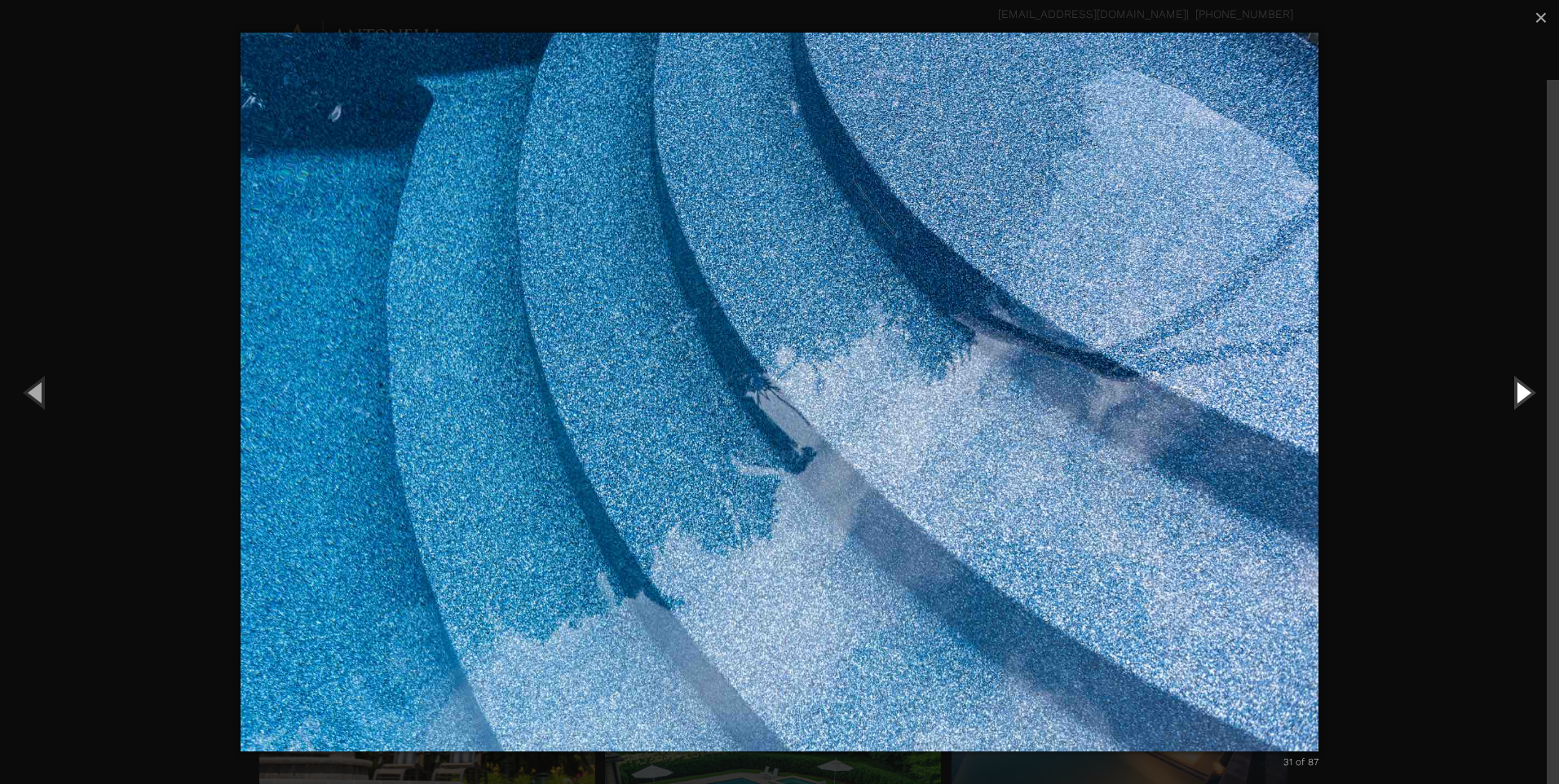
click at [1519, 398] on button "Next (Right arrow key)" at bounding box center [1522, 392] width 73 height 90
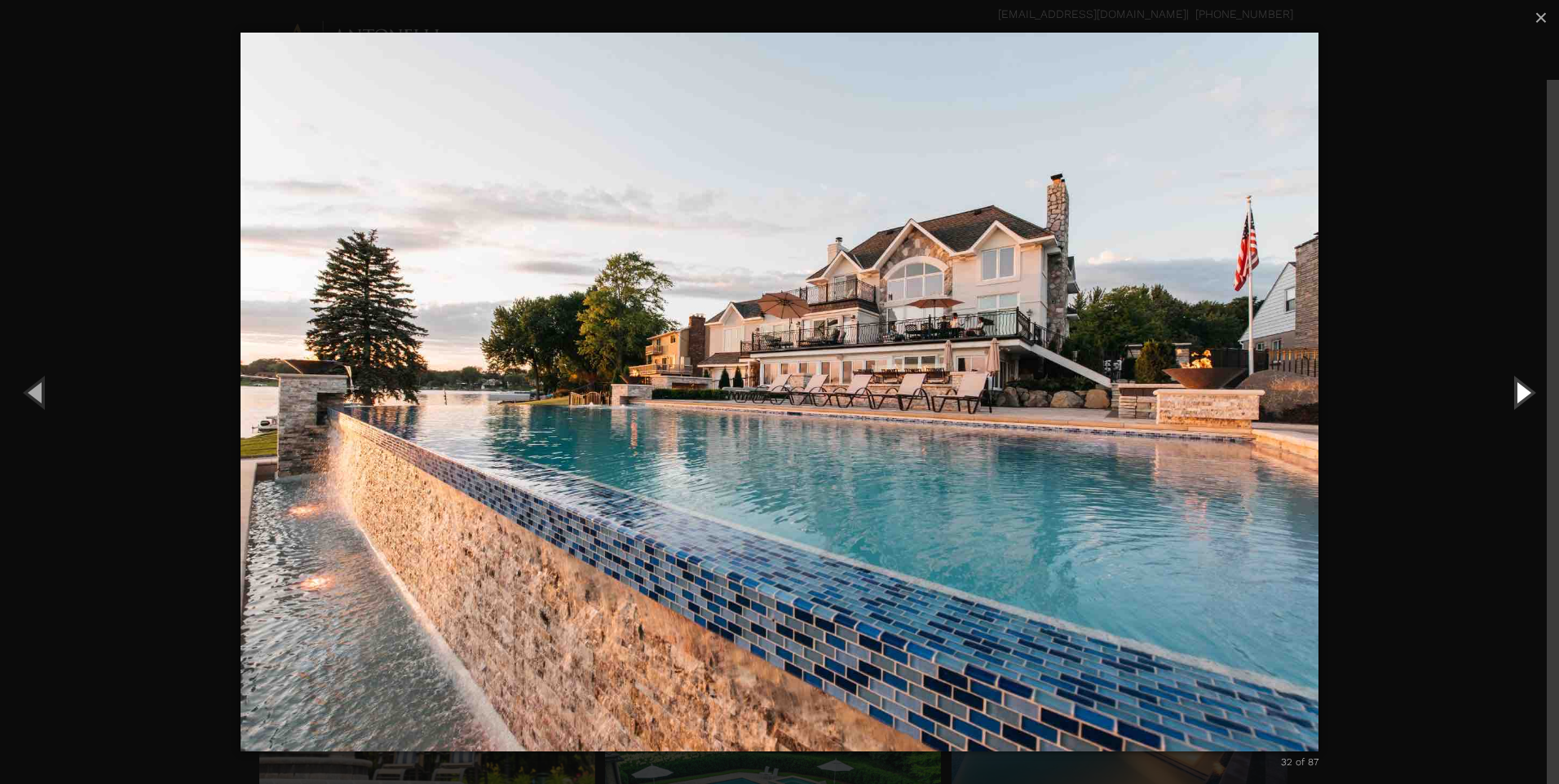
click at [1519, 398] on button "Next (Right arrow key)" at bounding box center [1522, 392] width 73 height 90
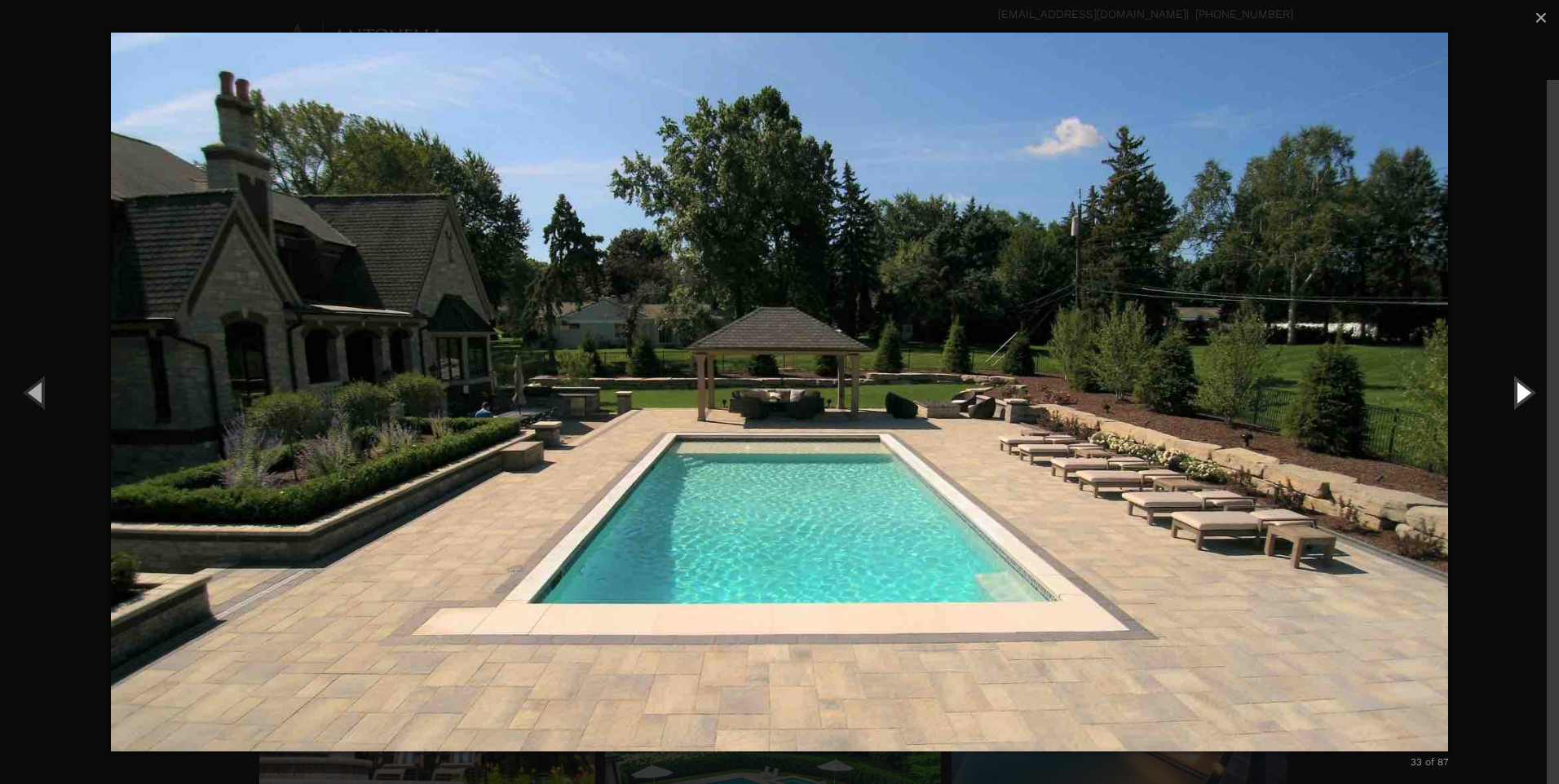
click at [1519, 398] on button "Next (Right arrow key)" at bounding box center [1522, 392] width 73 height 90
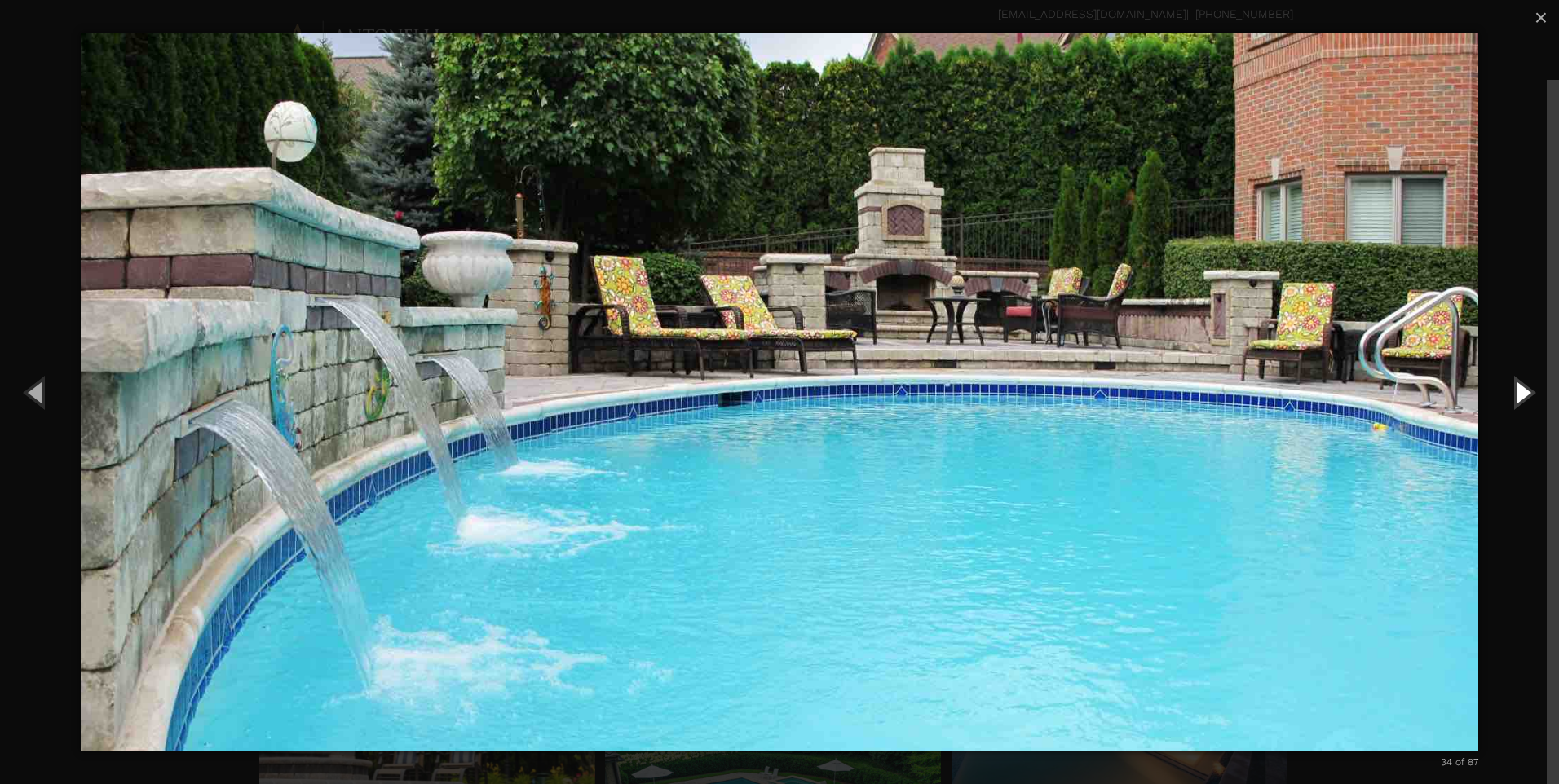
click at [1527, 398] on button "Next (Right arrow key)" at bounding box center [1522, 392] width 73 height 90
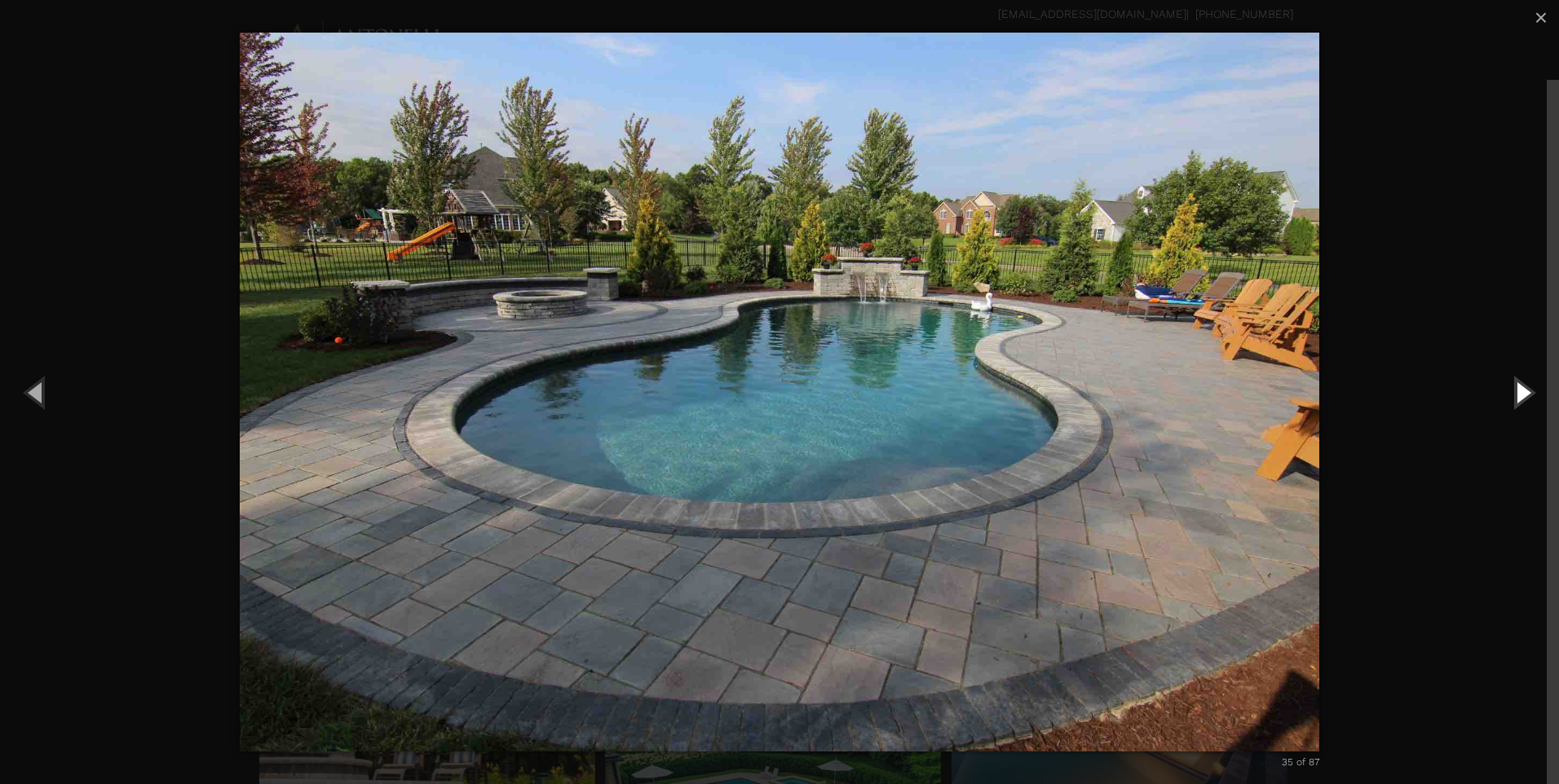
click at [1523, 394] on button "Next (Right arrow key)" at bounding box center [1522, 392] width 73 height 90
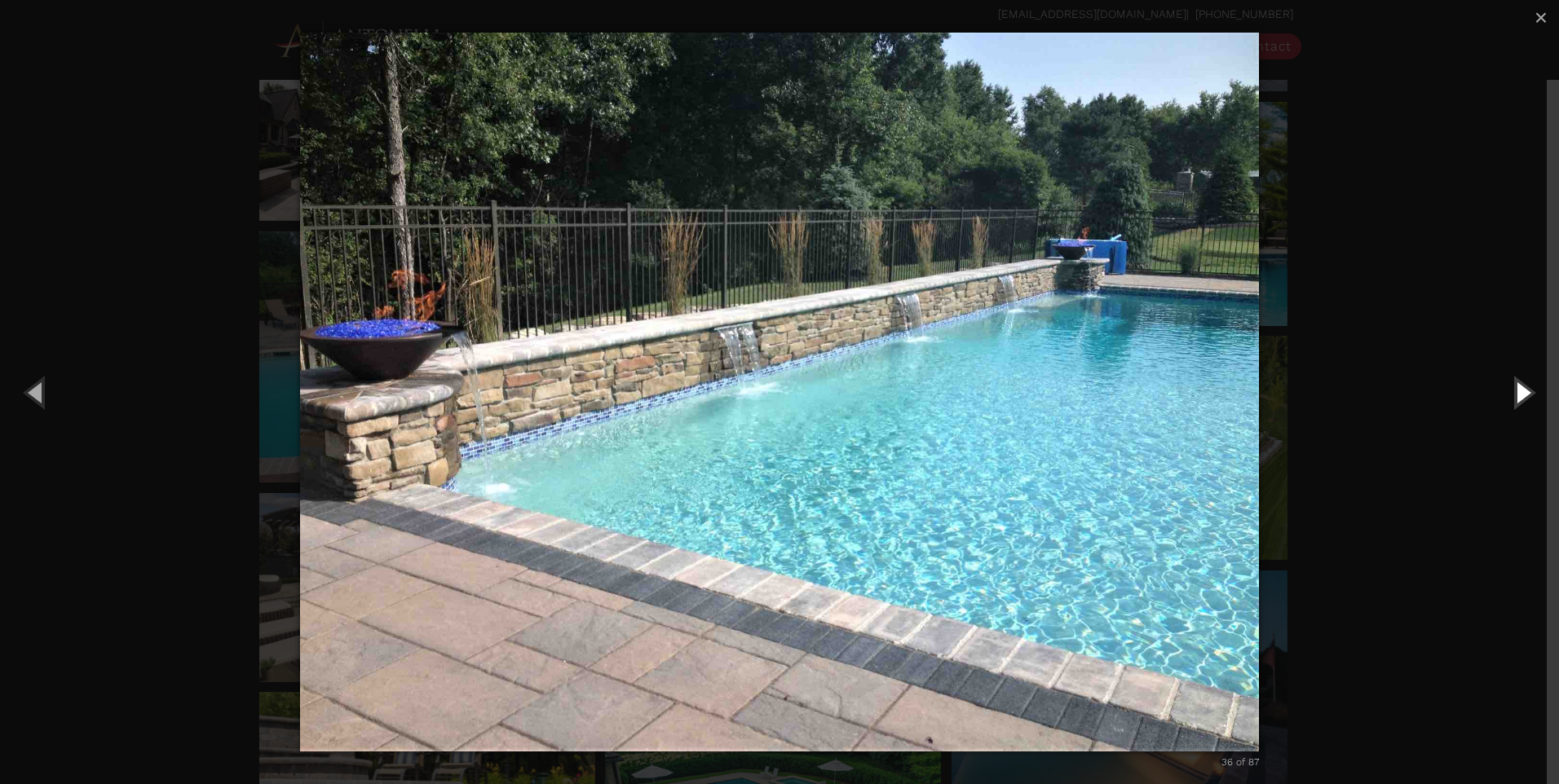
click at [1511, 399] on button "Next (Right arrow key)" at bounding box center [1522, 392] width 73 height 90
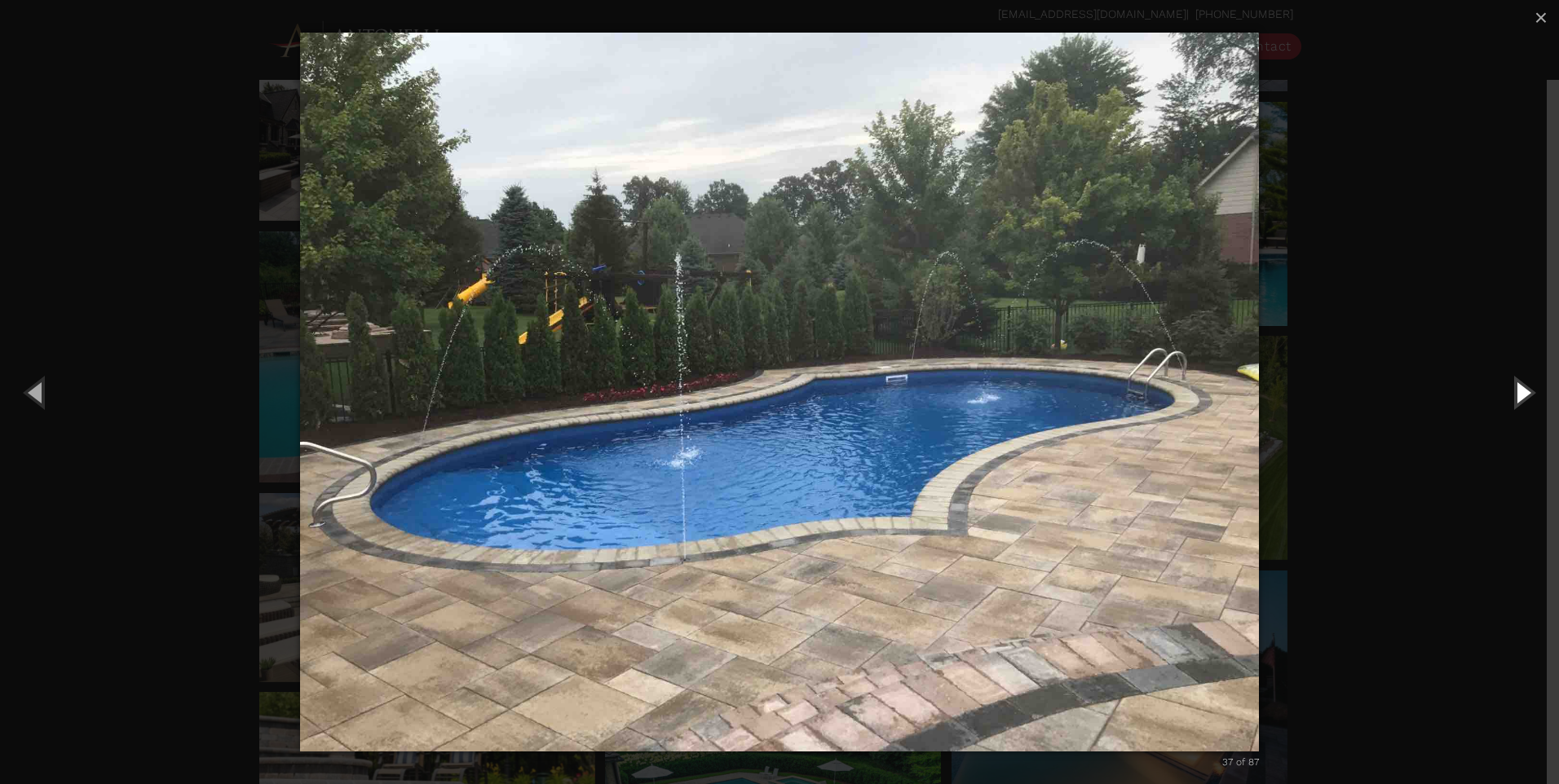
click at [1510, 397] on button "Next (Right arrow key)" at bounding box center [1522, 392] width 73 height 90
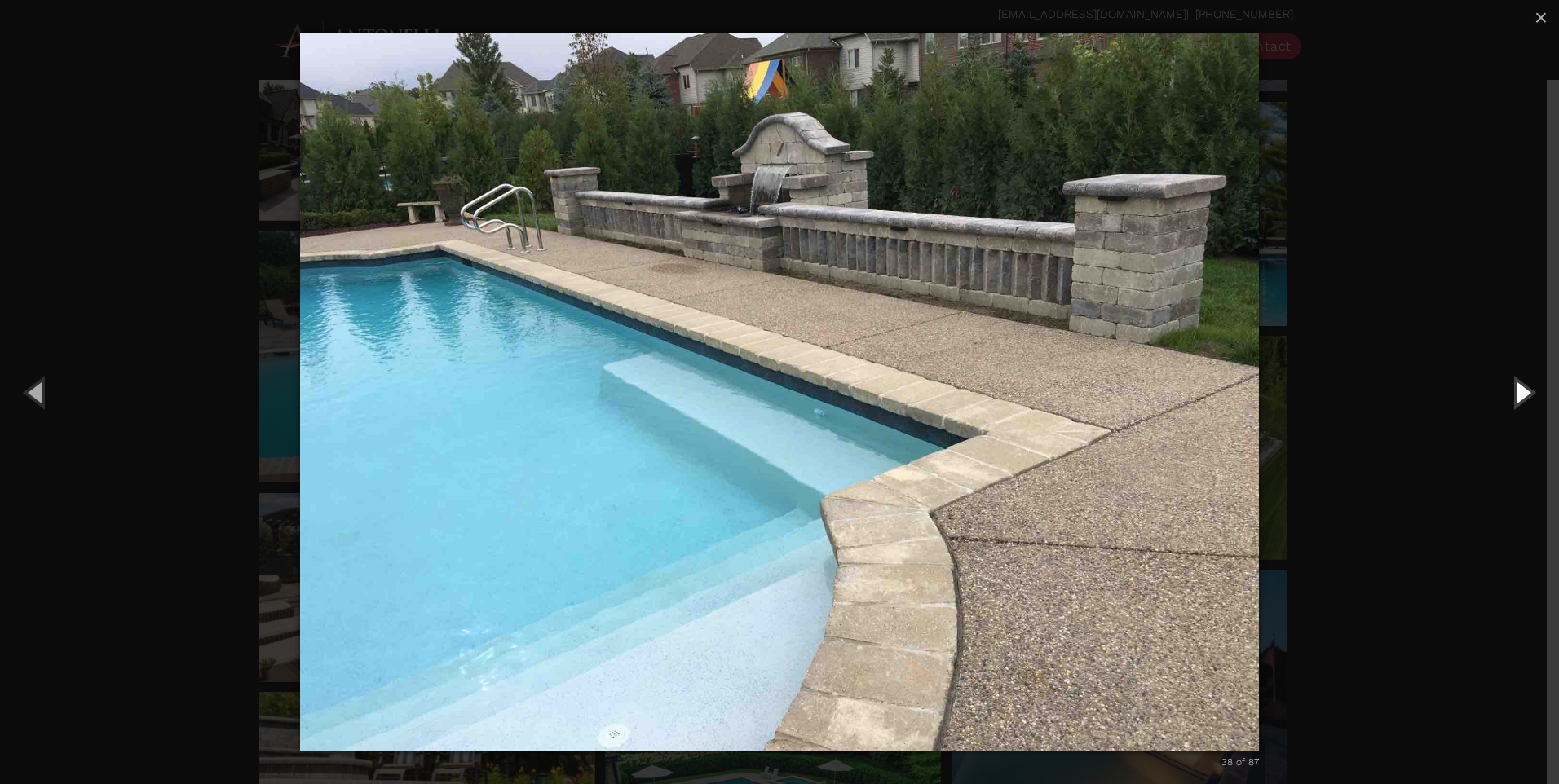
click at [1510, 397] on button "Next (Right arrow key)" at bounding box center [1522, 392] width 73 height 90
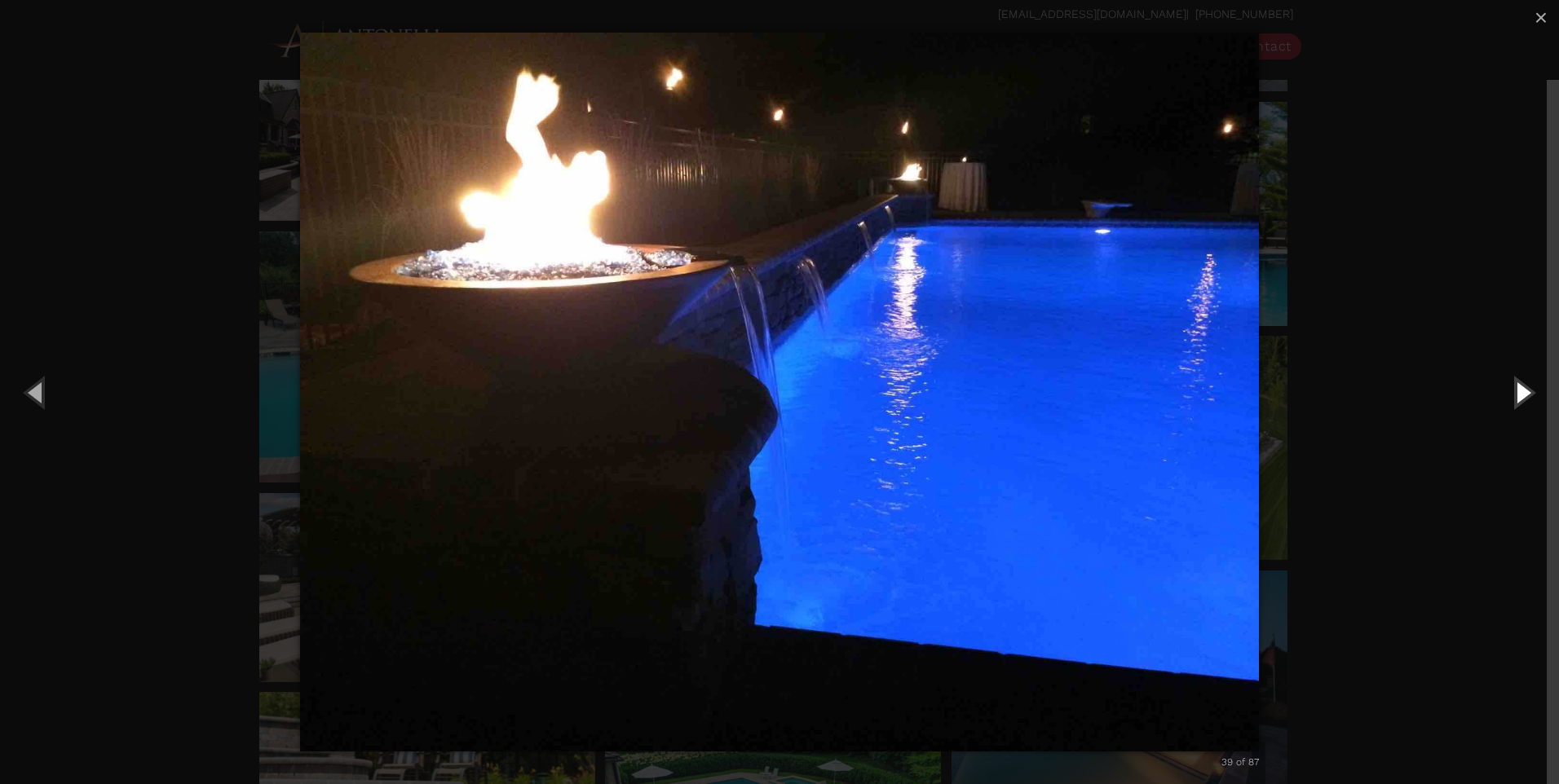
click at [1530, 392] on button "Next (Right arrow key)" at bounding box center [1522, 392] width 73 height 90
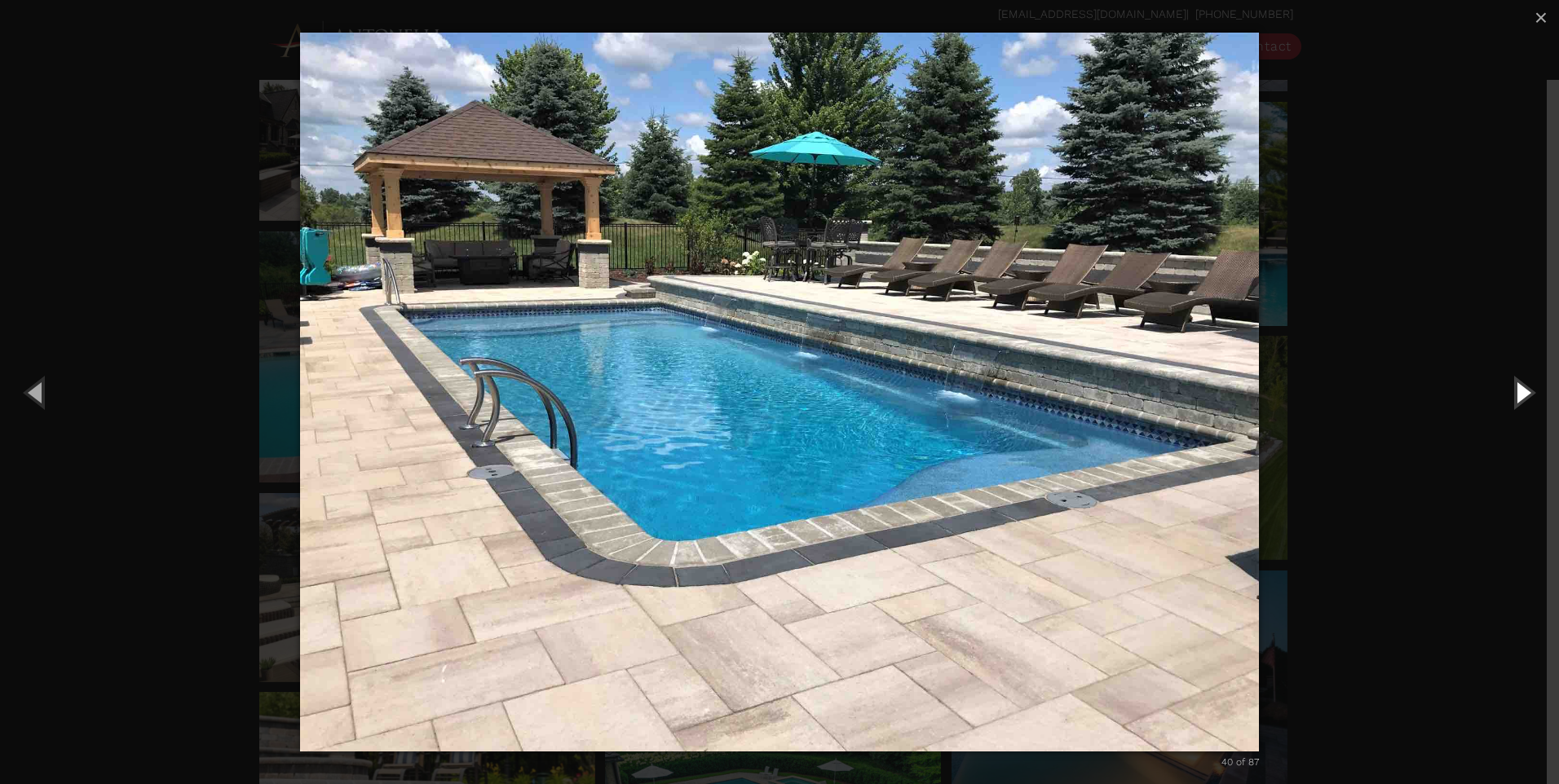
click at [1513, 395] on button "Next (Right arrow key)" at bounding box center [1522, 392] width 73 height 90
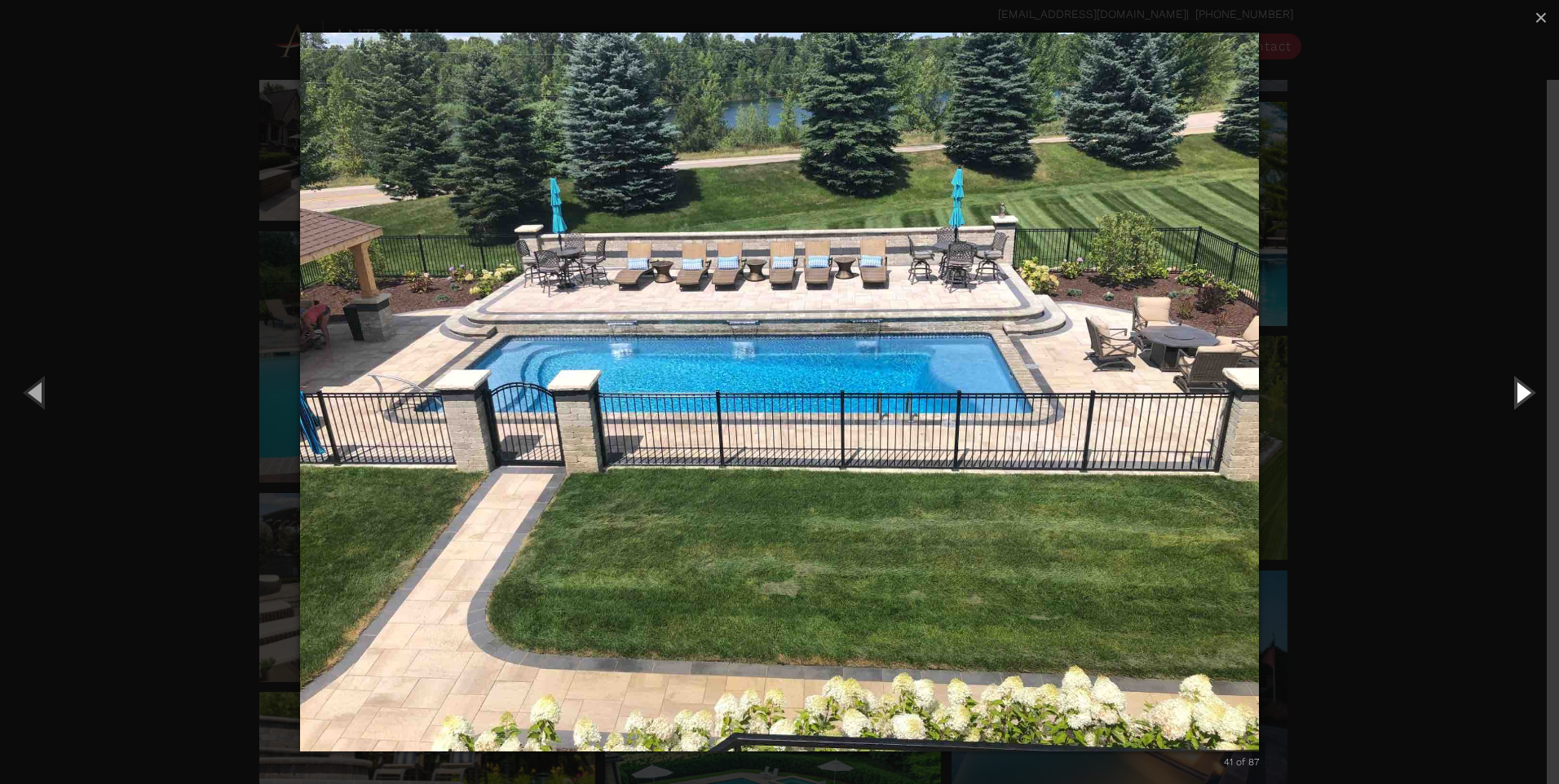
click at [1513, 395] on button "Next (Right arrow key)" at bounding box center [1522, 392] width 73 height 90
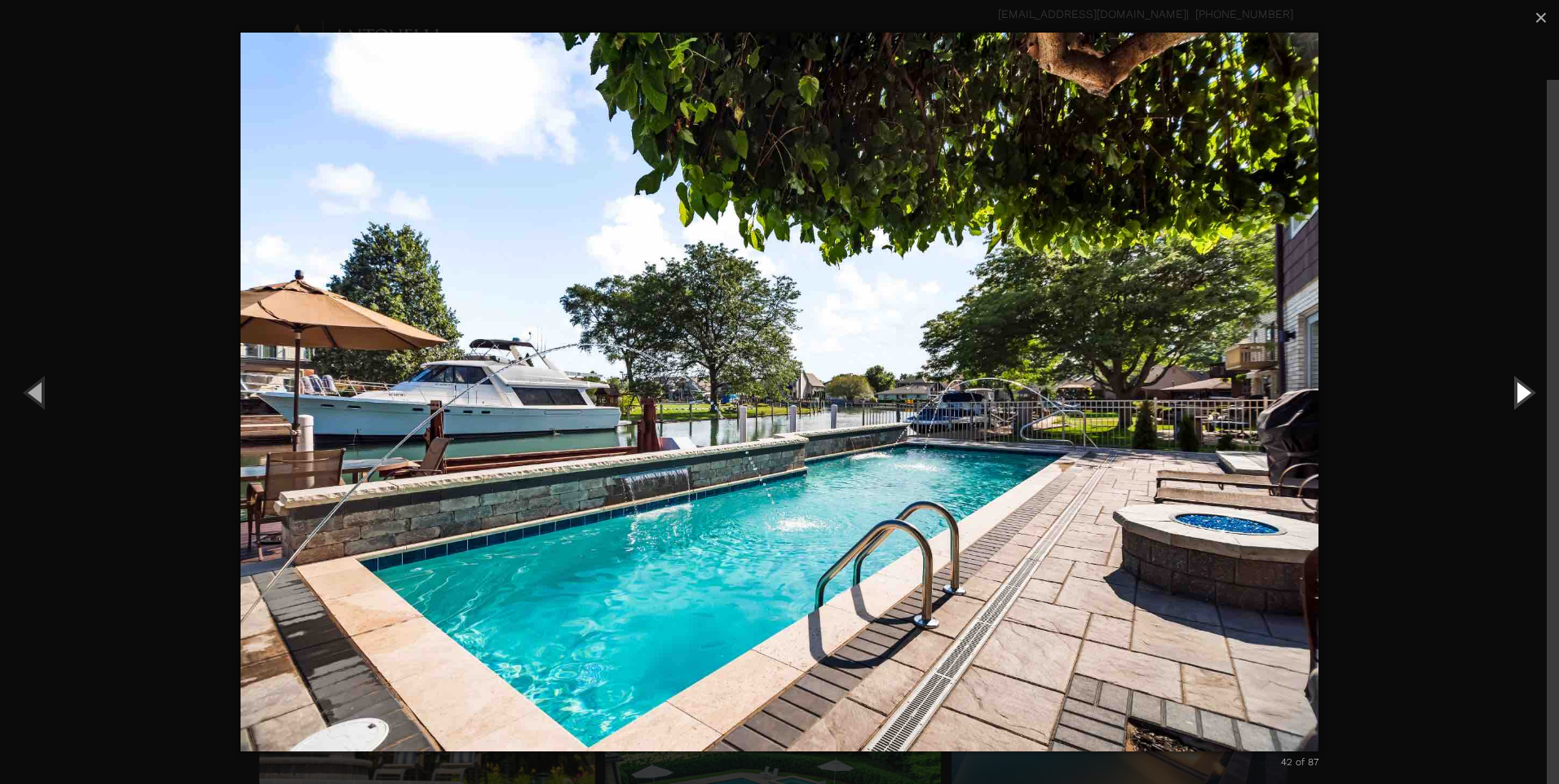
click at [1527, 386] on button "Next (Right arrow key)" at bounding box center [1522, 392] width 73 height 90
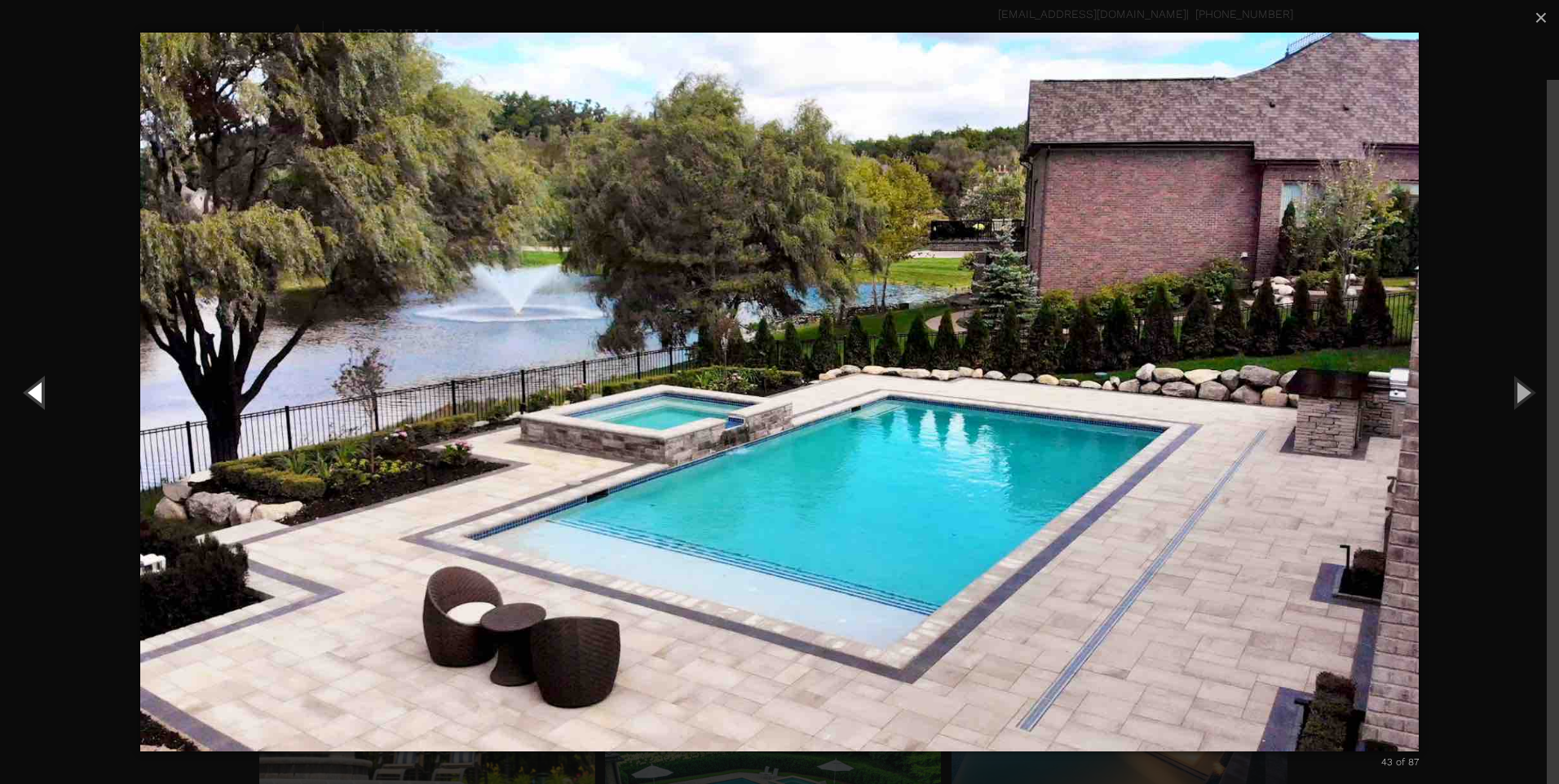
click at [34, 378] on button "Previous (Left arrow key)" at bounding box center [37, 392] width 73 height 90
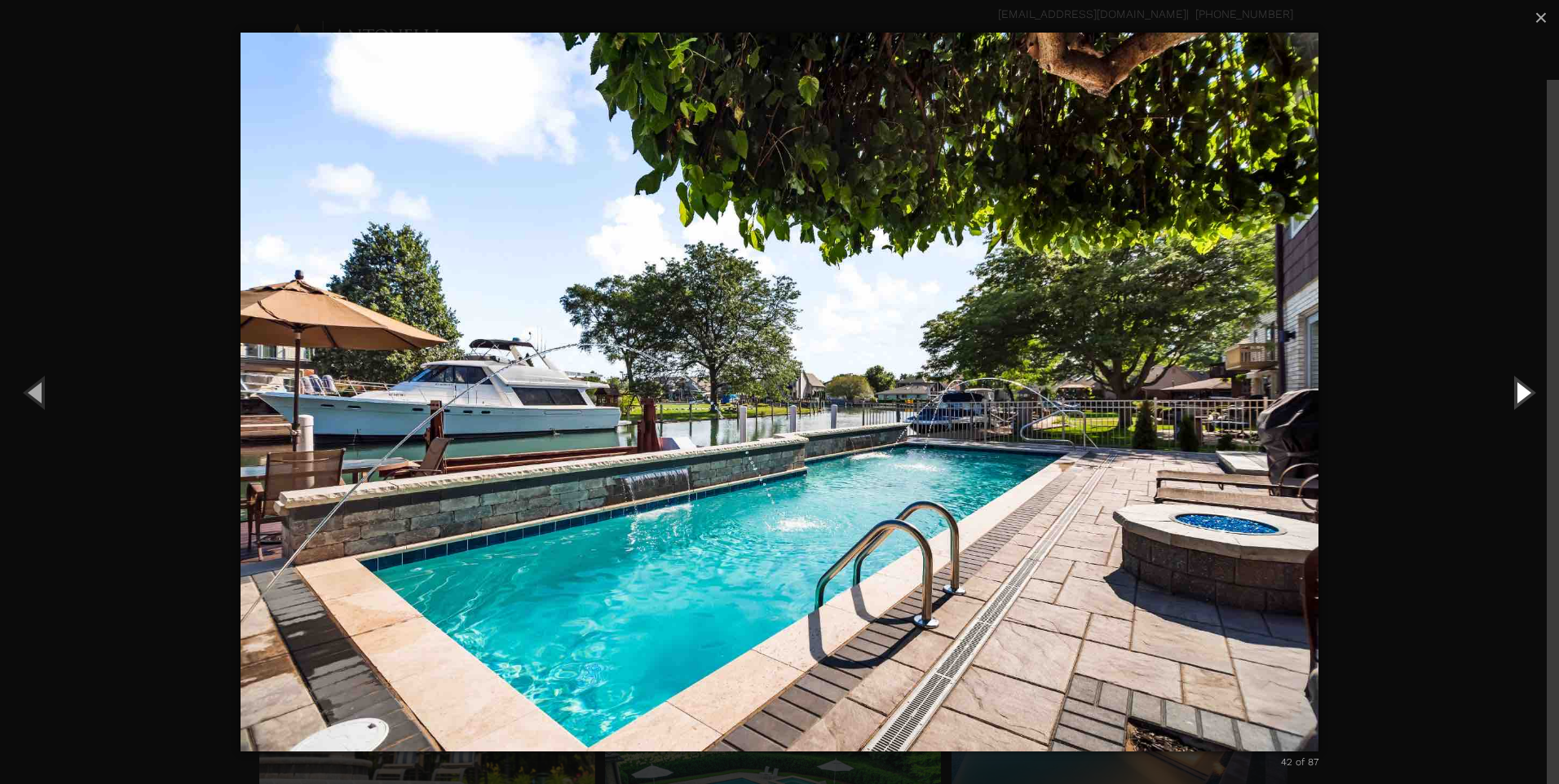
click at [1528, 389] on button "Next (Right arrow key)" at bounding box center [1522, 392] width 73 height 90
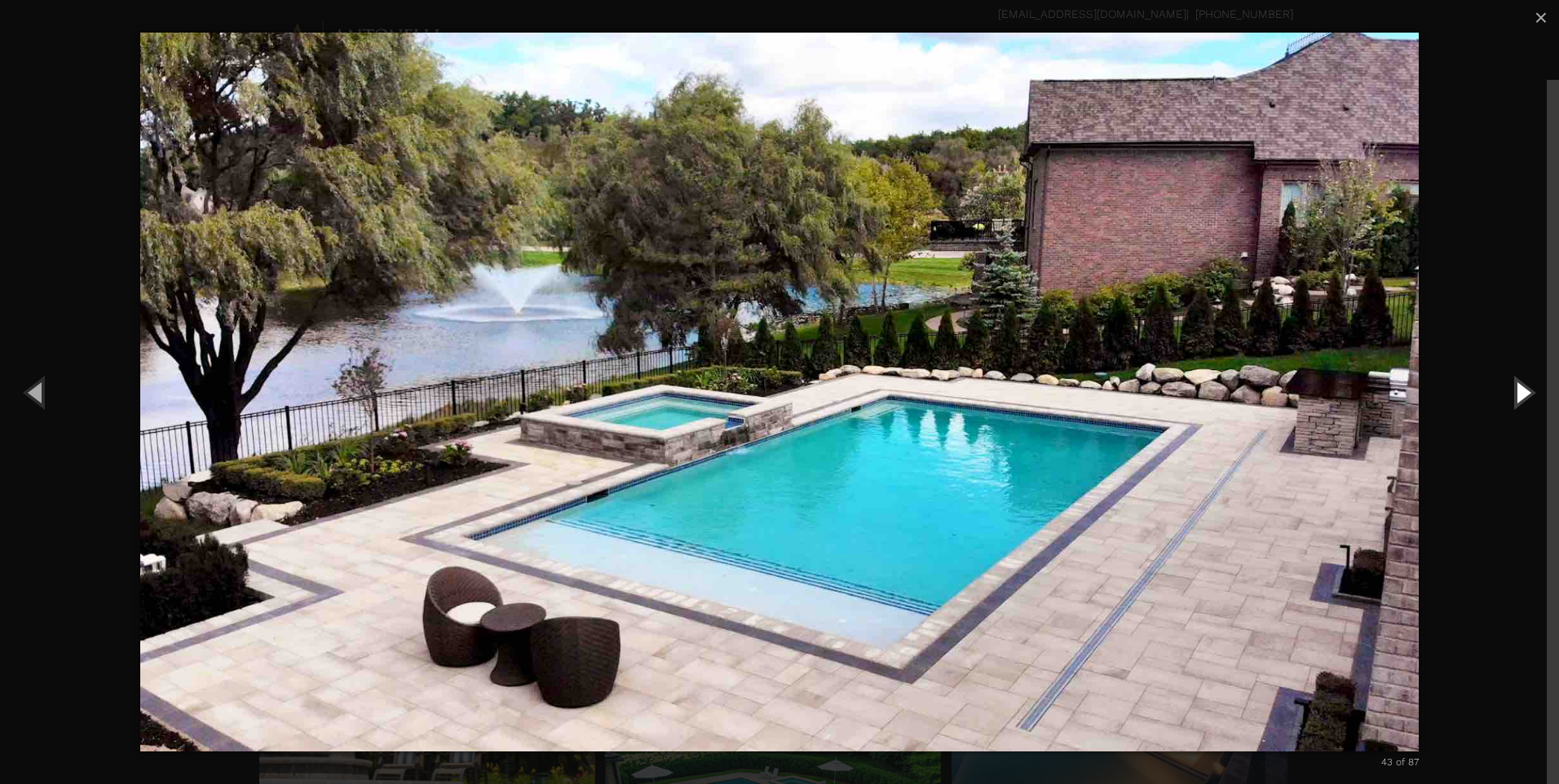
click at [1528, 389] on button "Next (Right arrow key)" at bounding box center [1522, 392] width 73 height 90
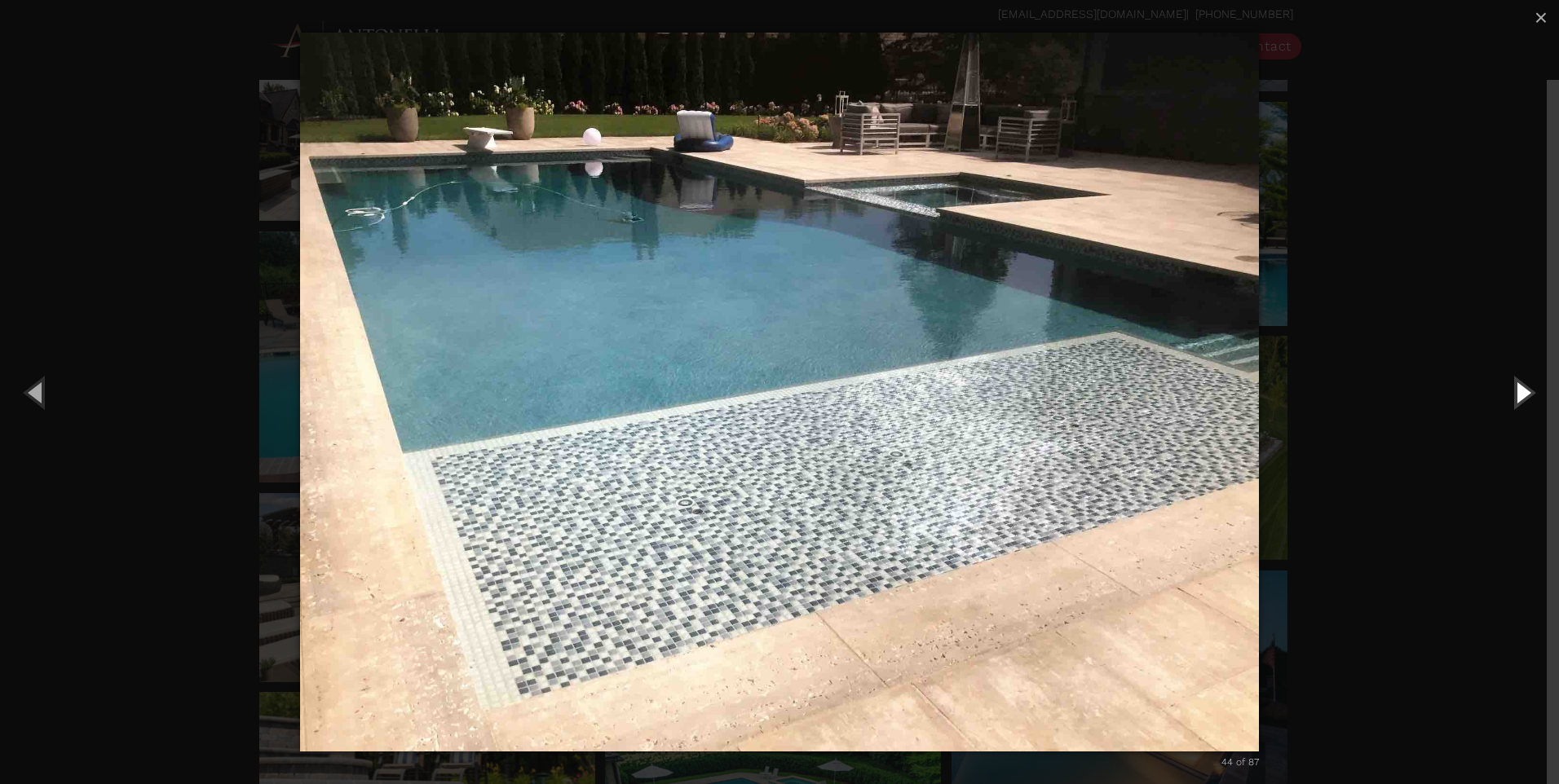
click at [1528, 389] on button "Next (Right arrow key)" at bounding box center [1522, 392] width 73 height 90
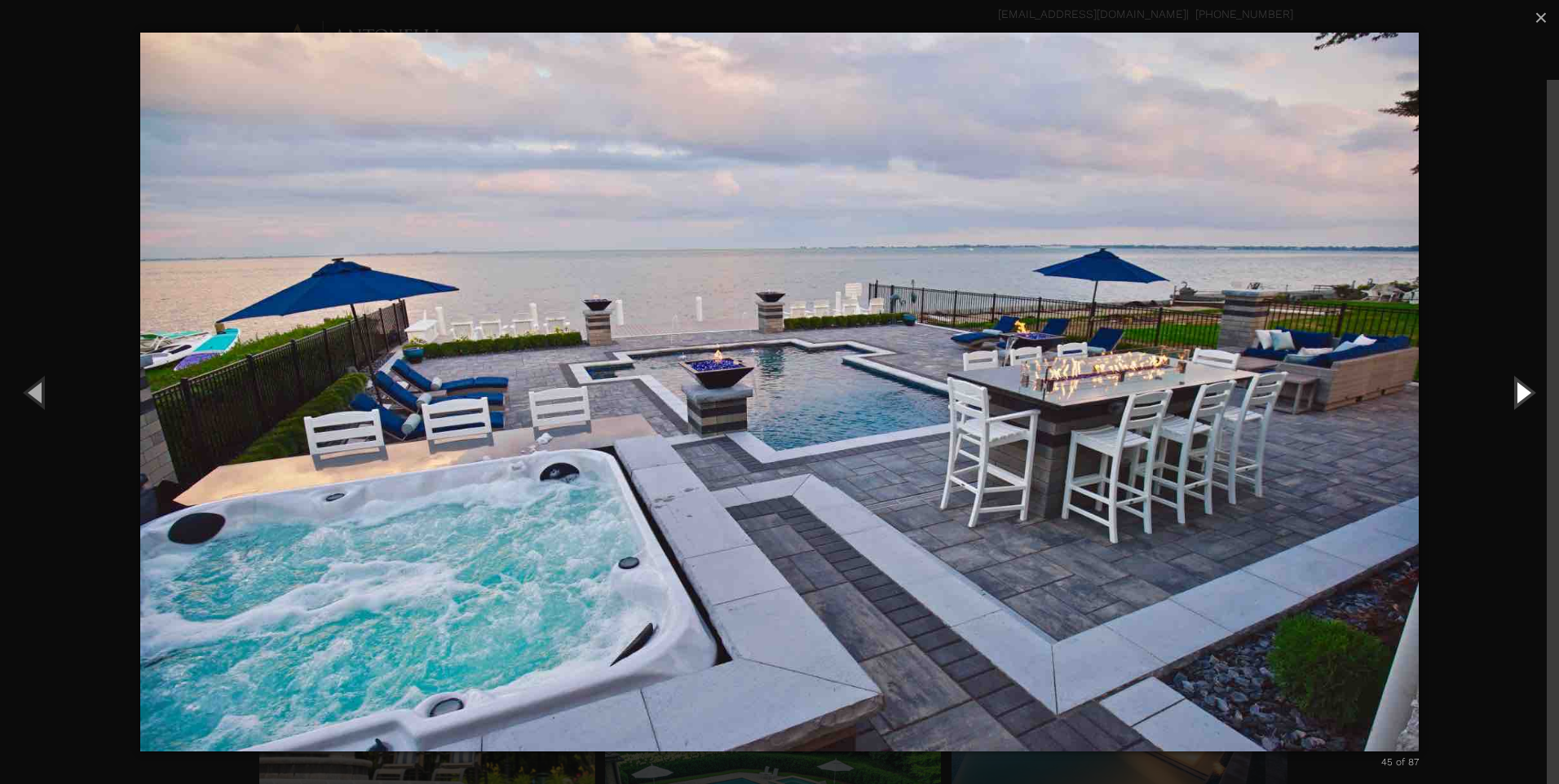
click at [1528, 389] on button "Next (Right arrow key)" at bounding box center [1522, 392] width 73 height 90
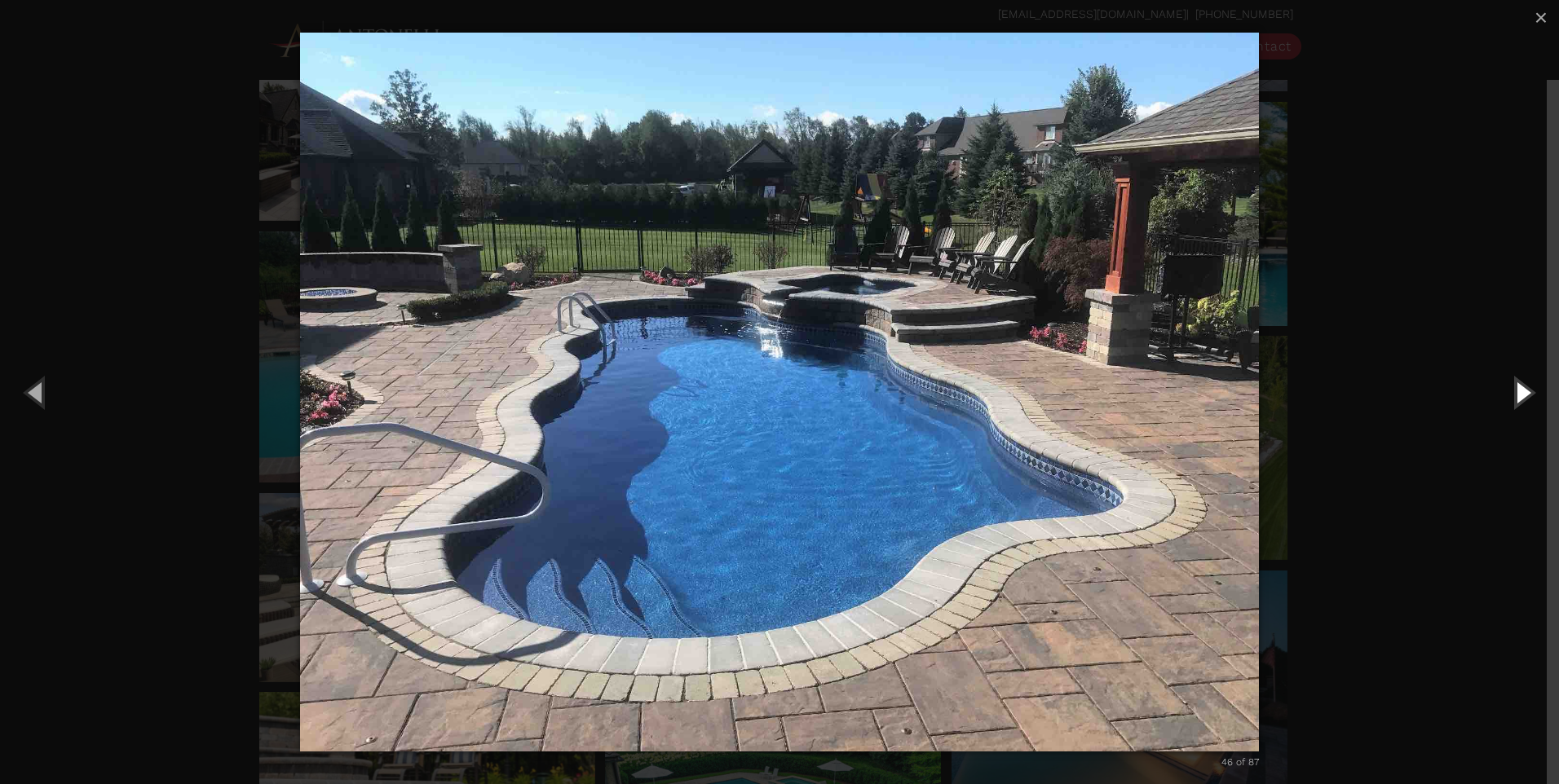
click at [1528, 389] on button "Next (Right arrow key)" at bounding box center [1522, 392] width 73 height 90
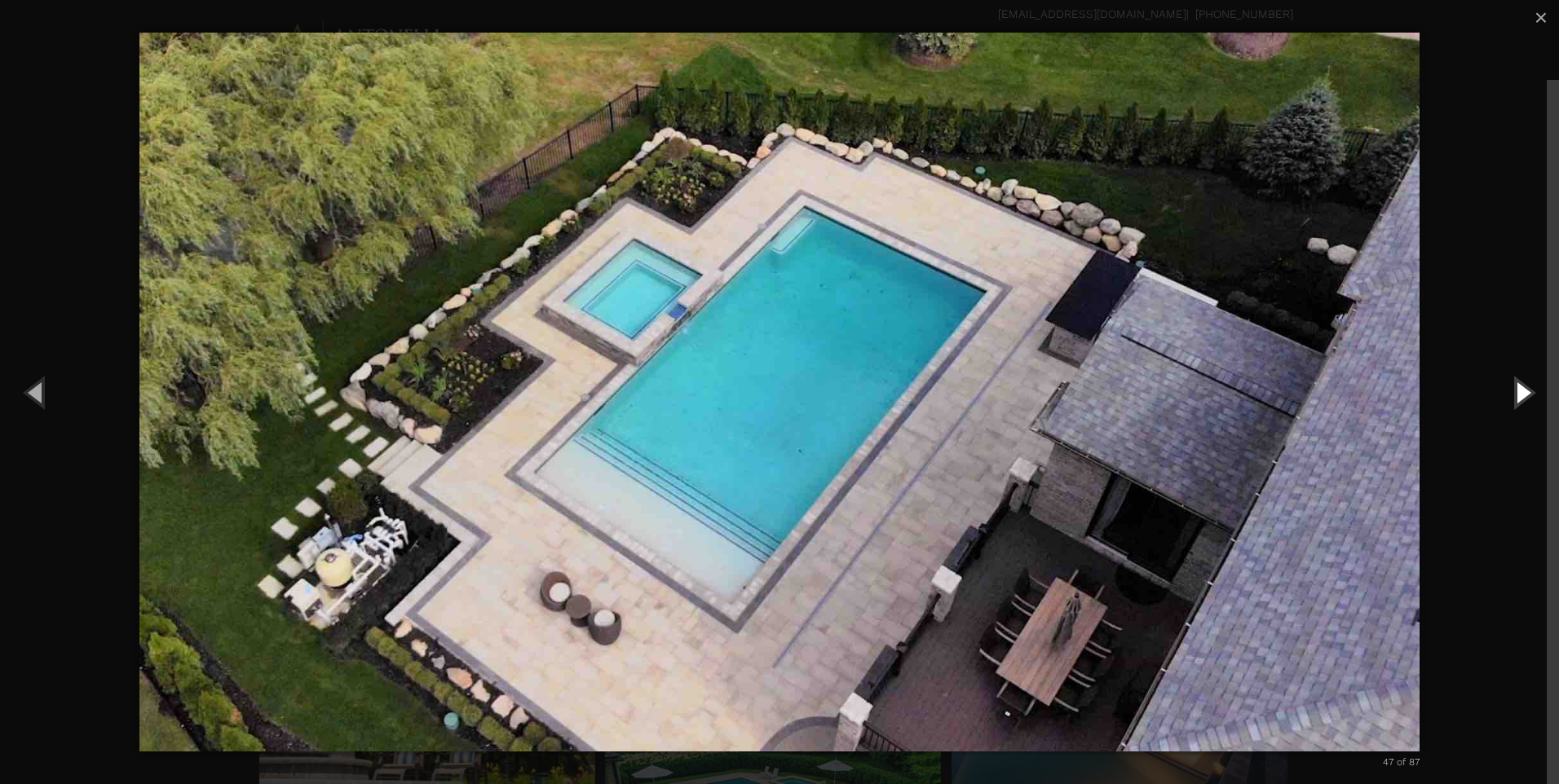
click at [1528, 389] on button "Next (Right arrow key)" at bounding box center [1522, 392] width 73 height 90
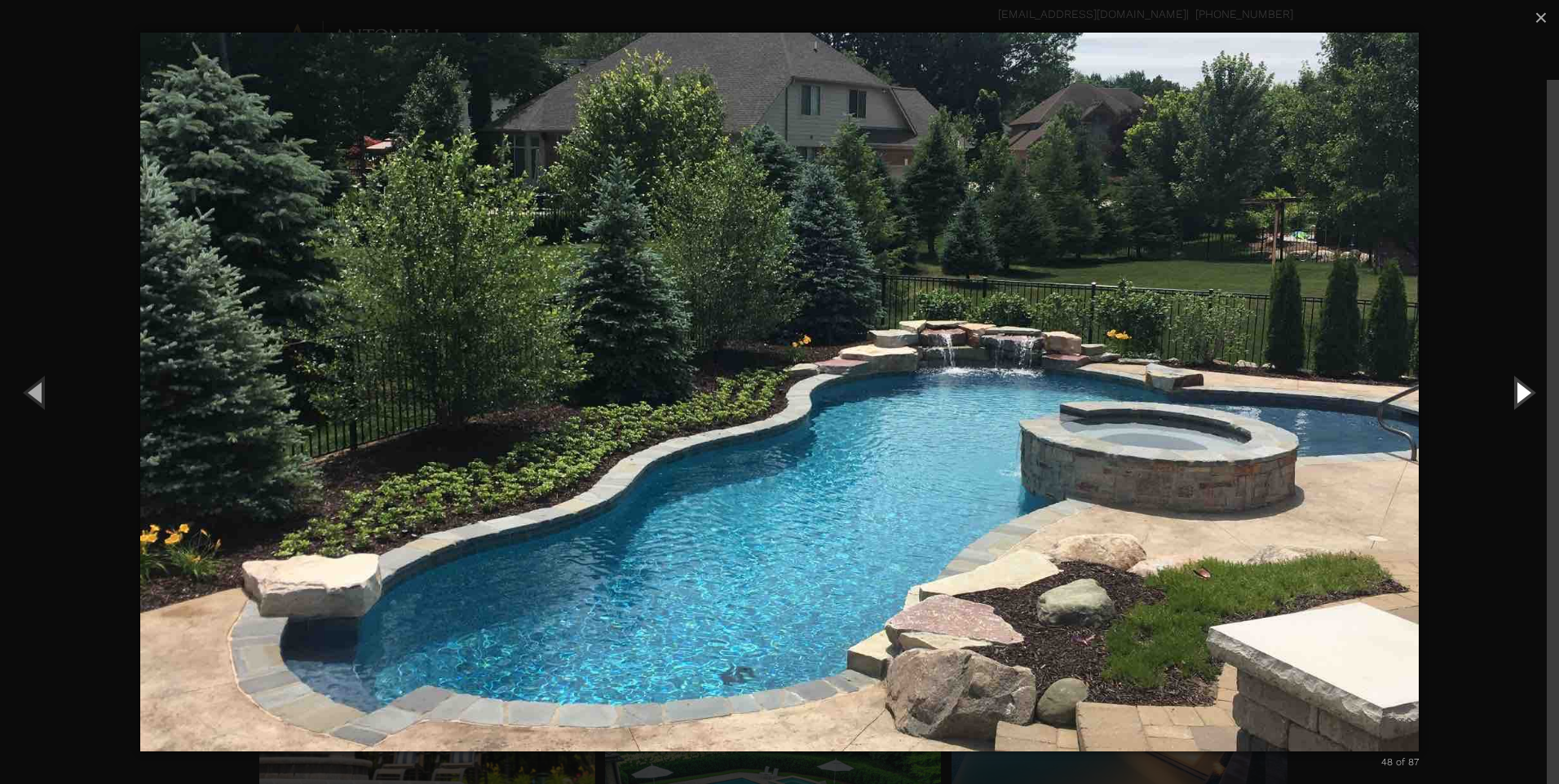
click at [1528, 389] on button "Next (Right arrow key)" at bounding box center [1522, 392] width 73 height 90
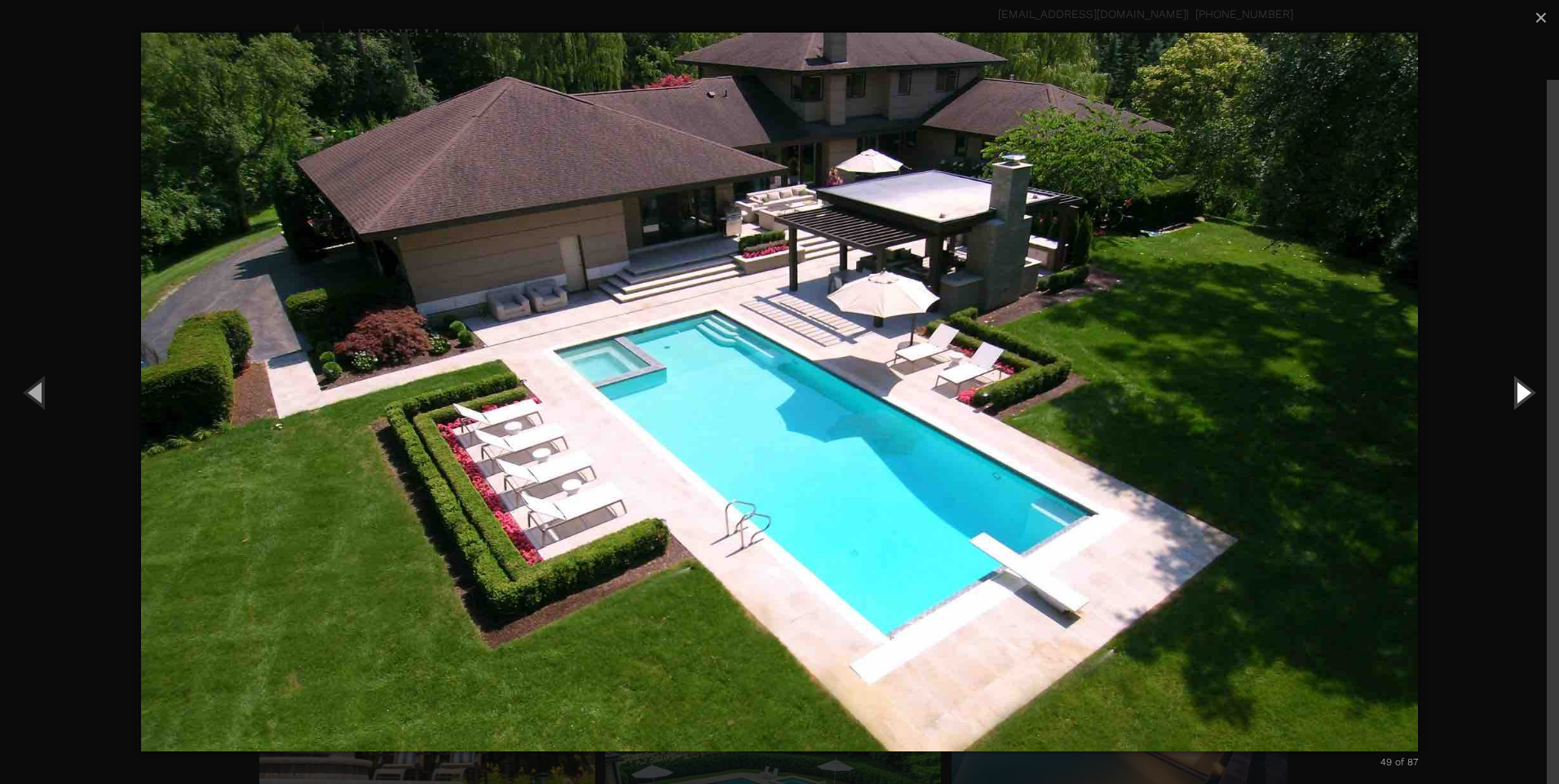
click at [1530, 379] on button "Next (Right arrow key)" at bounding box center [1522, 392] width 73 height 90
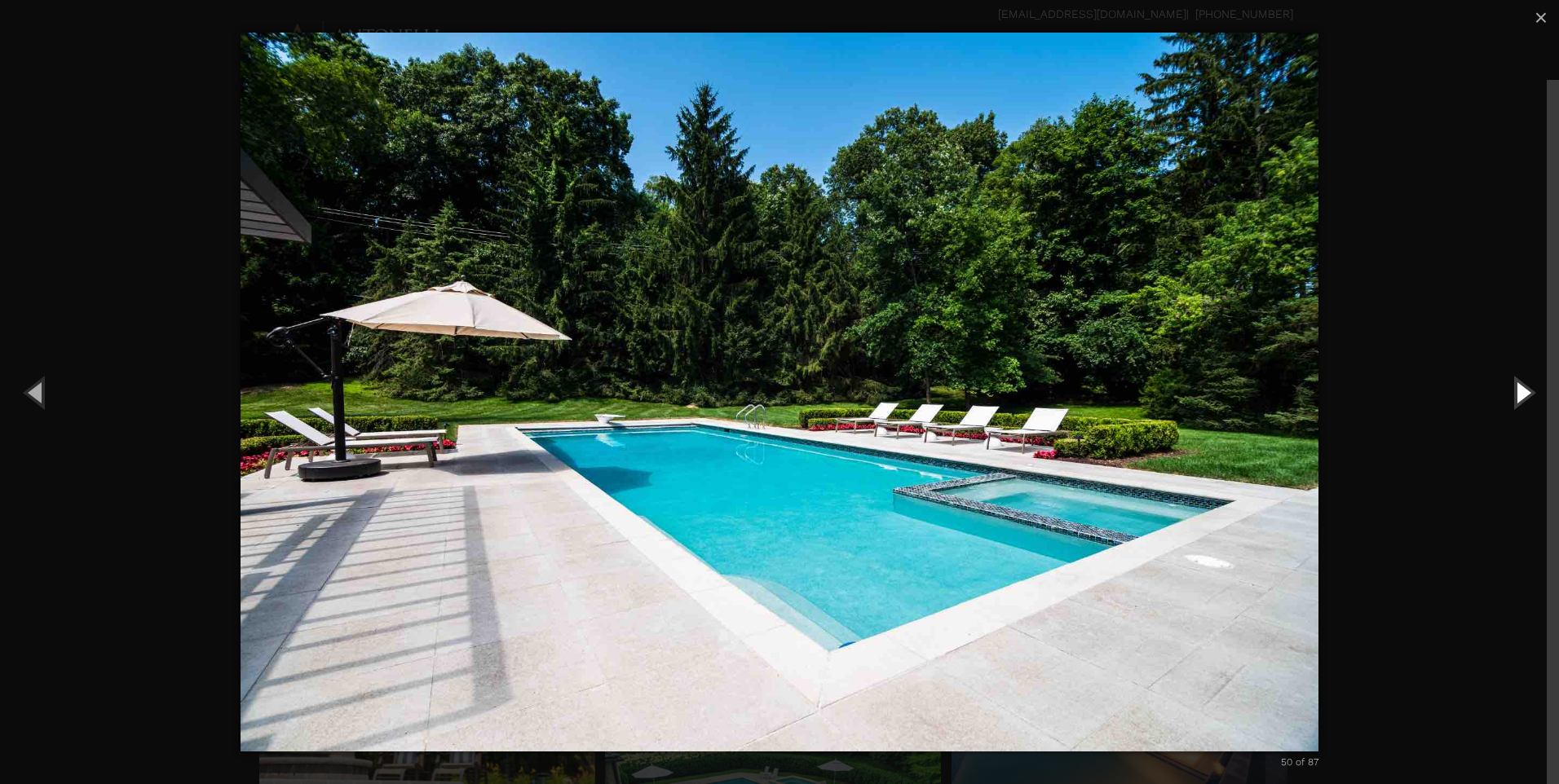
click at [1530, 379] on button "Next (Right arrow key)" at bounding box center [1522, 392] width 73 height 90
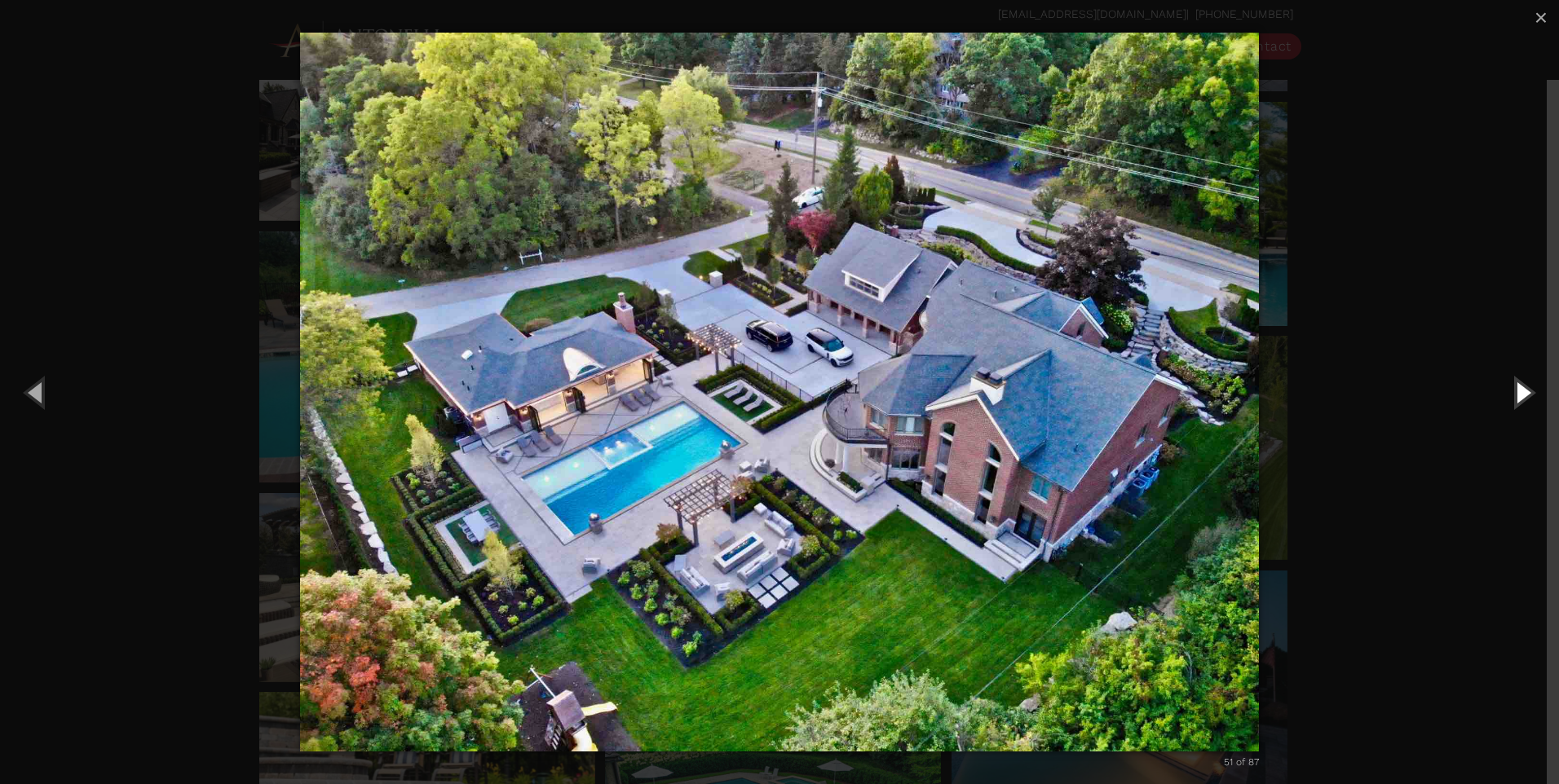
click at [1530, 379] on button "Next (Right arrow key)" at bounding box center [1522, 392] width 73 height 90
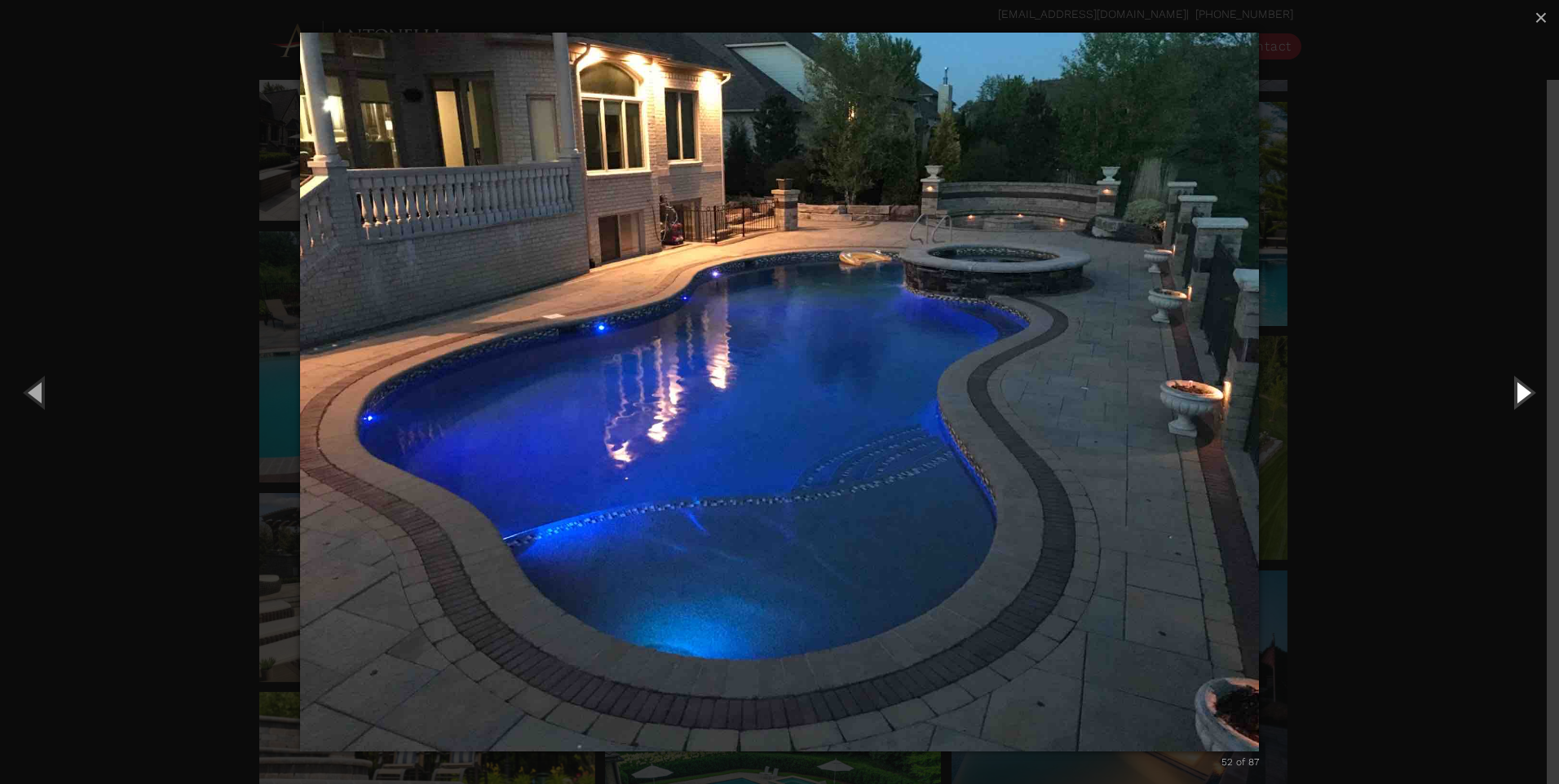
click at [1515, 392] on button "Next (Right arrow key)" at bounding box center [1522, 392] width 73 height 90
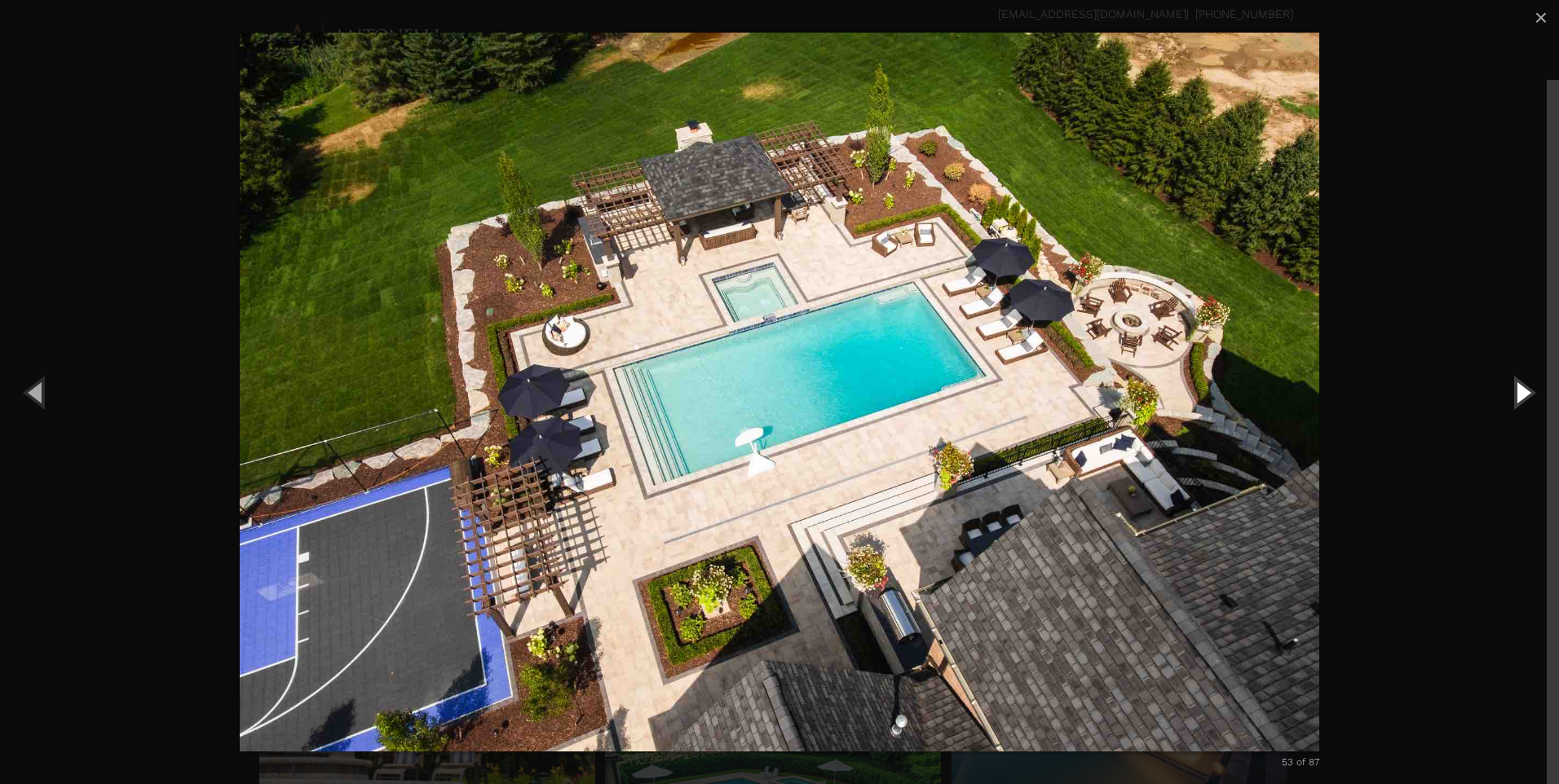
click at [1510, 395] on button "Next (Right arrow key)" at bounding box center [1522, 392] width 73 height 90
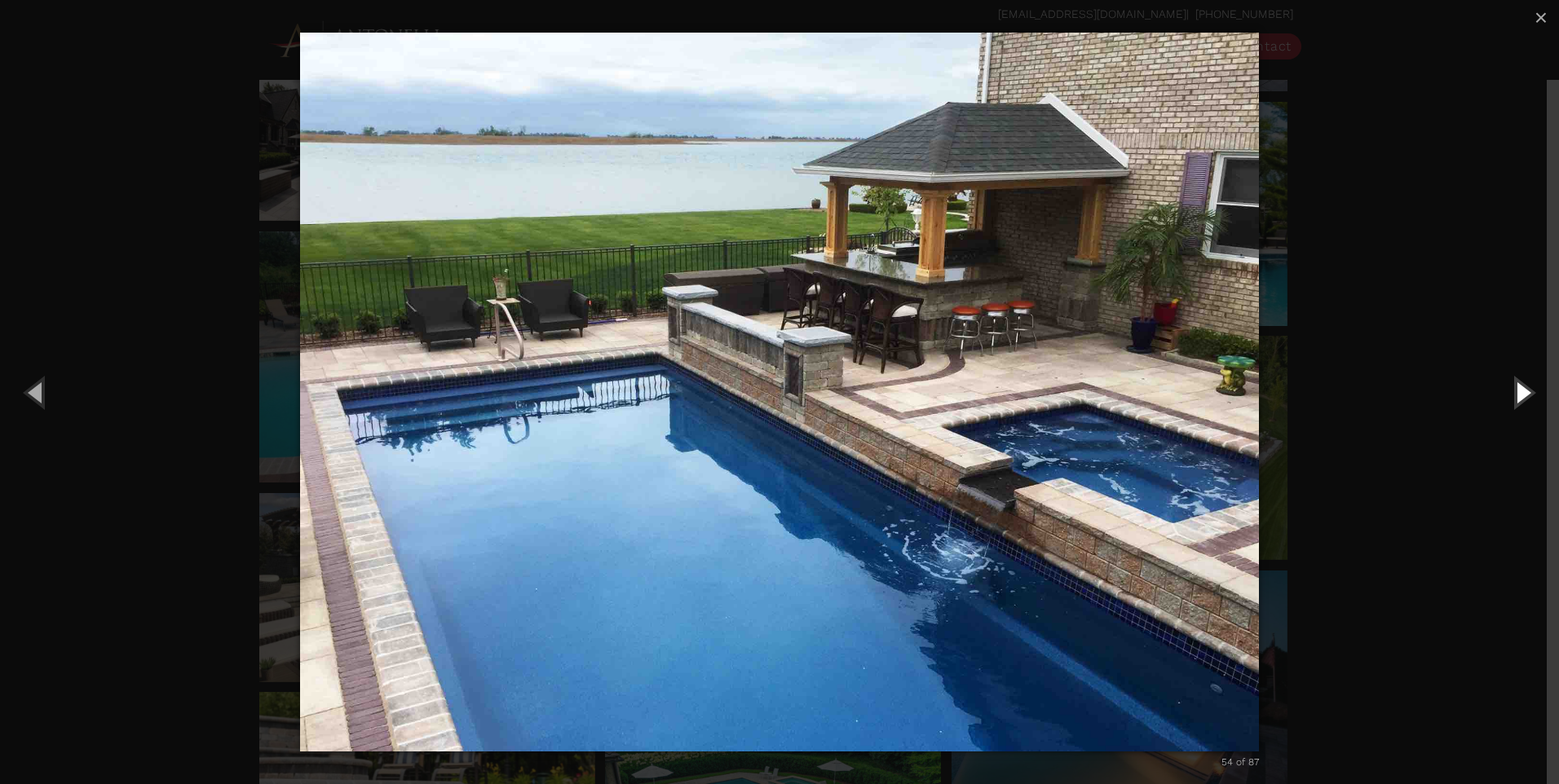
click at [1510, 392] on button "Next (Right arrow key)" at bounding box center [1522, 392] width 73 height 90
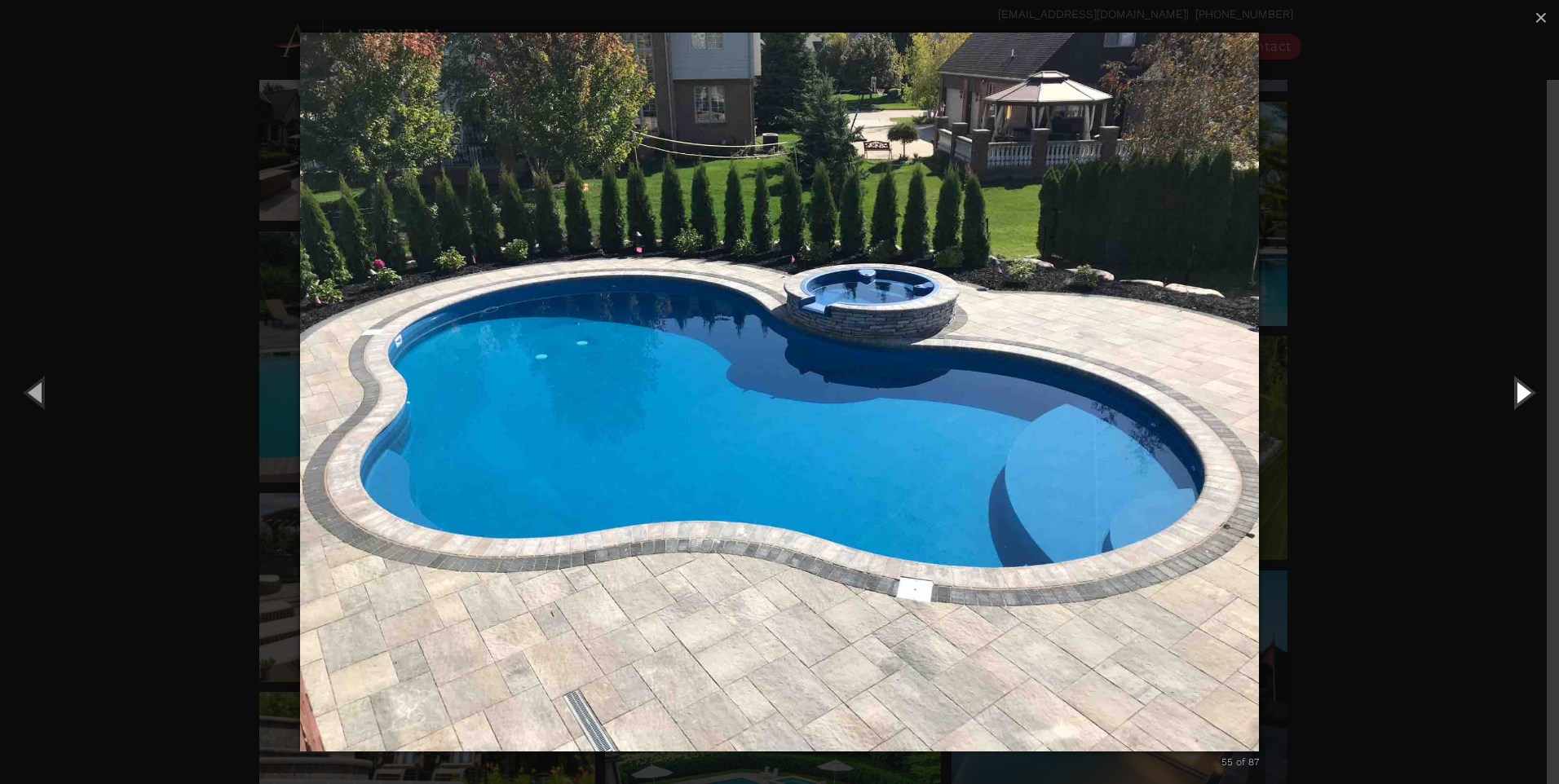
click at [1508, 389] on button "Next (Right arrow key)" at bounding box center [1522, 392] width 73 height 90
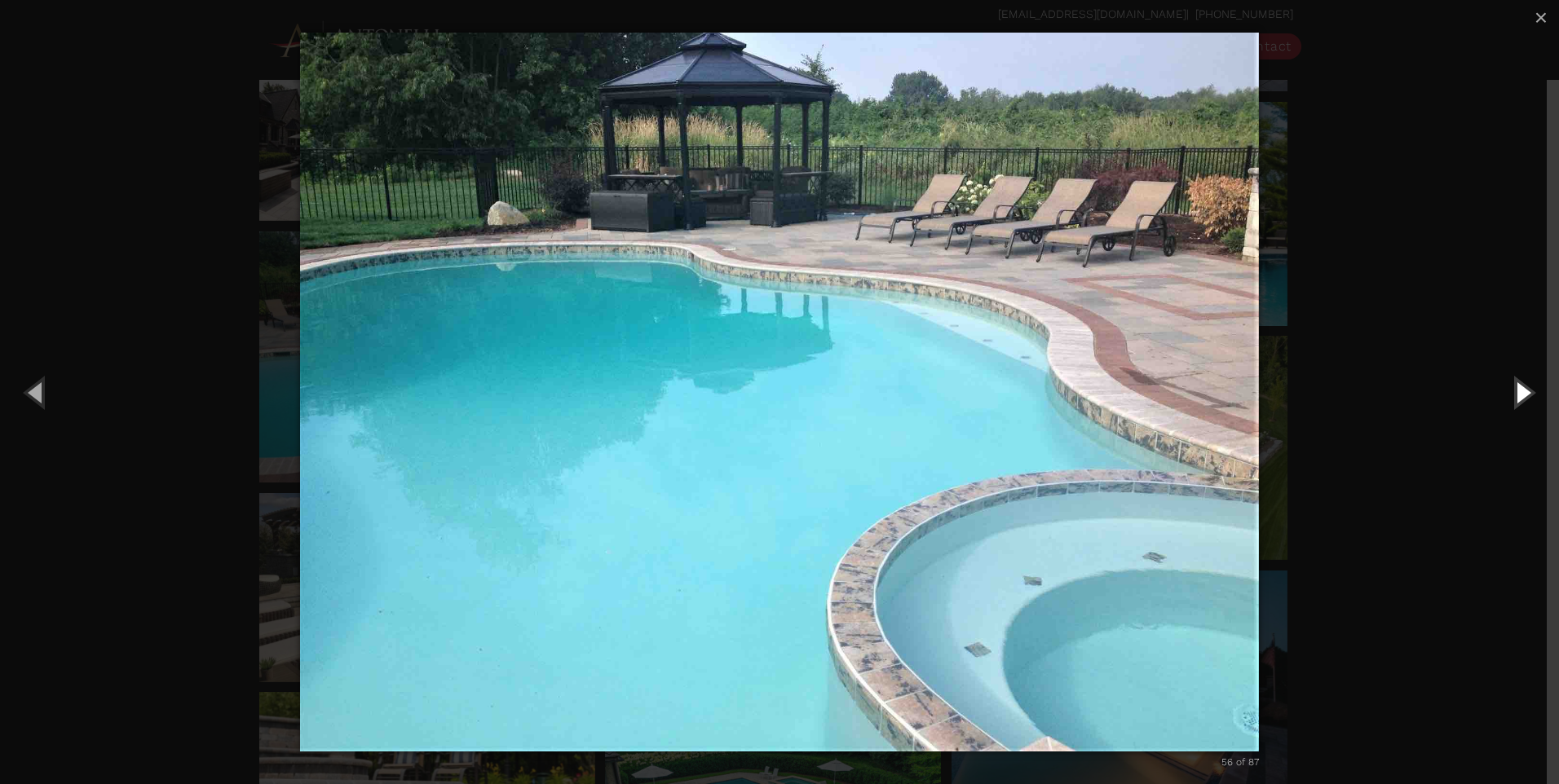
click at [1508, 389] on button "Next (Right arrow key)" at bounding box center [1522, 392] width 73 height 90
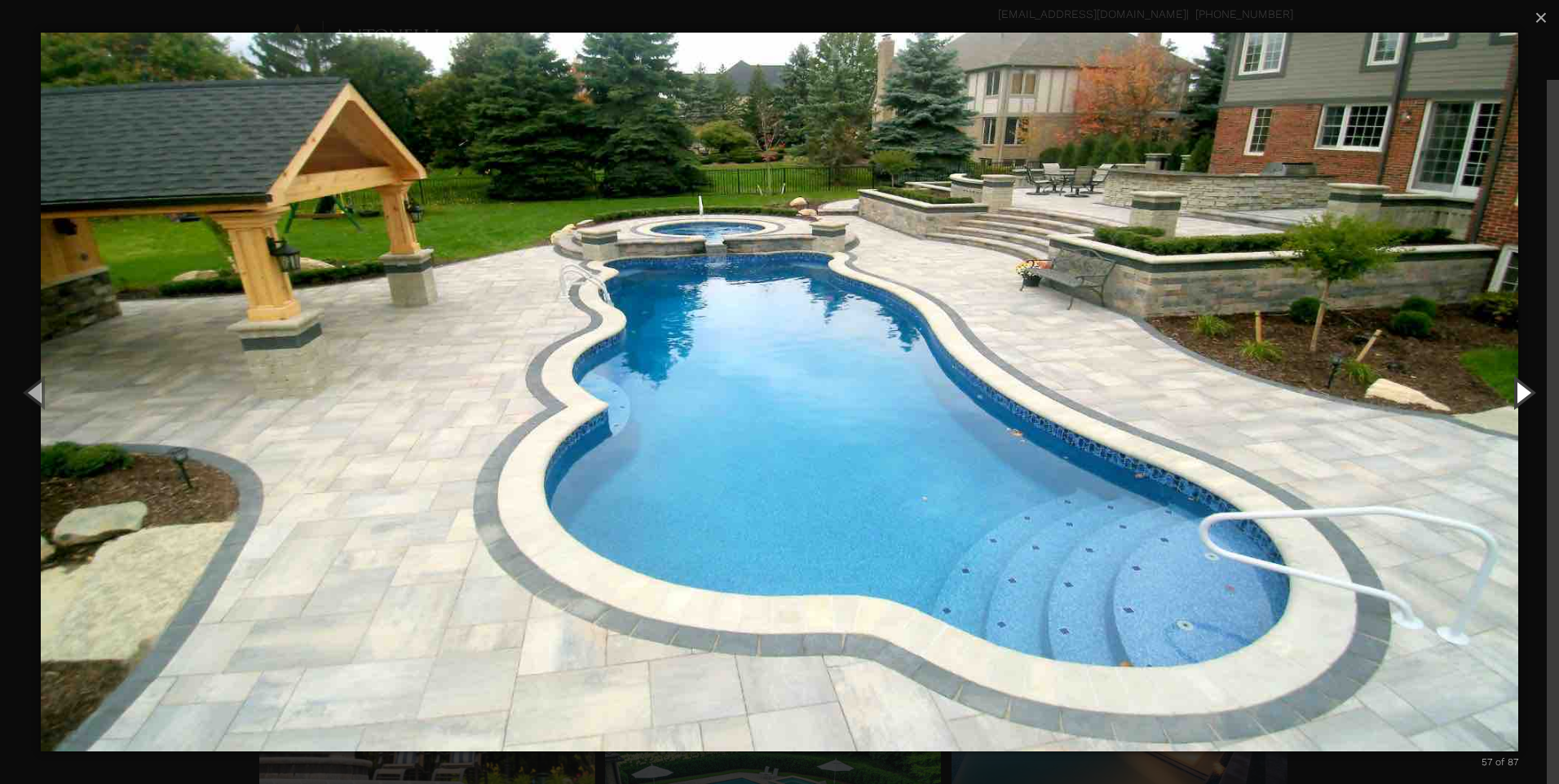
click at [1508, 389] on button "Next (Right arrow key)" at bounding box center [1522, 392] width 73 height 90
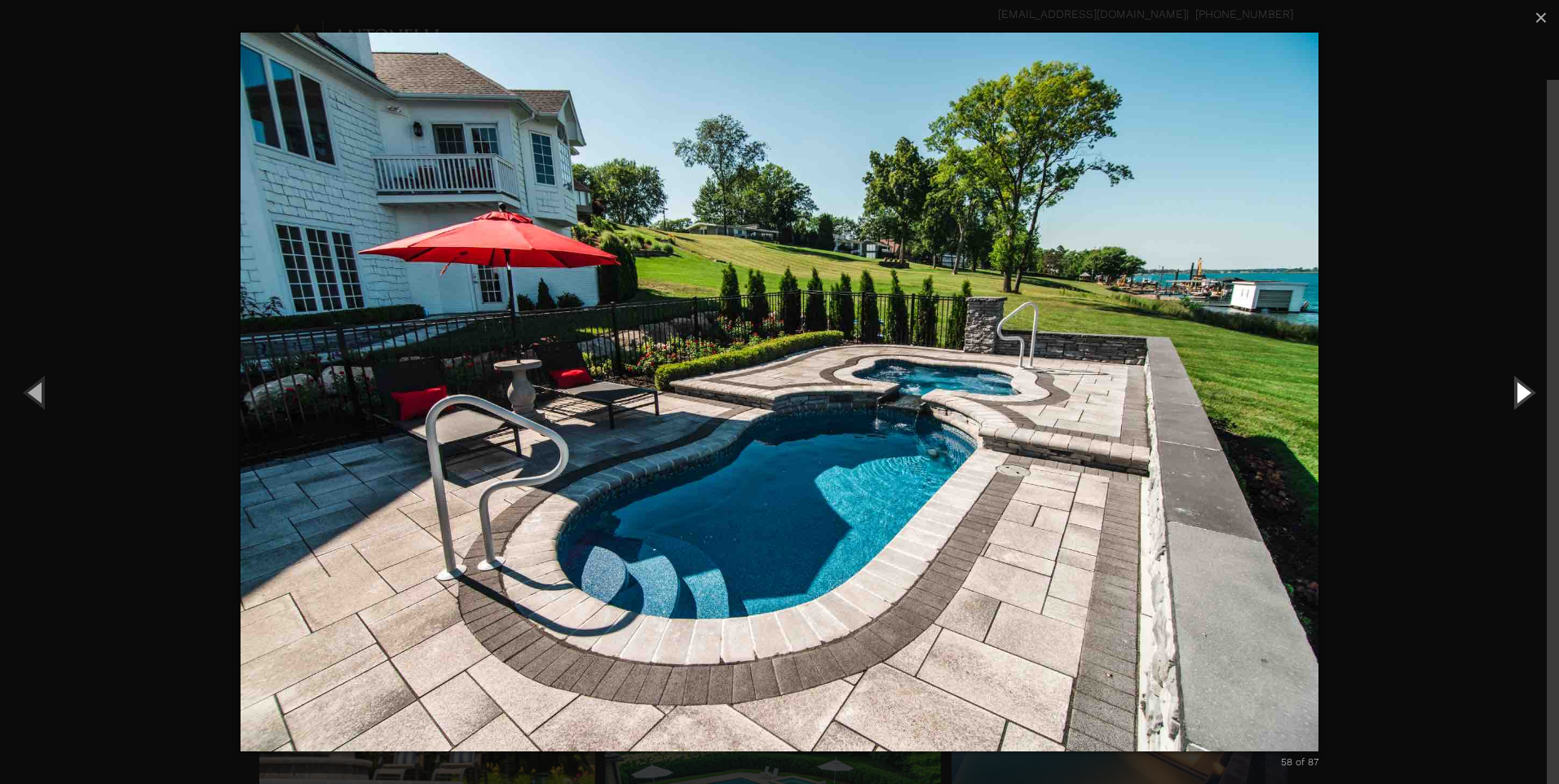
click at [1508, 389] on button "Next (Right arrow key)" at bounding box center [1522, 392] width 73 height 90
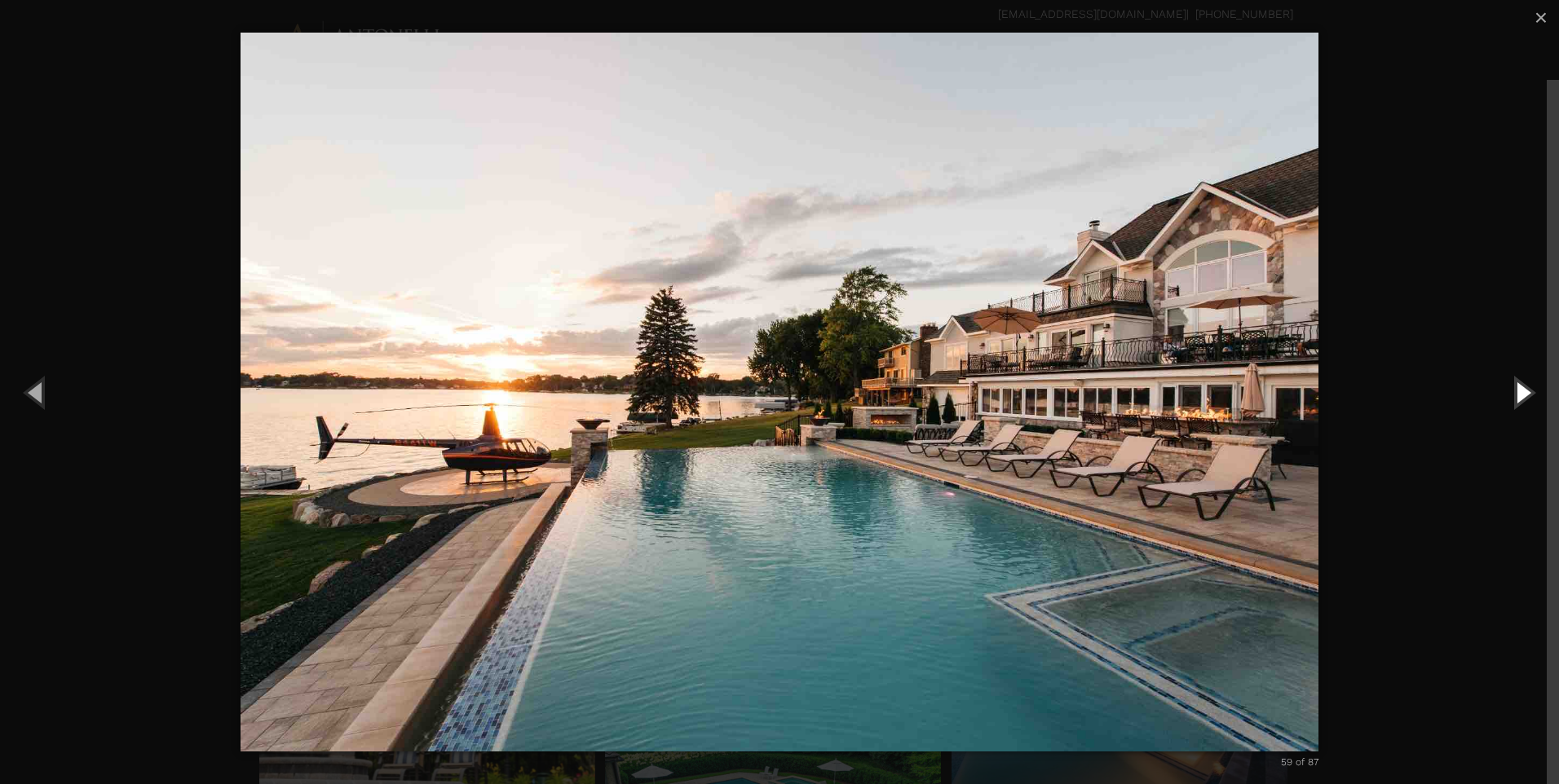
click at [1508, 389] on button "Next (Right arrow key)" at bounding box center [1522, 392] width 73 height 90
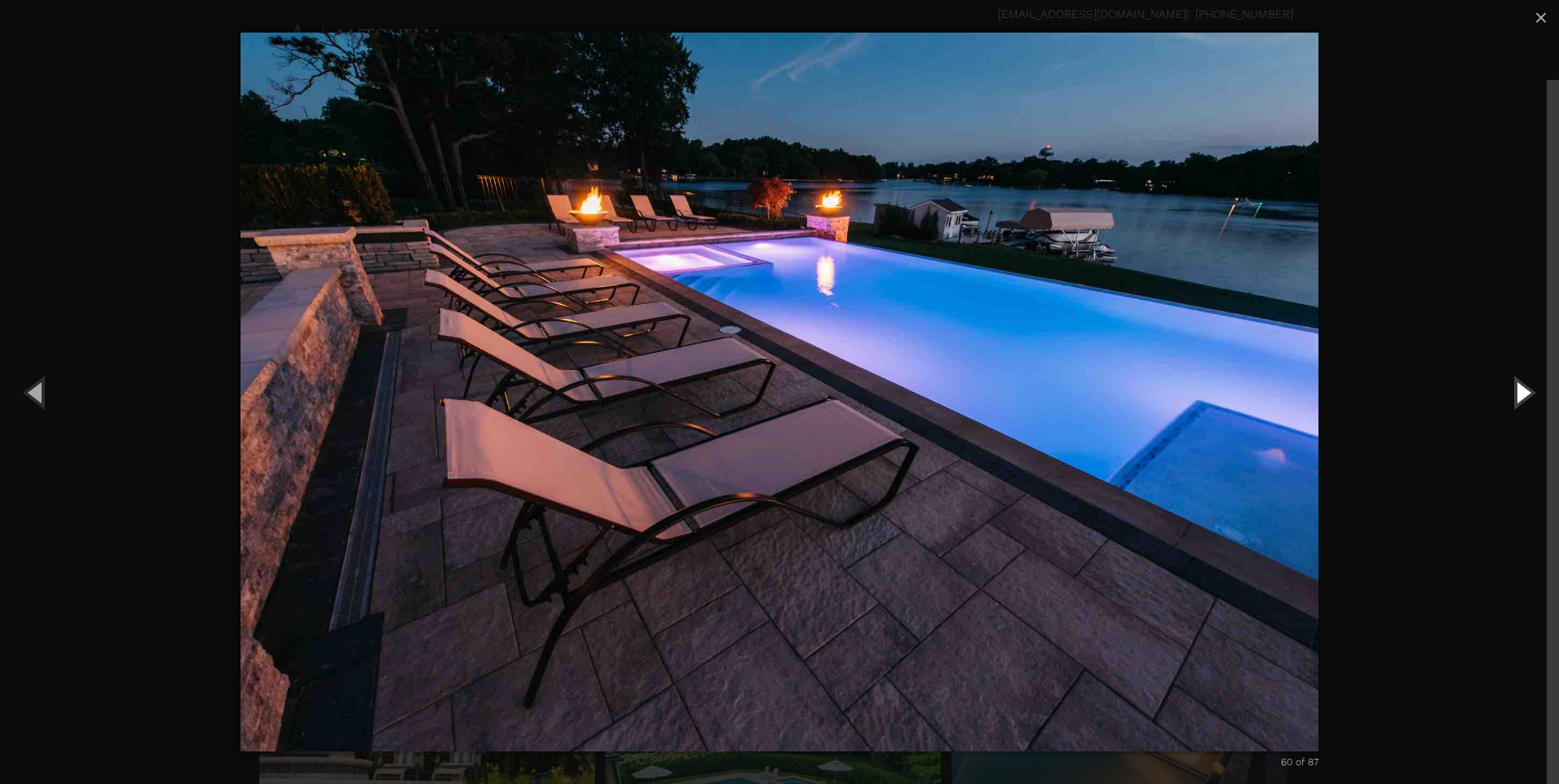
click at [1508, 389] on button "Next (Right arrow key)" at bounding box center [1522, 392] width 73 height 90
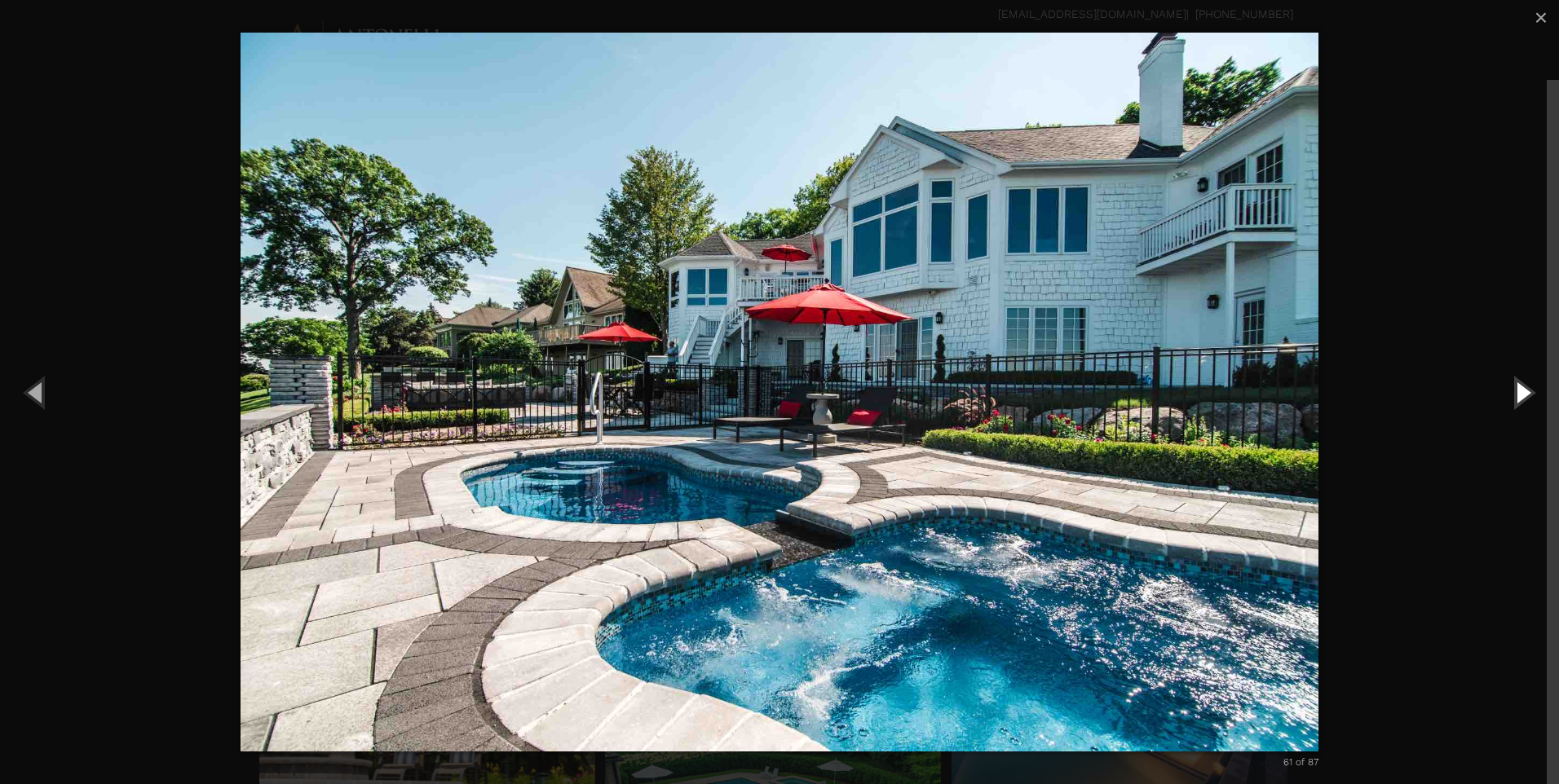
click at [1523, 391] on button "Next (Right arrow key)" at bounding box center [1522, 392] width 73 height 90
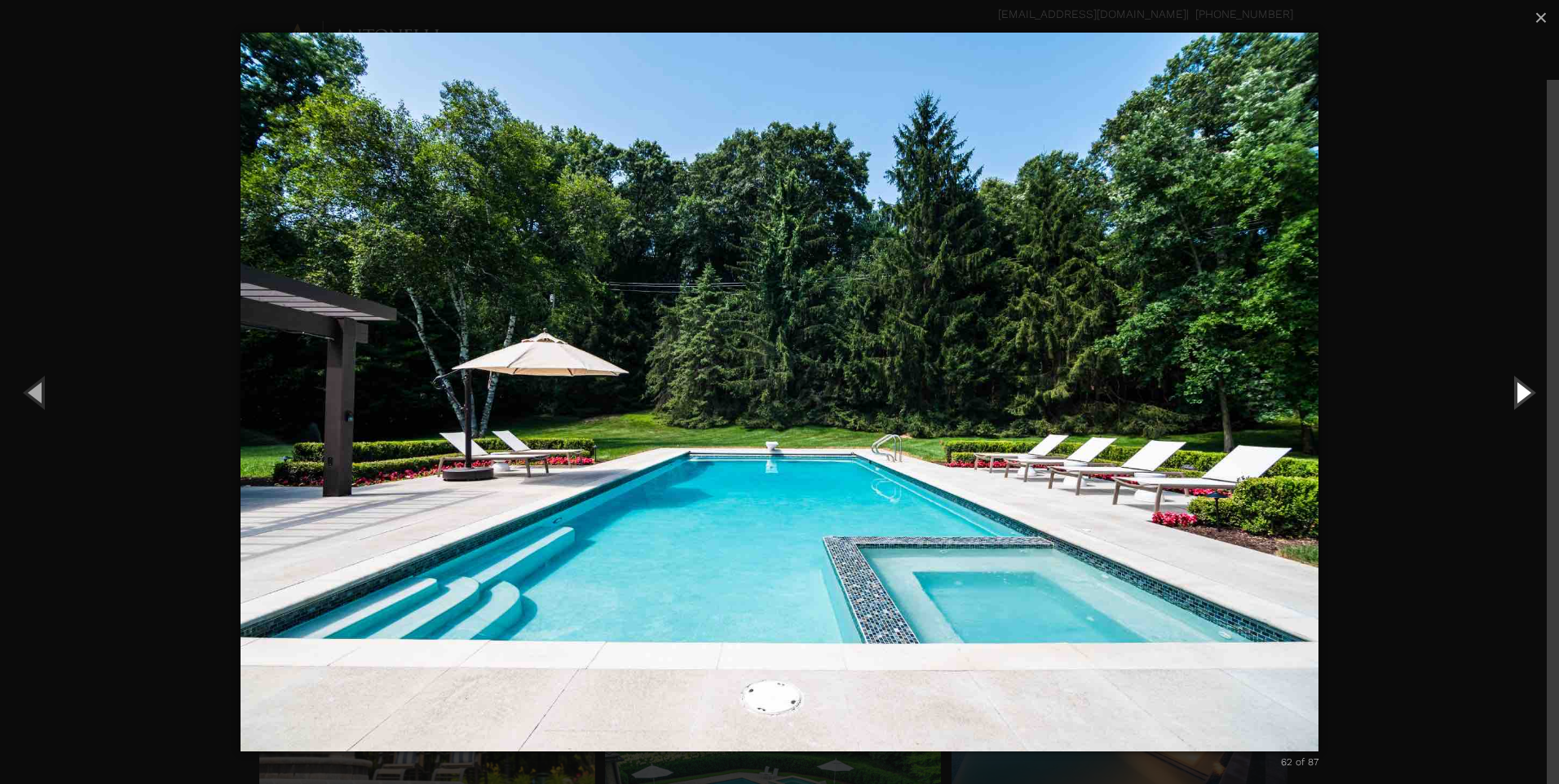
click at [1523, 391] on button "Next (Right arrow key)" at bounding box center [1522, 392] width 73 height 90
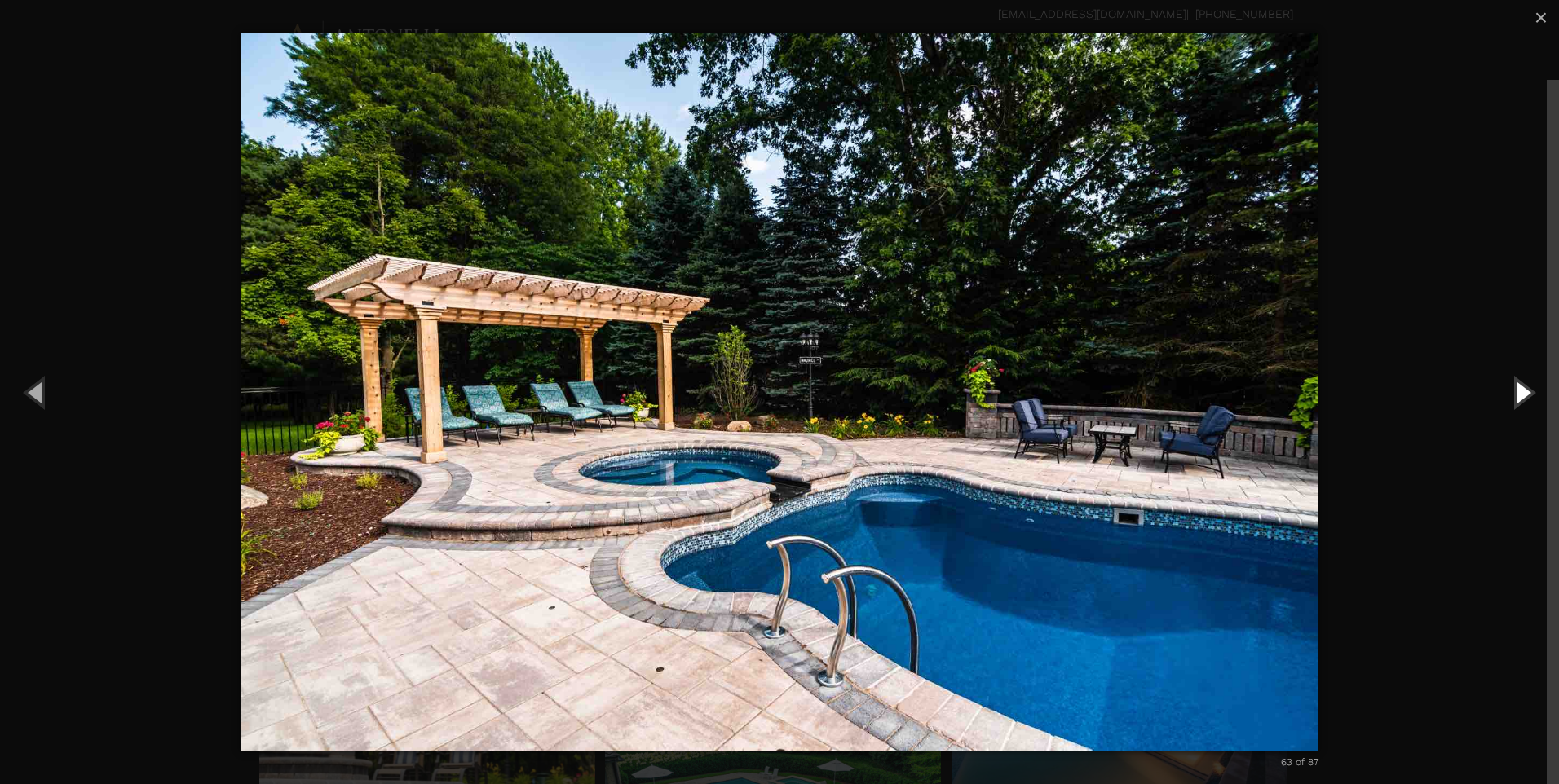
click at [1523, 390] on button "Next (Right arrow key)" at bounding box center [1522, 392] width 73 height 90
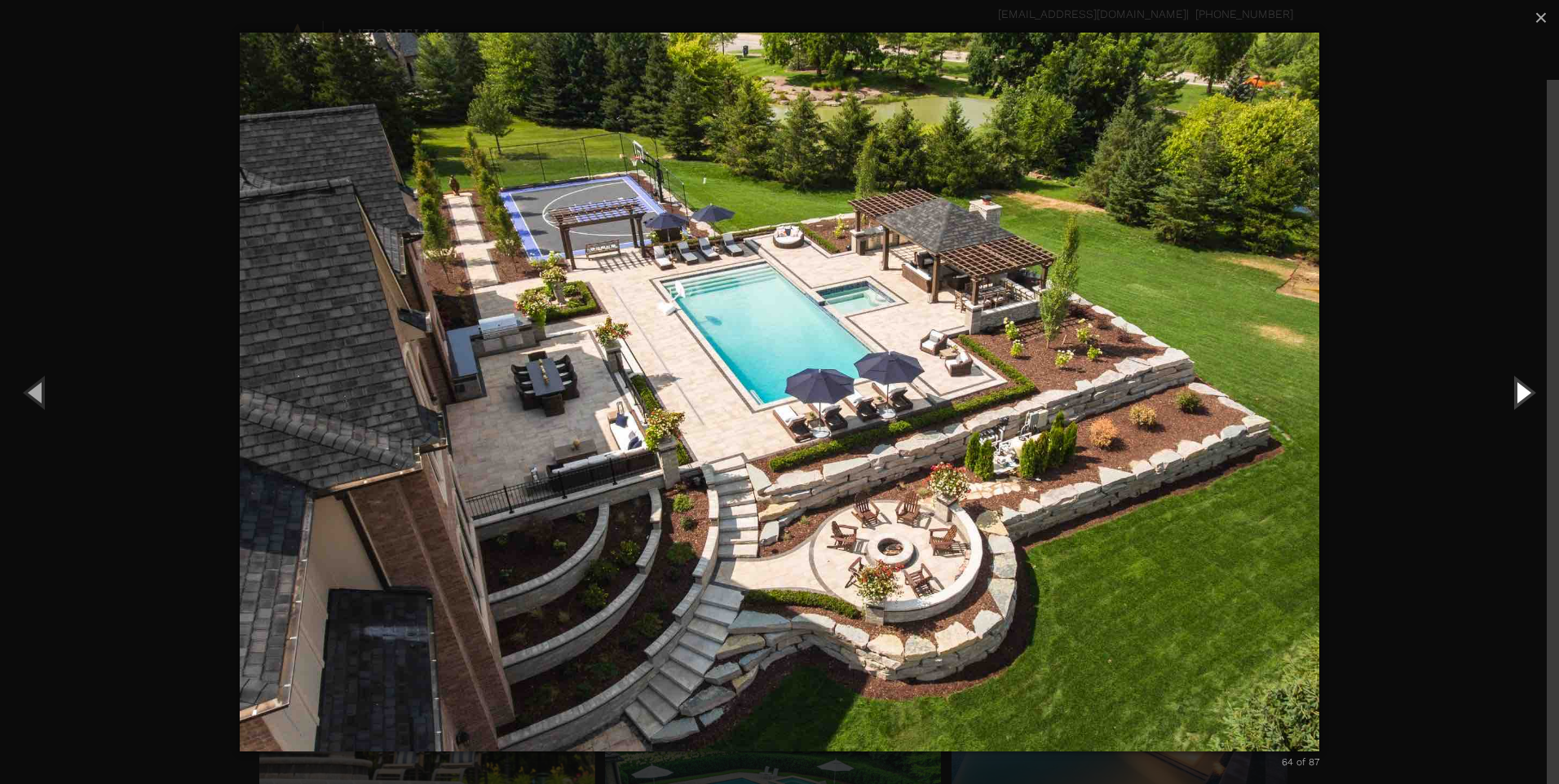
click at [1523, 390] on button "Next (Right arrow key)" at bounding box center [1522, 392] width 73 height 90
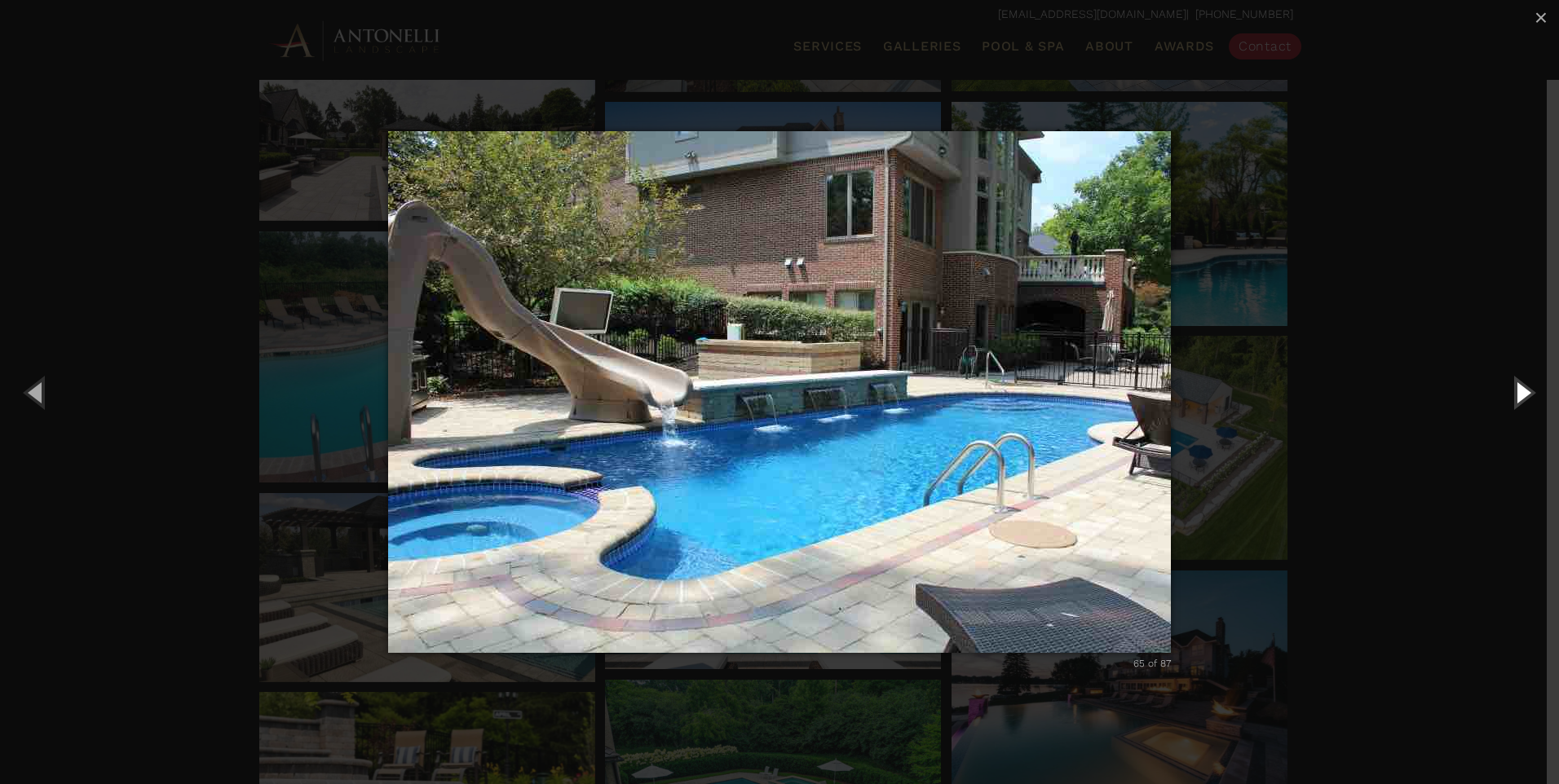
click at [1530, 385] on button "Next (Right arrow key)" at bounding box center [1522, 392] width 73 height 90
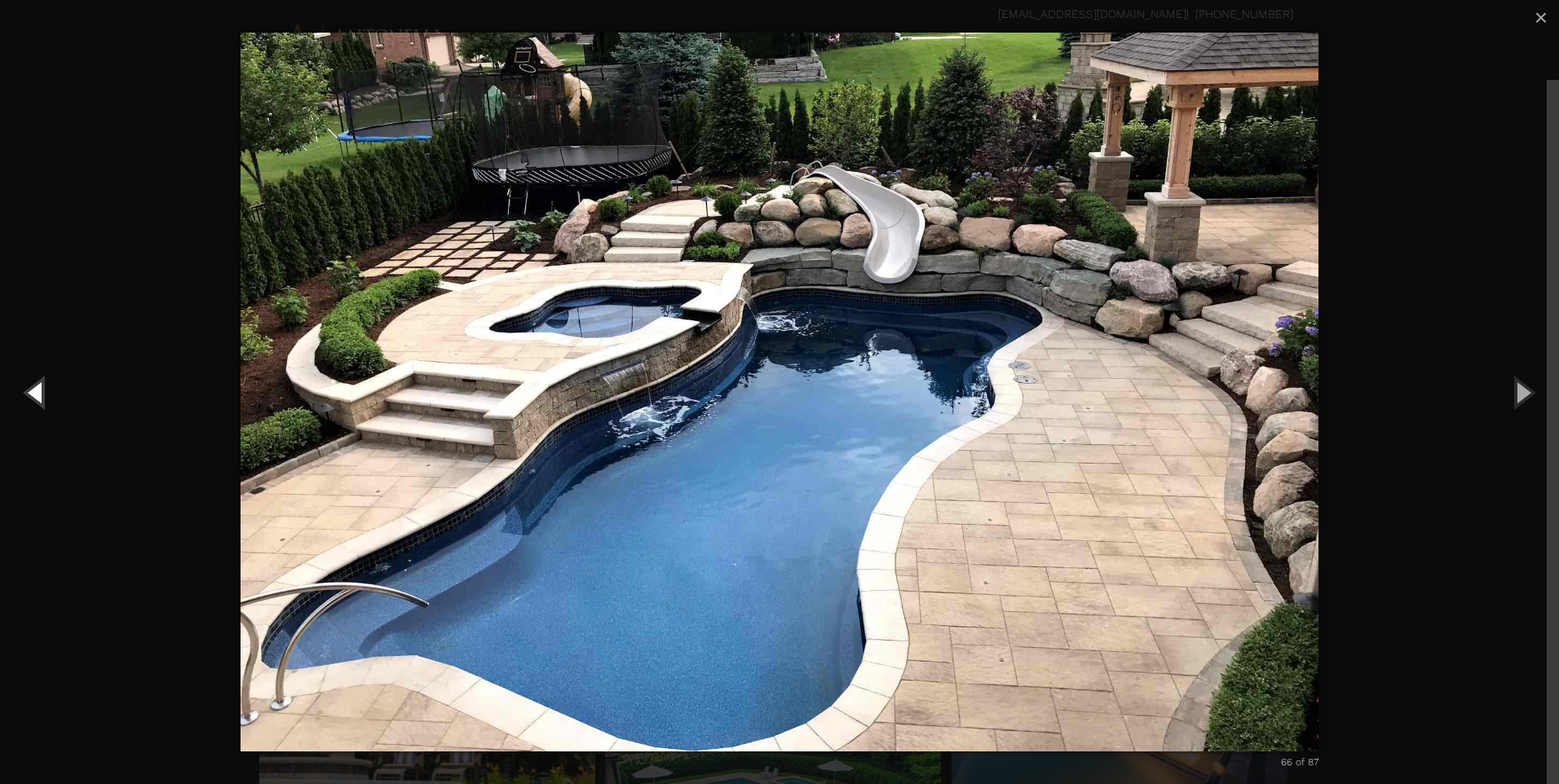
click at [35, 395] on button "Previous (Left arrow key)" at bounding box center [37, 392] width 73 height 90
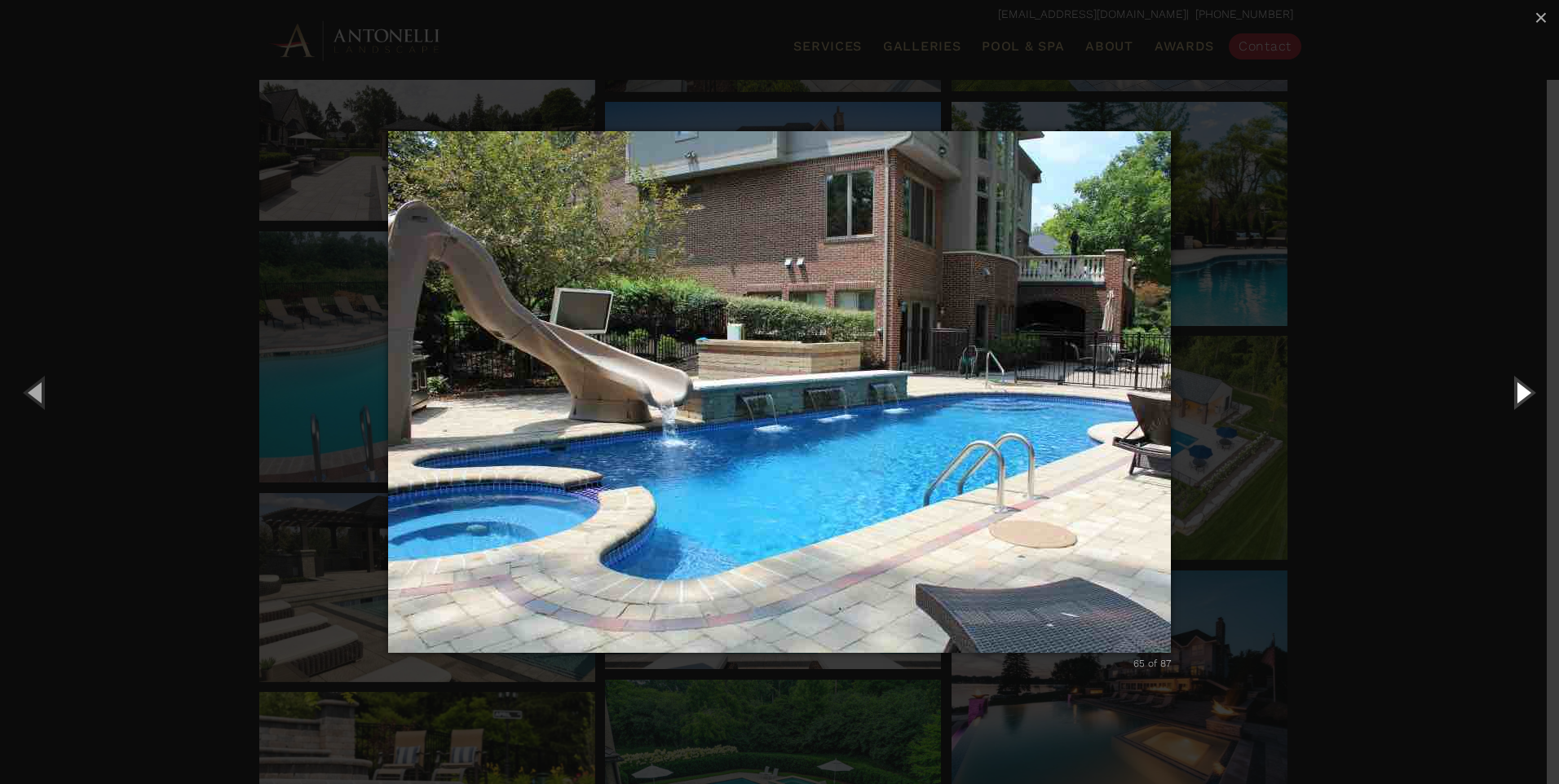
click at [1528, 405] on button "Next (Right arrow key)" at bounding box center [1522, 392] width 73 height 90
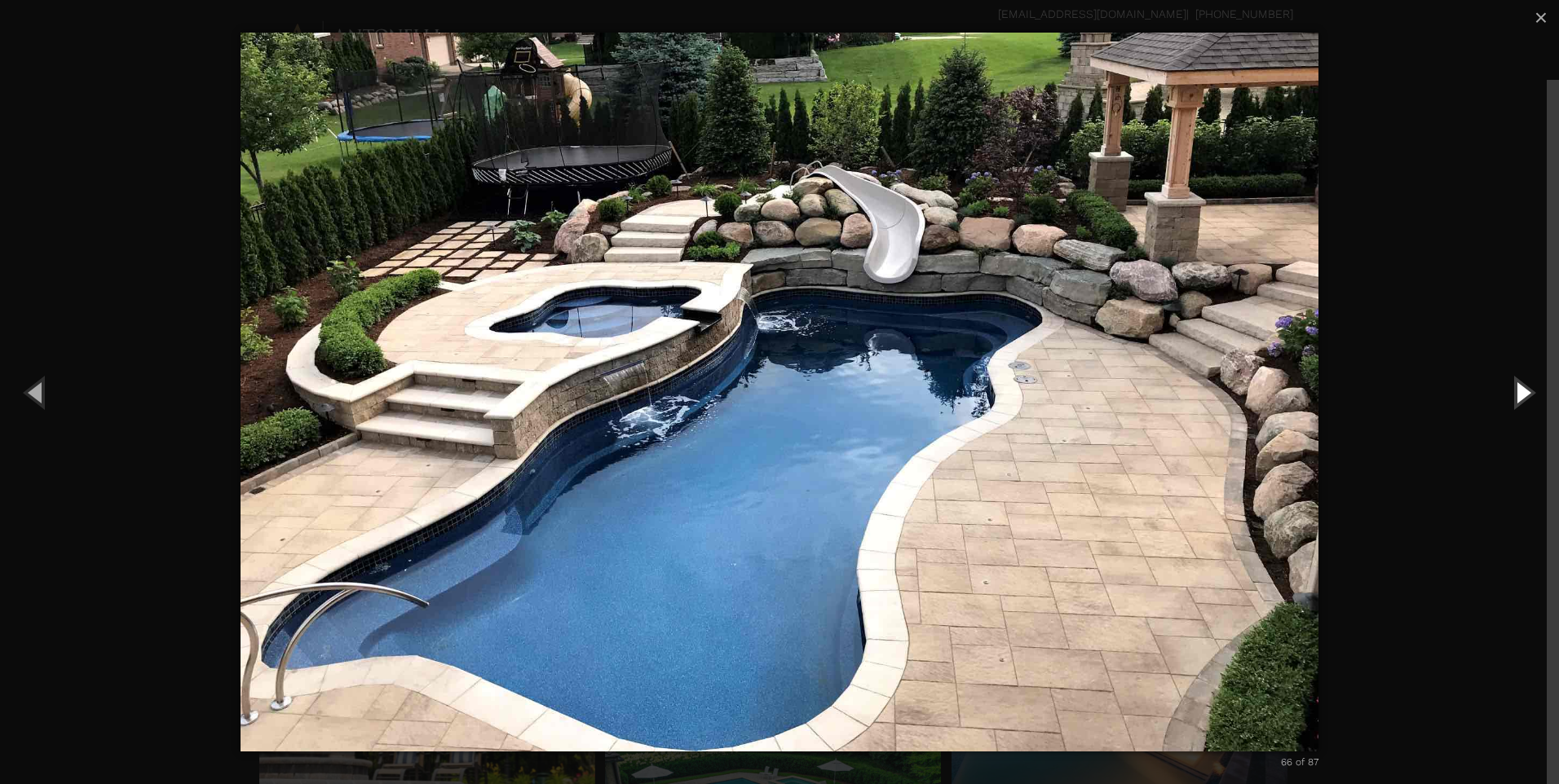
click at [1528, 405] on button "Next (Right arrow key)" at bounding box center [1522, 392] width 73 height 90
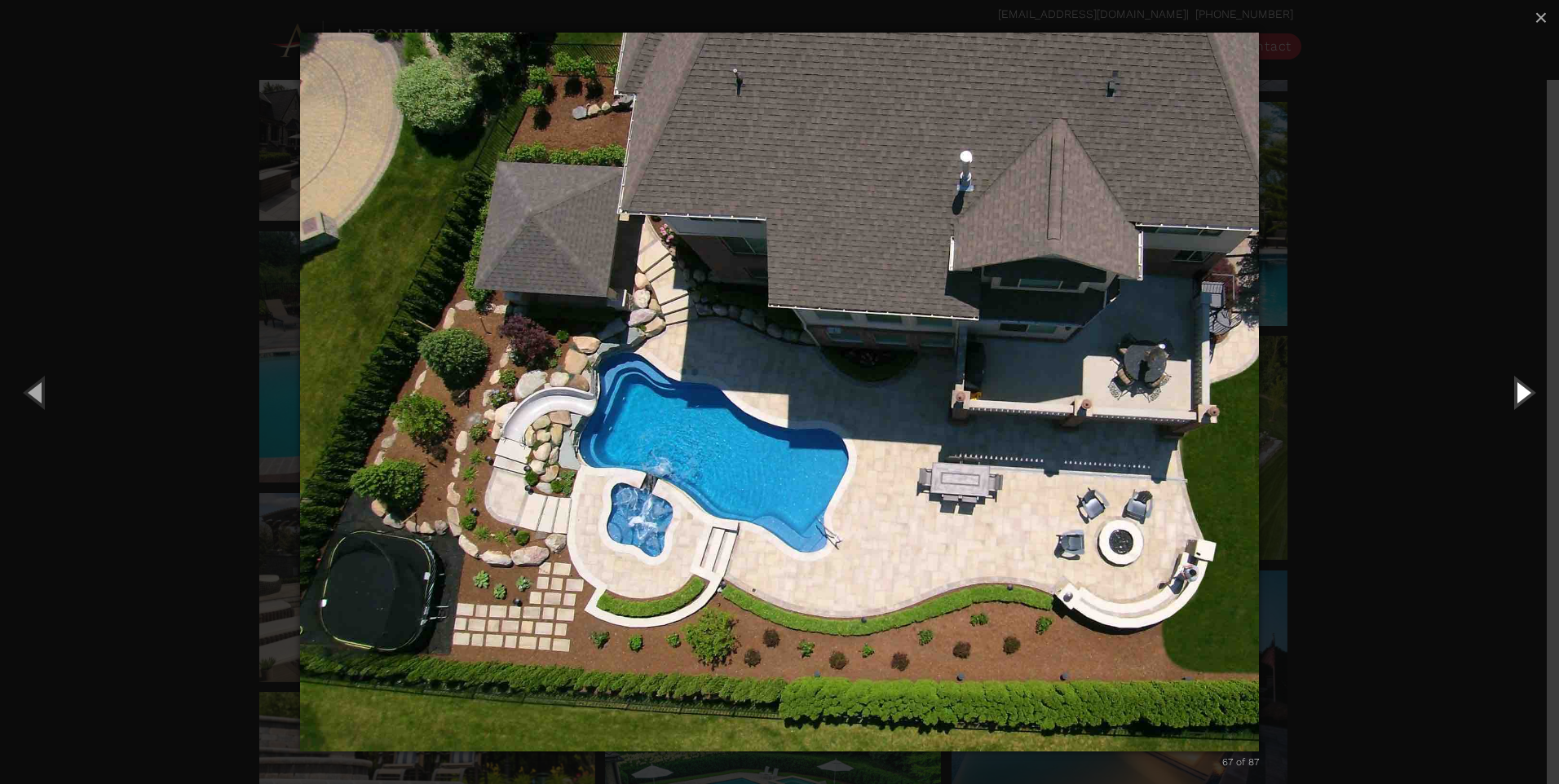
click at [1528, 405] on button "Next (Right arrow key)" at bounding box center [1522, 392] width 73 height 90
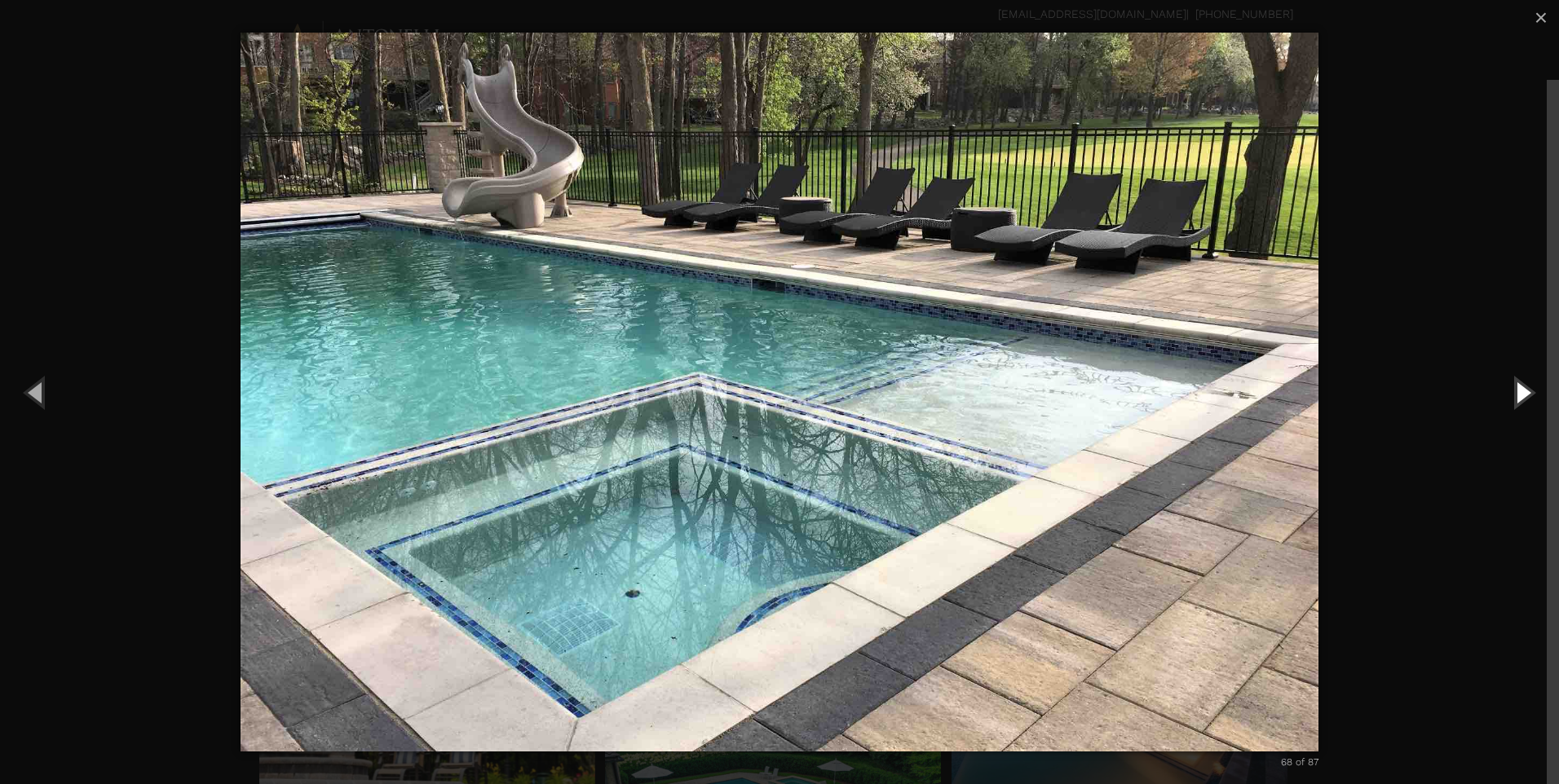
click at [1524, 399] on button "Next (Right arrow key)" at bounding box center [1522, 392] width 73 height 90
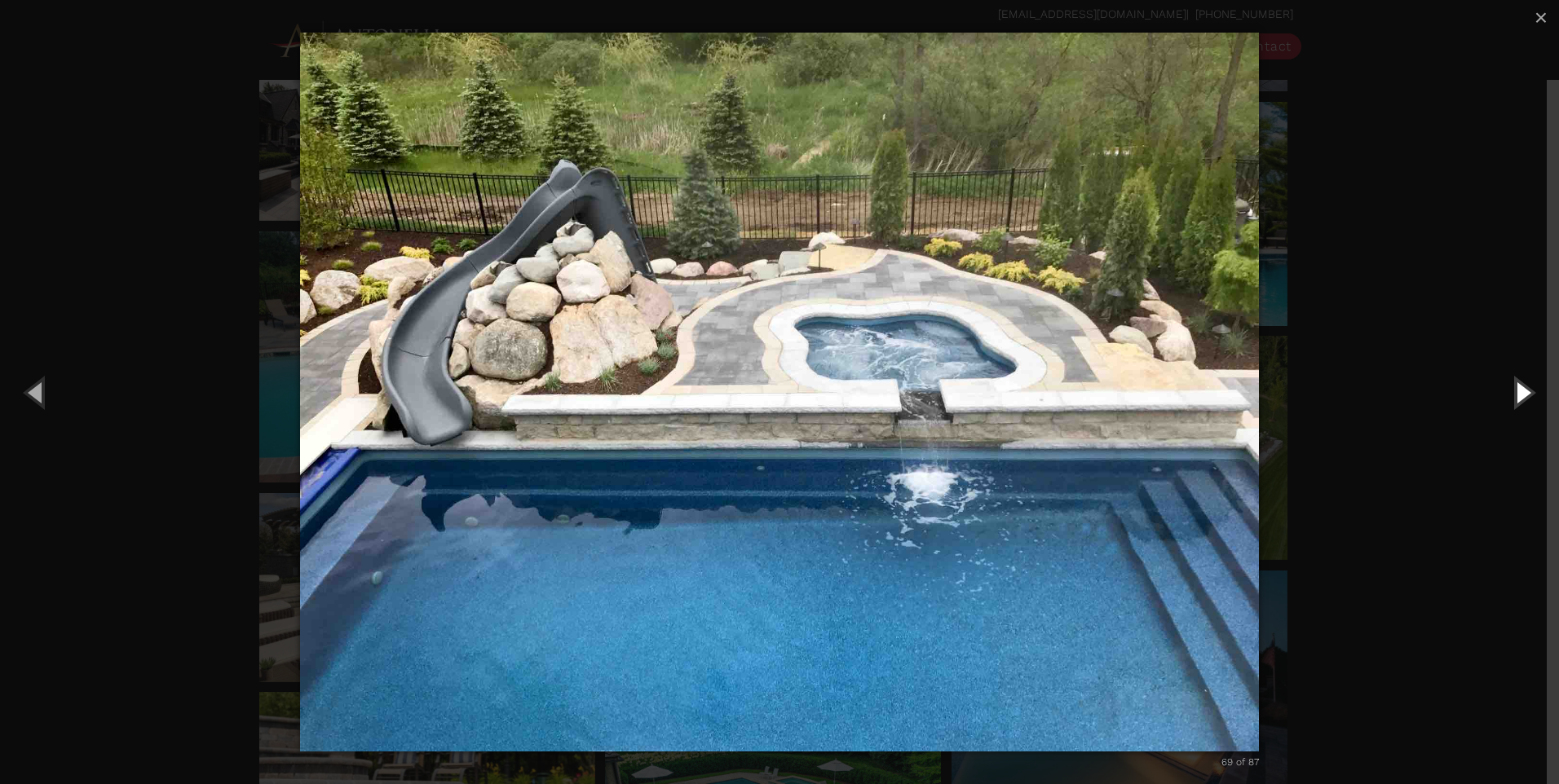
click at [1525, 390] on button "Next (Right arrow key)" at bounding box center [1522, 392] width 73 height 90
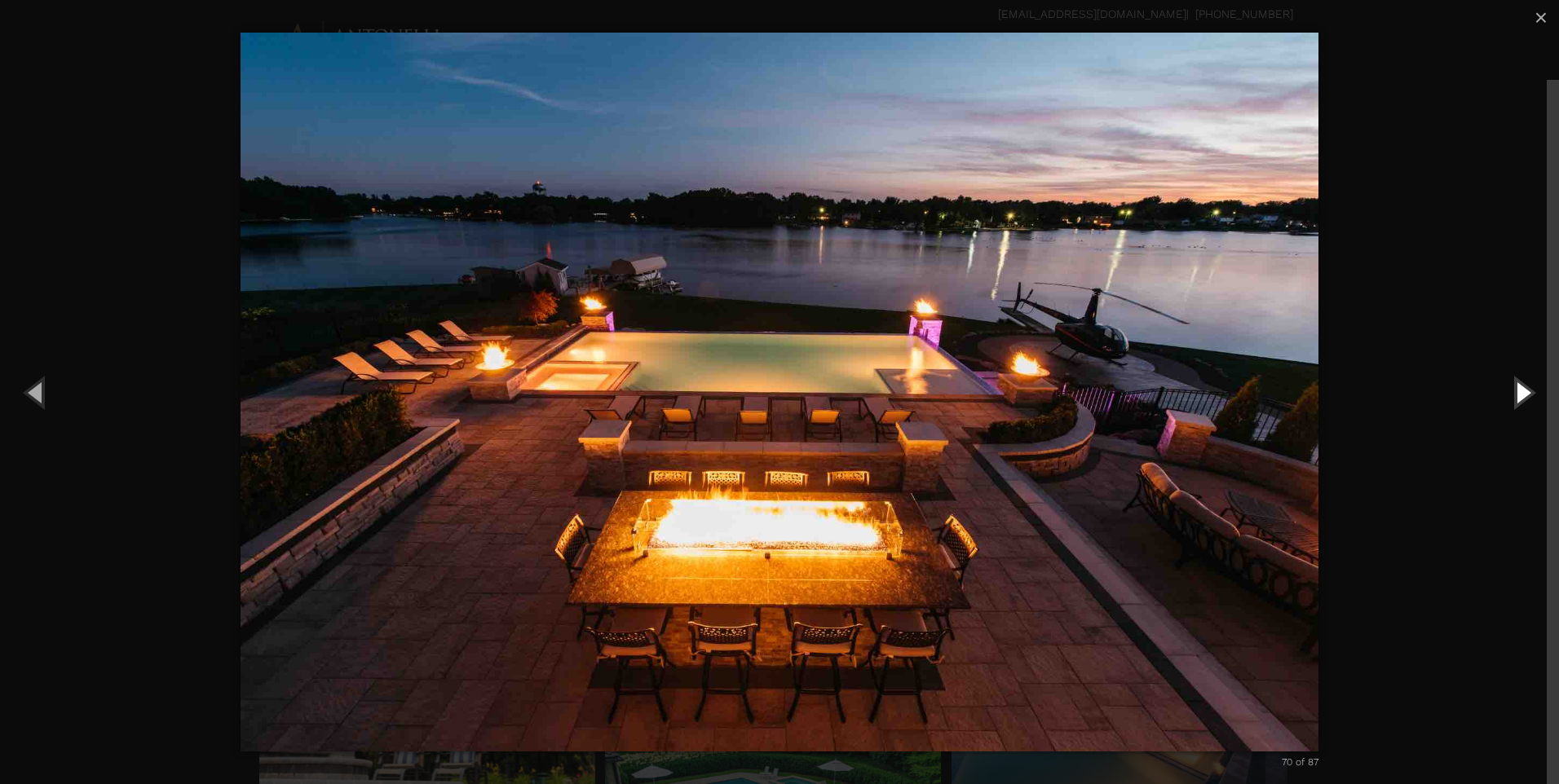
click at [1530, 397] on button "Next (Right arrow key)" at bounding box center [1522, 392] width 73 height 90
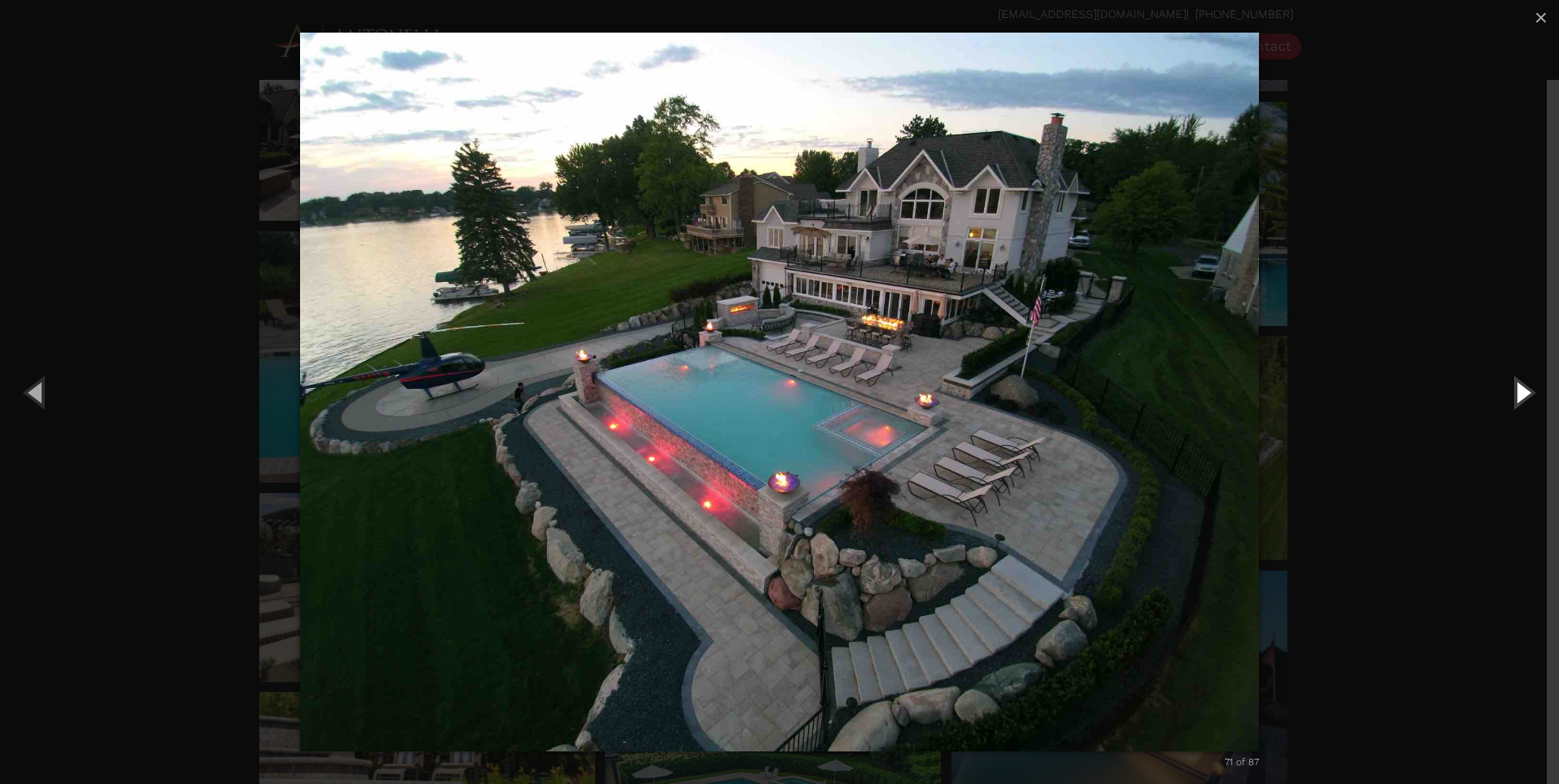
click at [1531, 401] on button "Next (Right arrow key)" at bounding box center [1522, 392] width 73 height 90
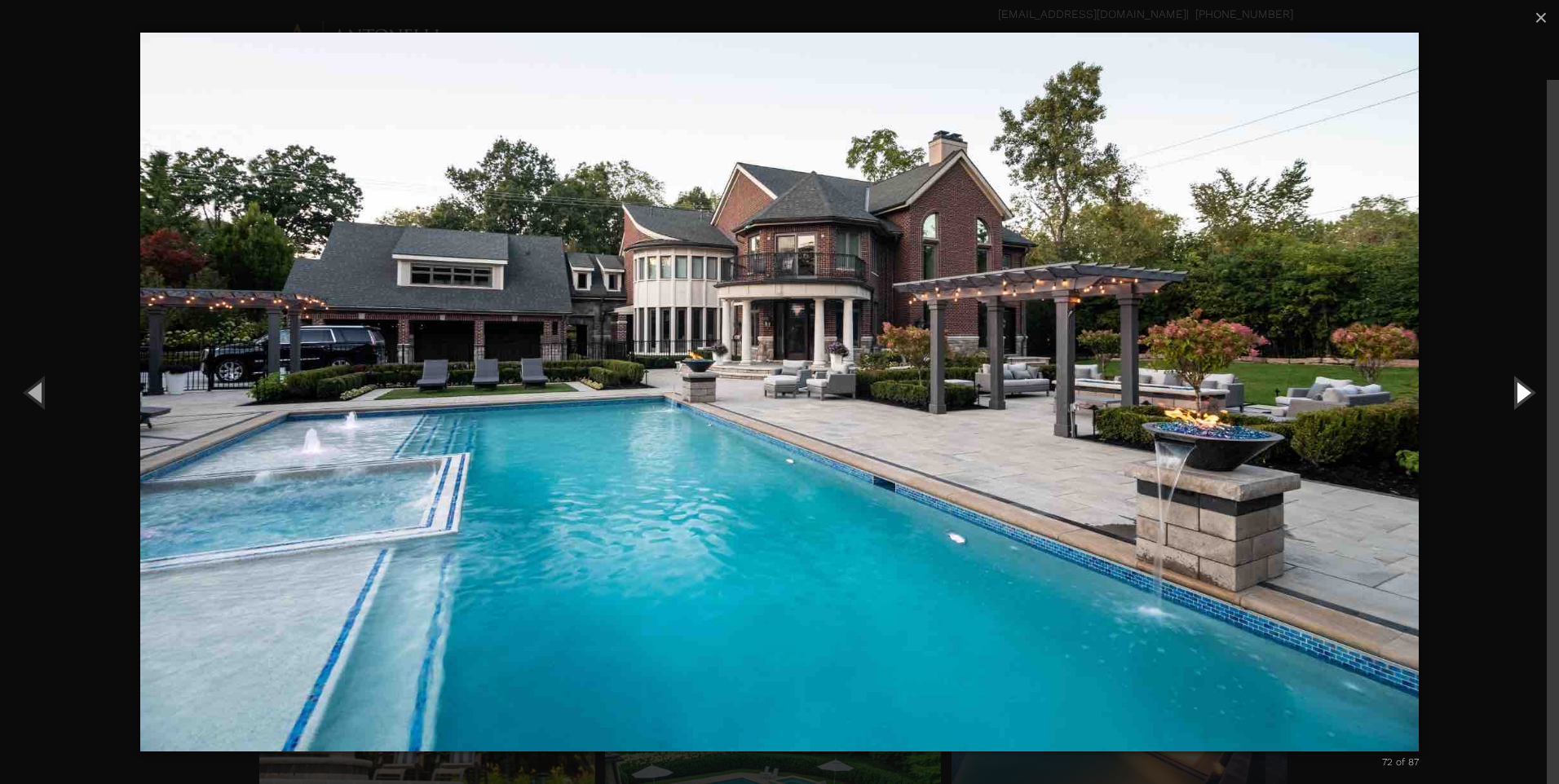
click at [1522, 390] on button "Next (Right arrow key)" at bounding box center [1522, 392] width 73 height 90
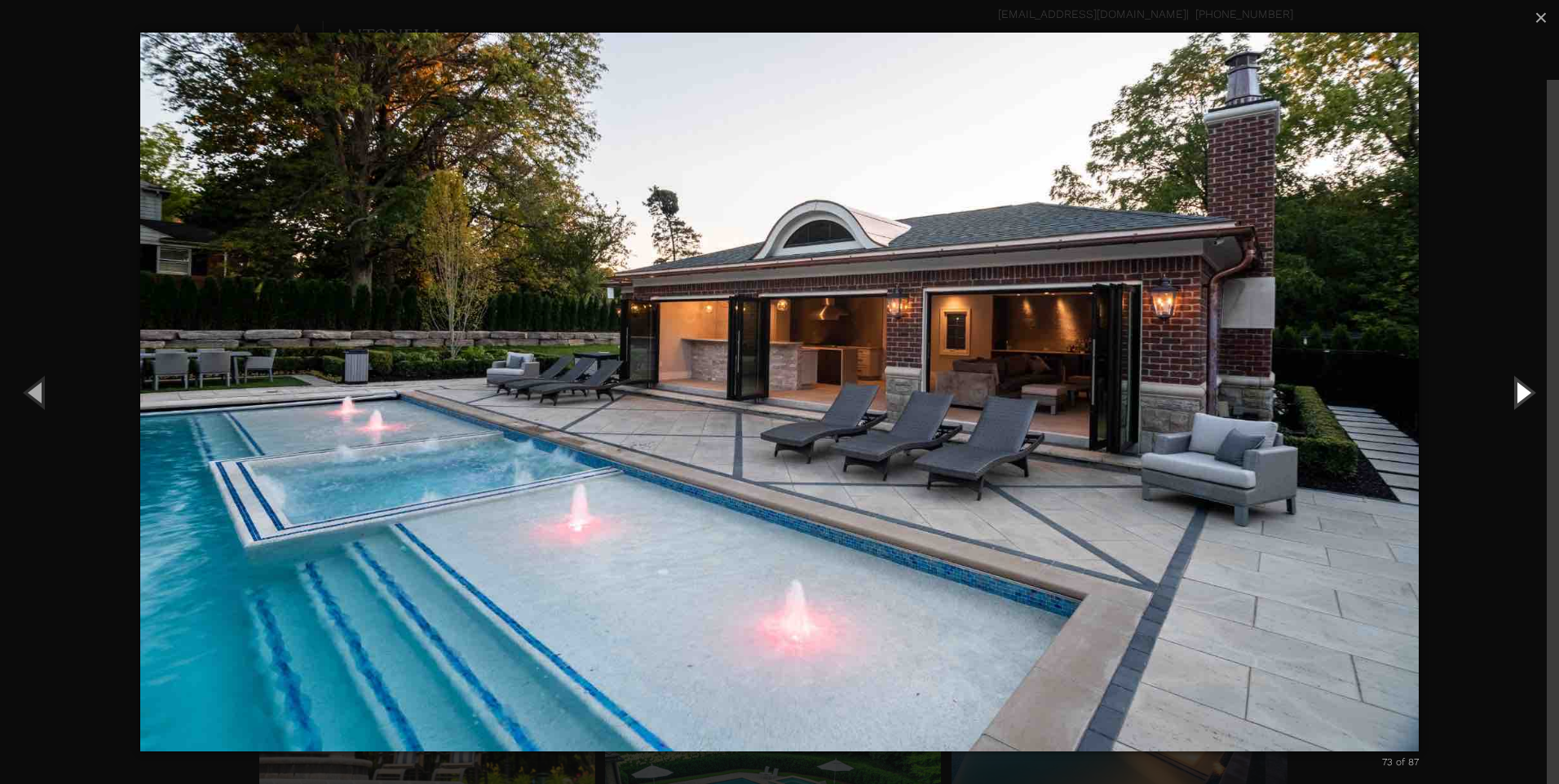
click at [1514, 394] on button "Next (Right arrow key)" at bounding box center [1522, 392] width 73 height 90
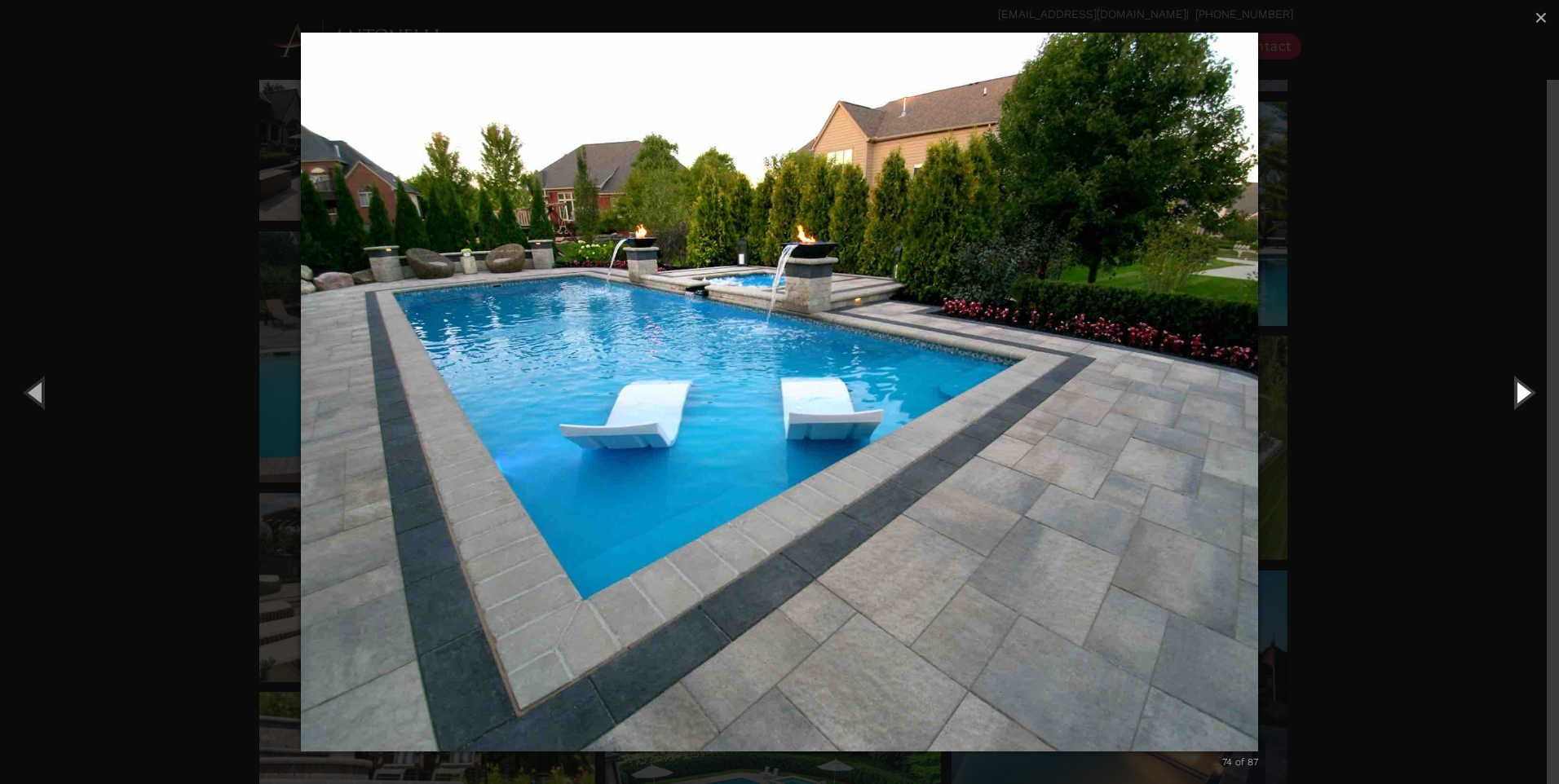
click at [1528, 400] on button "Next (Right arrow key)" at bounding box center [1522, 392] width 73 height 90
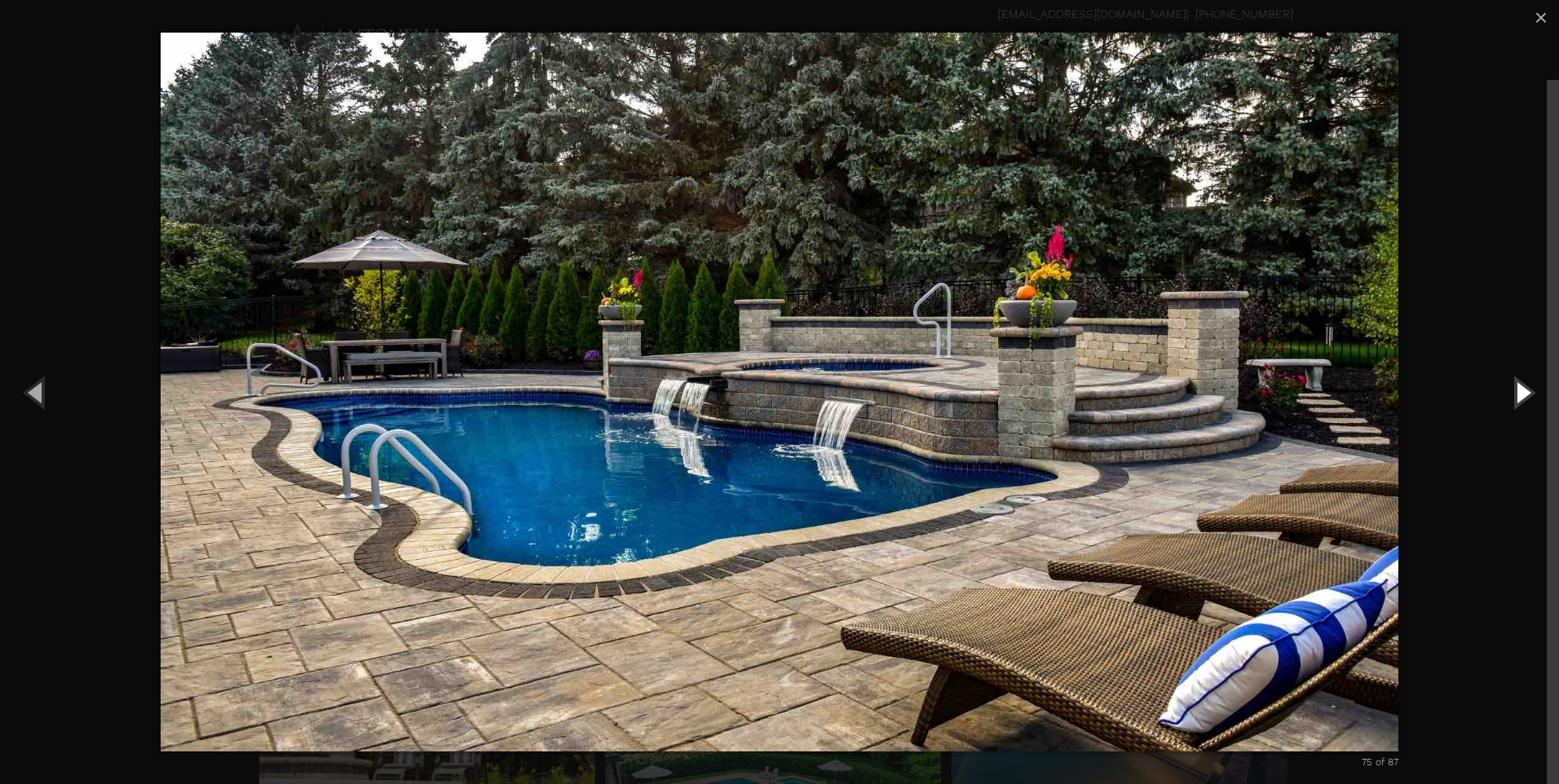
click at [1519, 405] on button "Next (Right arrow key)" at bounding box center [1522, 392] width 73 height 90
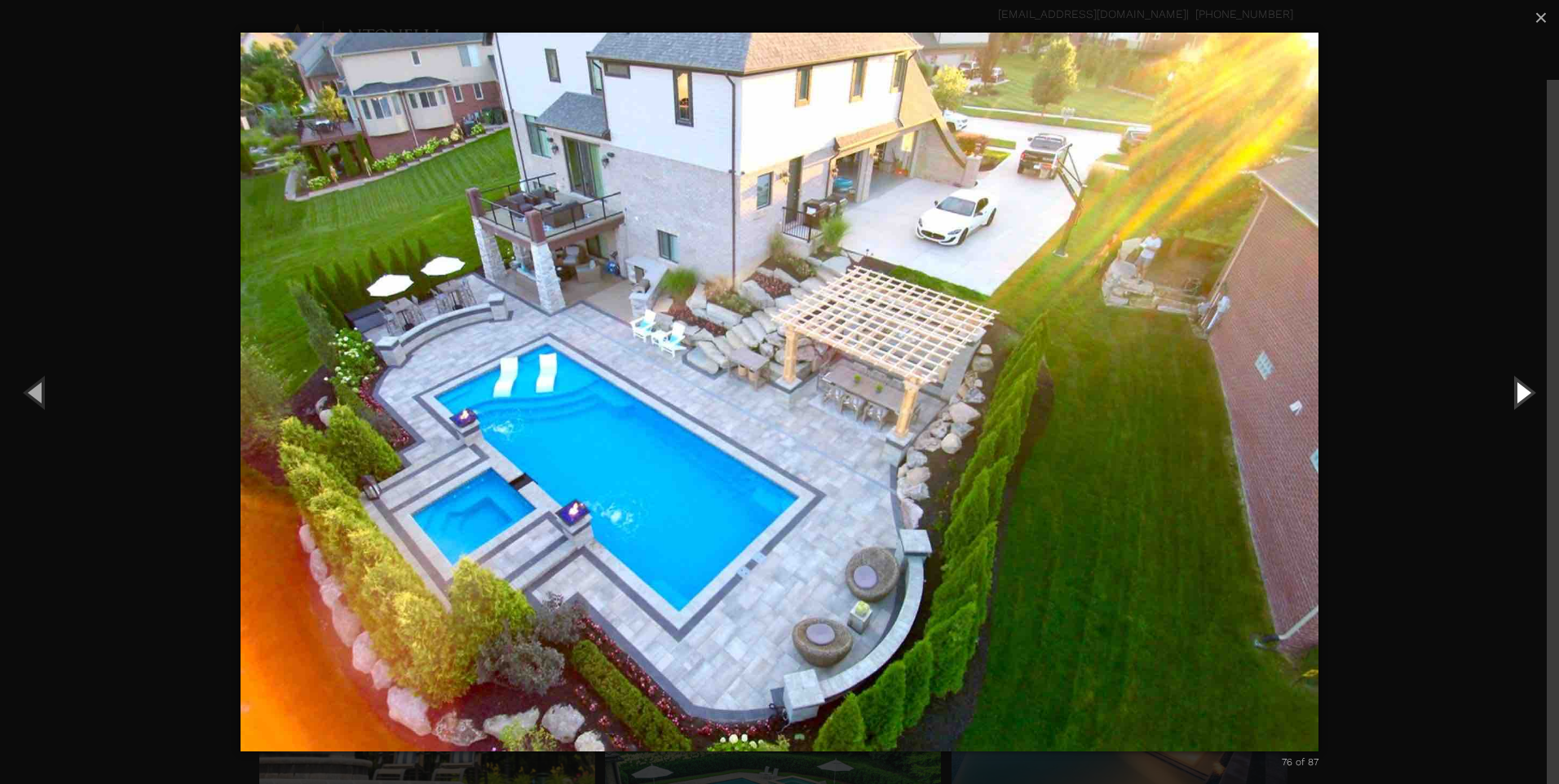
click at [1511, 395] on button "Next (Right arrow key)" at bounding box center [1522, 392] width 73 height 90
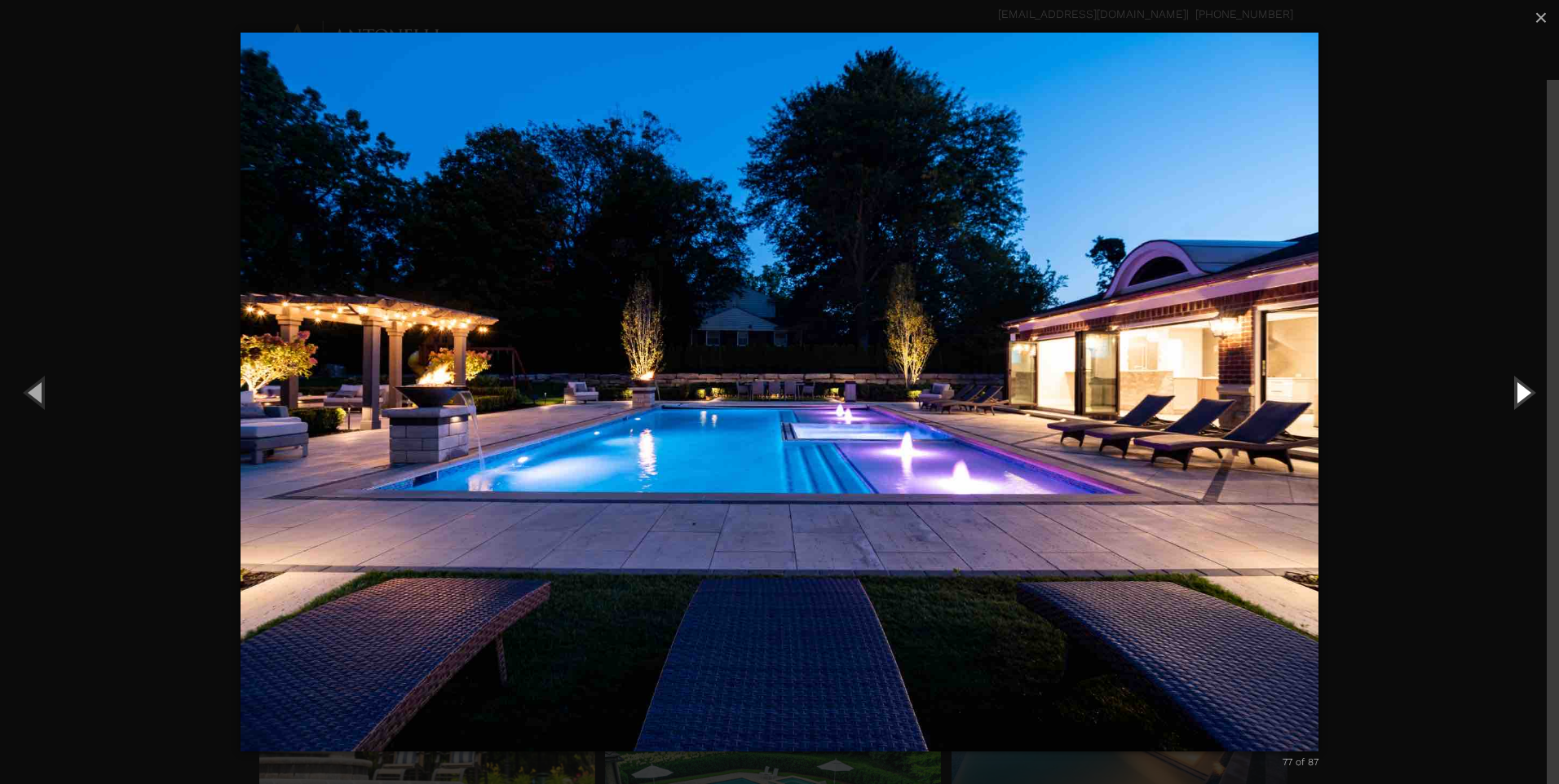
click at [1525, 397] on button "Next (Right arrow key)" at bounding box center [1522, 392] width 73 height 90
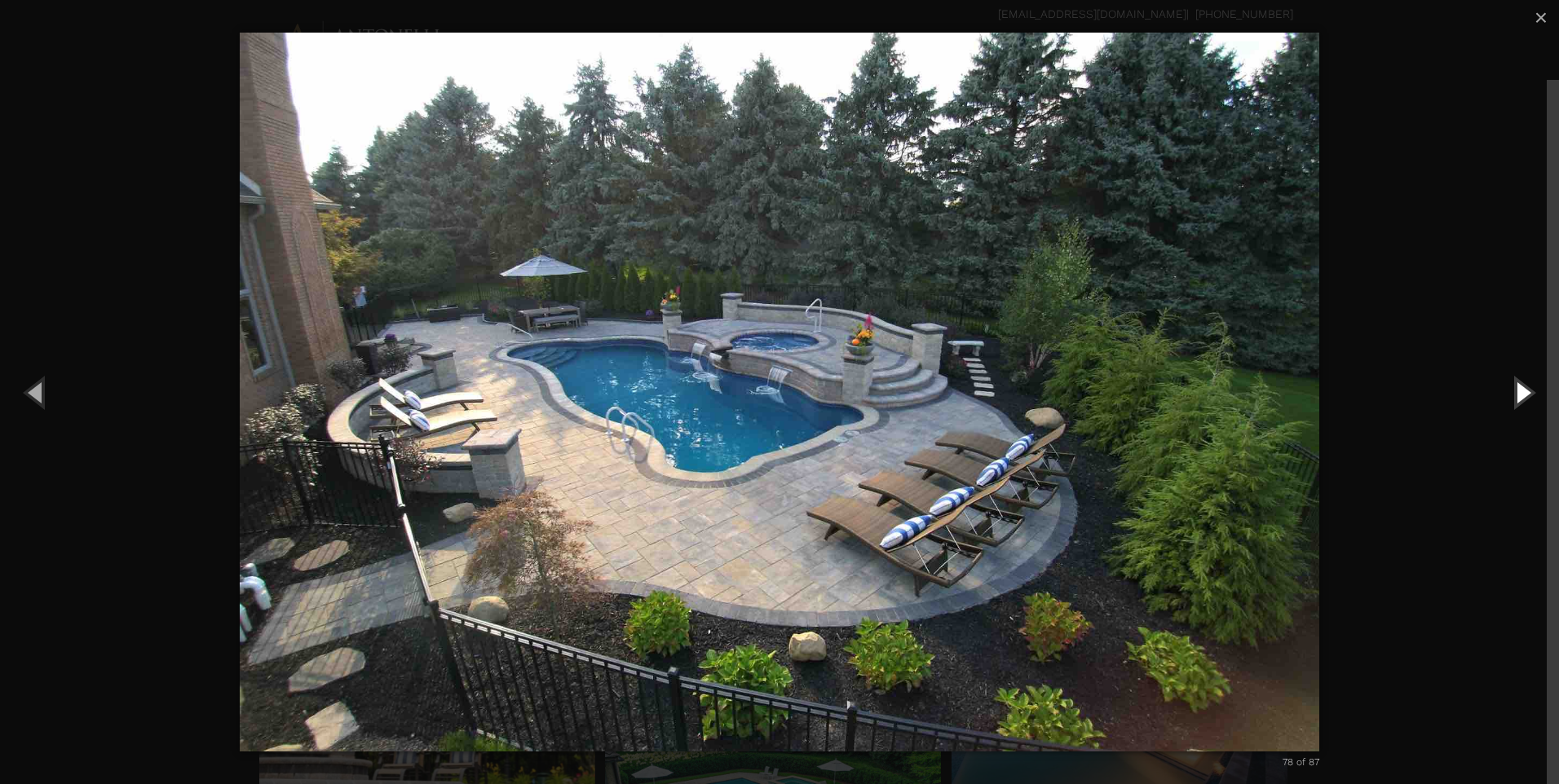
click at [1513, 391] on button "Next (Right arrow key)" at bounding box center [1522, 392] width 73 height 90
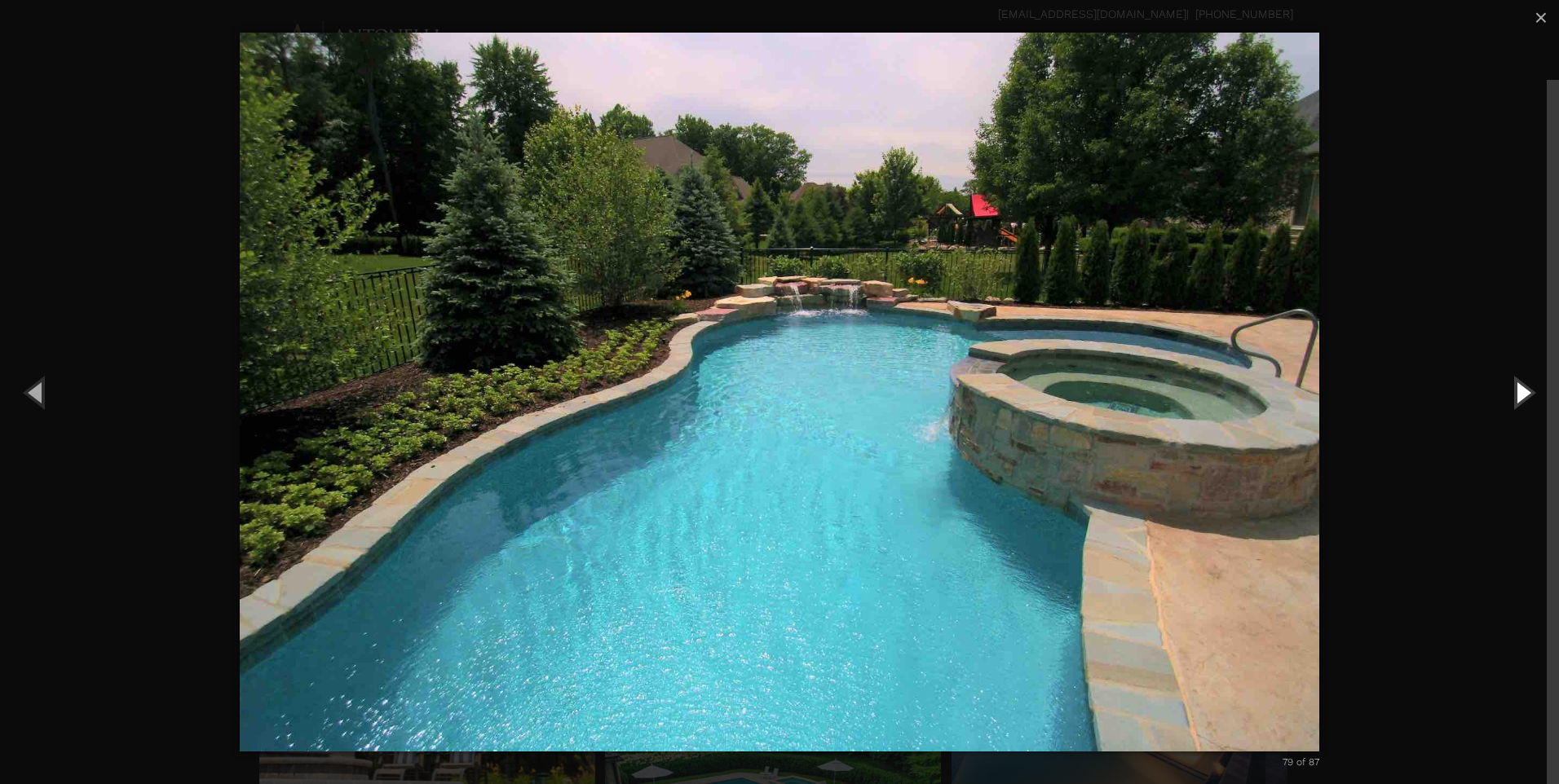
click at [1521, 395] on button "Next (Right arrow key)" at bounding box center [1522, 392] width 73 height 90
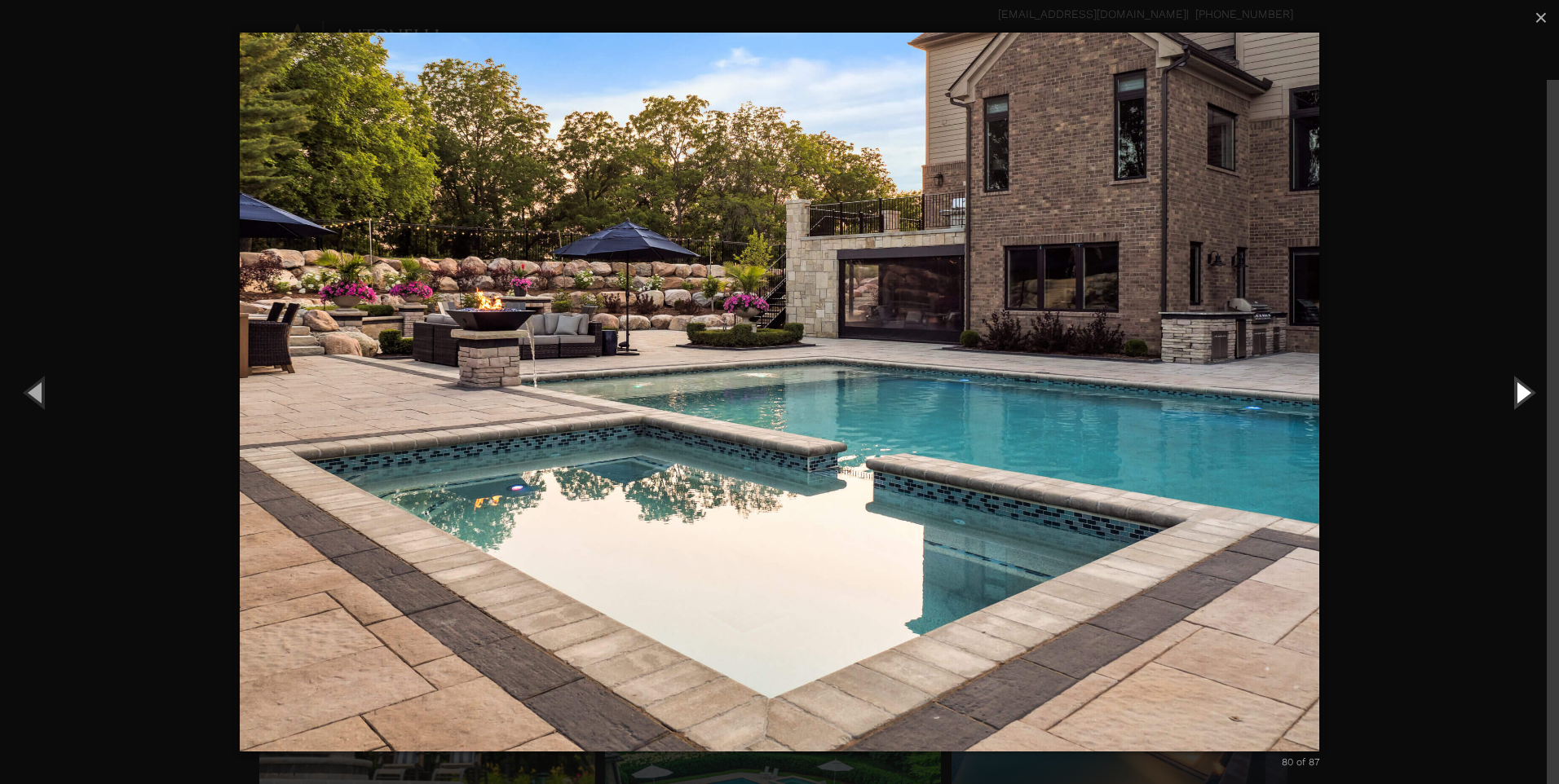
click at [1525, 395] on button "Next (Right arrow key)" at bounding box center [1522, 392] width 73 height 90
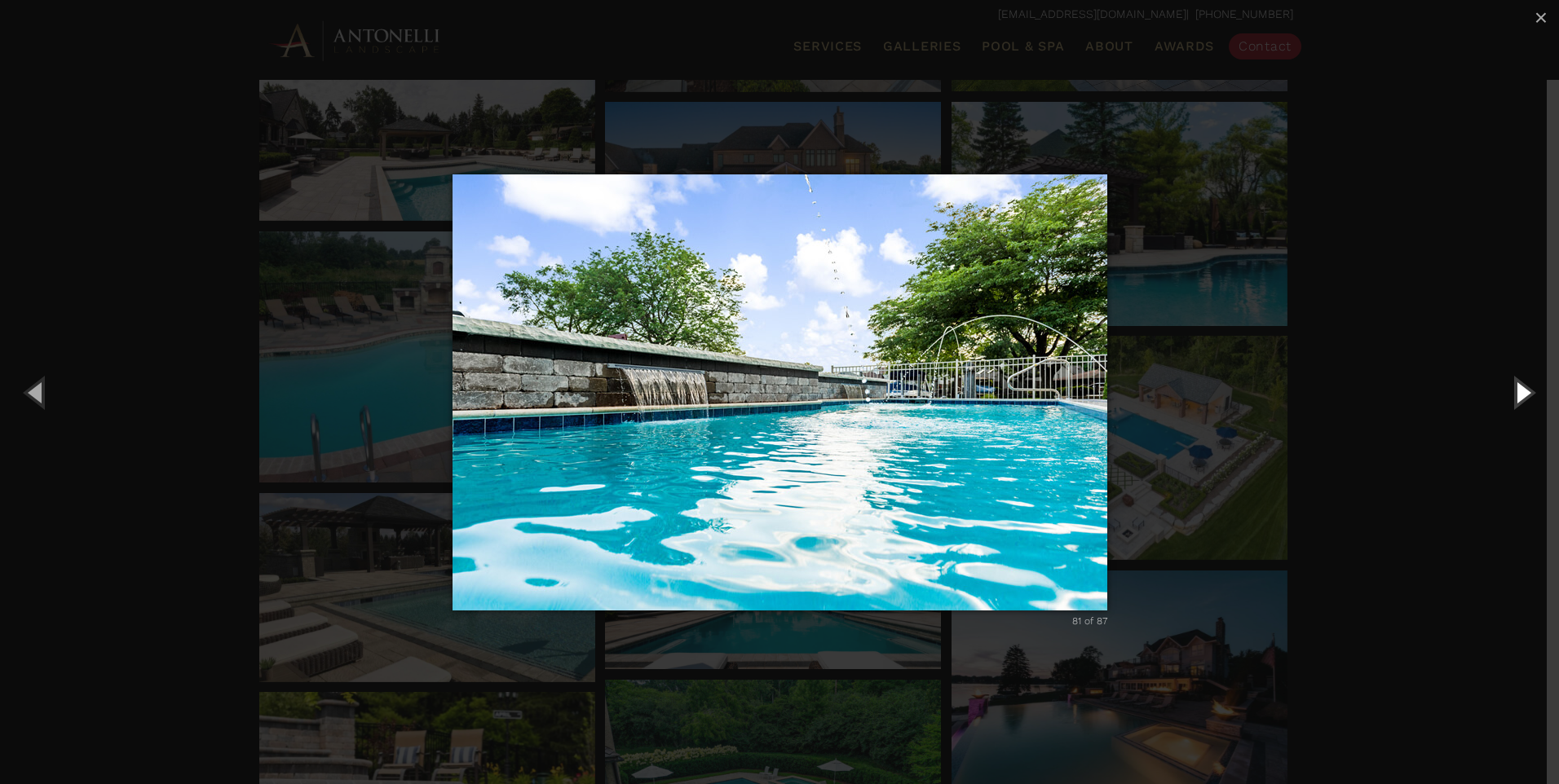
click at [1523, 397] on button "Next (Right arrow key)" at bounding box center [1522, 392] width 73 height 90
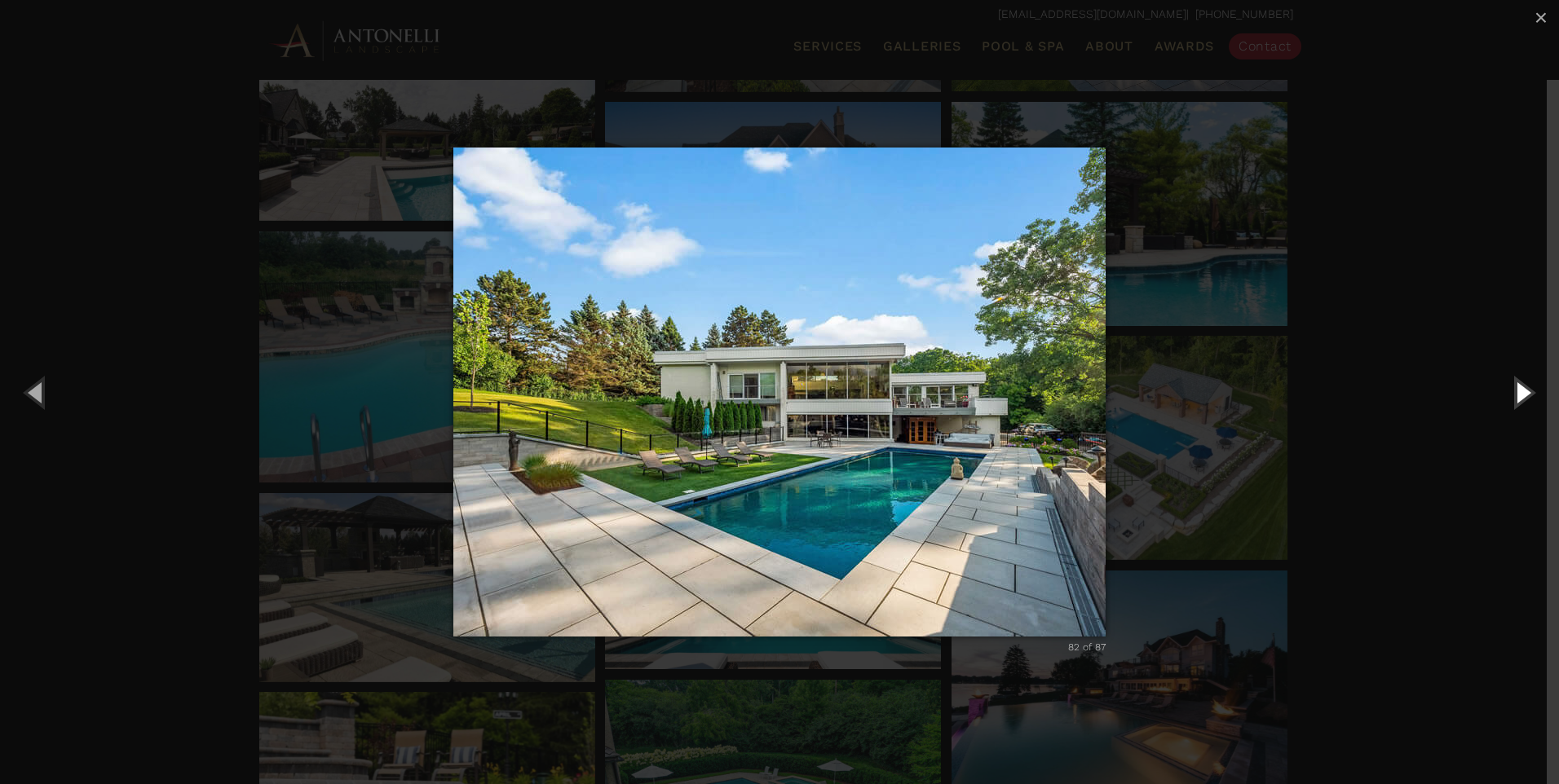
click at [1515, 404] on button "Next (Right arrow key)" at bounding box center [1522, 392] width 73 height 90
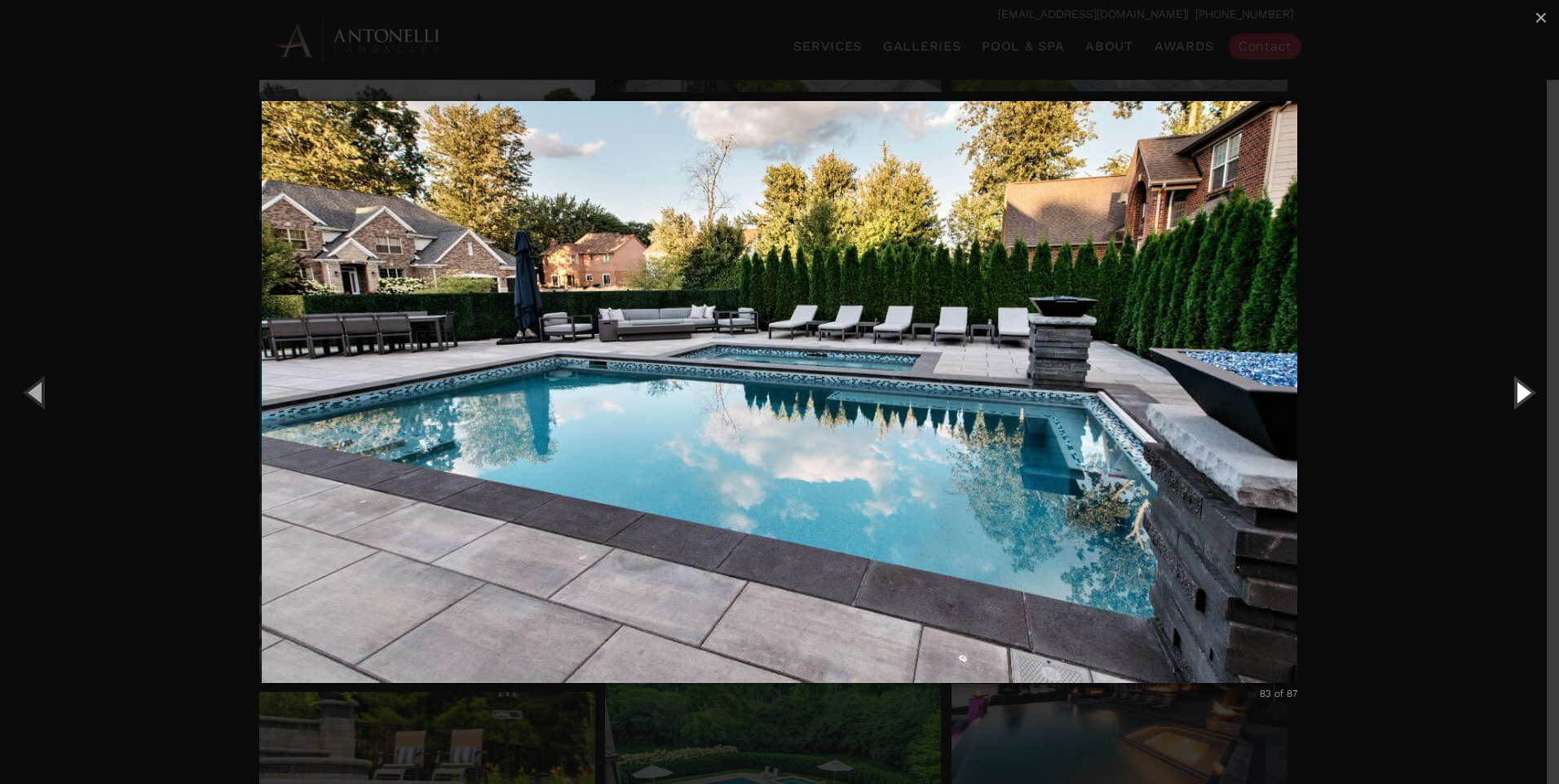
click at [1514, 401] on button "Next (Right arrow key)" at bounding box center [1522, 392] width 73 height 90
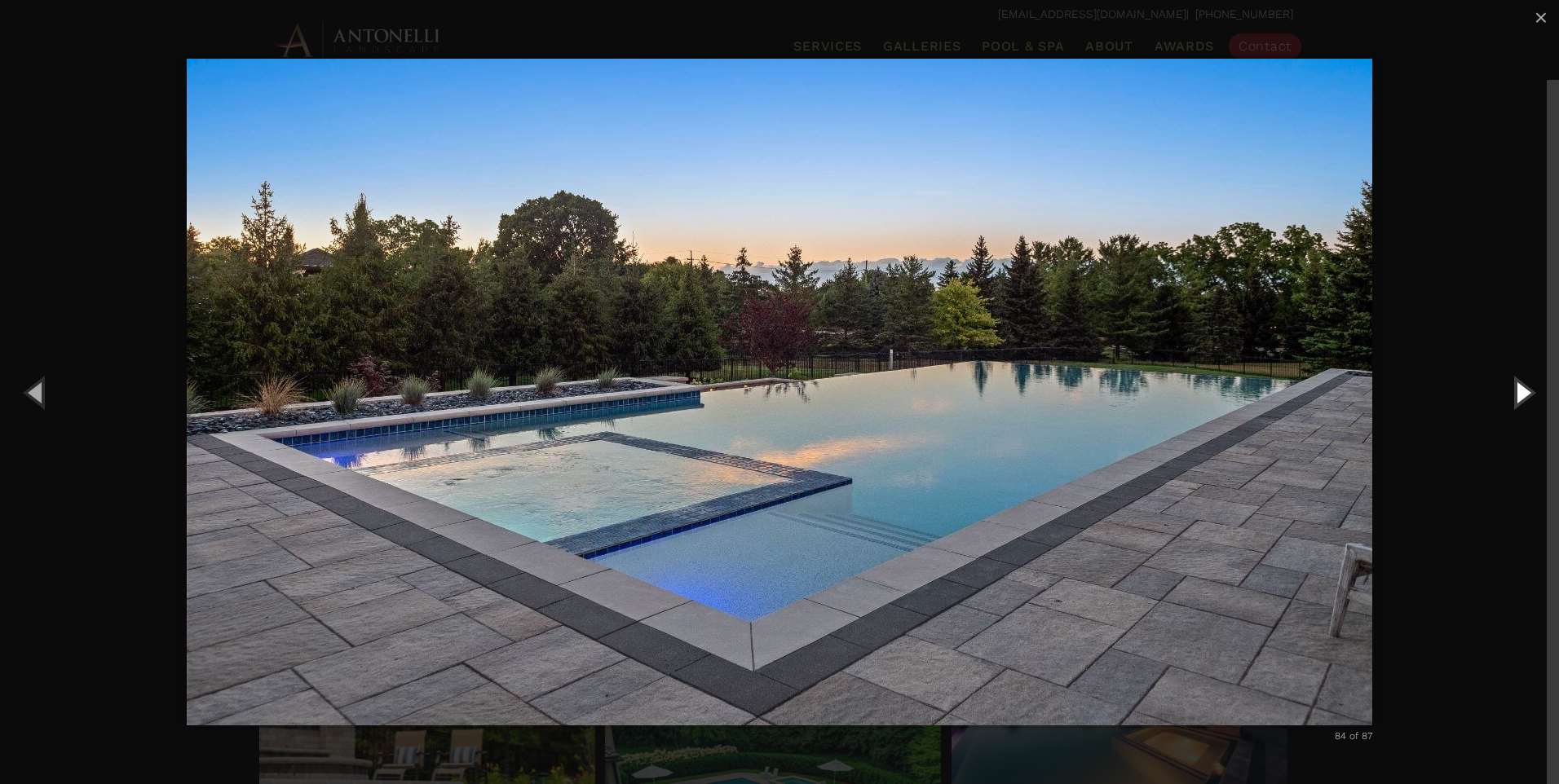
click at [1521, 391] on button "Next (Right arrow key)" at bounding box center [1522, 392] width 73 height 90
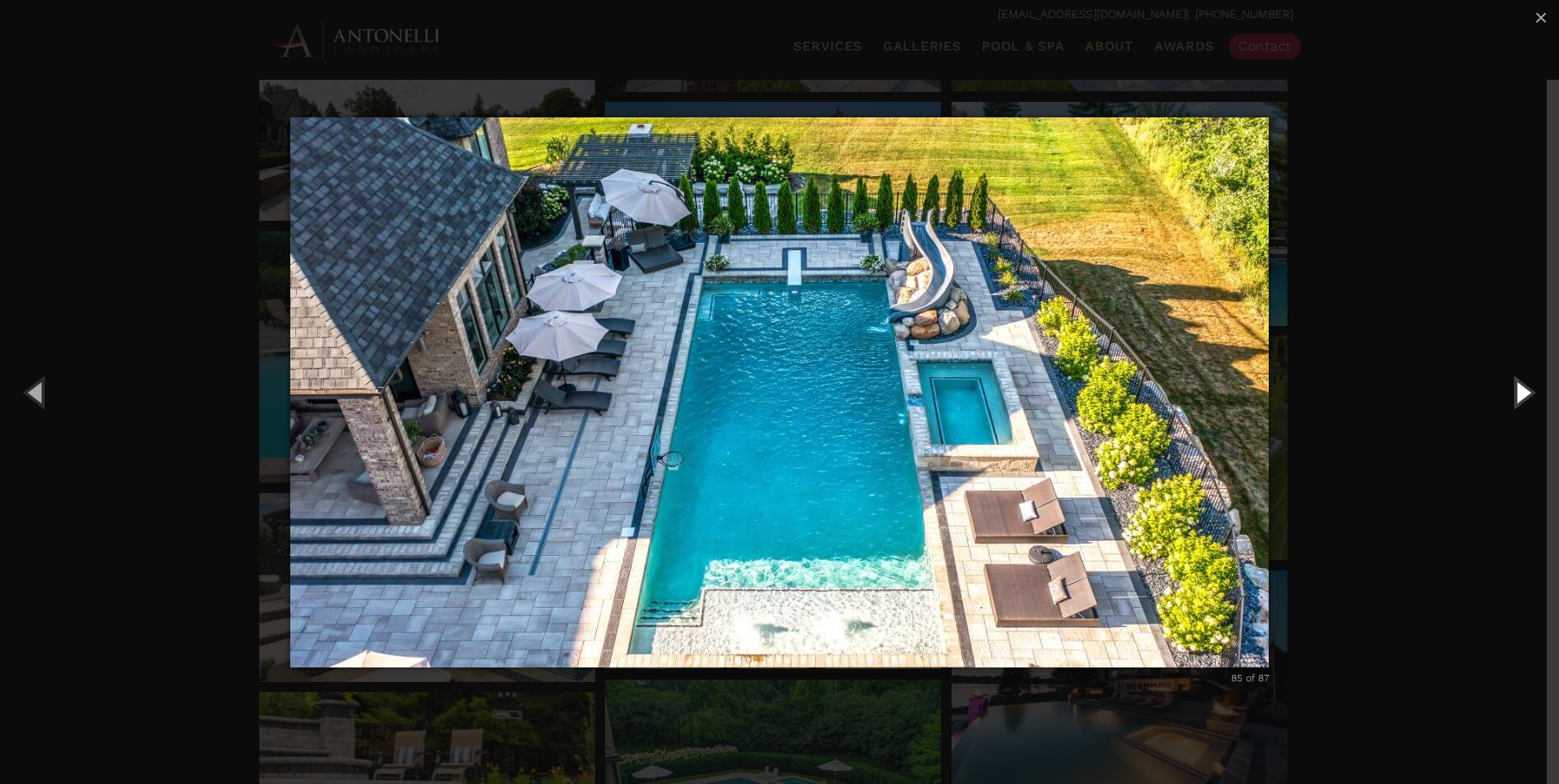
click at [1520, 400] on button "Next (Right arrow key)" at bounding box center [1522, 392] width 73 height 90
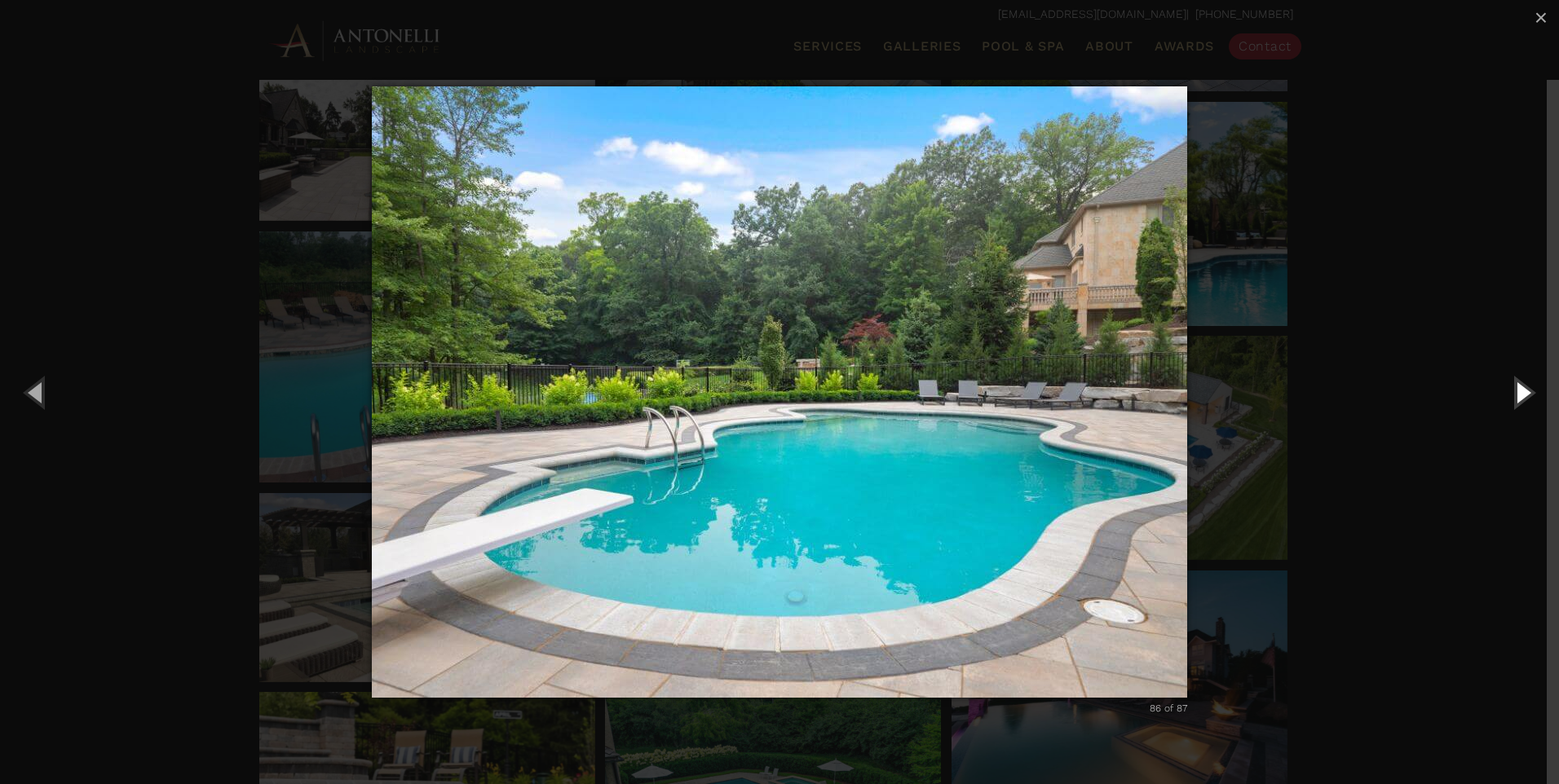
click at [1521, 395] on button "Next (Right arrow key)" at bounding box center [1522, 392] width 73 height 90
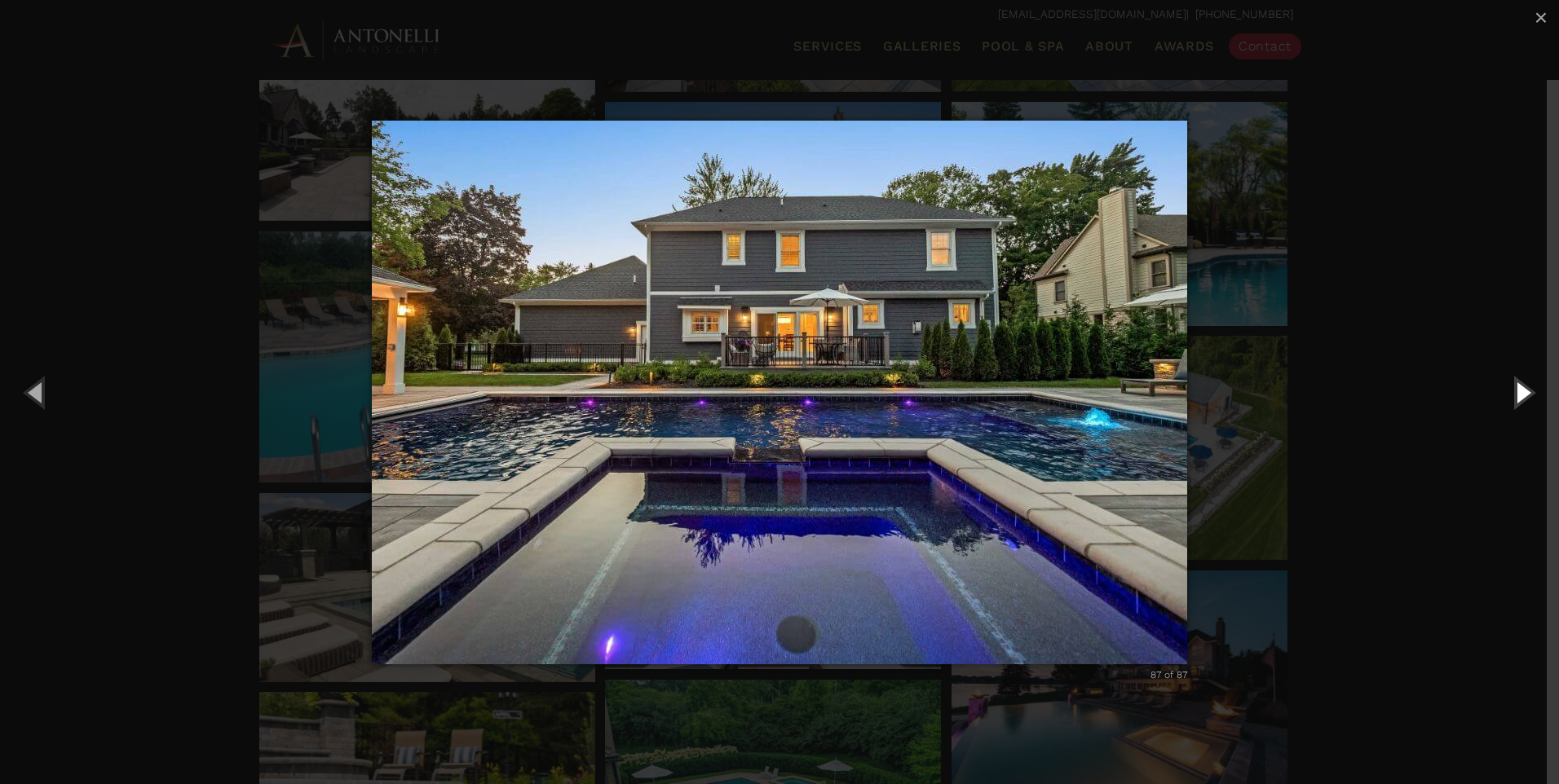
click at [1524, 398] on button "Next (Right arrow key)" at bounding box center [1522, 392] width 73 height 90
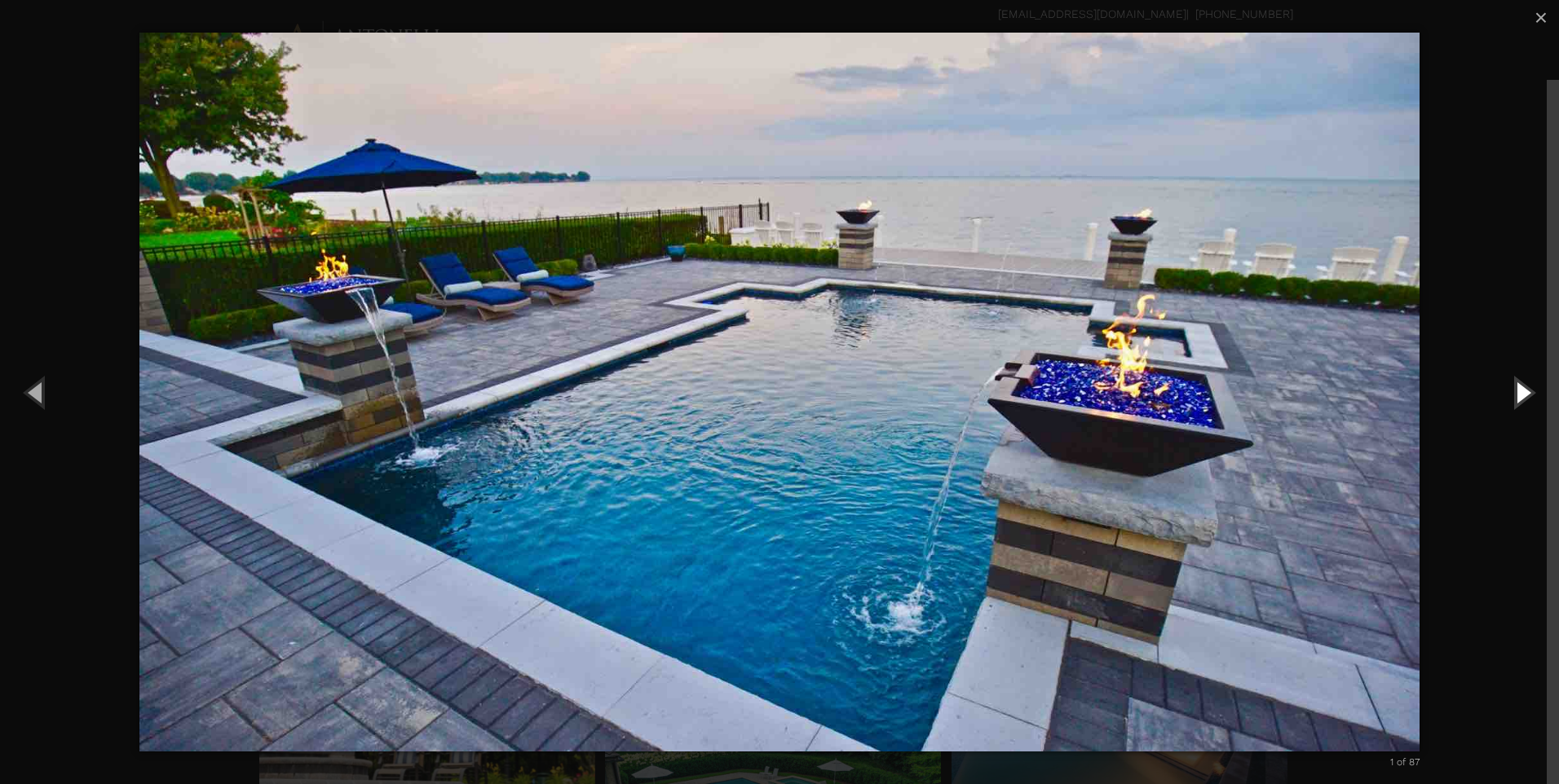
click at [1520, 387] on button "Next (Right arrow key)" at bounding box center [1522, 392] width 73 height 90
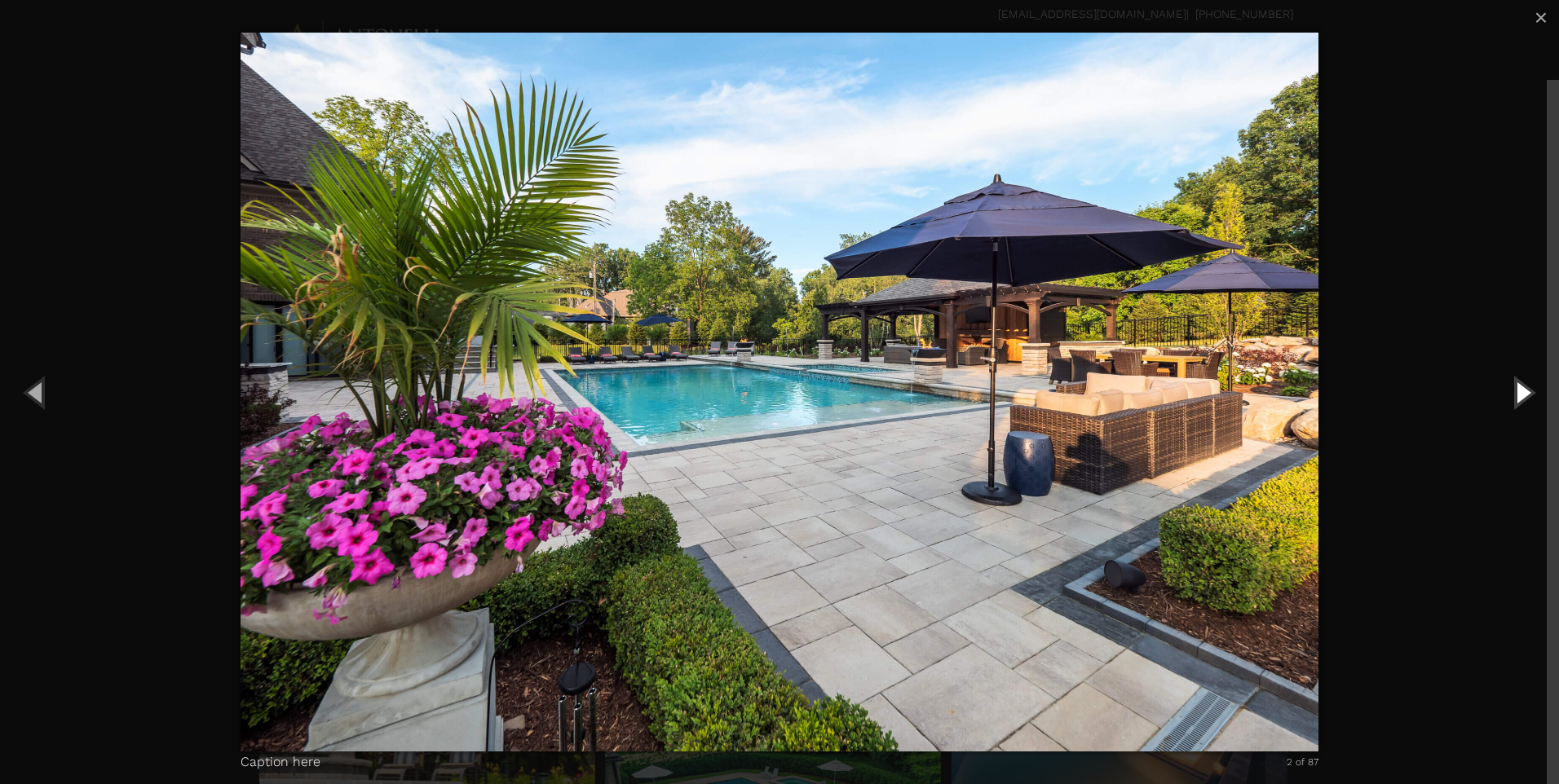
click at [1528, 396] on button "Next (Right arrow key)" at bounding box center [1522, 392] width 73 height 90
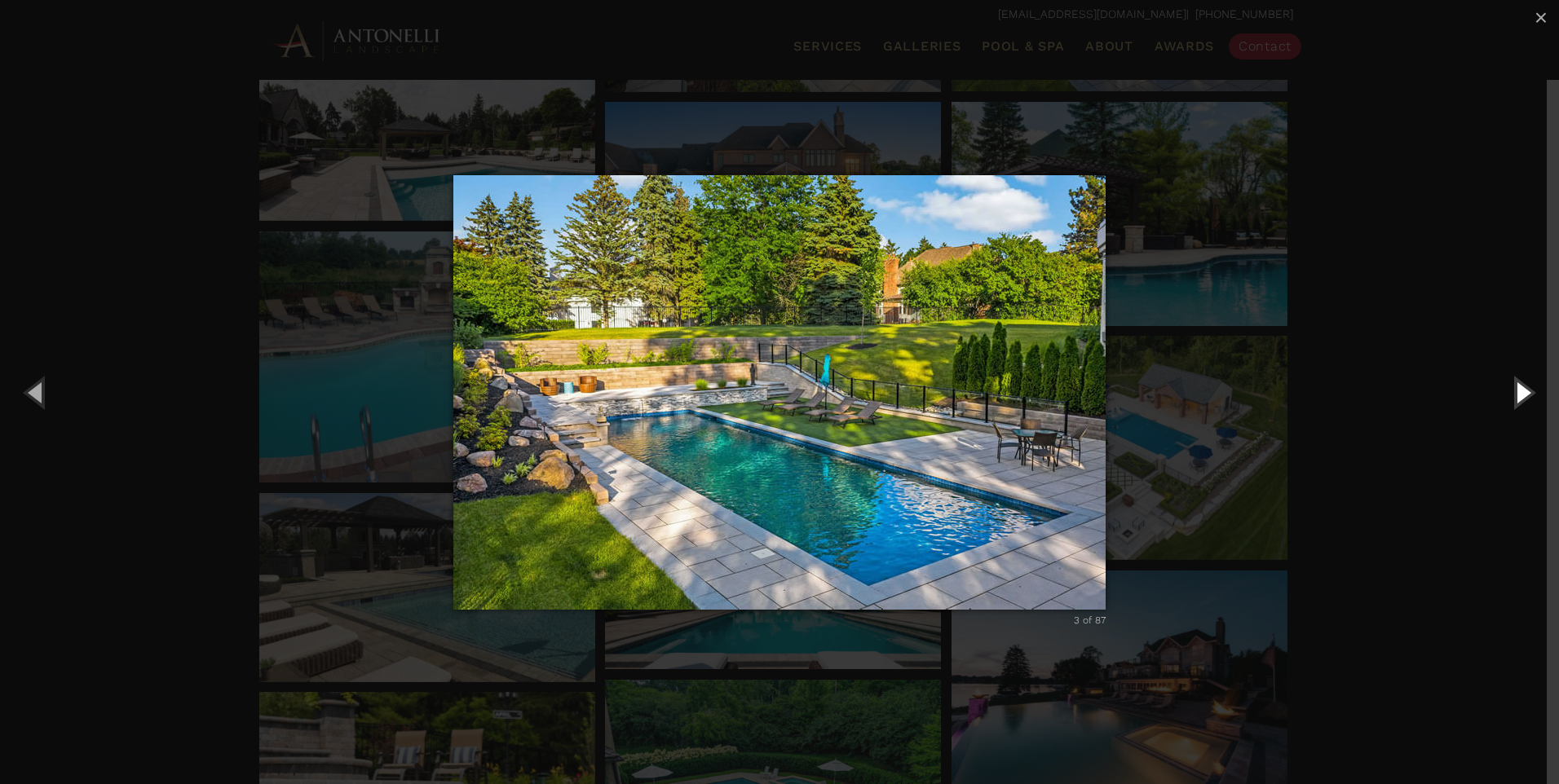
click at [1526, 403] on button "Next (Right arrow key)" at bounding box center [1522, 392] width 73 height 90
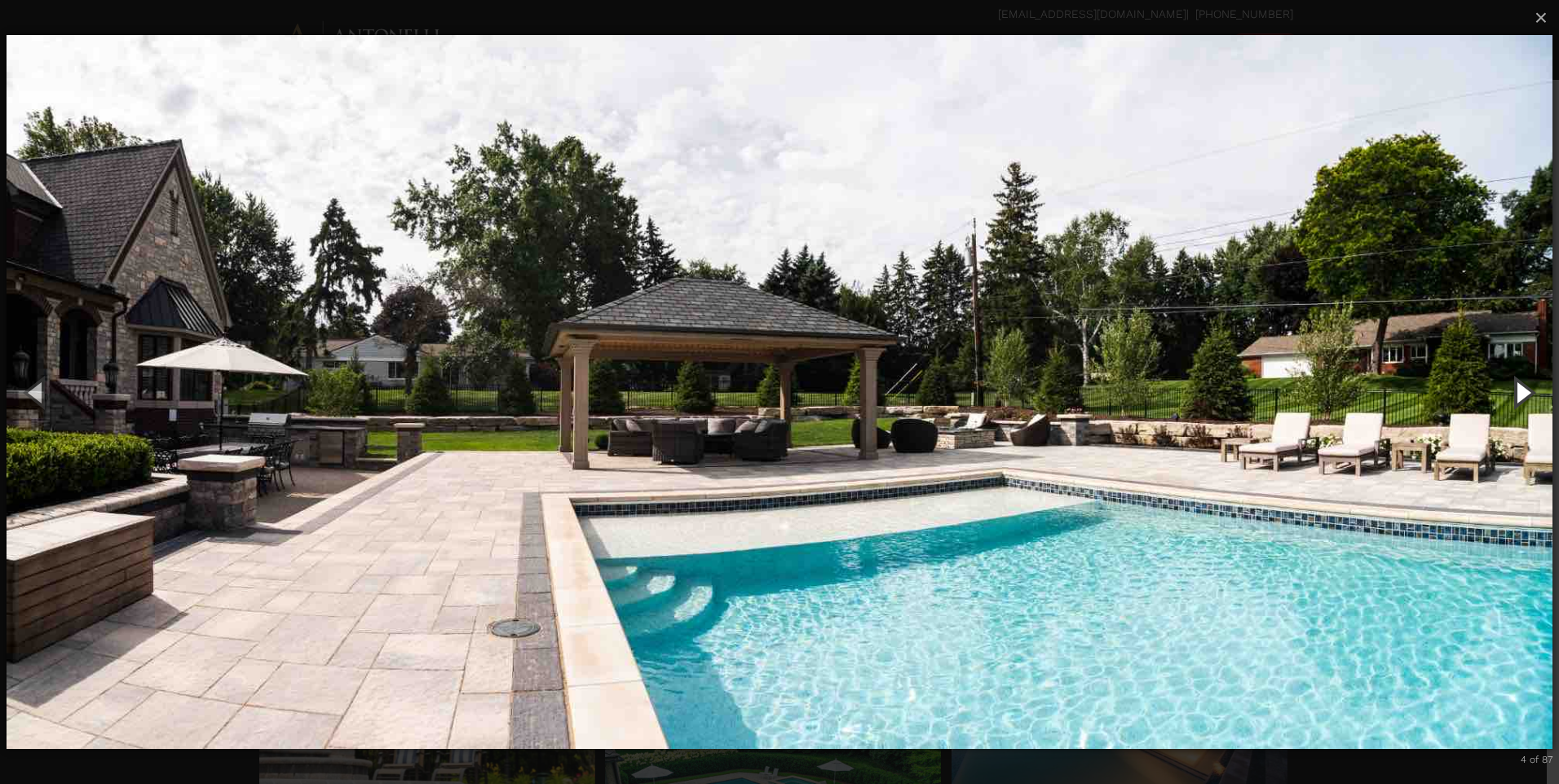
click at [1522, 393] on button "Next (Right arrow key)" at bounding box center [1522, 392] width 73 height 90
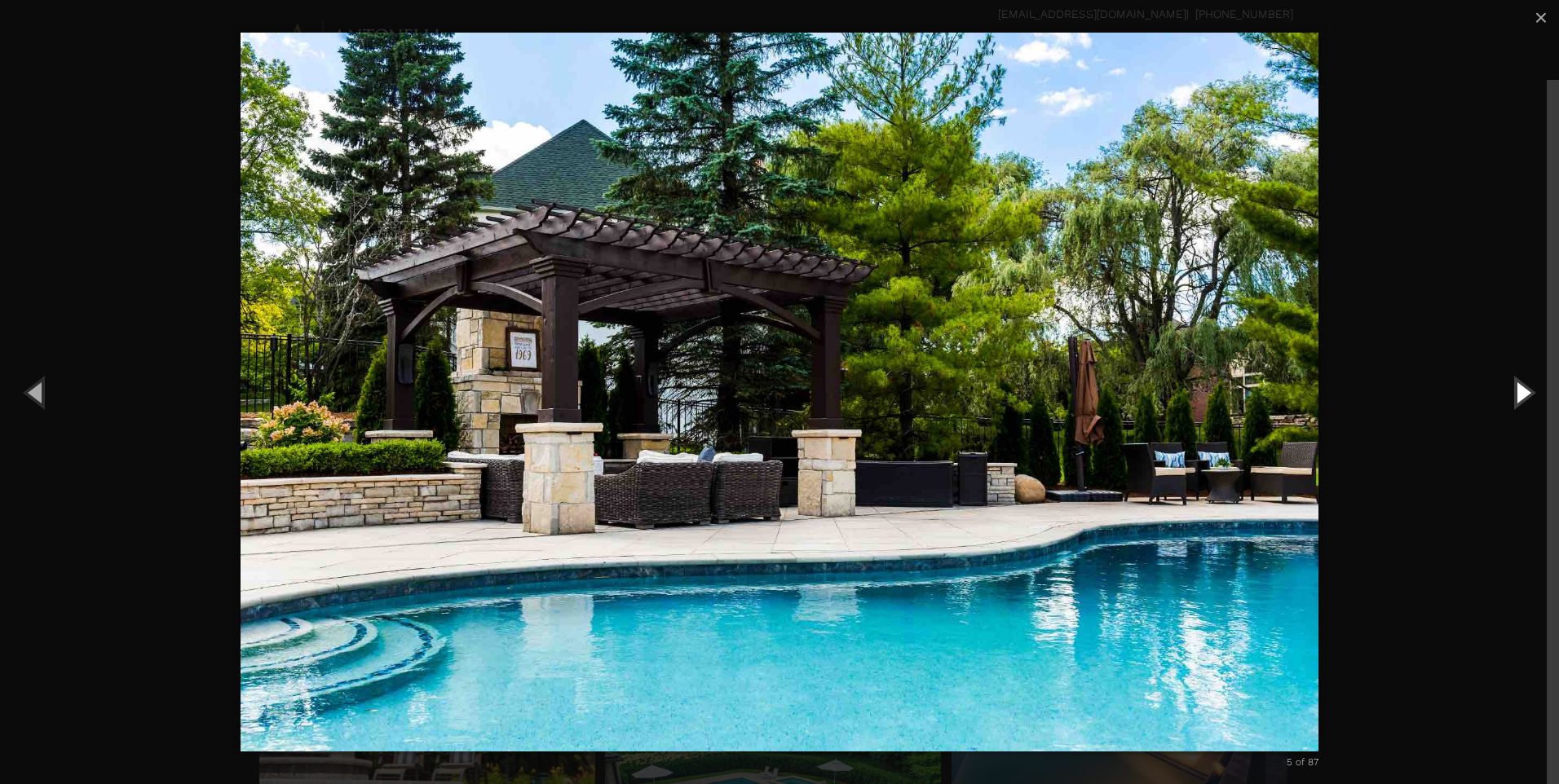
click at [1521, 397] on button "Next (Right arrow key)" at bounding box center [1522, 392] width 73 height 90
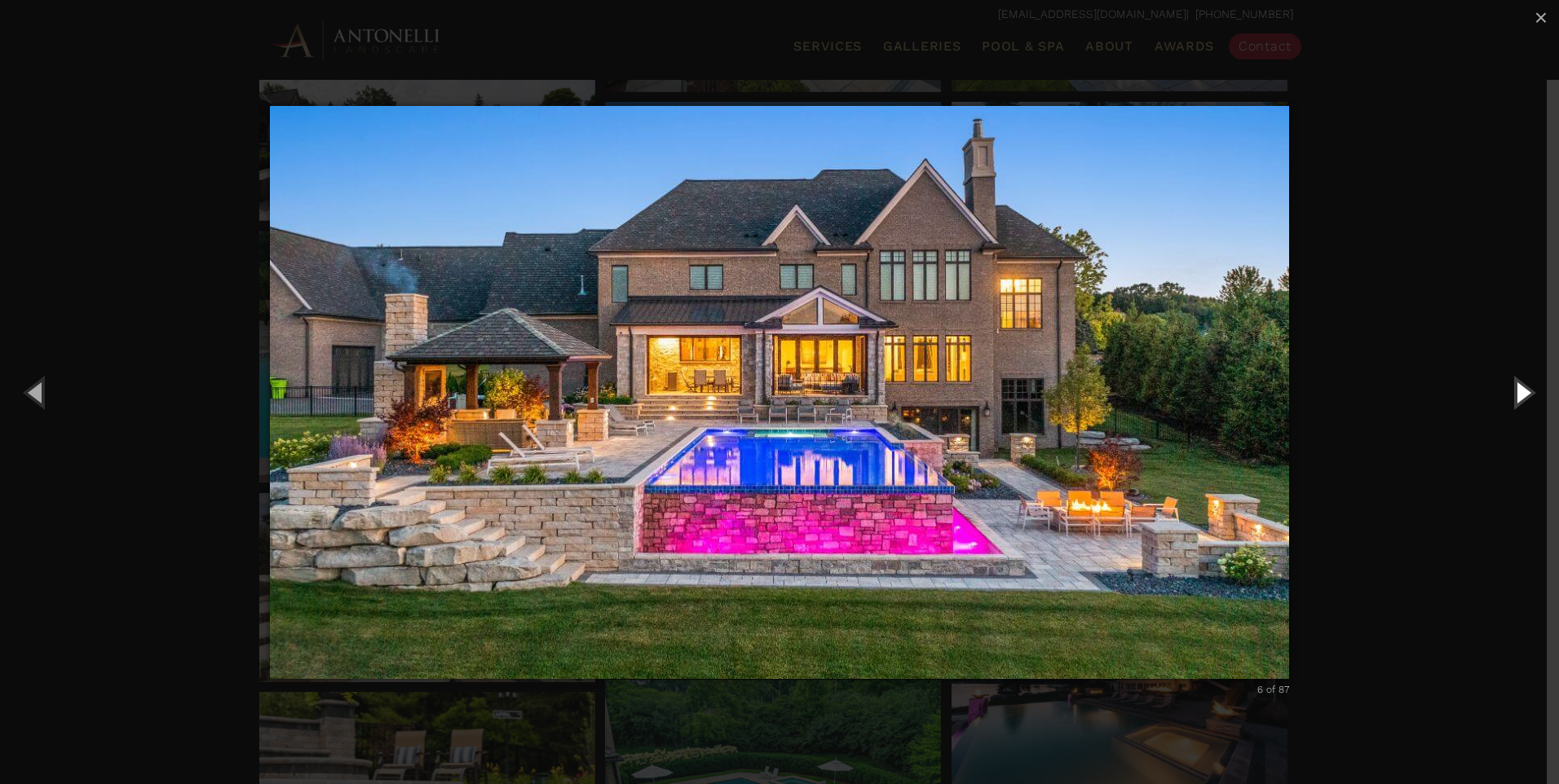
click at [1521, 396] on button "Next (Right arrow key)" at bounding box center [1522, 392] width 73 height 90
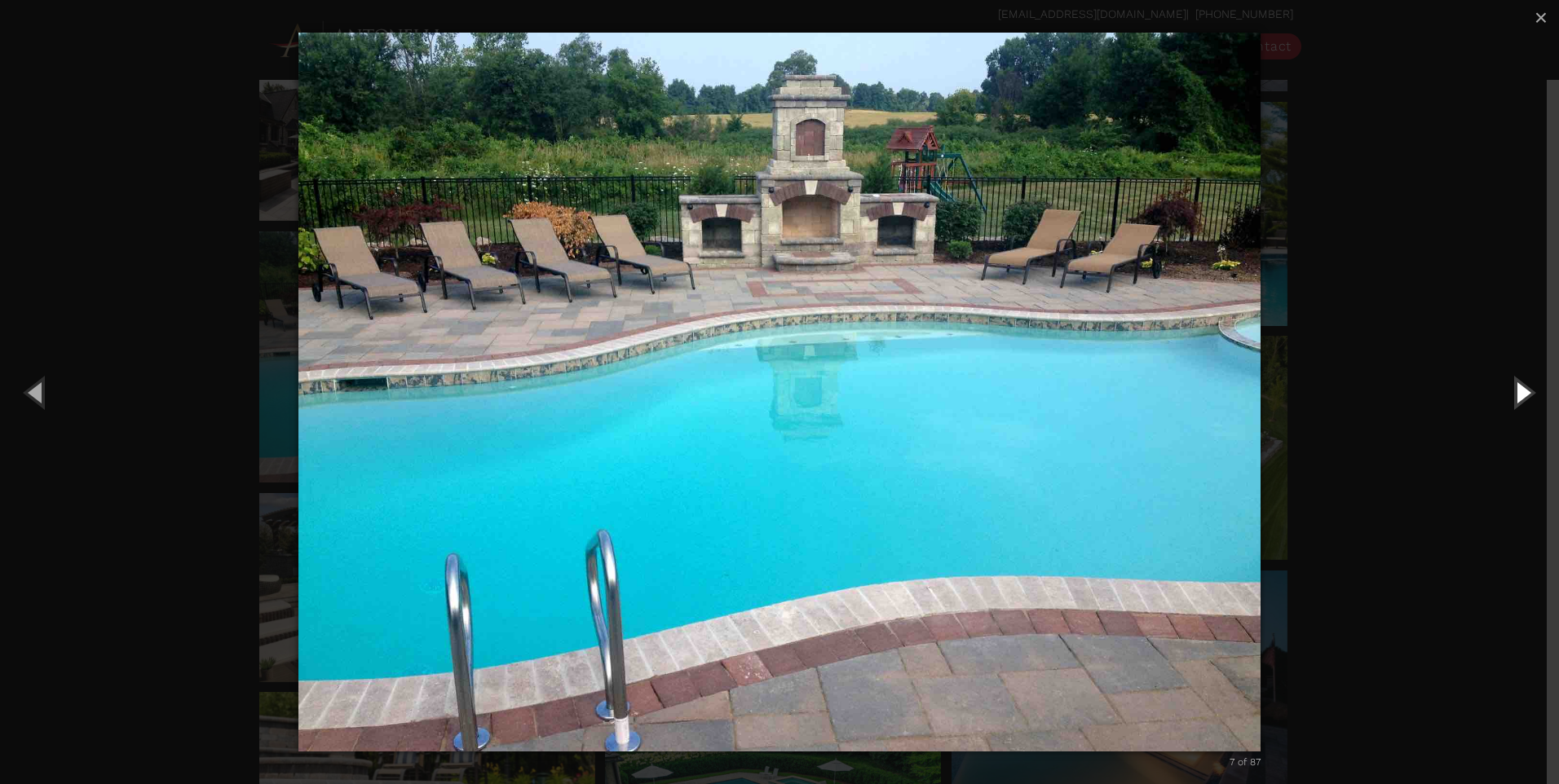
click at [1517, 399] on button "Next (Right arrow key)" at bounding box center [1522, 392] width 73 height 90
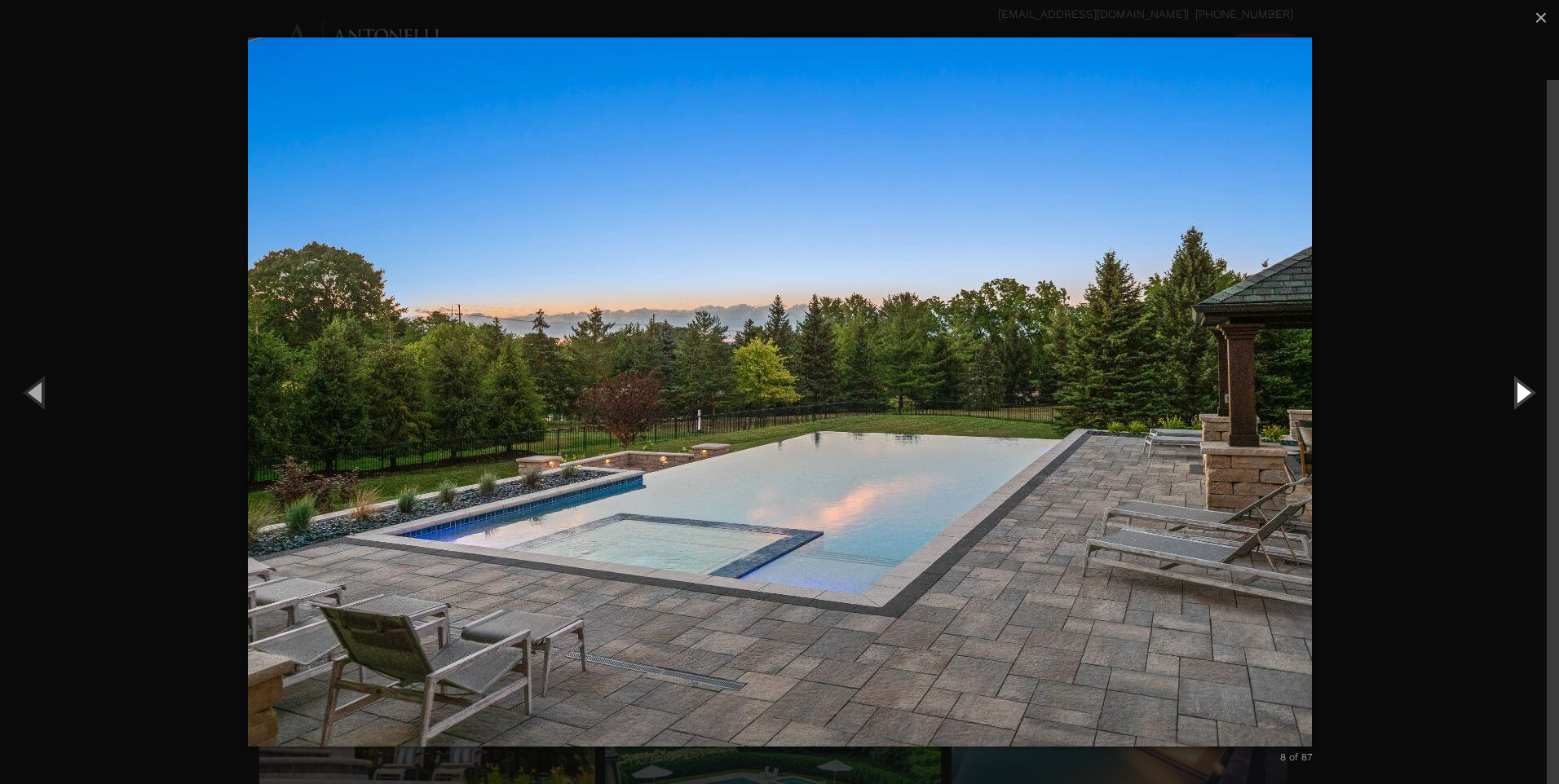
click at [1521, 395] on button "Next (Right arrow key)" at bounding box center [1522, 392] width 73 height 90
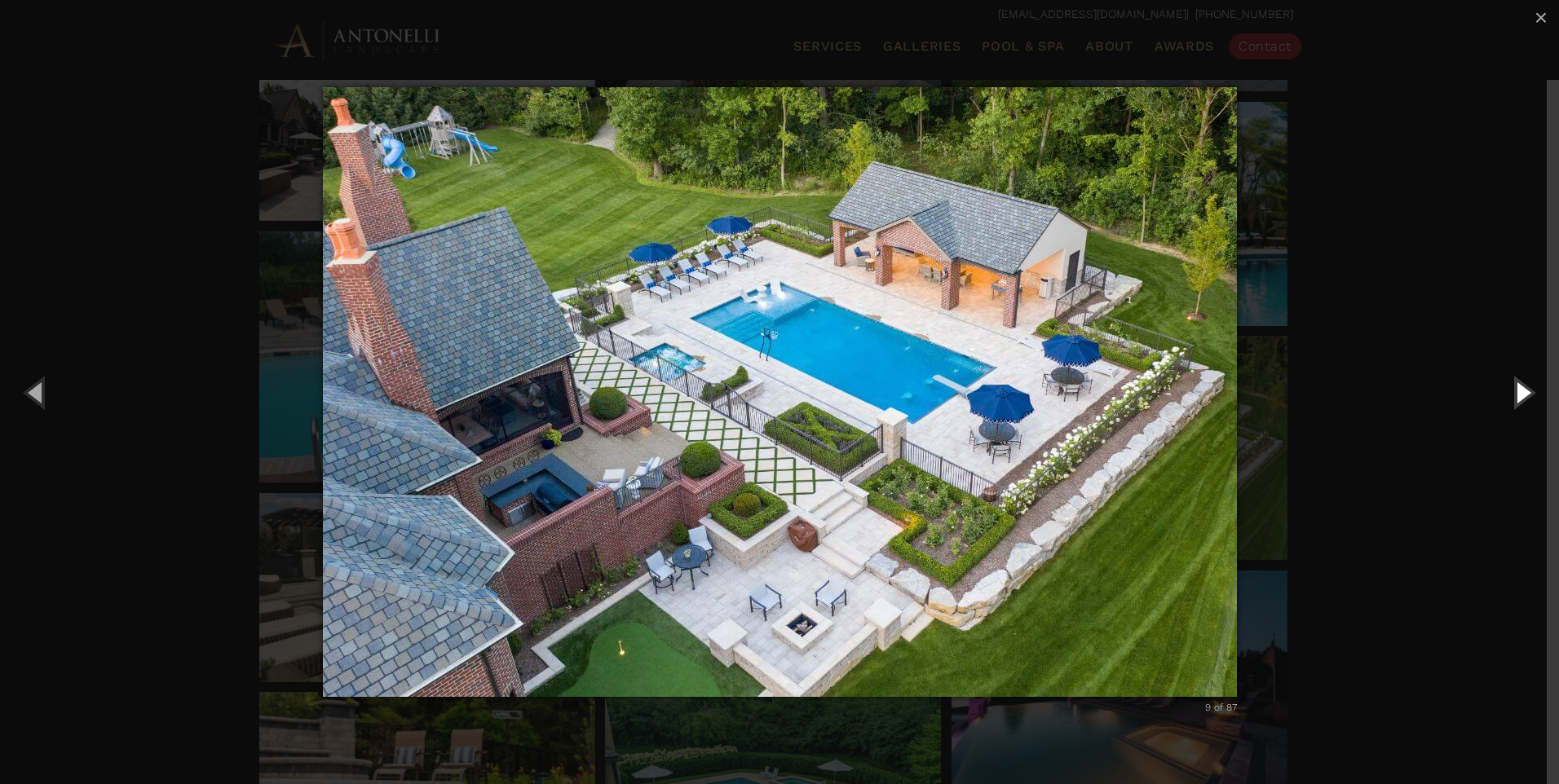
click at [1525, 396] on button "Next (Right arrow key)" at bounding box center [1522, 392] width 73 height 90
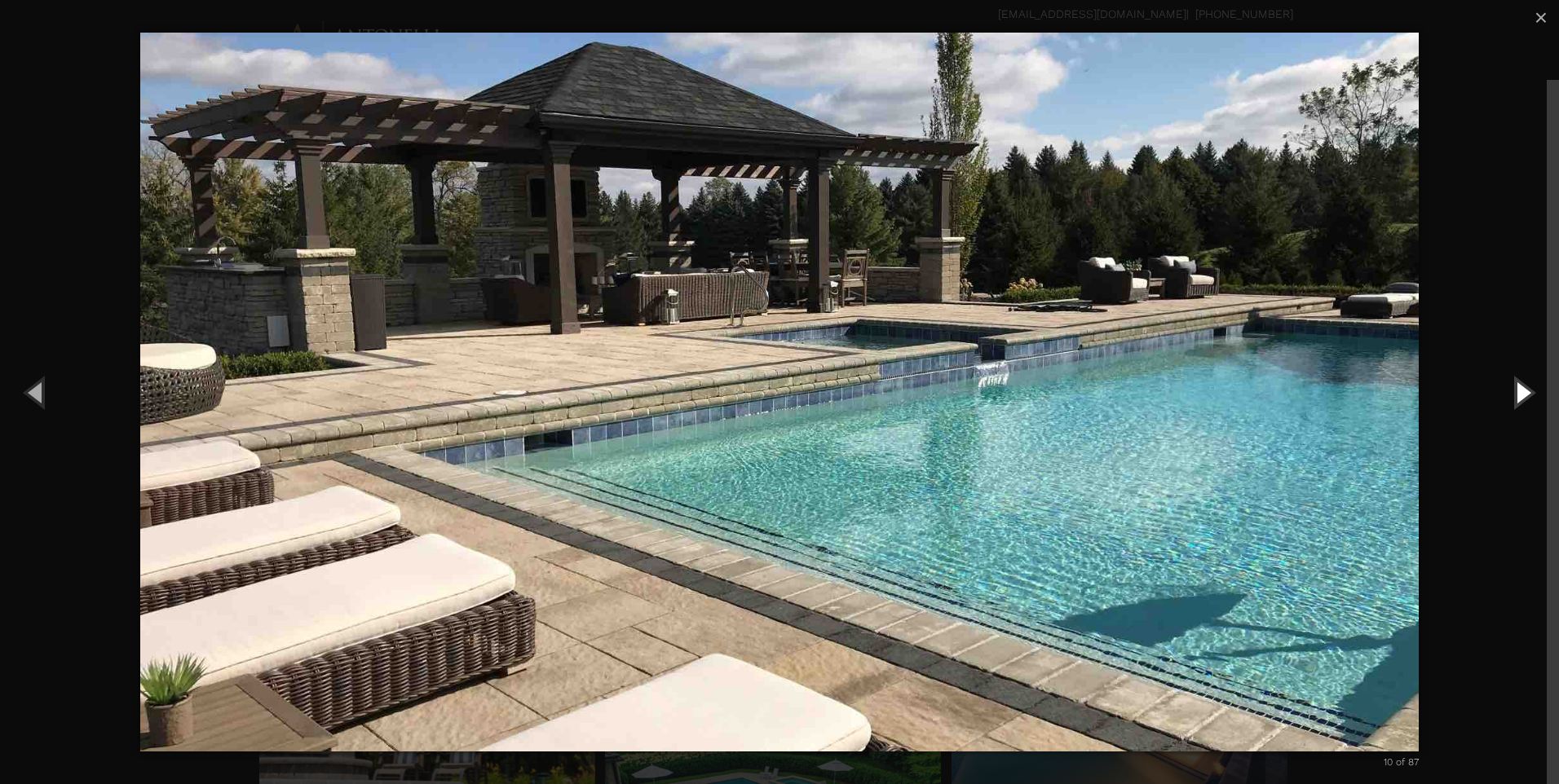
click at [1518, 396] on button "Next (Right arrow key)" at bounding box center [1522, 392] width 73 height 90
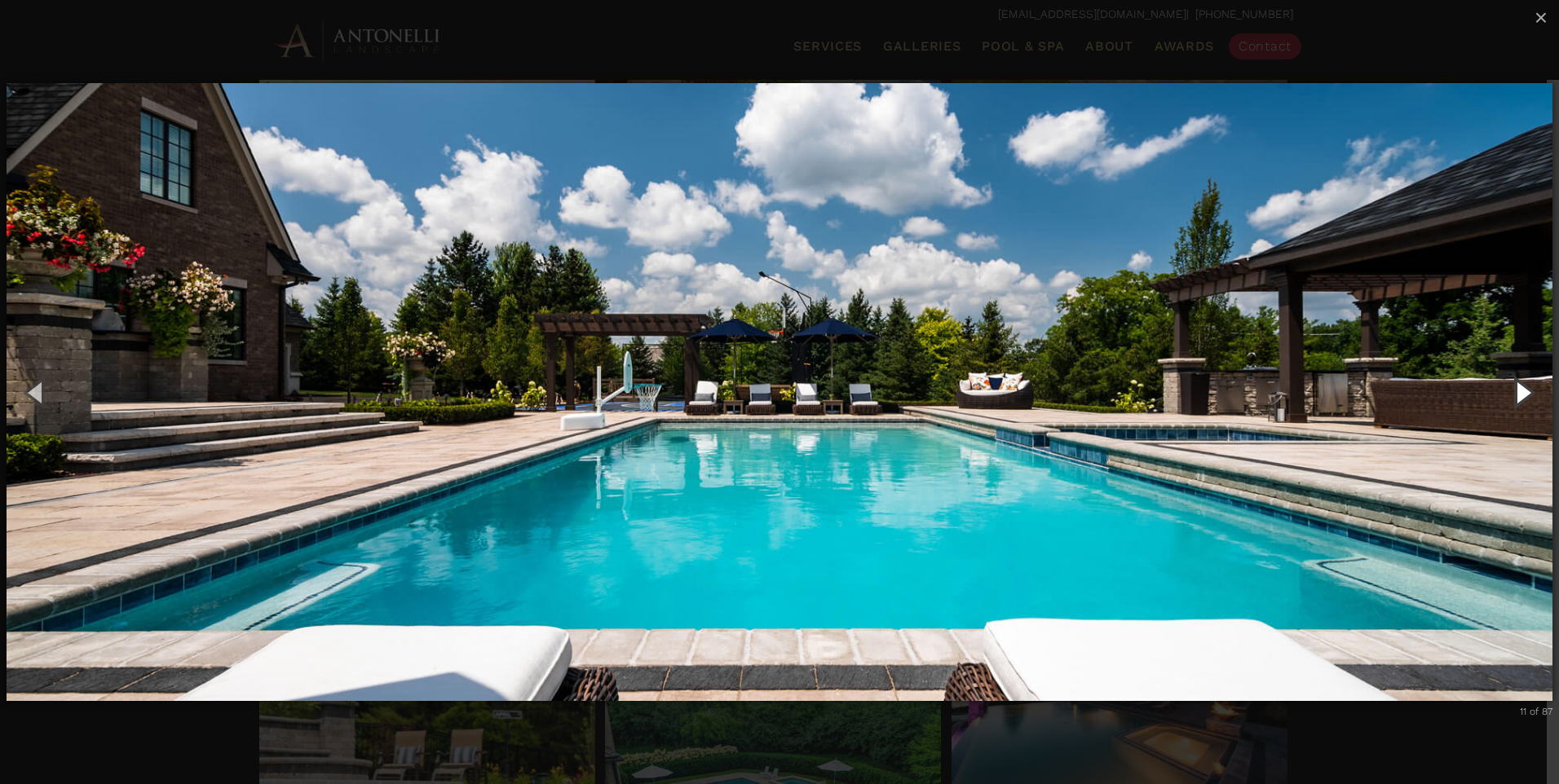
click at [1513, 393] on button "Next (Right arrow key)" at bounding box center [1522, 392] width 73 height 90
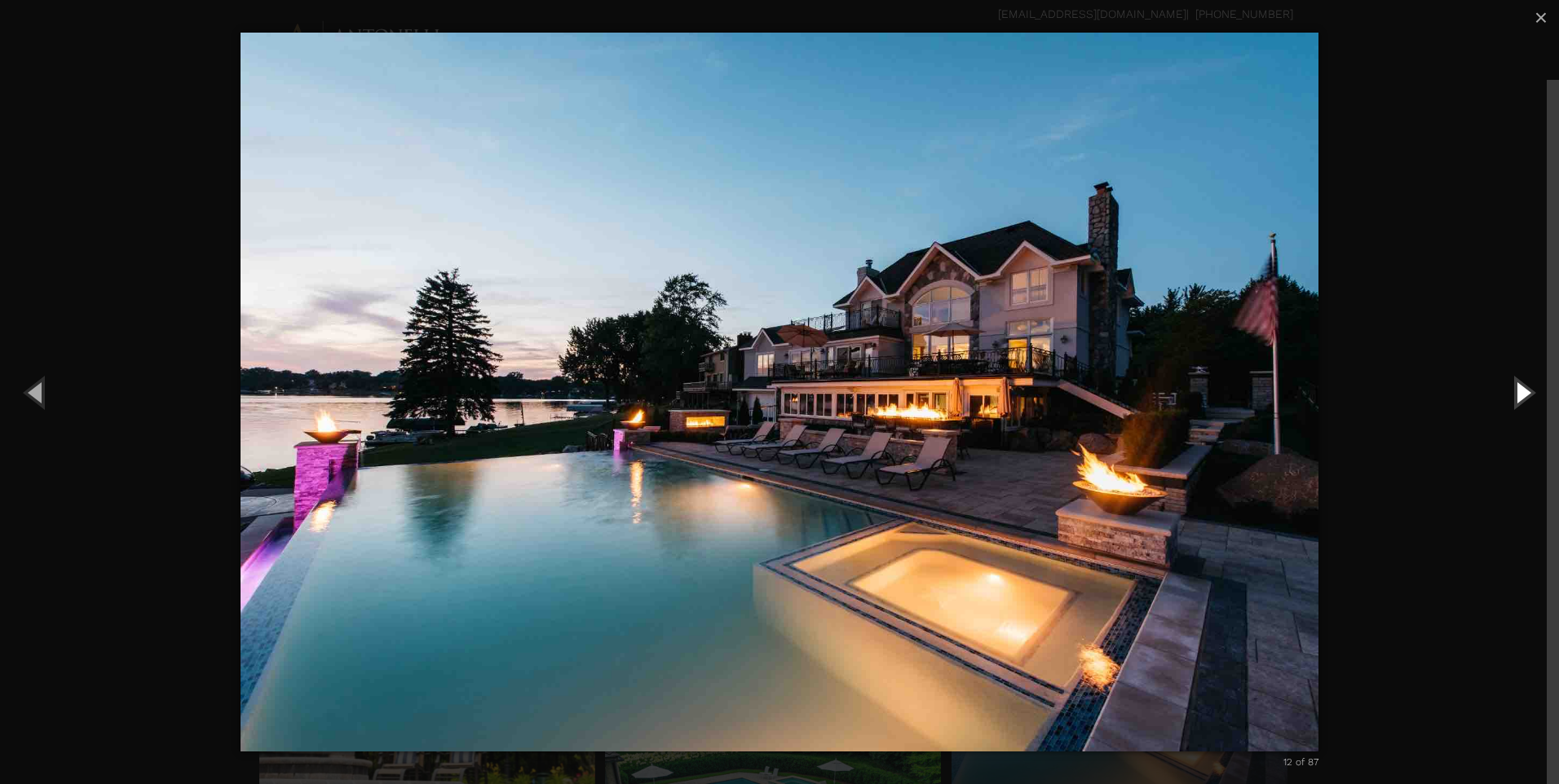
click at [1526, 395] on button "Next (Right arrow key)" at bounding box center [1522, 392] width 73 height 90
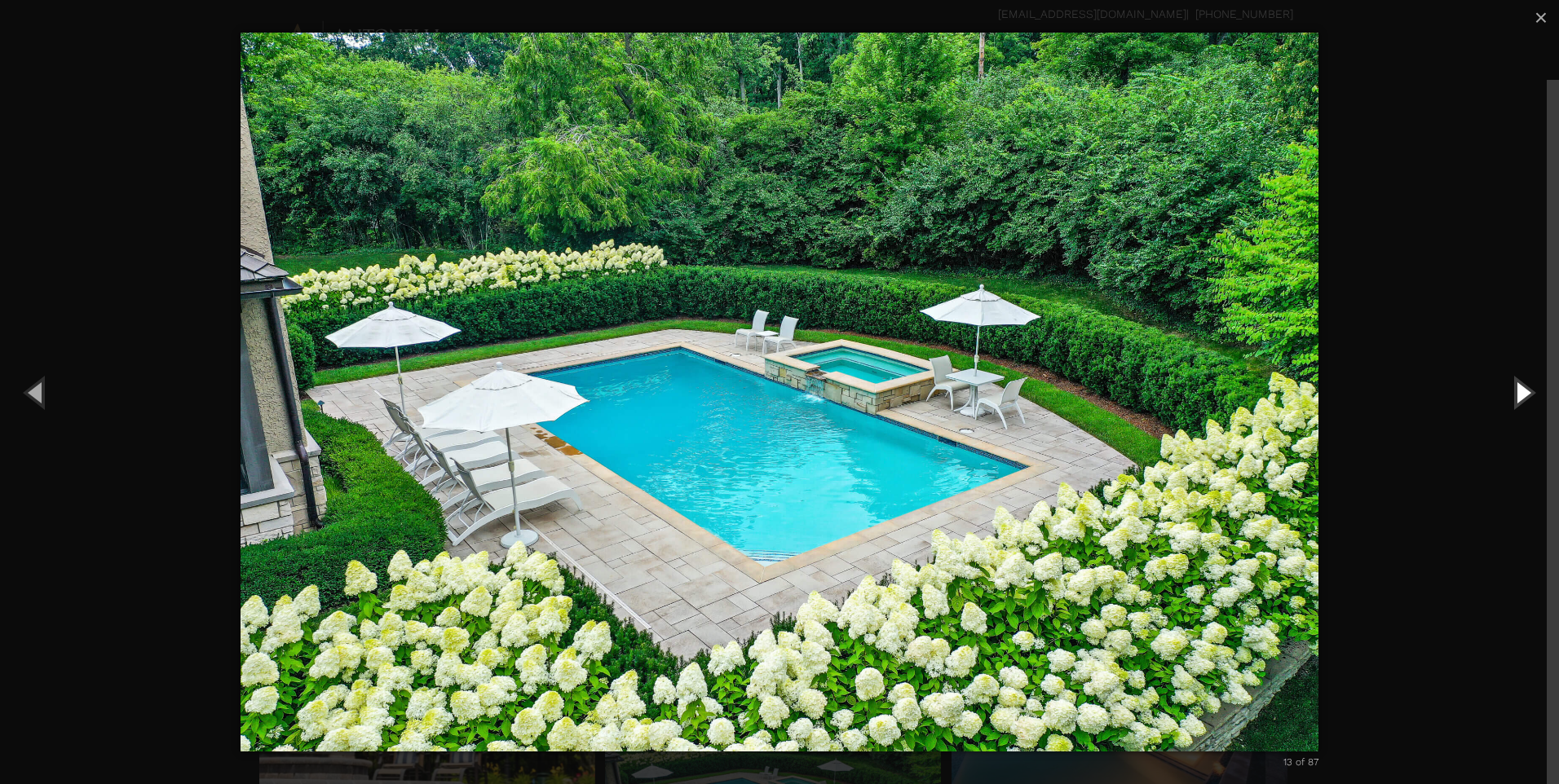
click at [1523, 396] on button "Next (Right arrow key)" at bounding box center [1522, 392] width 73 height 90
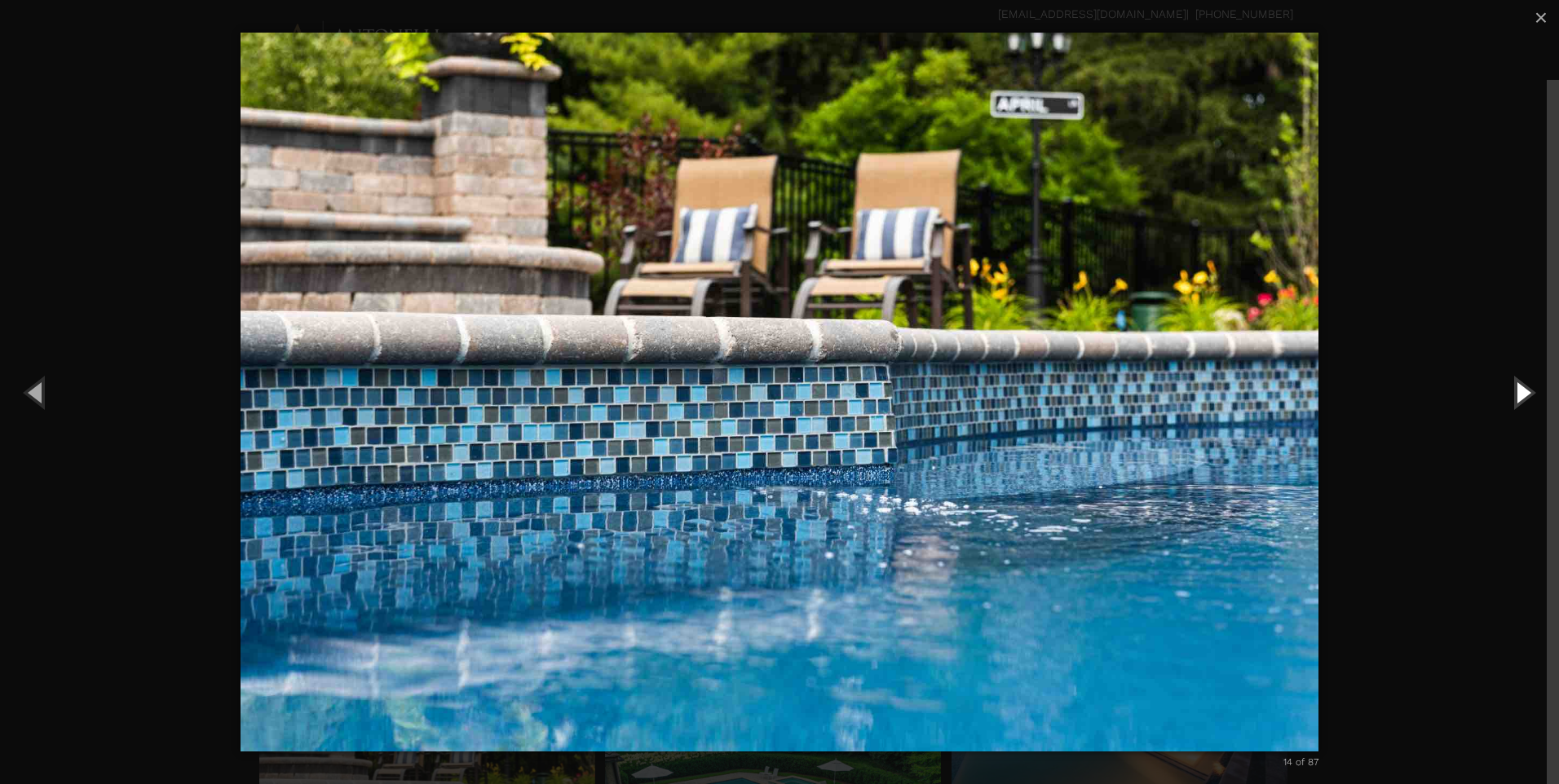
drag, startPoint x: 1518, startPoint y: 395, endPoint x: 1296, endPoint y: 436, distance: 225.8
click at [1517, 395] on button "Next (Right arrow key)" at bounding box center [1522, 392] width 73 height 90
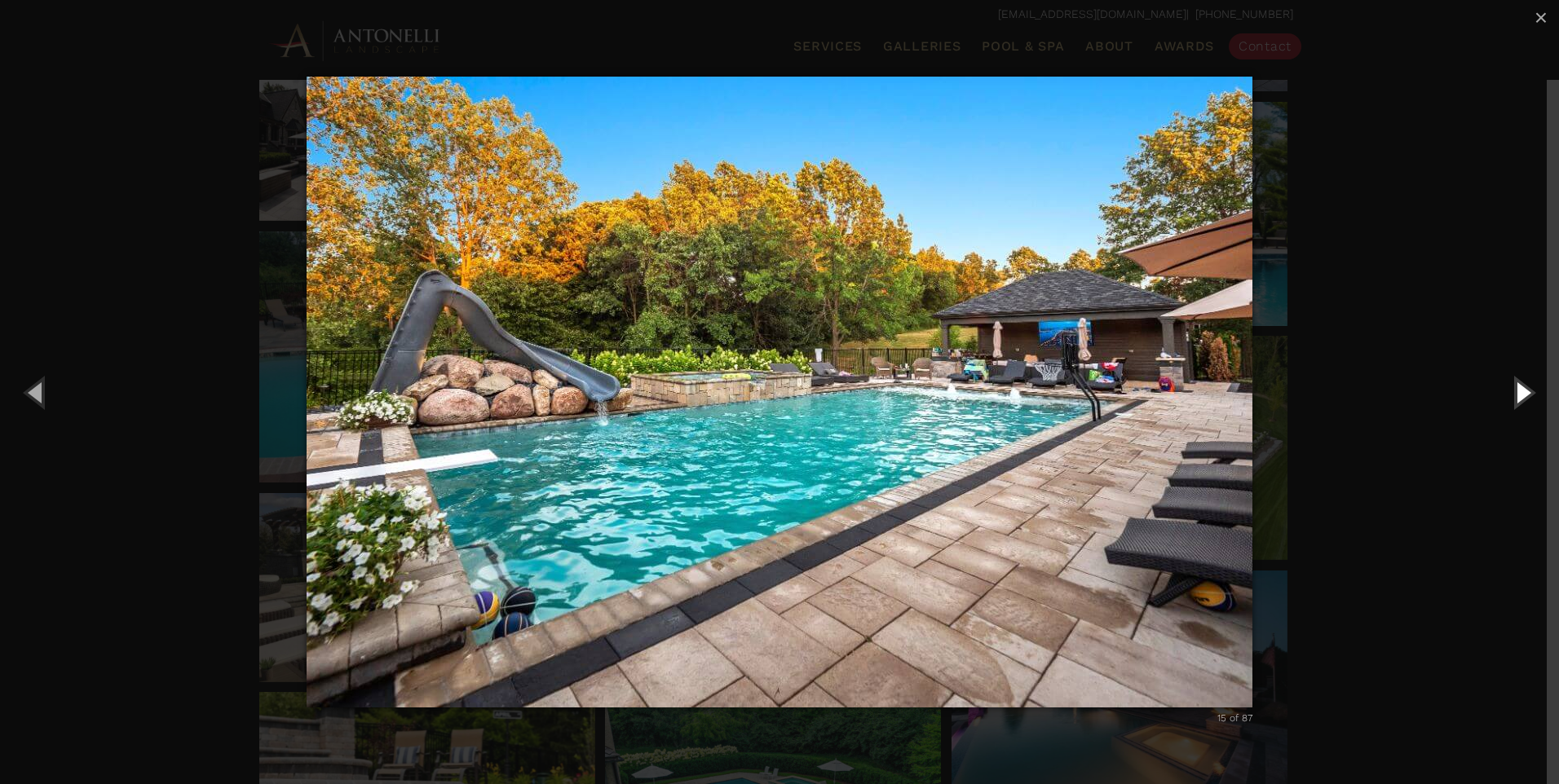
click at [1522, 397] on button "Next (Right arrow key)" at bounding box center [1522, 392] width 73 height 90
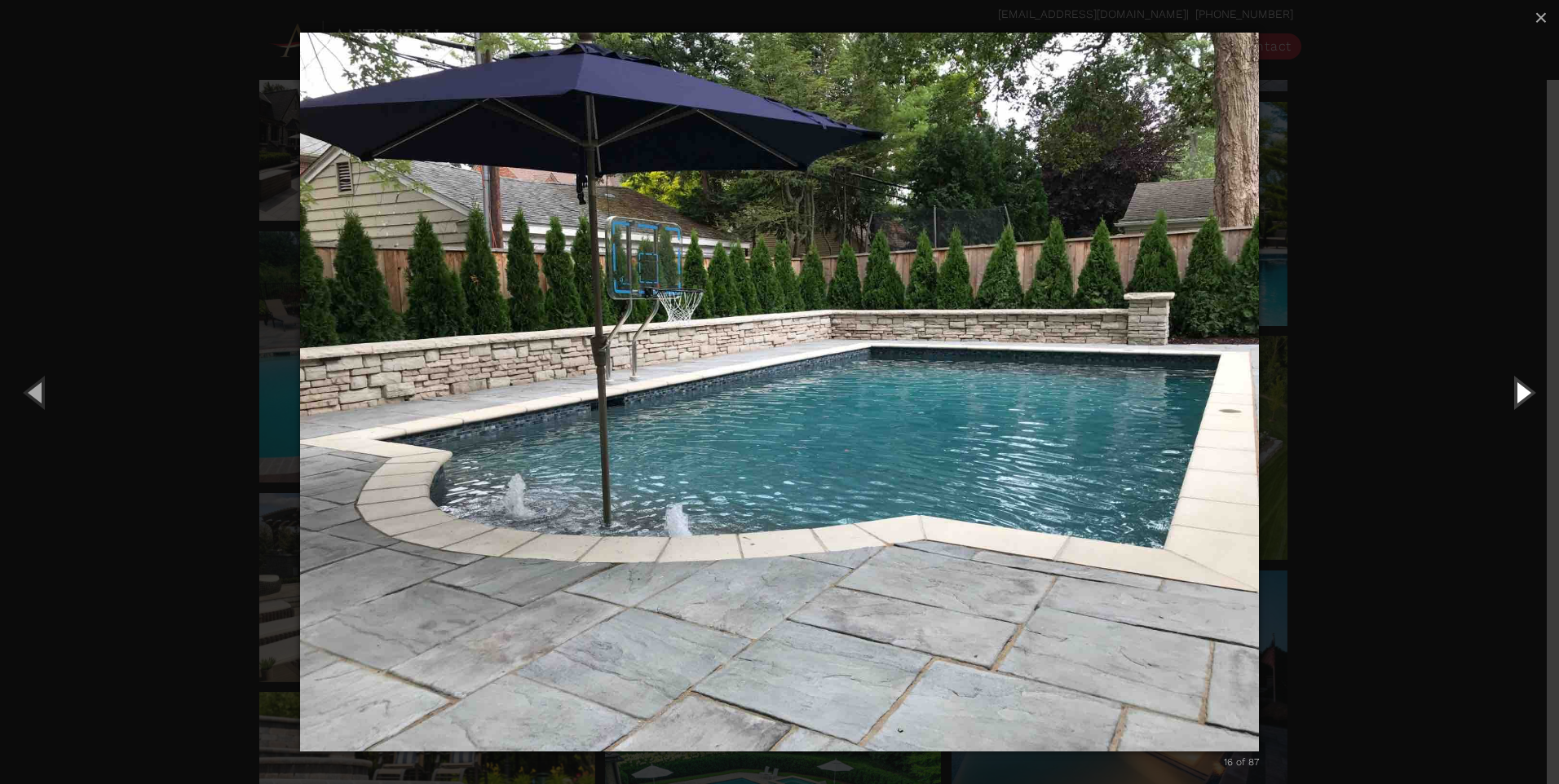
click at [1521, 395] on button "Next (Right arrow key)" at bounding box center [1522, 392] width 73 height 90
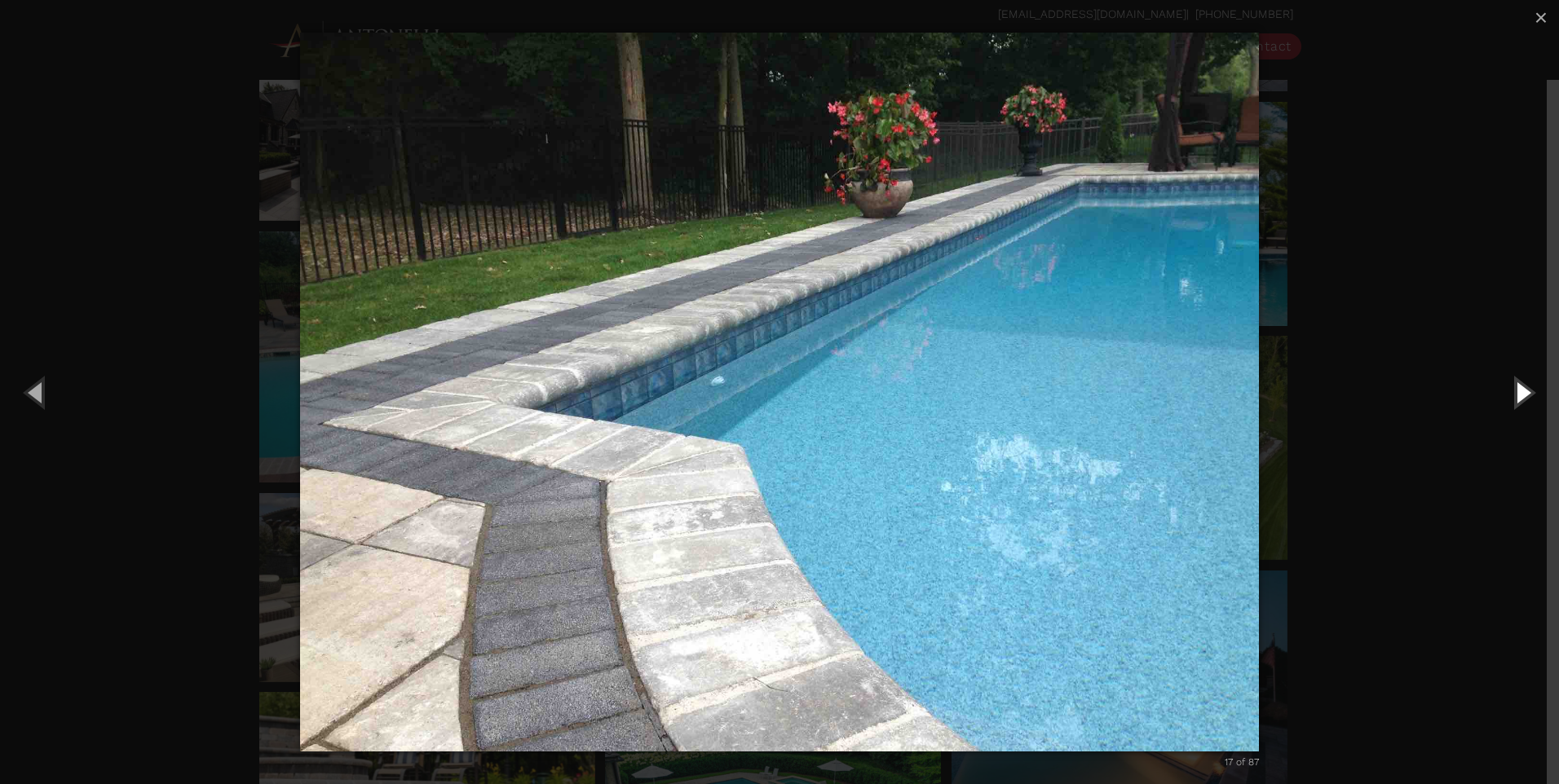
click at [1518, 386] on button "Next (Right arrow key)" at bounding box center [1522, 392] width 73 height 90
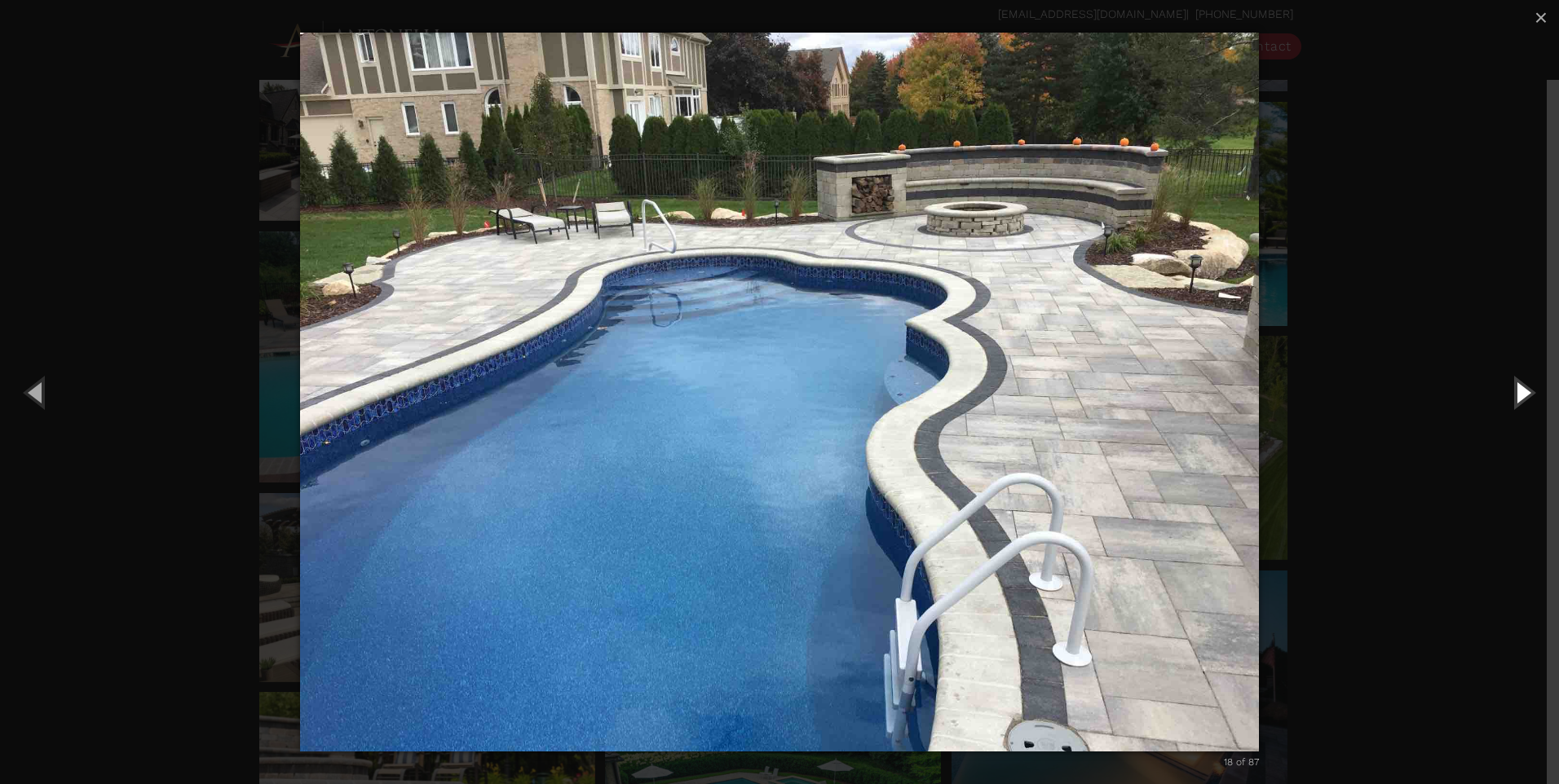
click at [1516, 395] on button "Next (Right arrow key)" at bounding box center [1522, 392] width 73 height 90
